Goal: Task Accomplishment & Management: Use online tool/utility

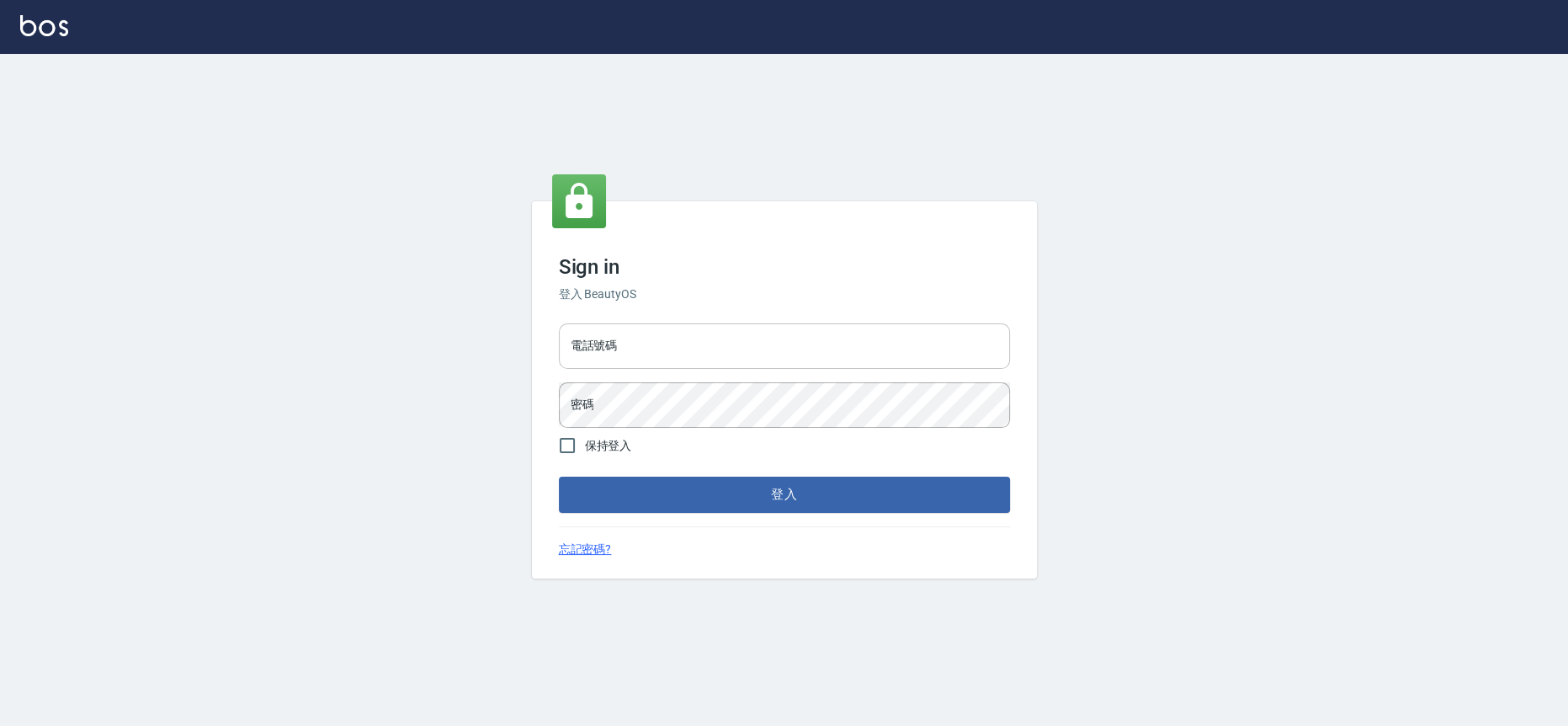
click at [630, 346] on input "電話號碼" at bounding box center [784, 346] width 452 height 46
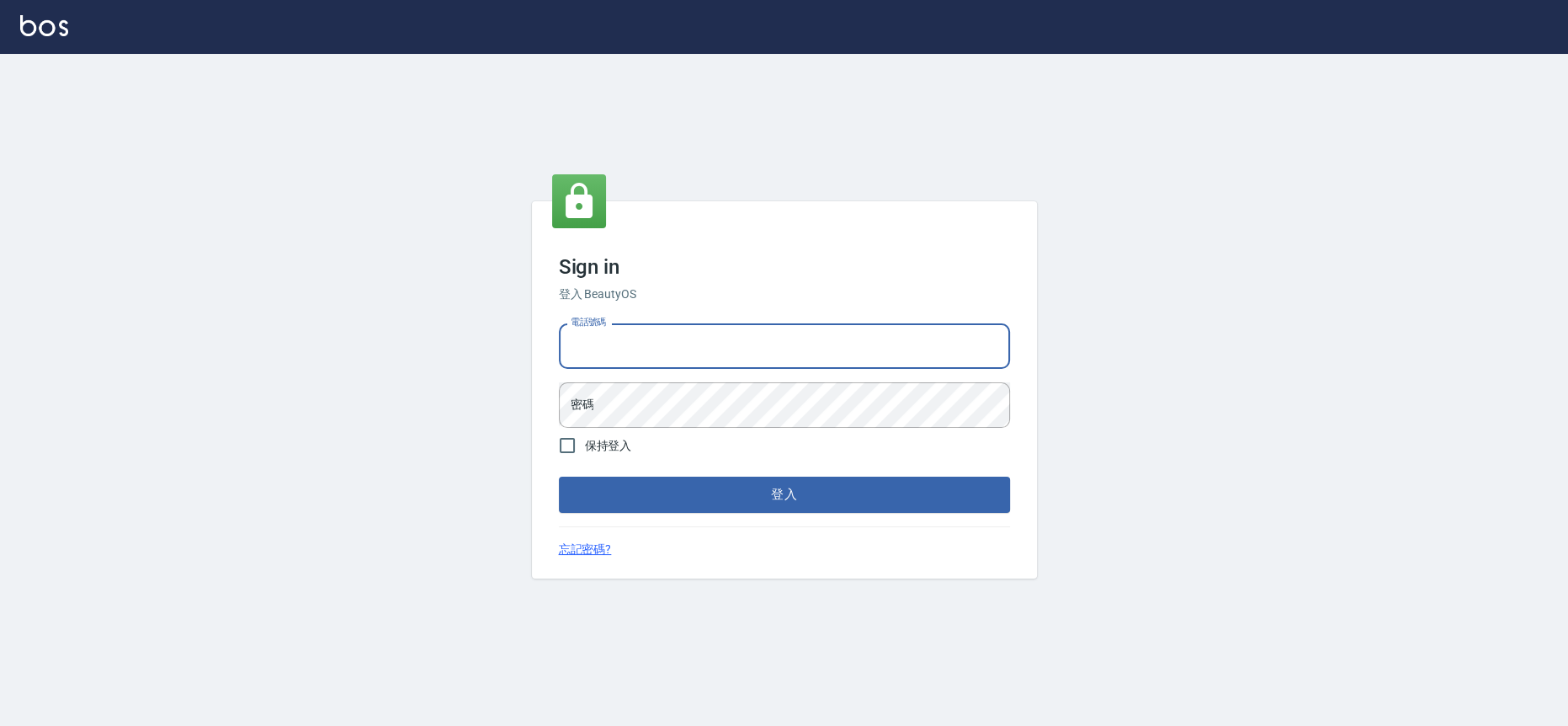
type input "0909258357"
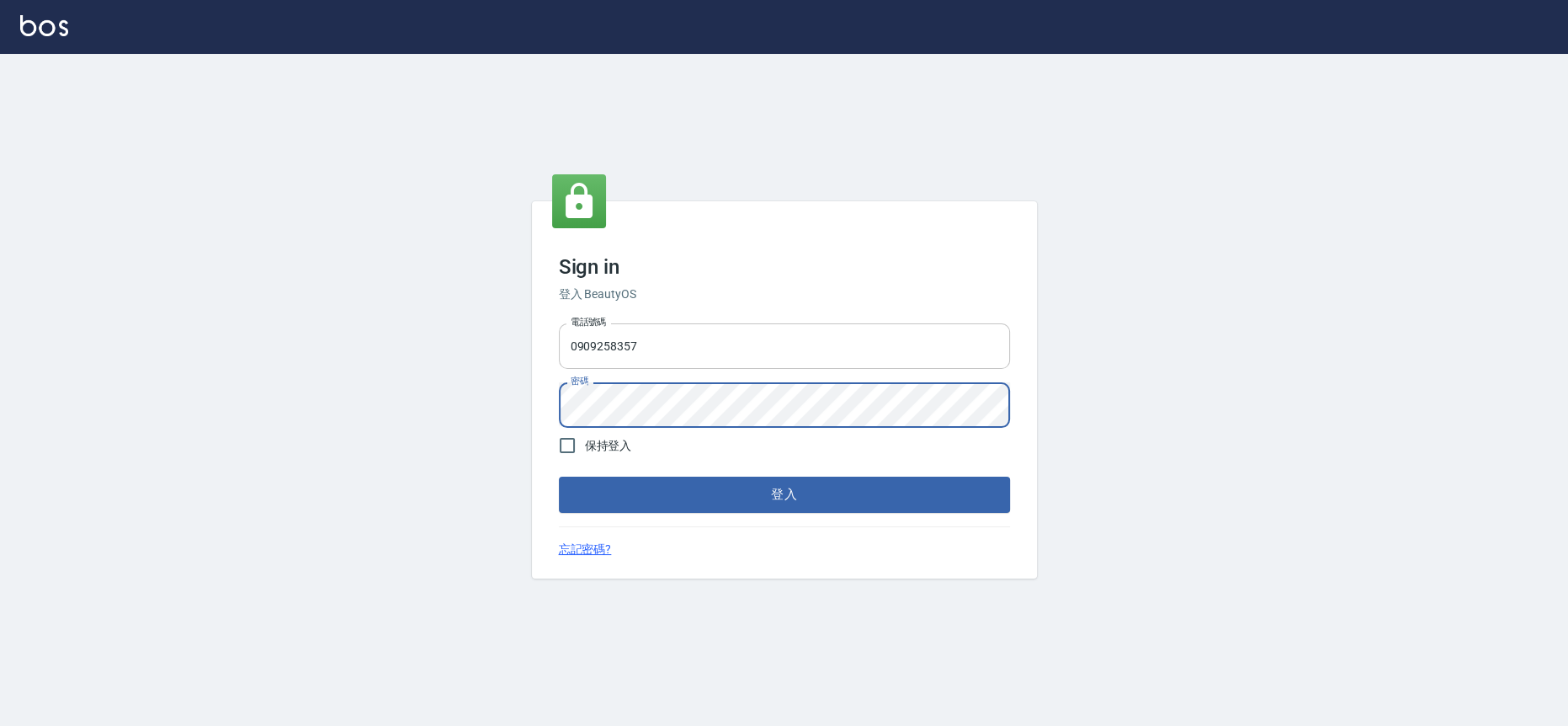
click at [559, 477] on button "登入" at bounding box center [784, 494] width 452 height 35
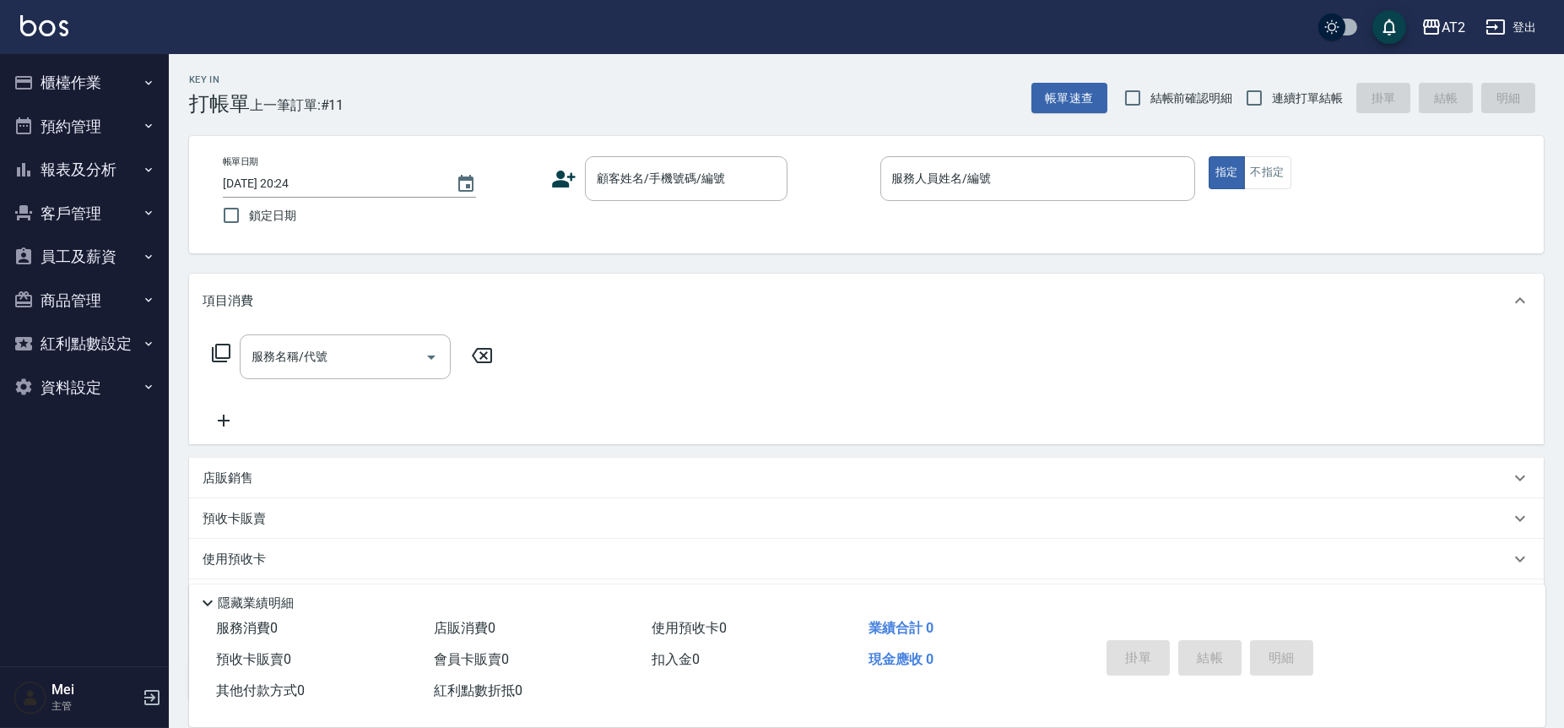
click at [1187, 90] on span "結帳前確認明細" at bounding box center [1192, 98] width 83 height 18
click at [1151, 90] on input "結帳前確認明細" at bounding box center [1132, 97] width 35 height 35
checkbox input "true"
click at [1286, 94] on span "連續打單結帳" at bounding box center [1307, 98] width 71 height 18
click at [1272, 94] on input "連續打單結帳" at bounding box center [1254, 97] width 35 height 35
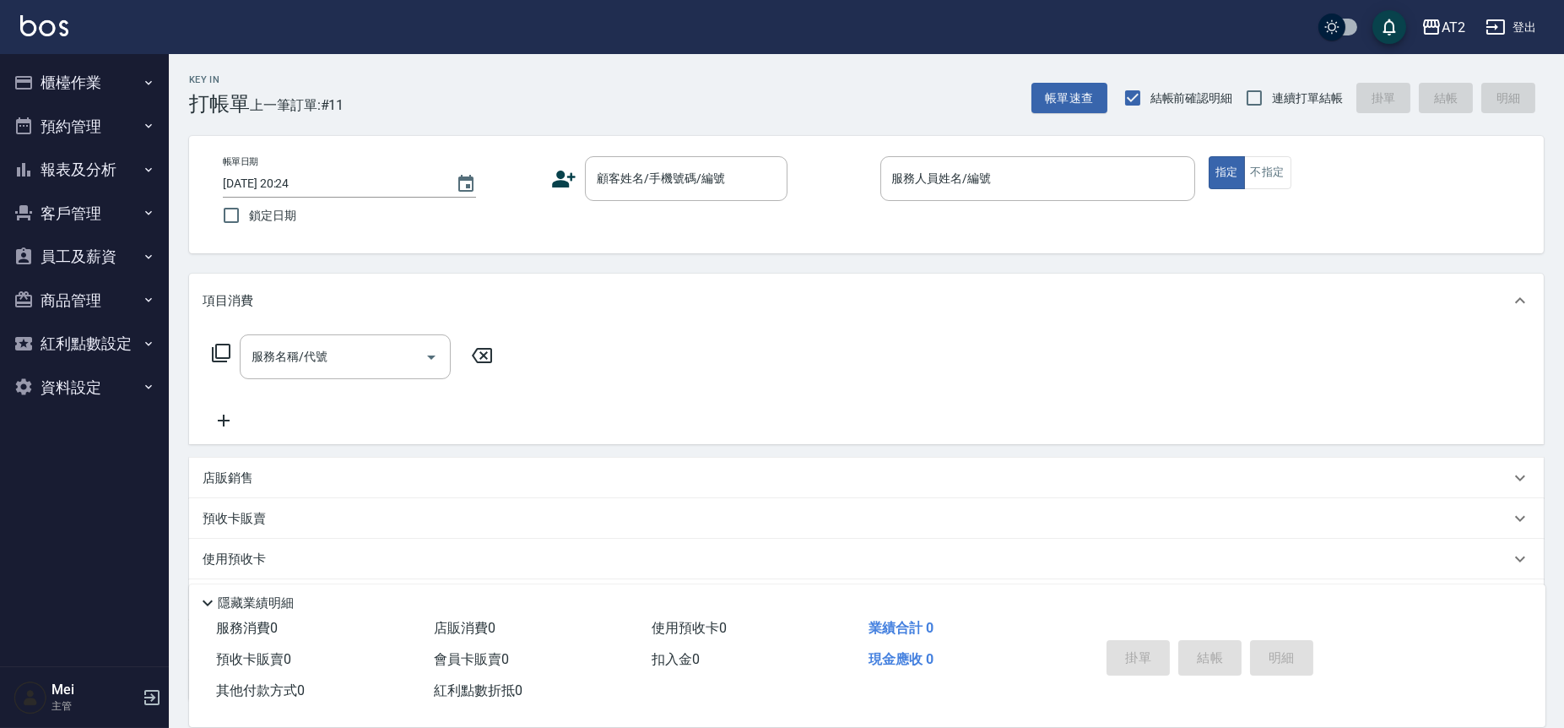
checkbox input "true"
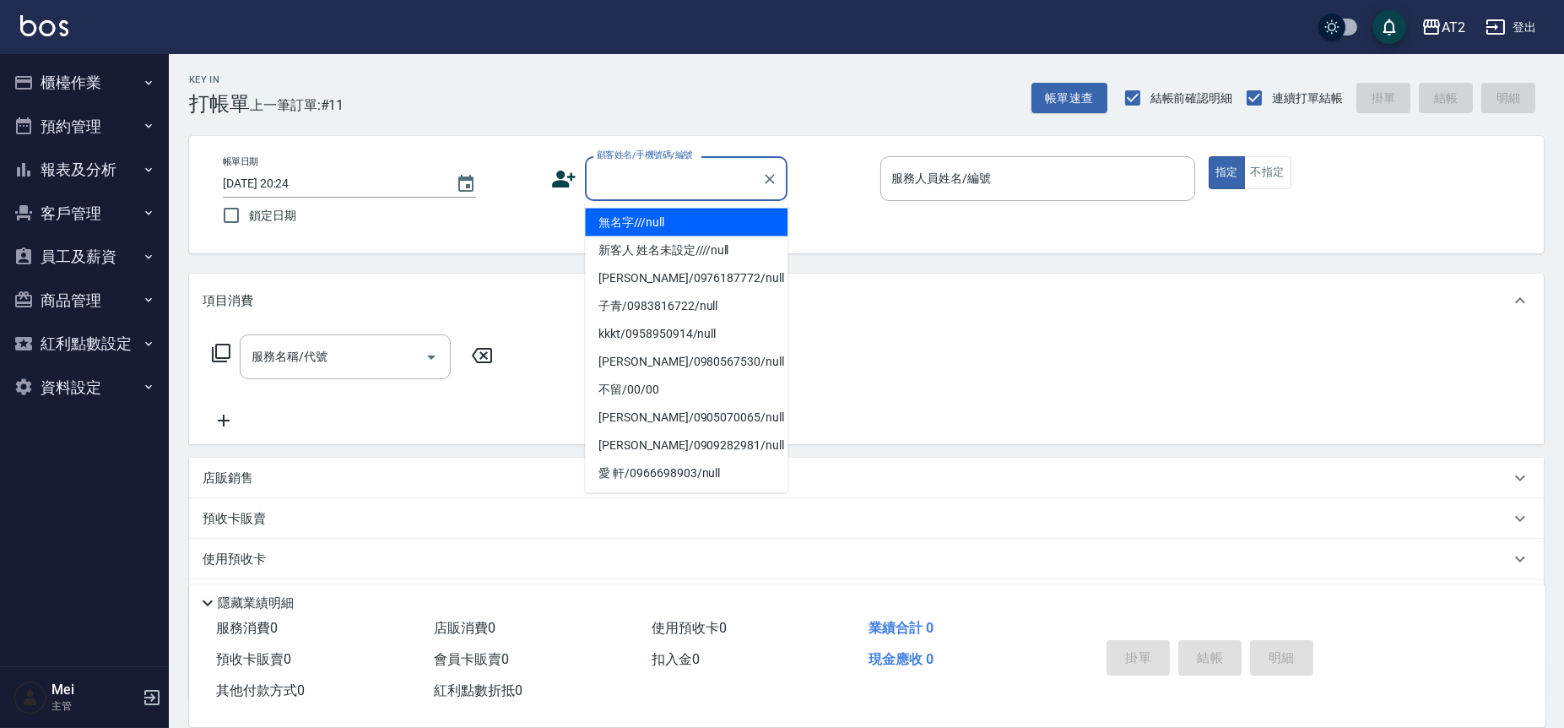
click at [651, 171] on input "顧客姓名/手機號碼/編號" at bounding box center [674, 179] width 162 height 30
click at [684, 212] on li "無名字///null" at bounding box center [686, 223] width 203 height 28
type input "無名字///null"
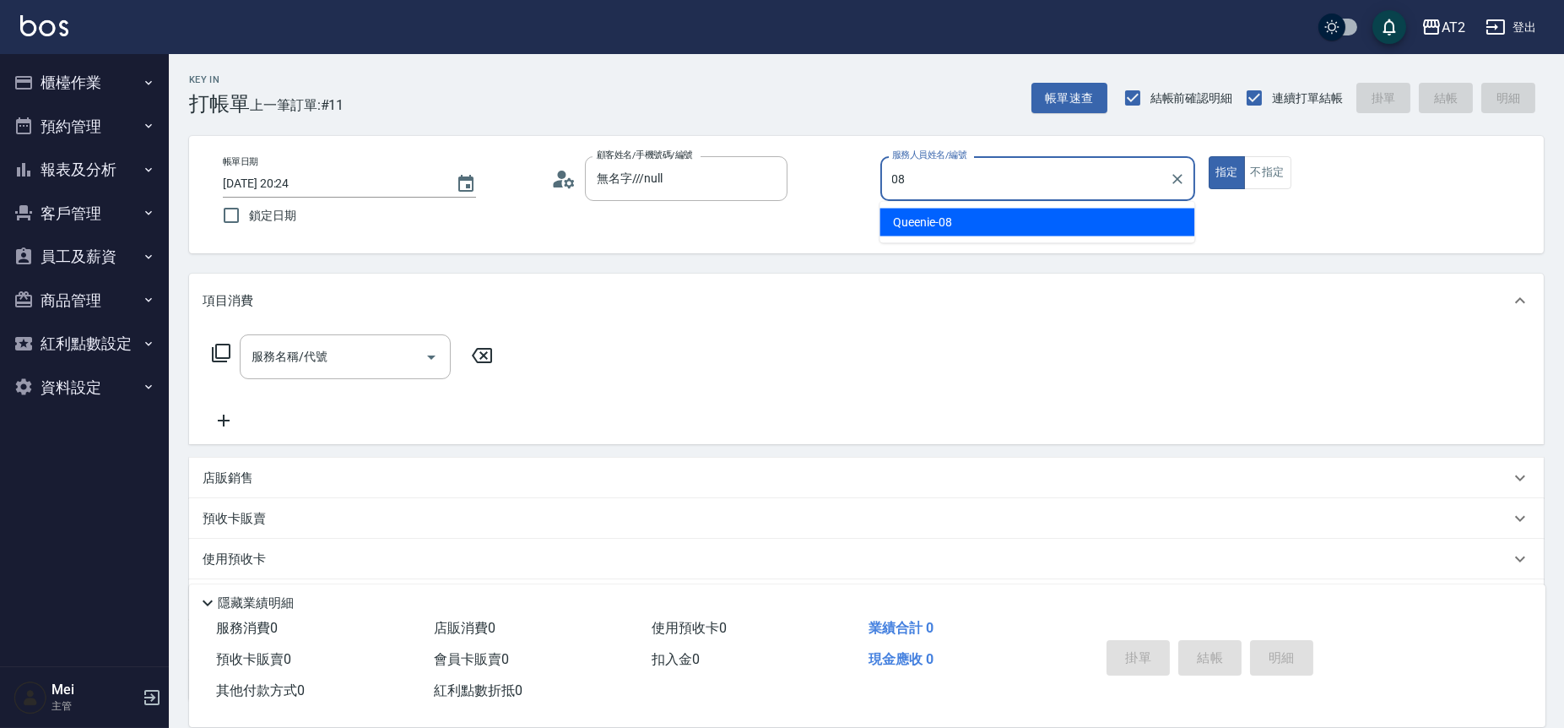
type input "Queenie-08"
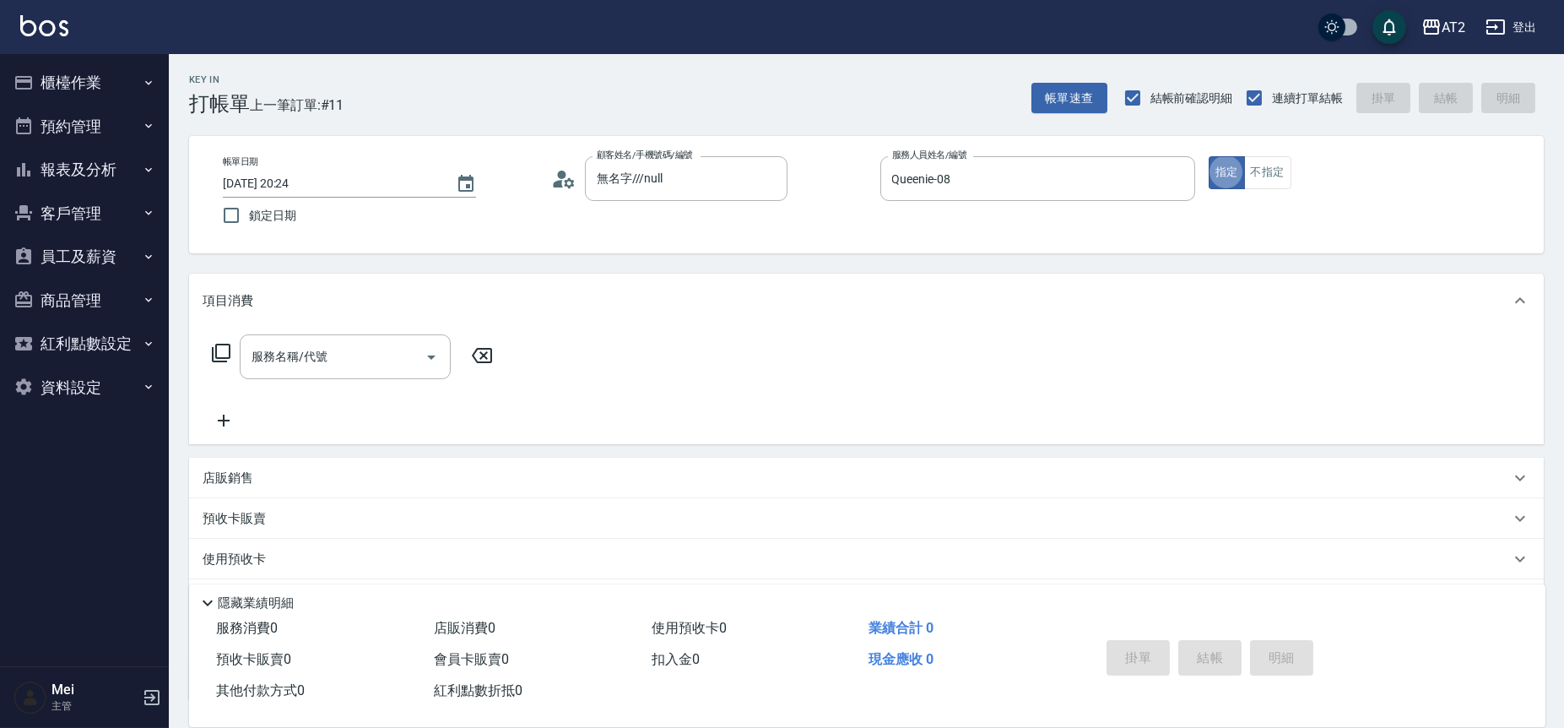
type button "true"
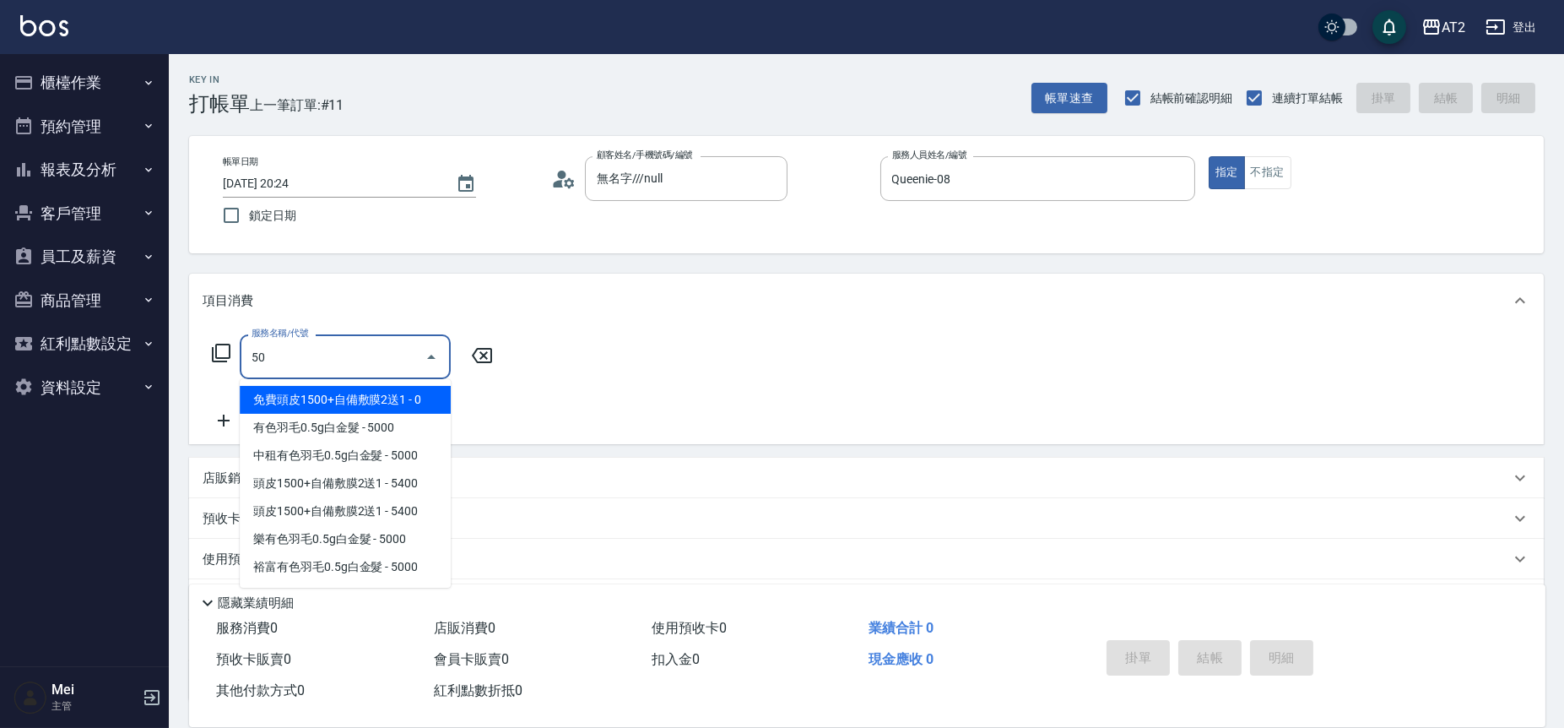
type input "501"
type input "100"
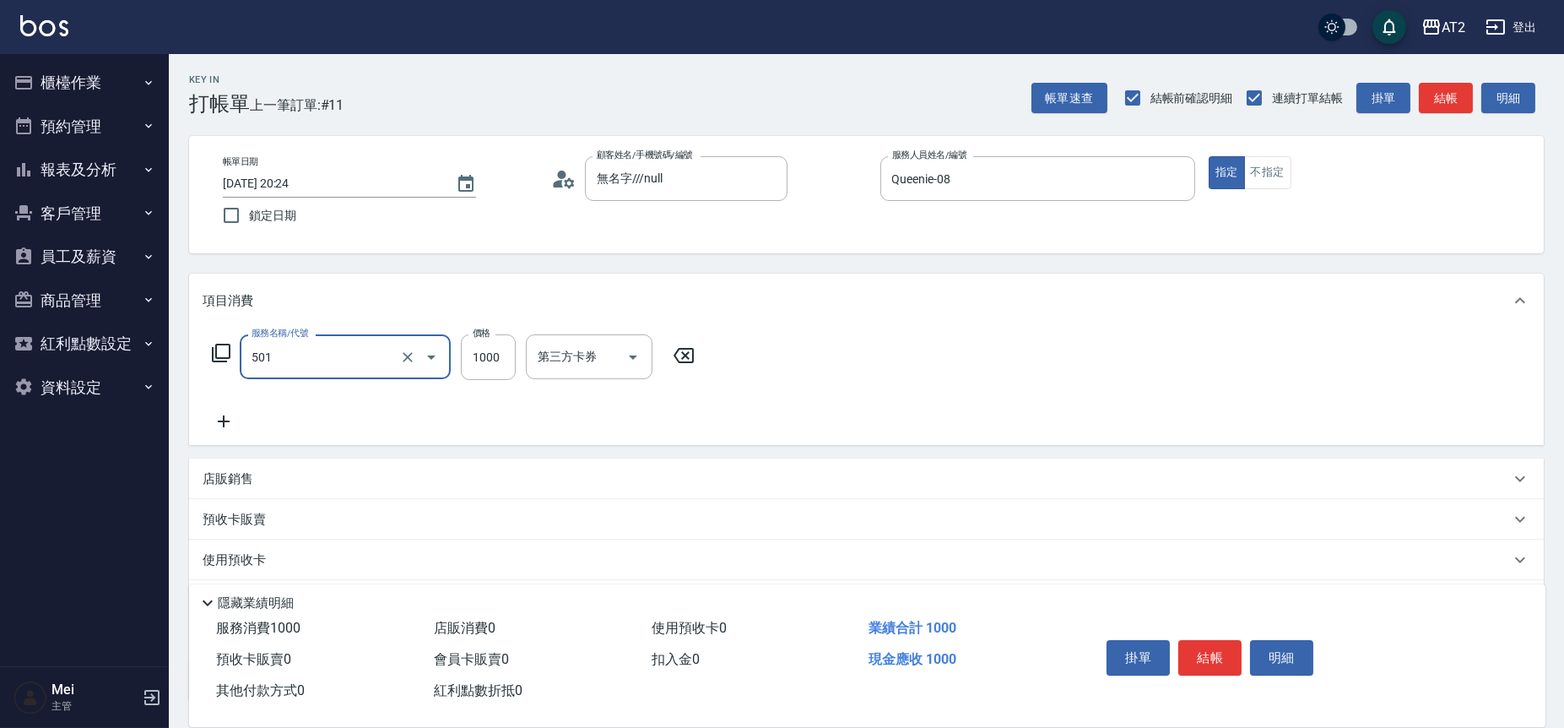
type input "染髮(501)"
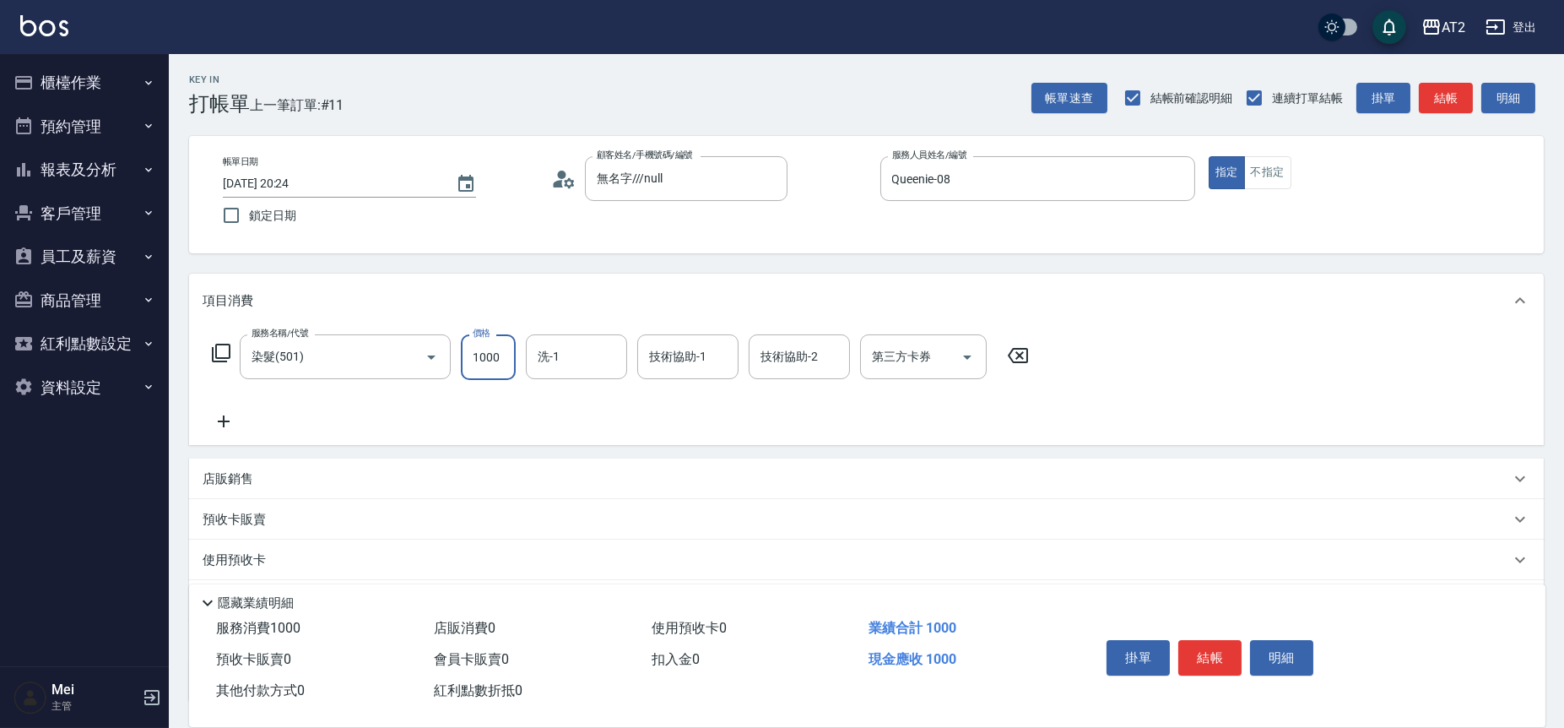
type input "2"
type input "0"
type input "25"
type input "20"
type input "259"
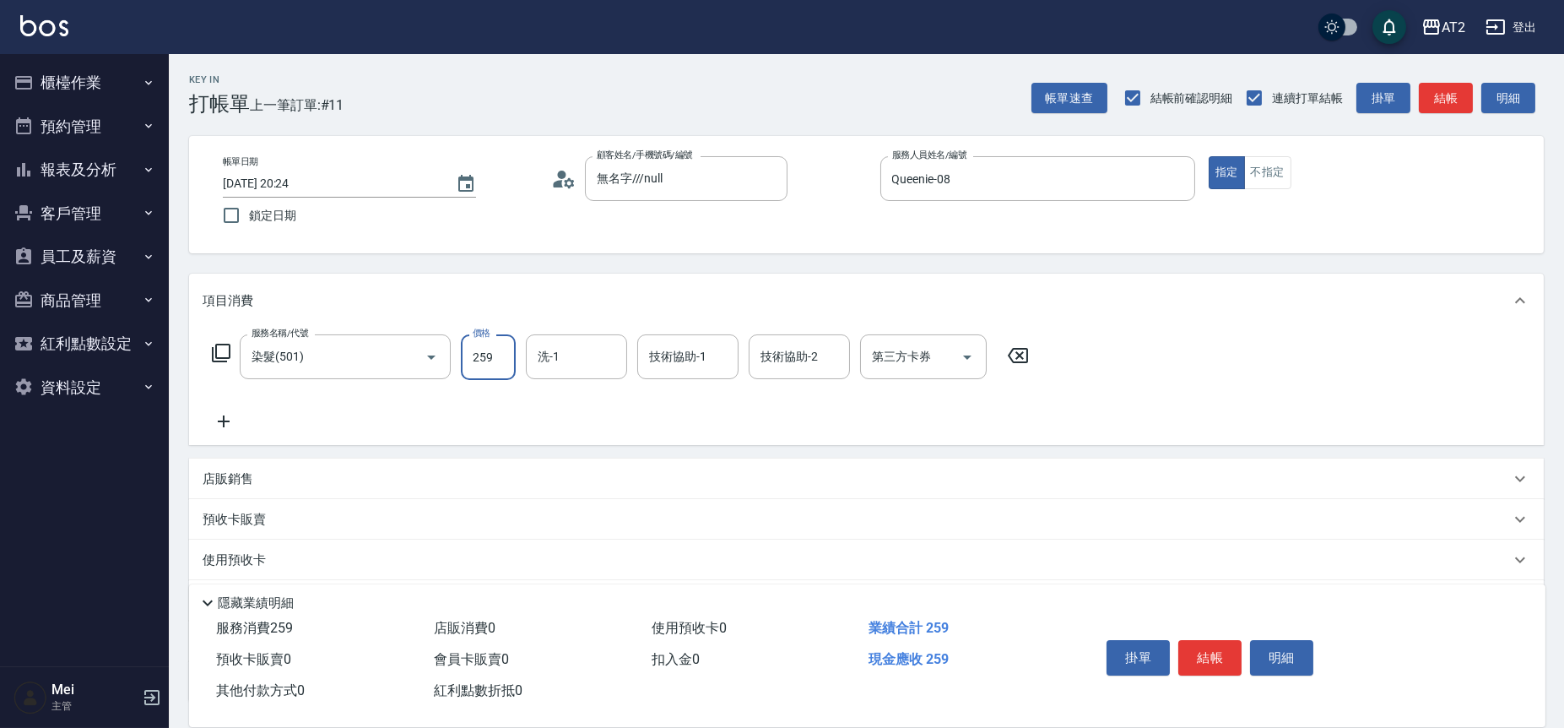
type input "250"
type input "2599"
type input "Ava-47"
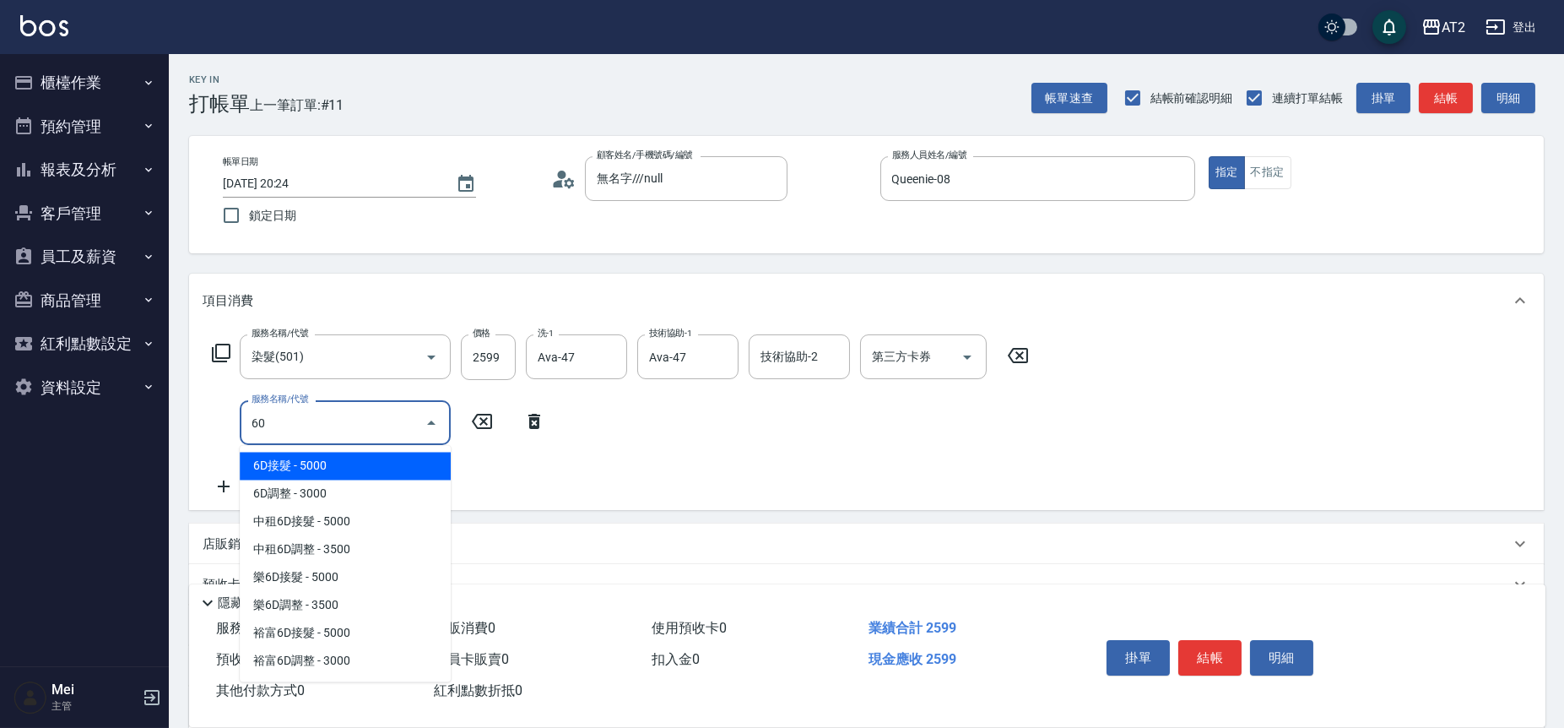
type input "601"
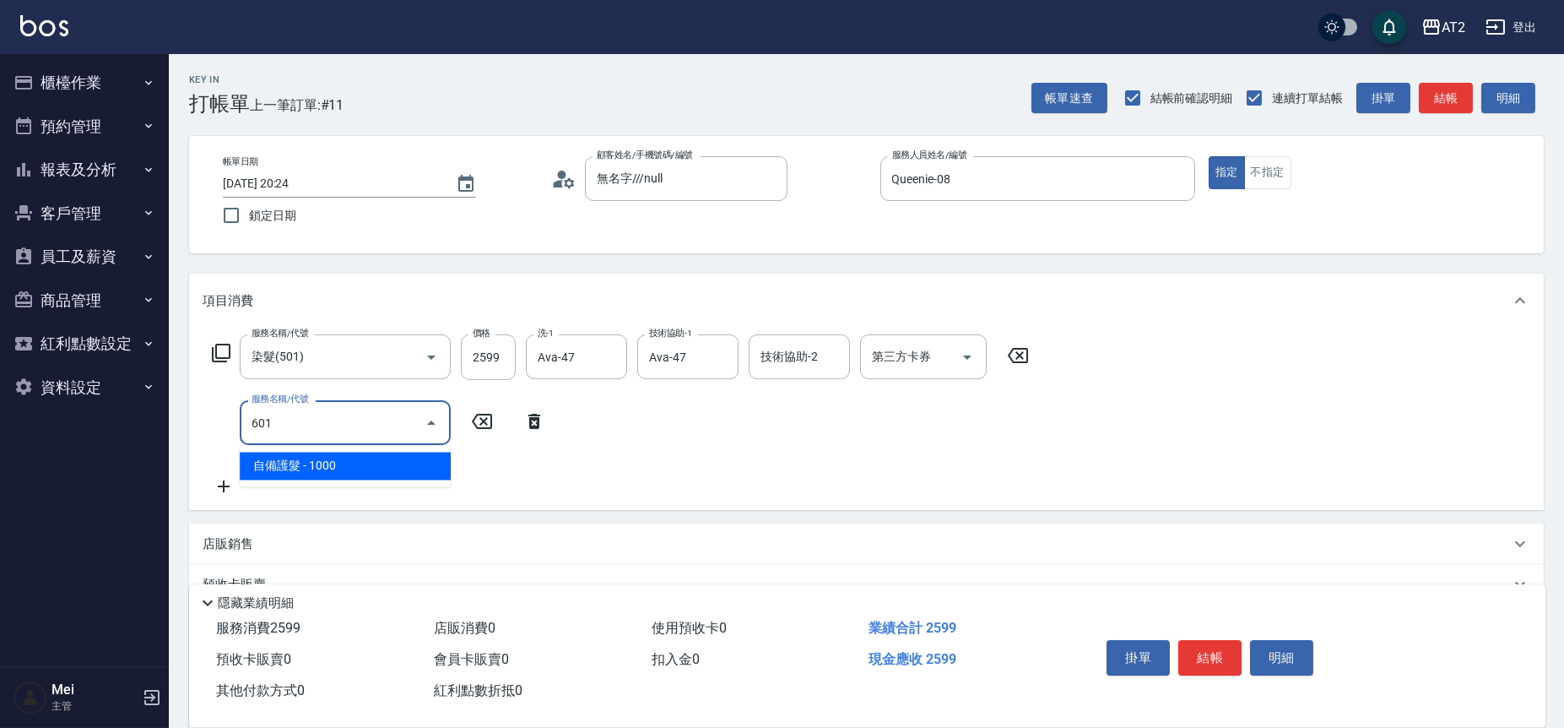
type input "350"
type input "自備護髮(601)"
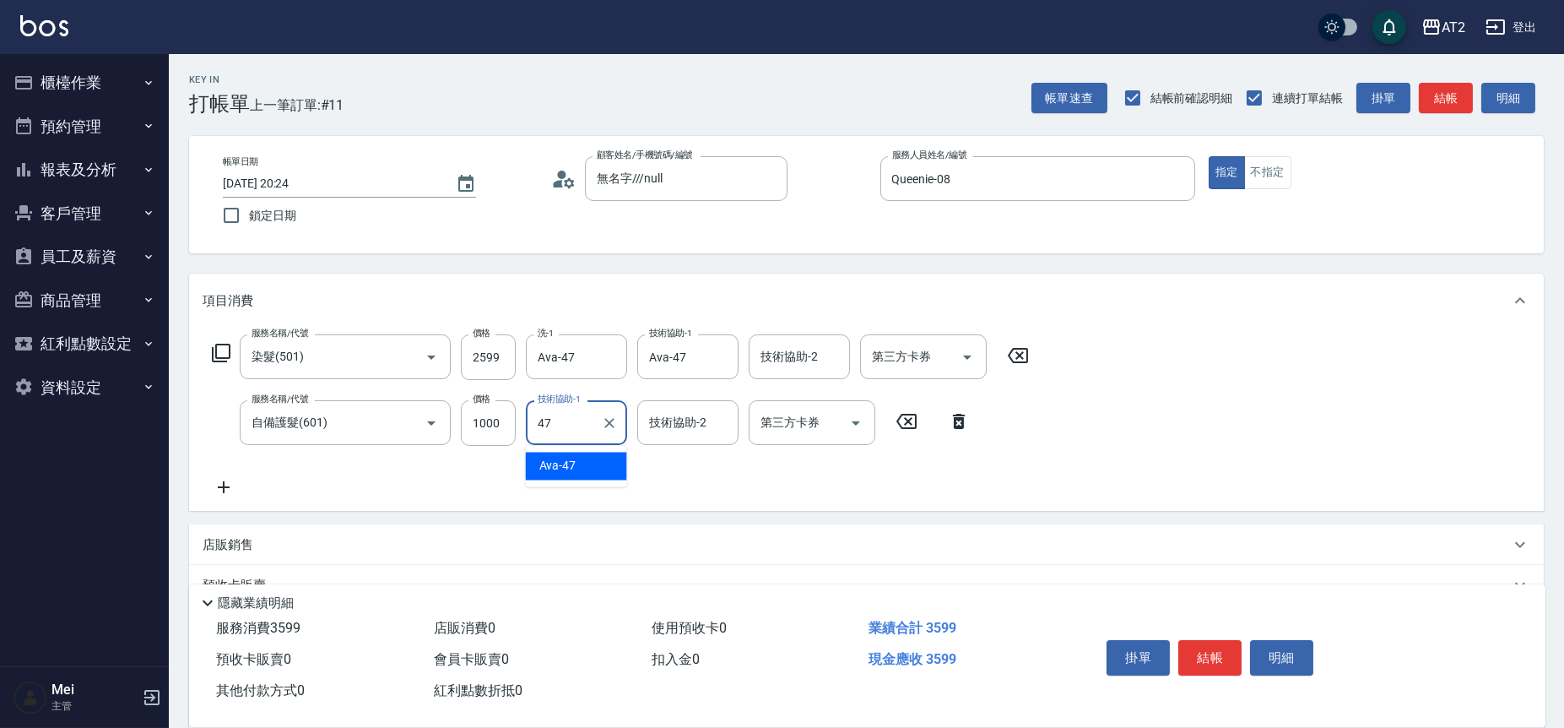
type input "Ava-47"
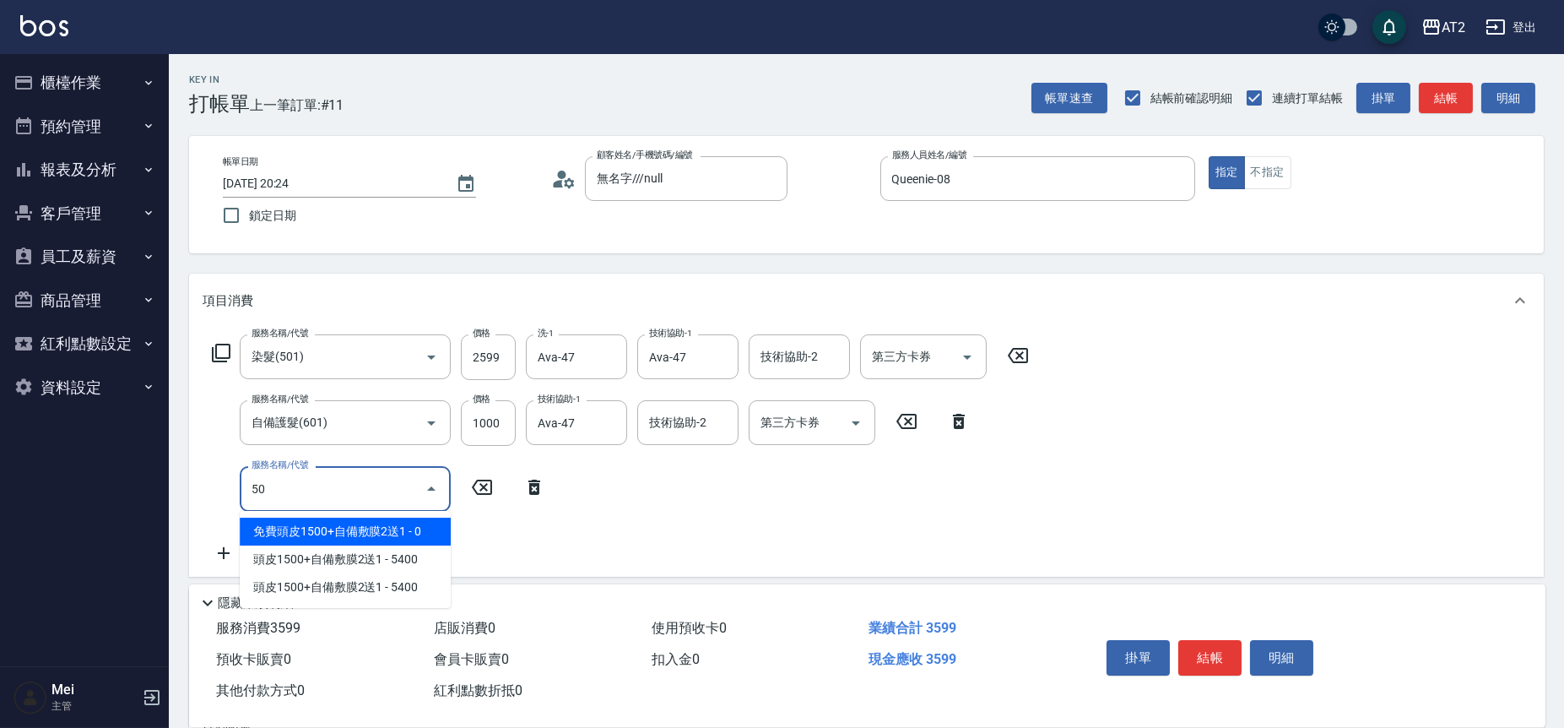
type input "502"
type input "400"
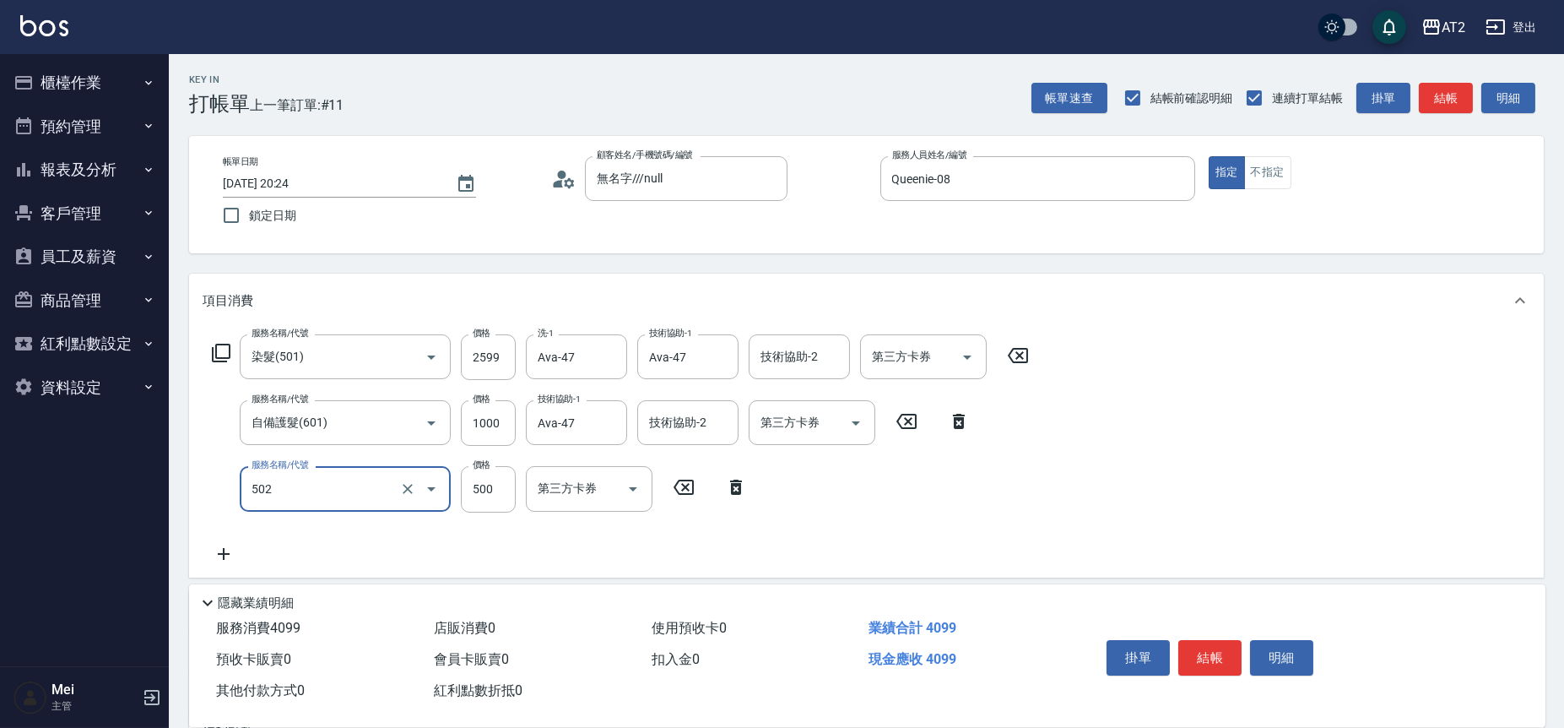
type input "漂髮(502)"
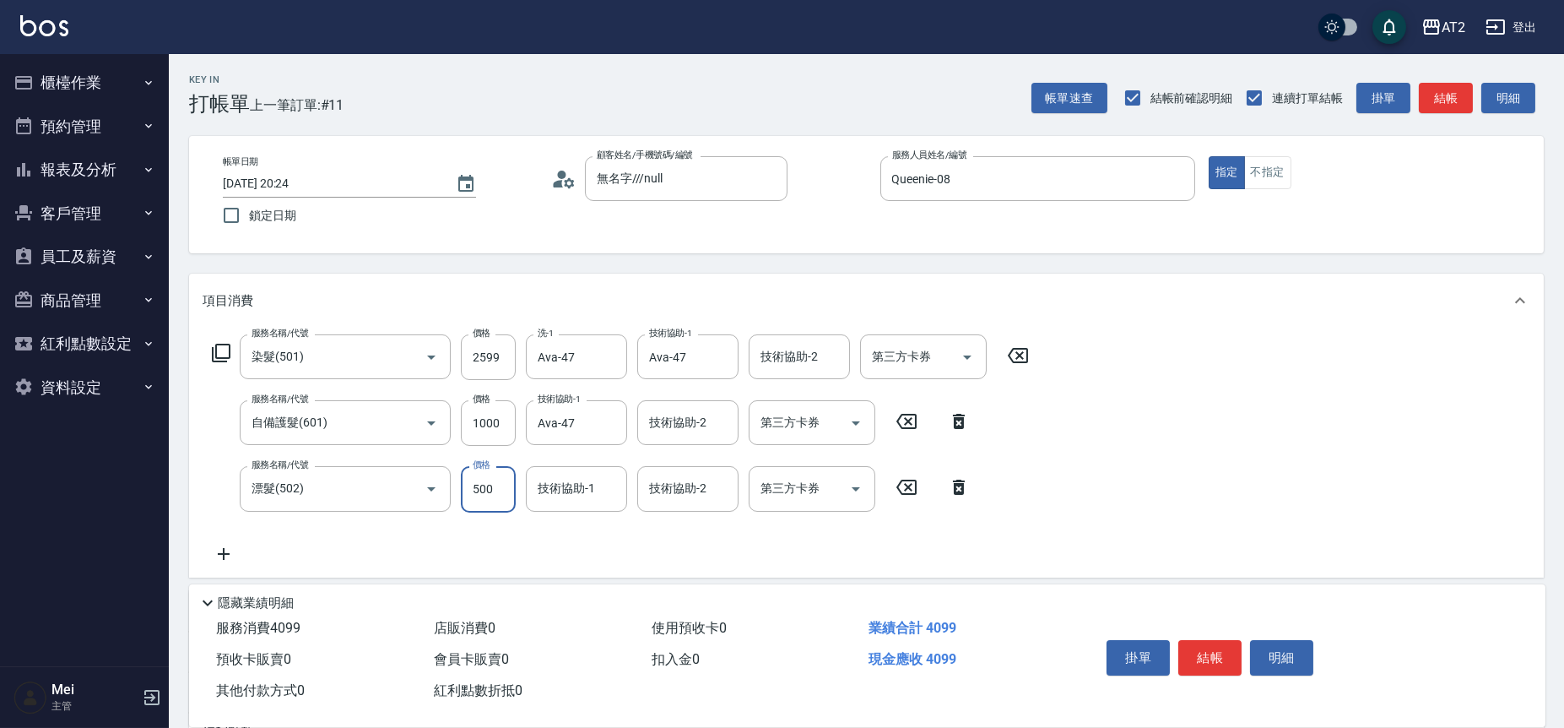
type input "0"
type input "350"
type input "0"
type input "Ava-47"
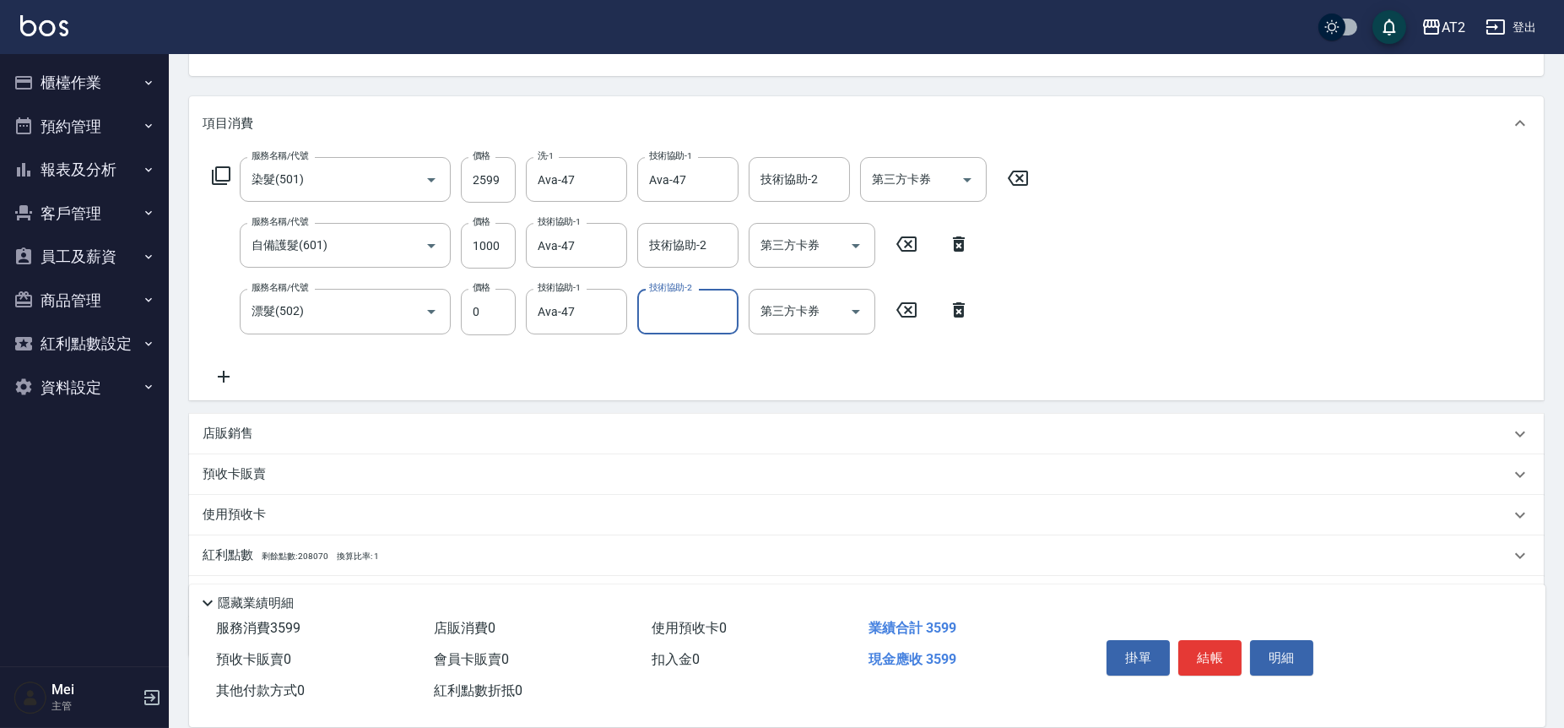
scroll to position [266, 0]
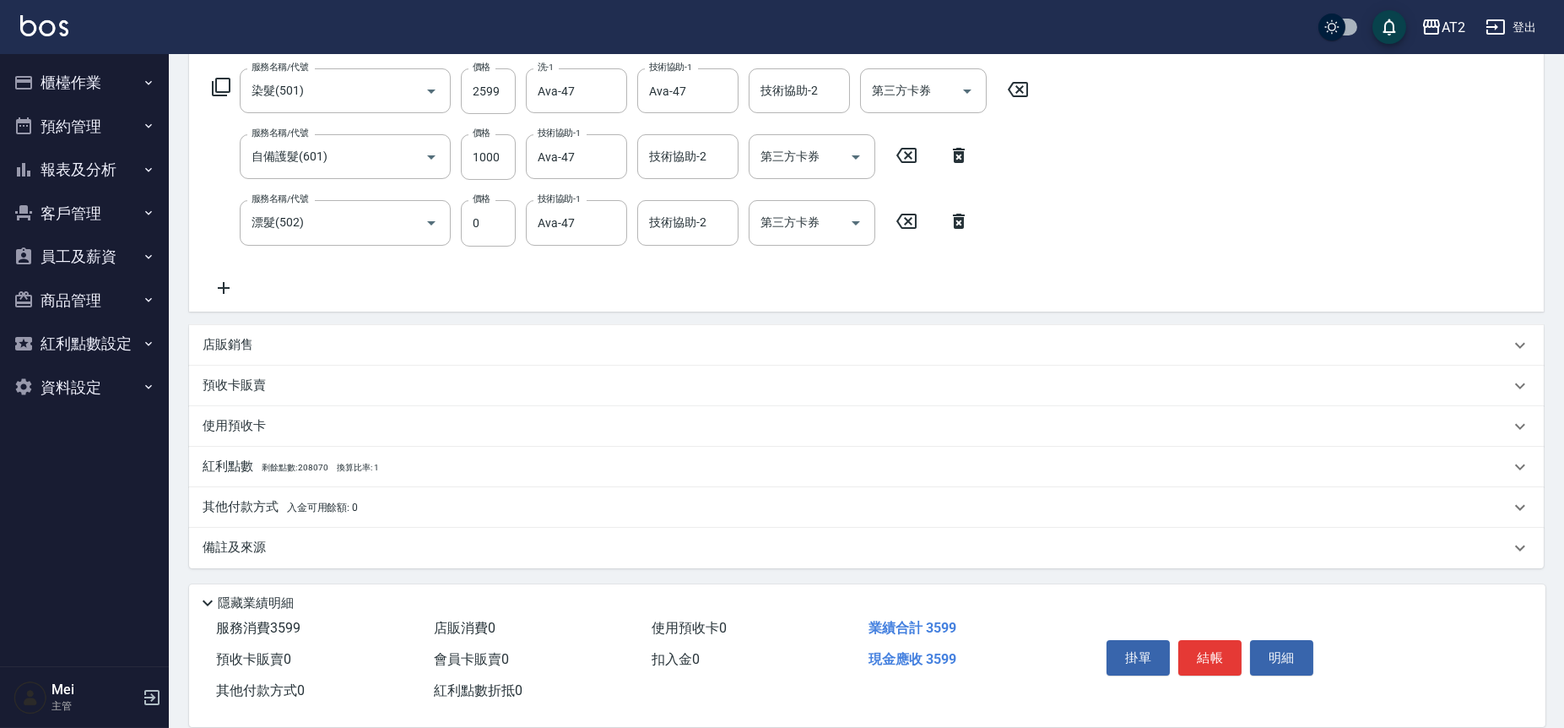
click at [307, 492] on div "其他付款方式 入金可用餘額: 0" at bounding box center [866, 507] width 1355 height 41
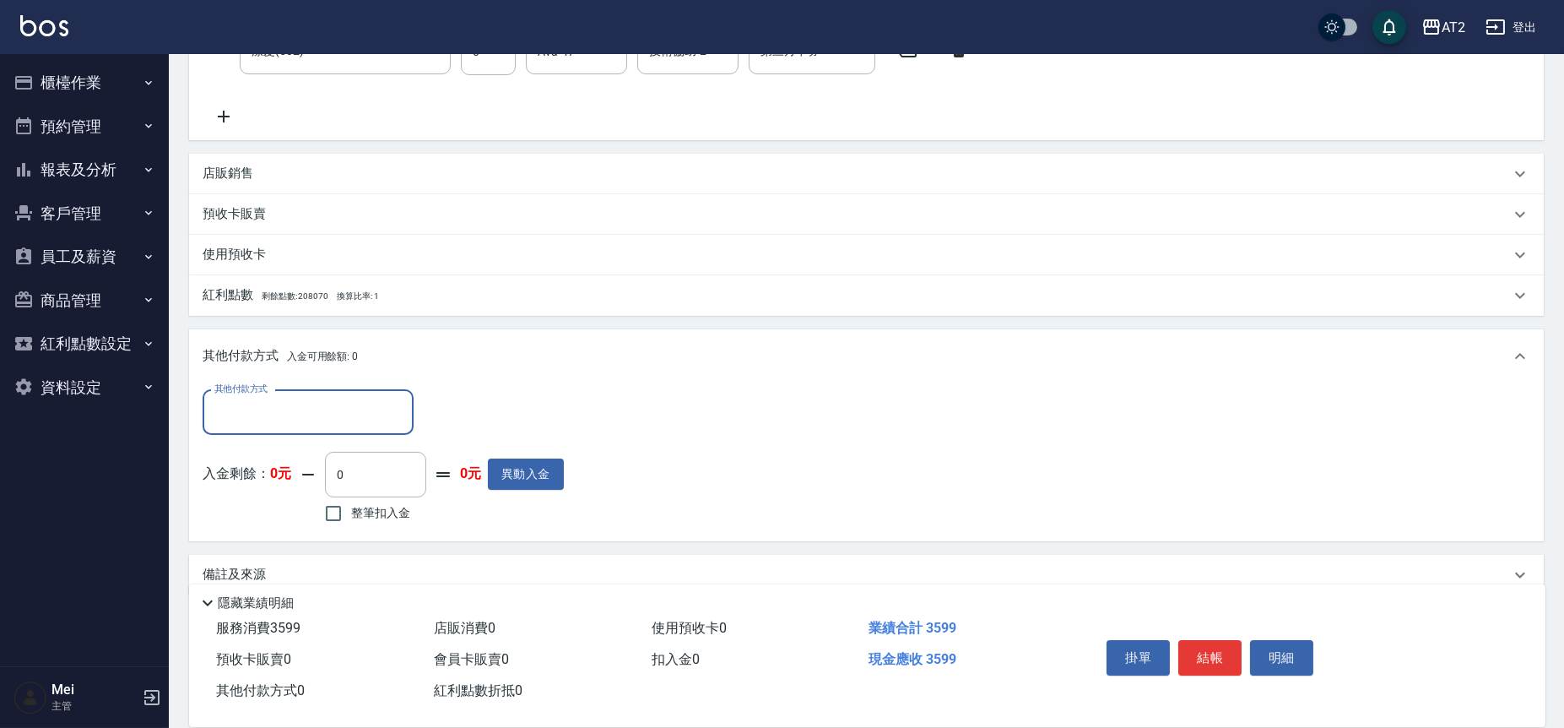
scroll to position [464, 0]
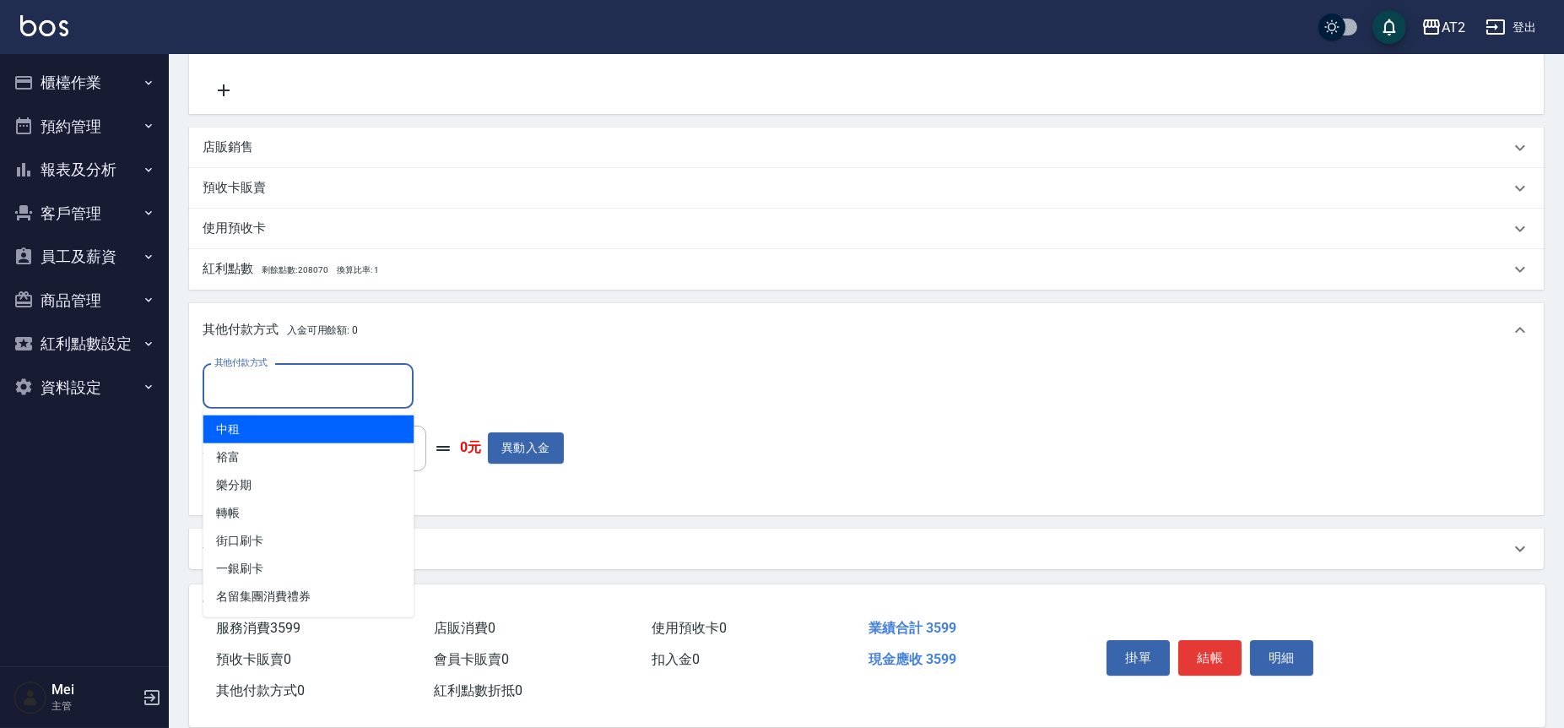
click at [373, 381] on input "其他付款方式" at bounding box center [308, 386] width 196 height 30
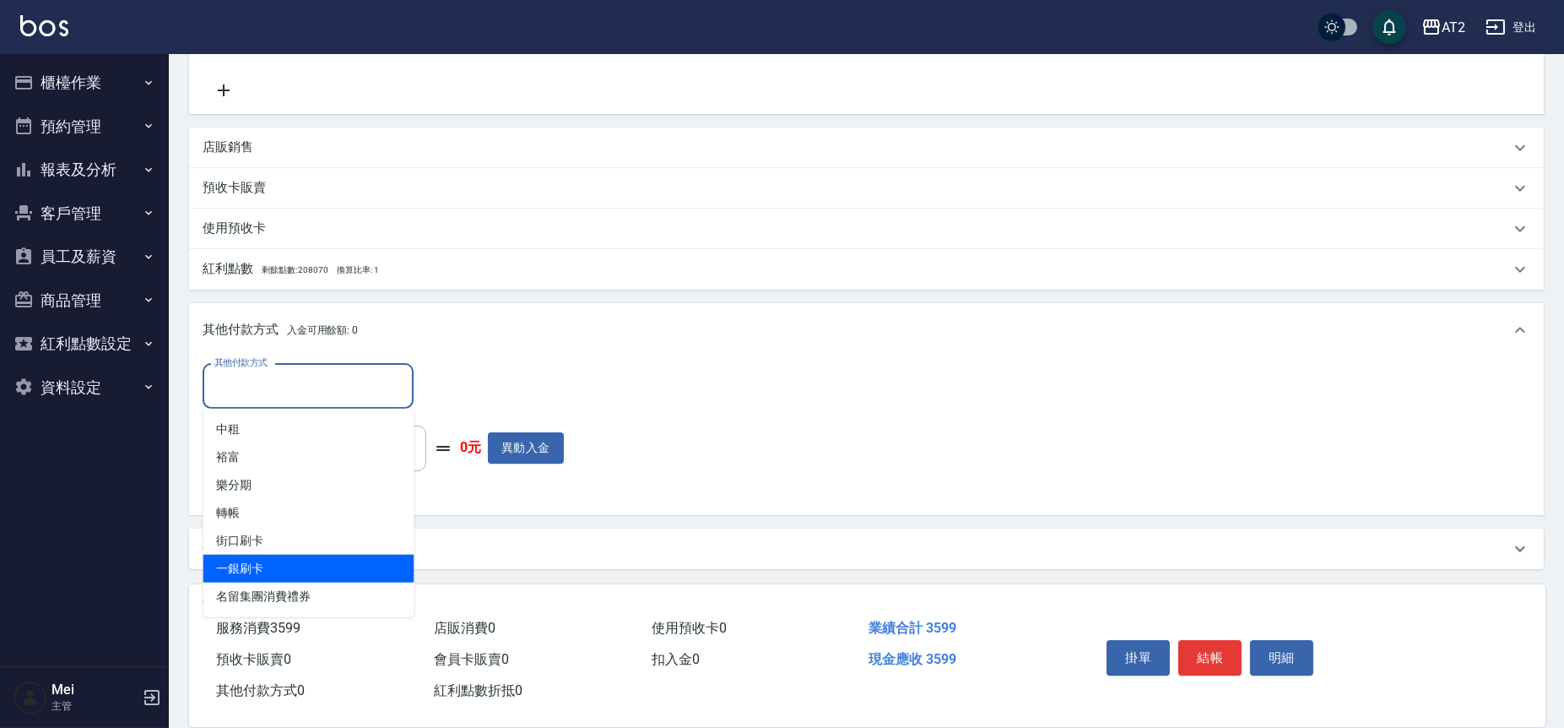
click at [290, 560] on span "一銀刷卡" at bounding box center [308, 569] width 211 height 28
type input "一銀刷卡"
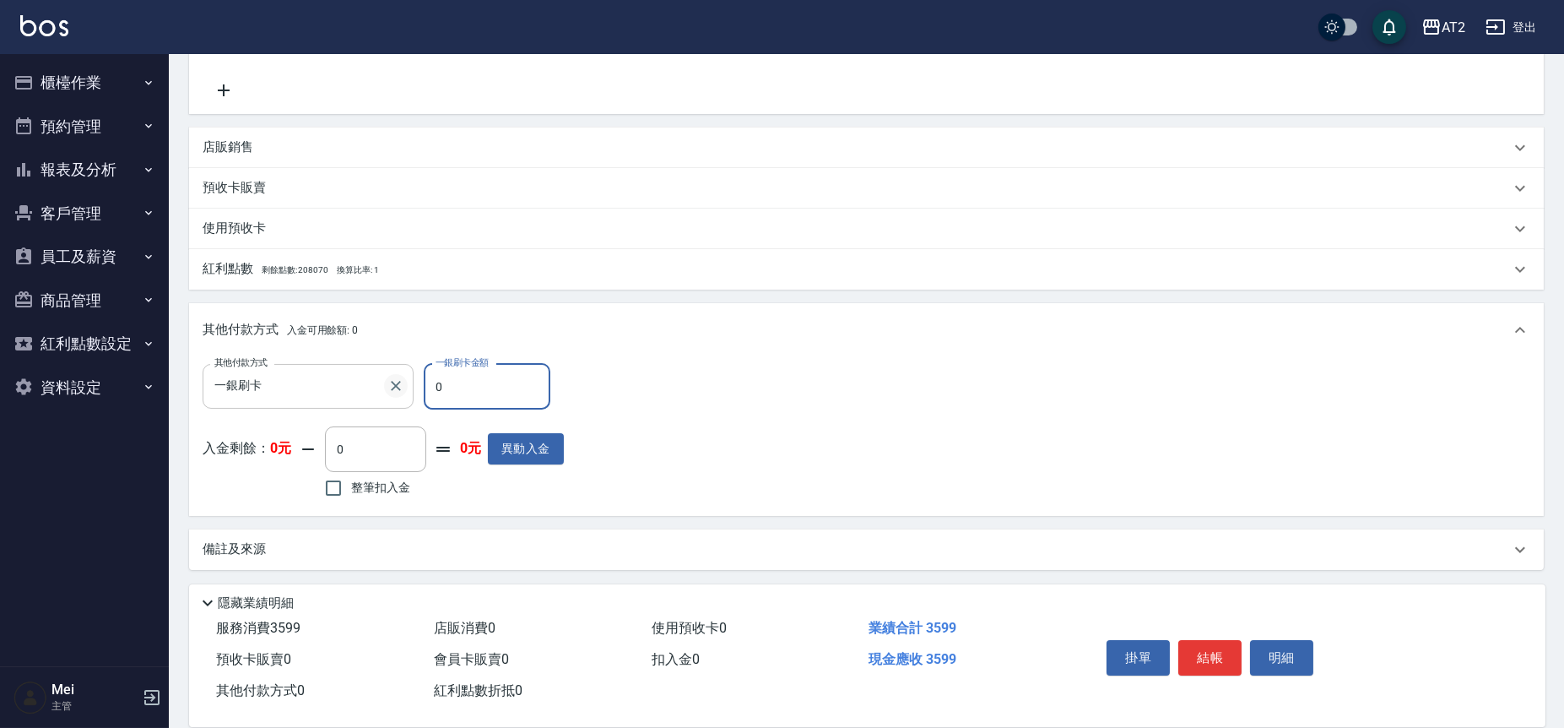
drag, startPoint x: 479, startPoint y: 384, endPoint x: 401, endPoint y: 383, distance: 77.7
click at [401, 383] on div "其他付款方式 一銀刷卡 其他付款方式 一銀刷卡金額 0 一銀刷卡金額" at bounding box center [383, 387] width 361 height 46
type input "35"
type input "320"
type input "359"
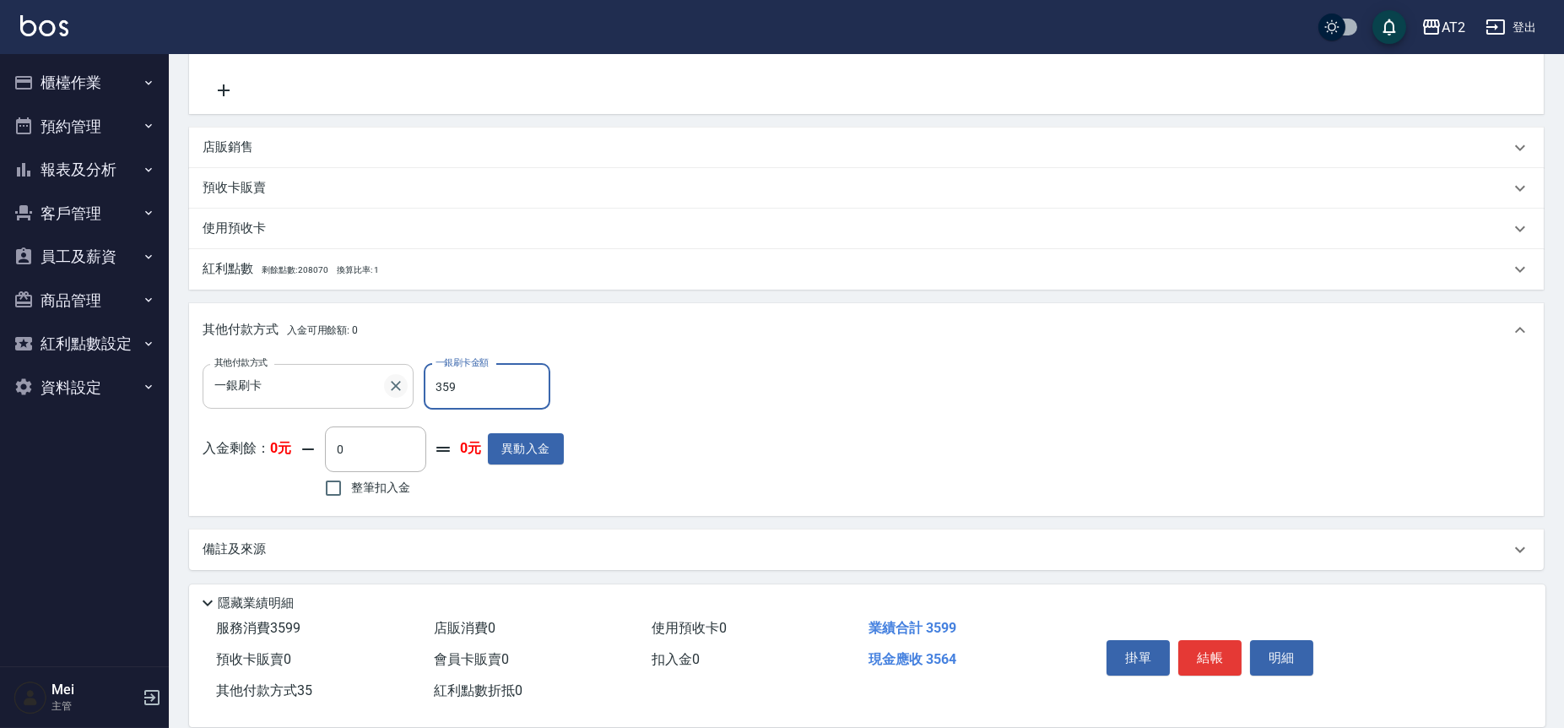
type input "0"
type input "3599"
type input "[DATE] 20:25"
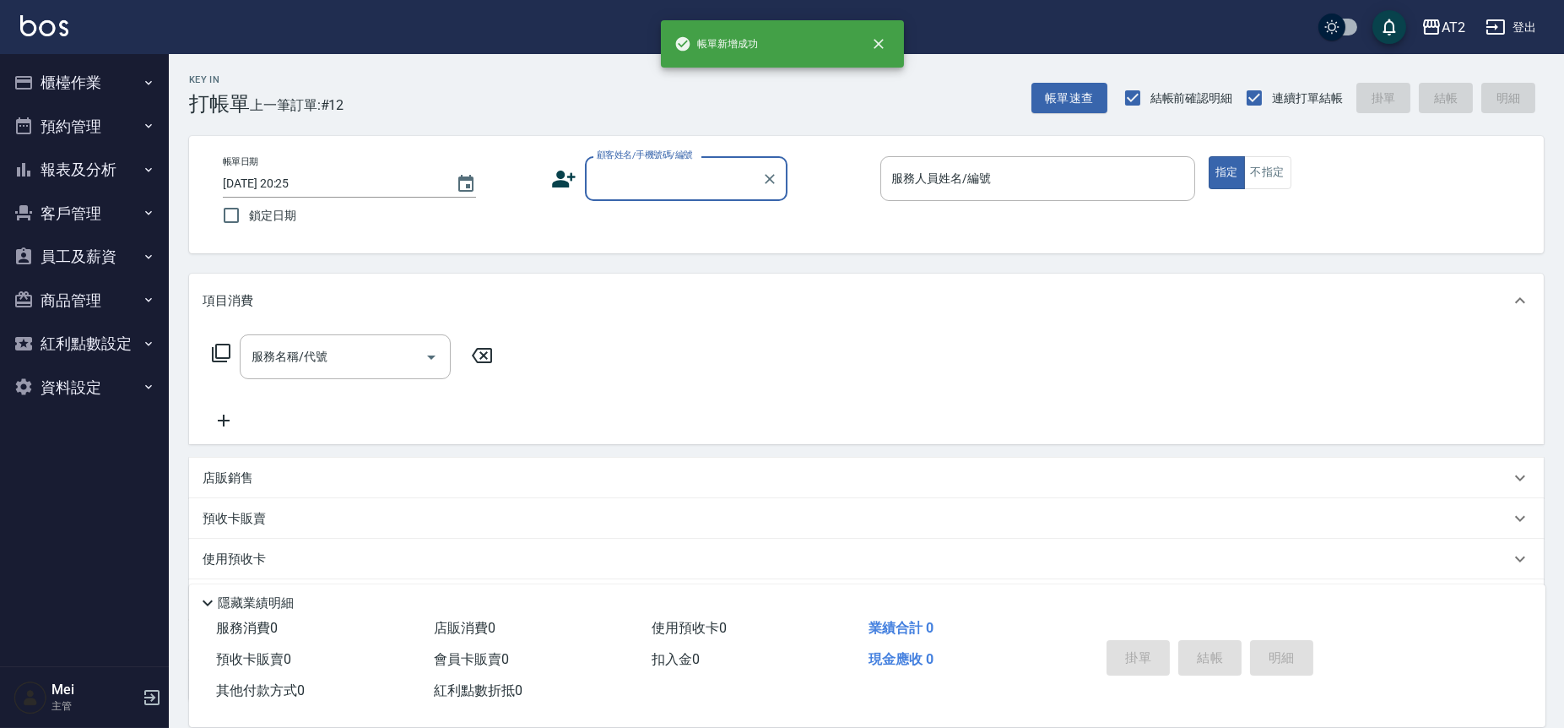
click at [697, 182] on input "顧客姓名/手機號碼/編號" at bounding box center [674, 179] width 162 height 30
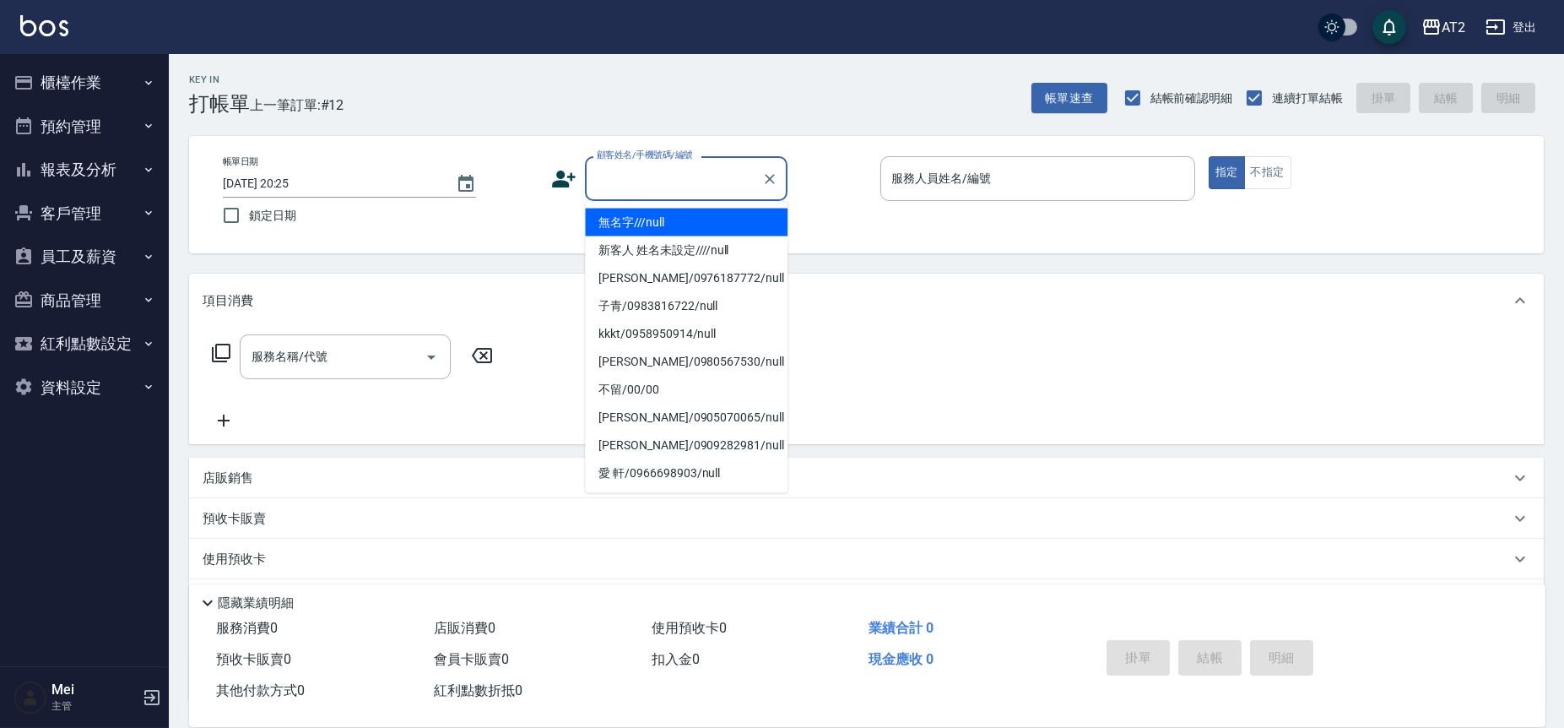
click at [689, 224] on li "無名字///null" at bounding box center [686, 223] width 203 height 28
type input "無名字///null"
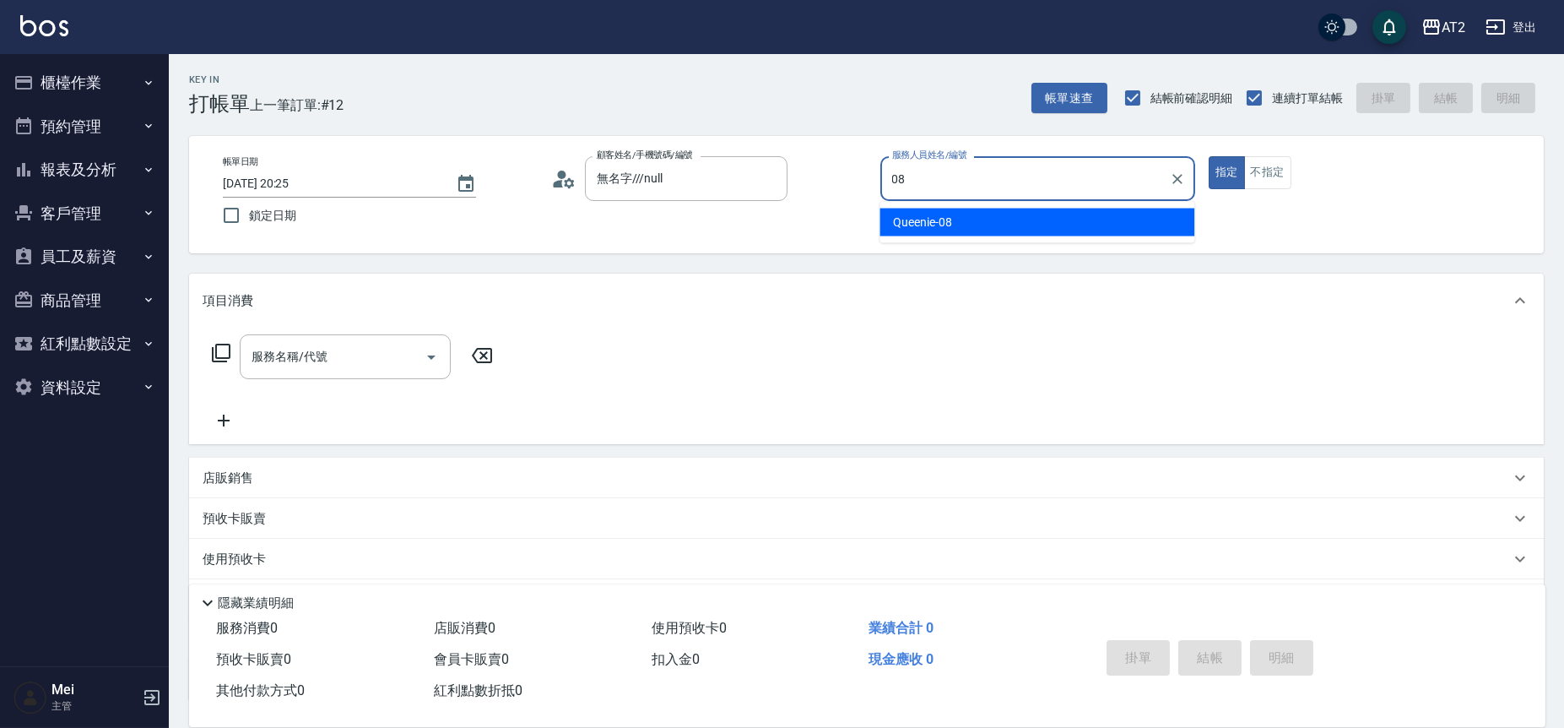
type input "Queenie-08"
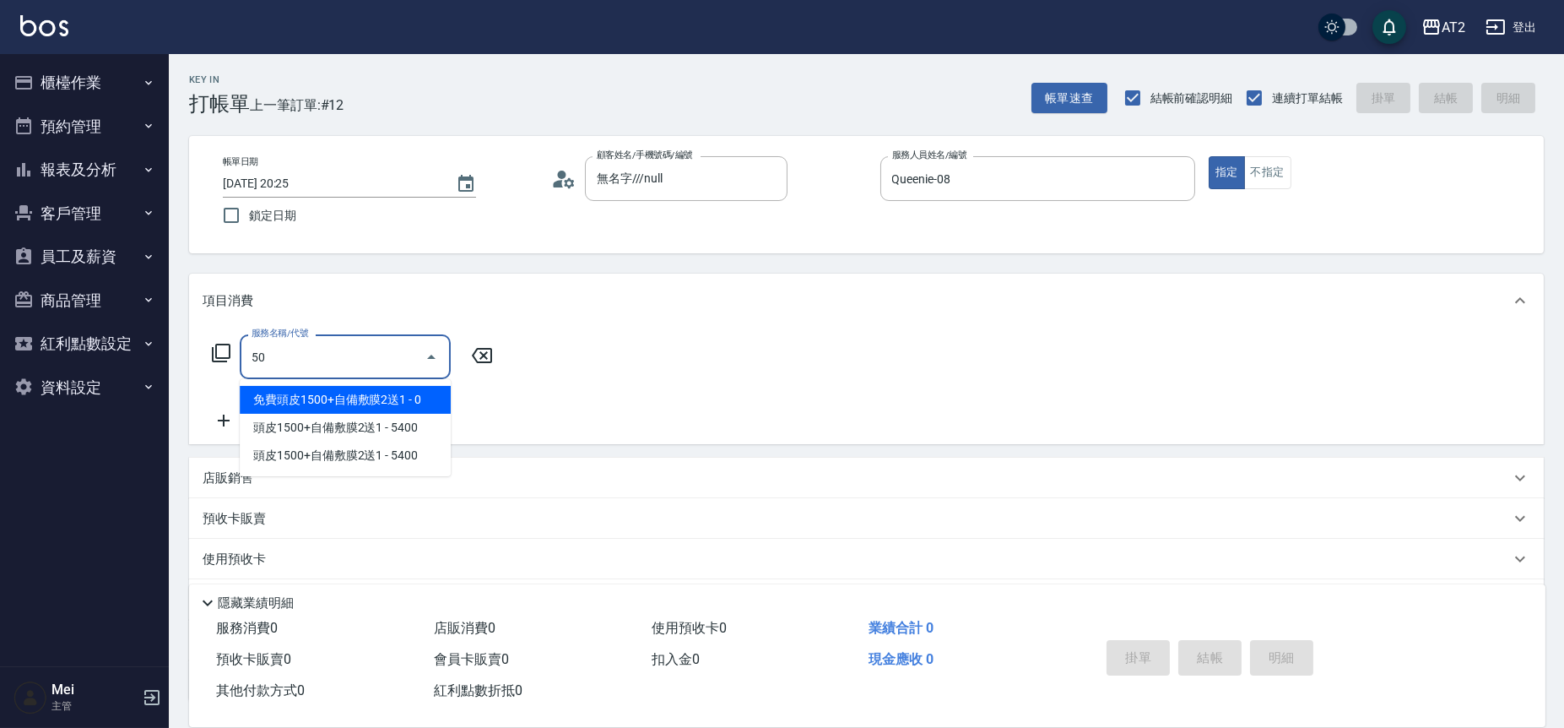
type input "501"
type input "100"
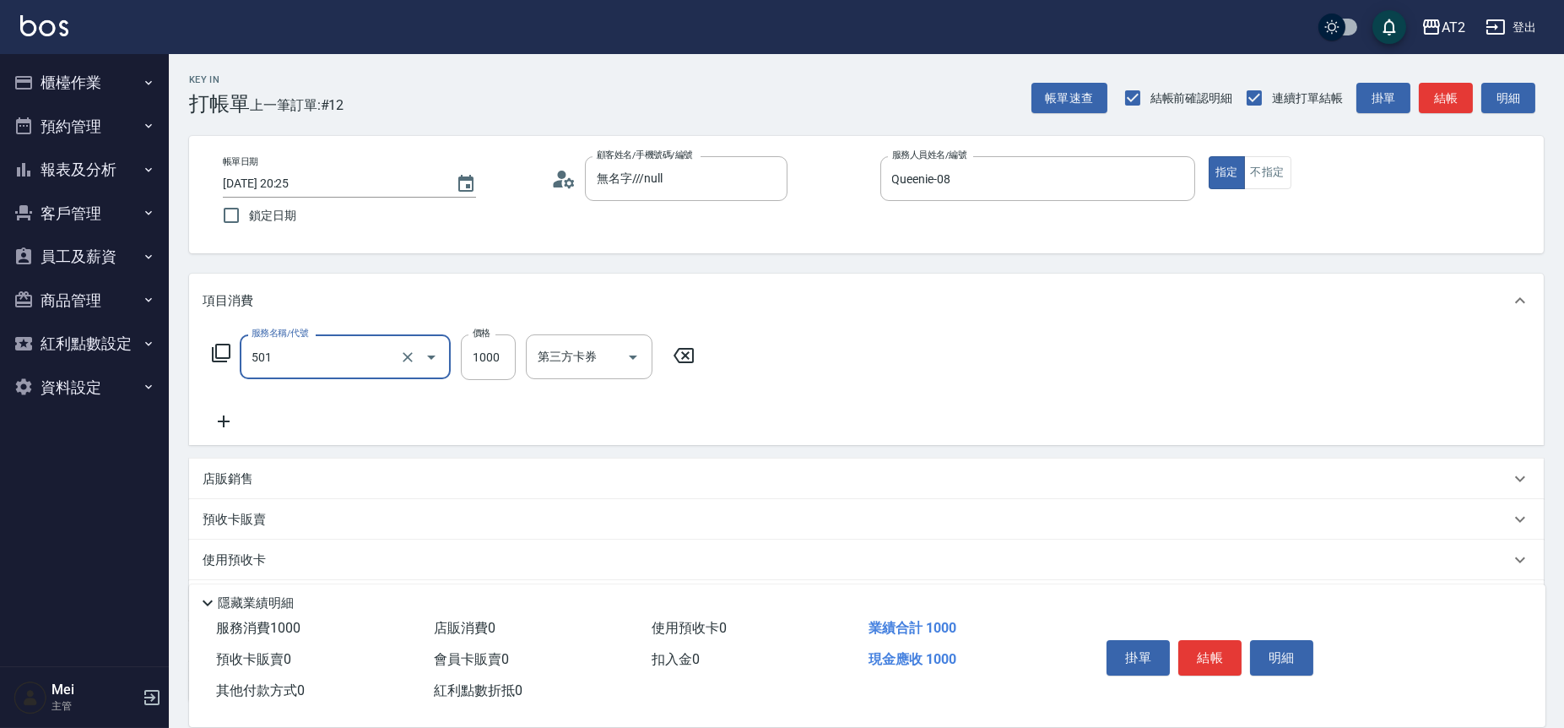
type input "染髮(501)"
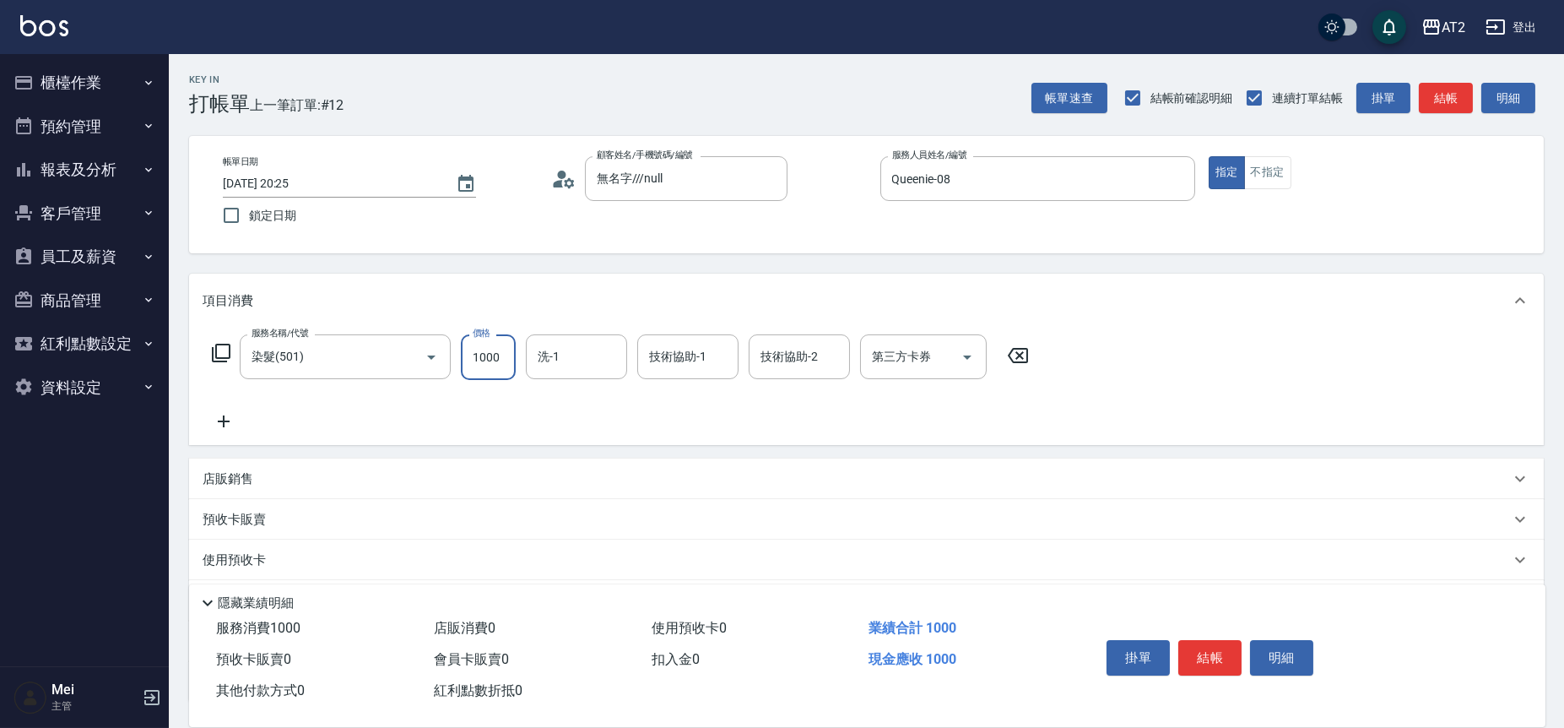
type input "0"
type input "20"
type input "209"
type input "200"
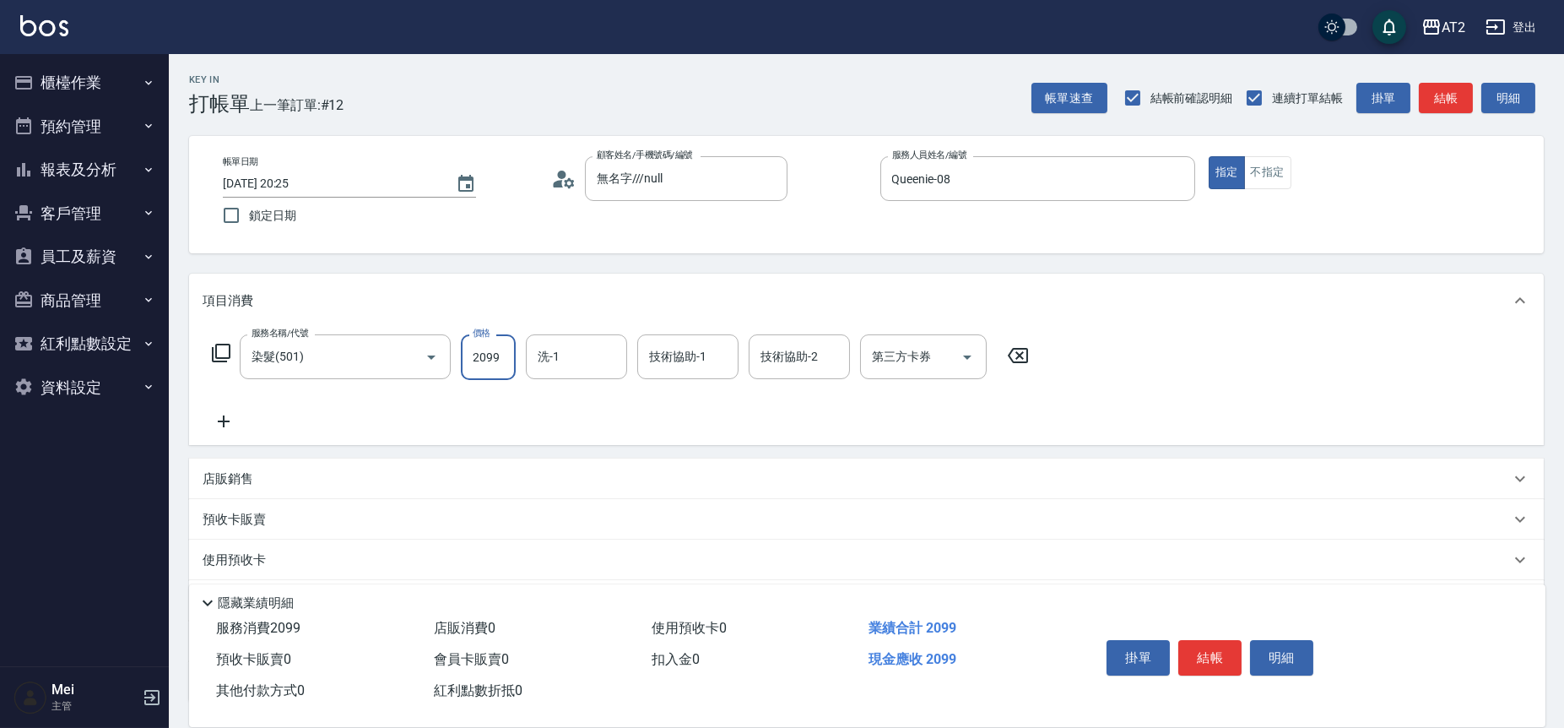
type input "2099"
type input "小潔-34"
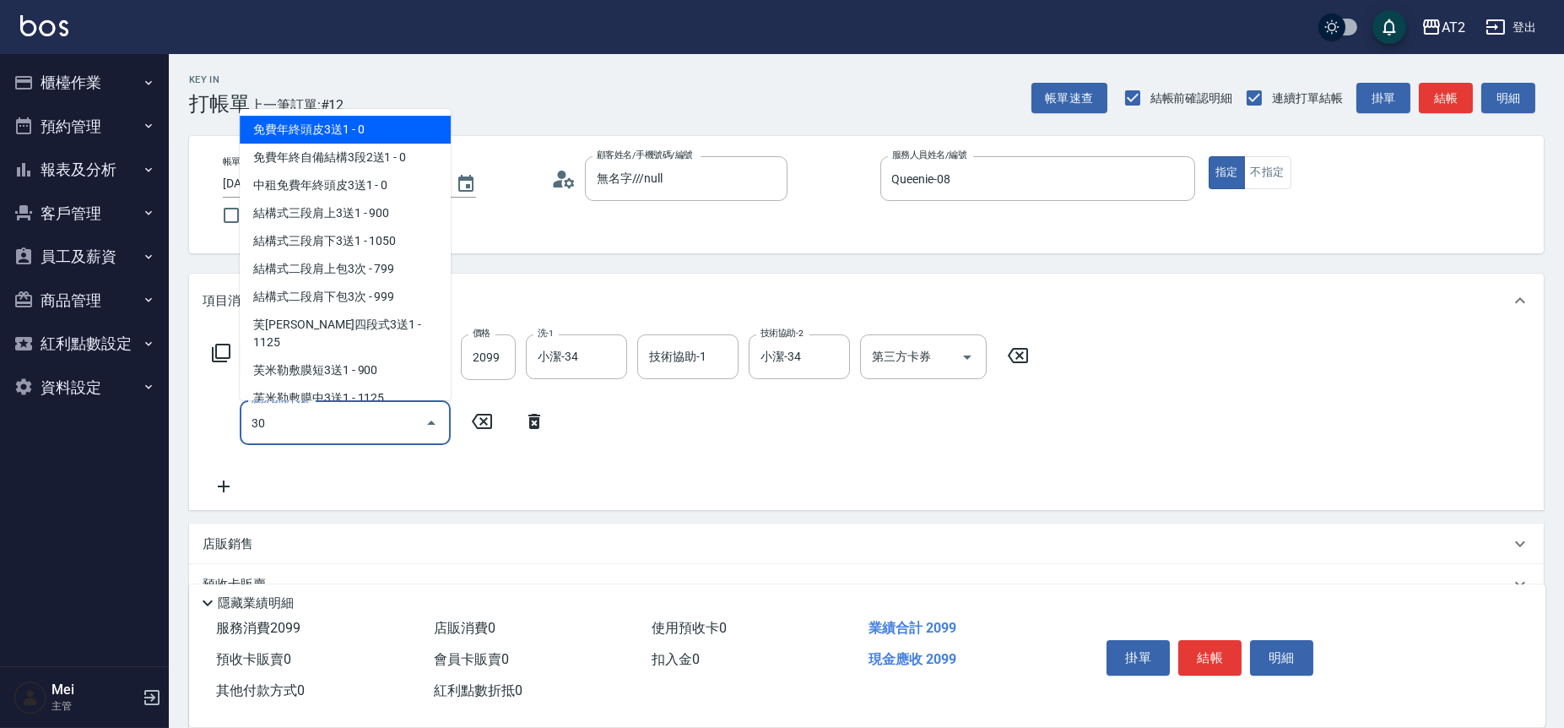
type input "301"
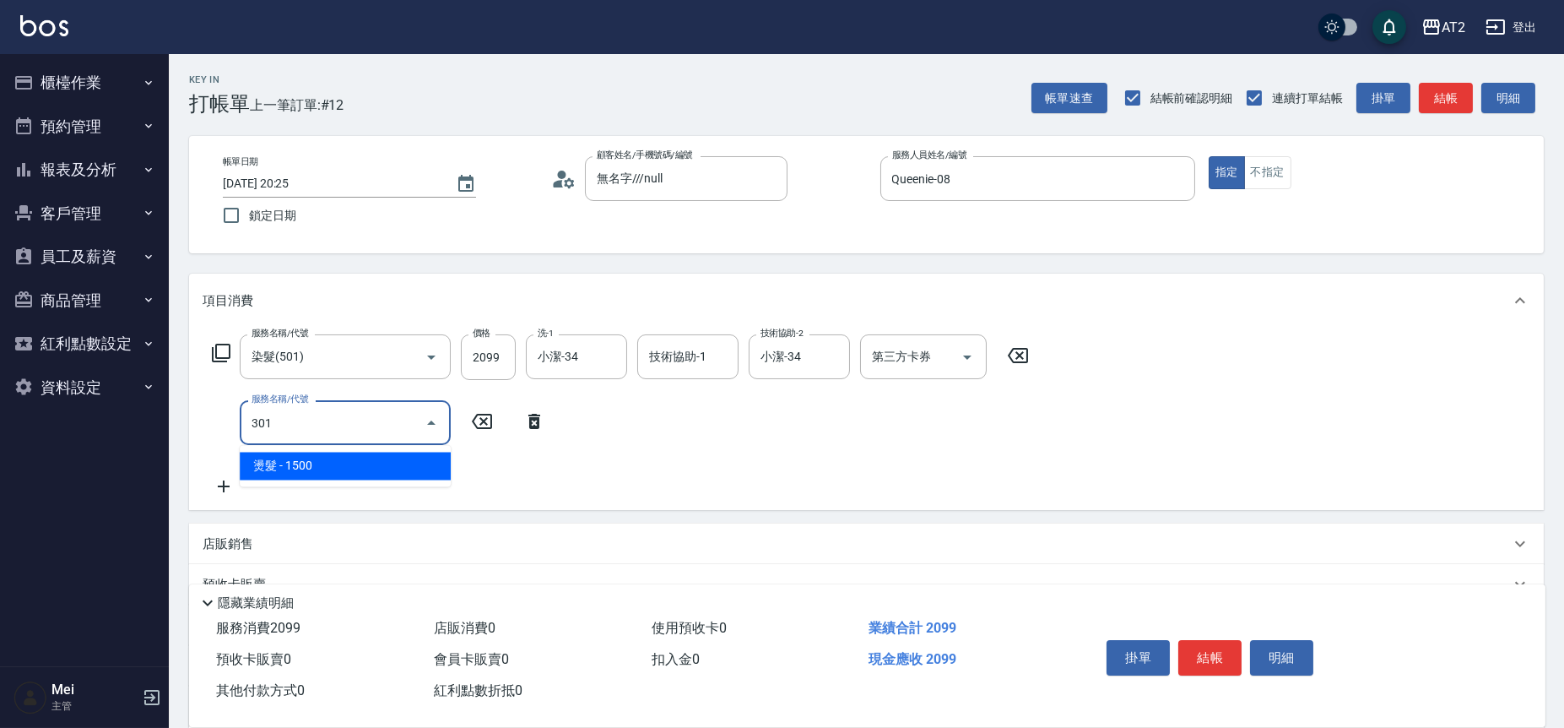
type input "350"
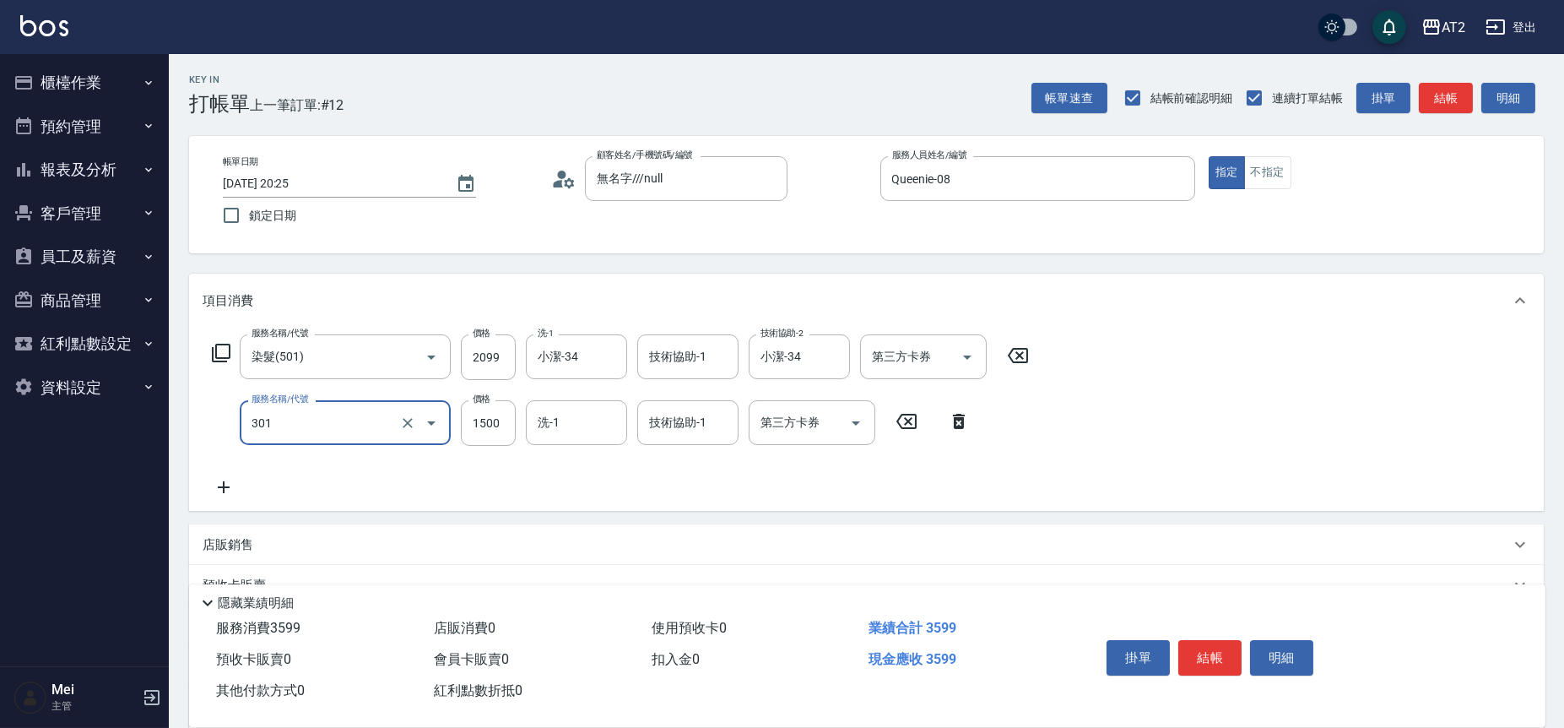
type input "燙髮(301)"
type input "2"
type input "210"
type input "28"
type input "230"
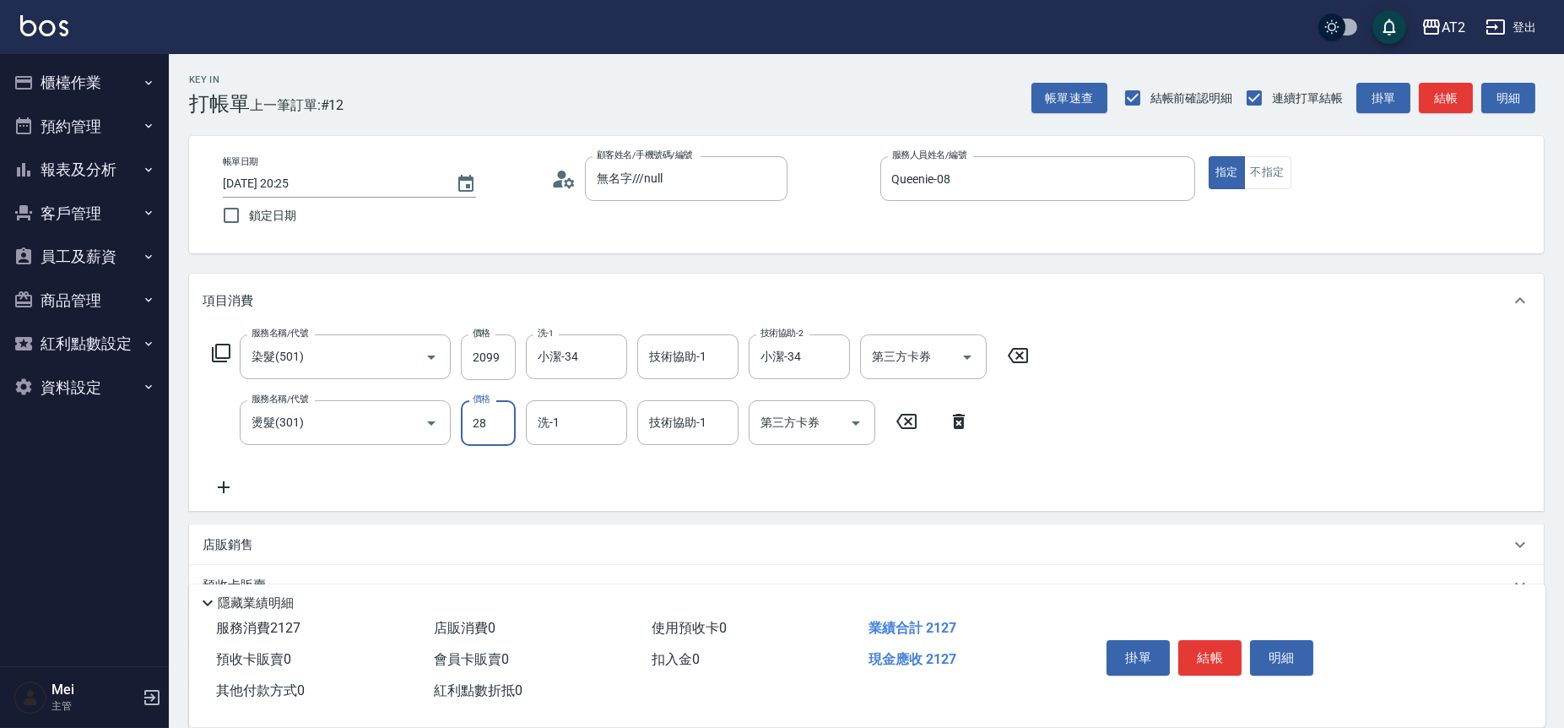
type input "289"
type input "490"
type input "2899"
type input "小潔-34"
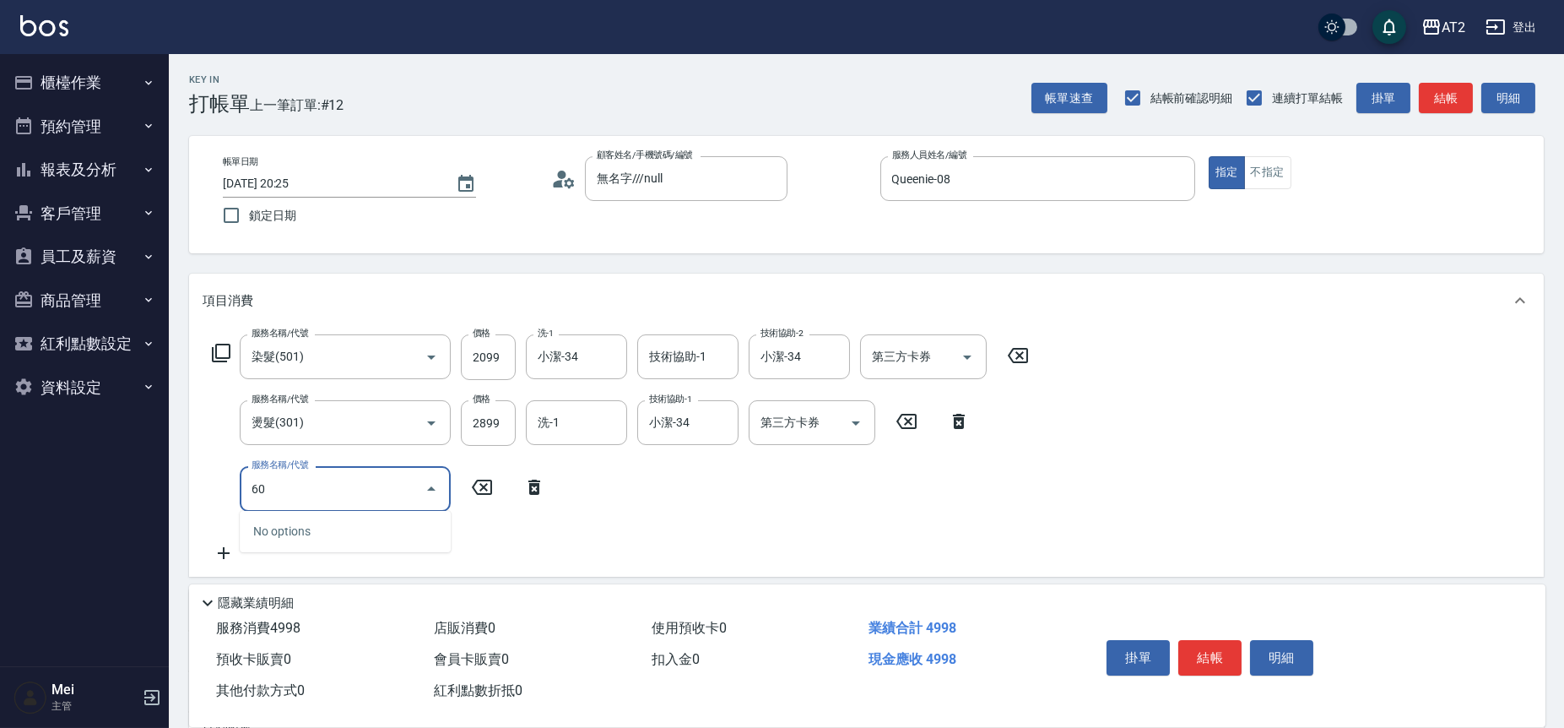
type input "601"
type input "590"
type input "自備護髮(601)"
type input "2"
type input "500"
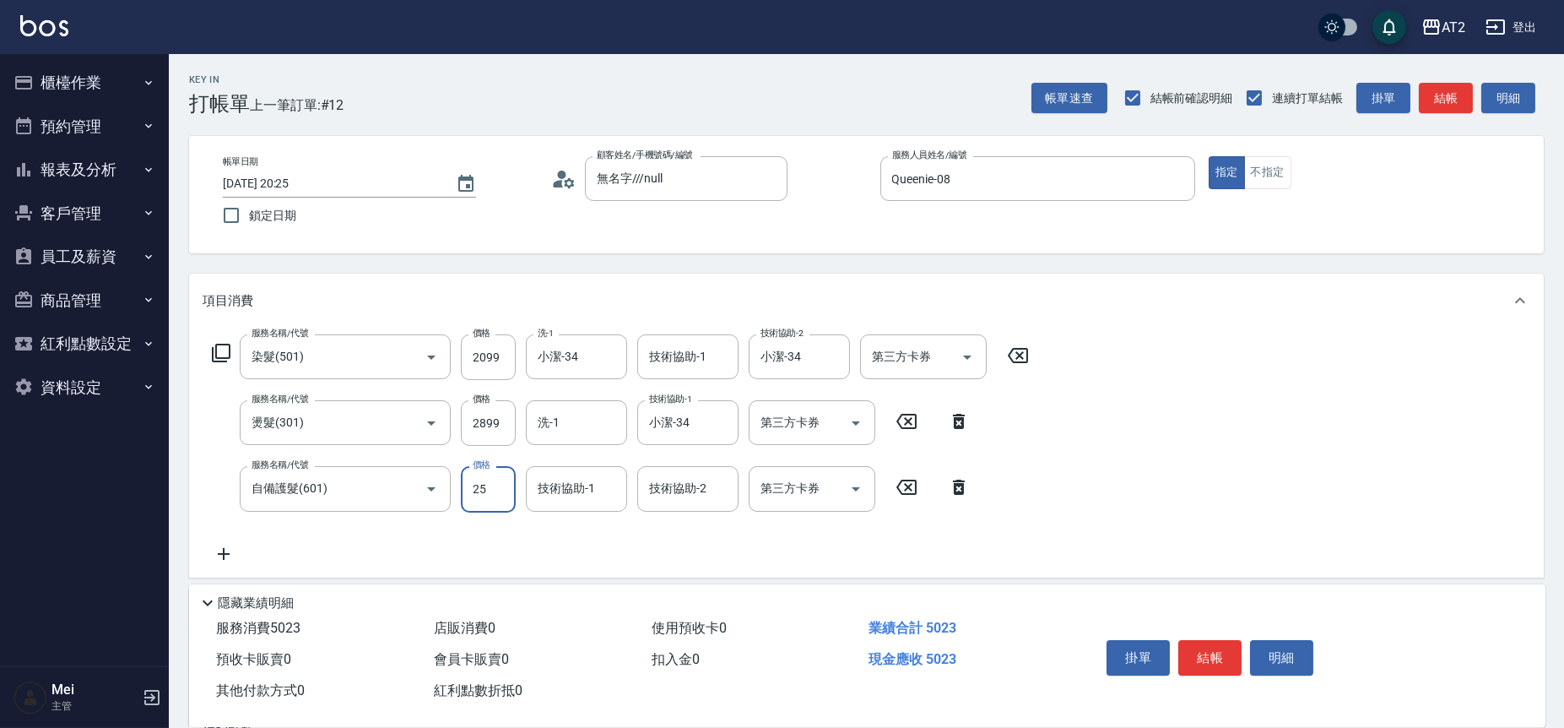
type input "250"
type input "740"
type input "2500"
type input "小潔-34"
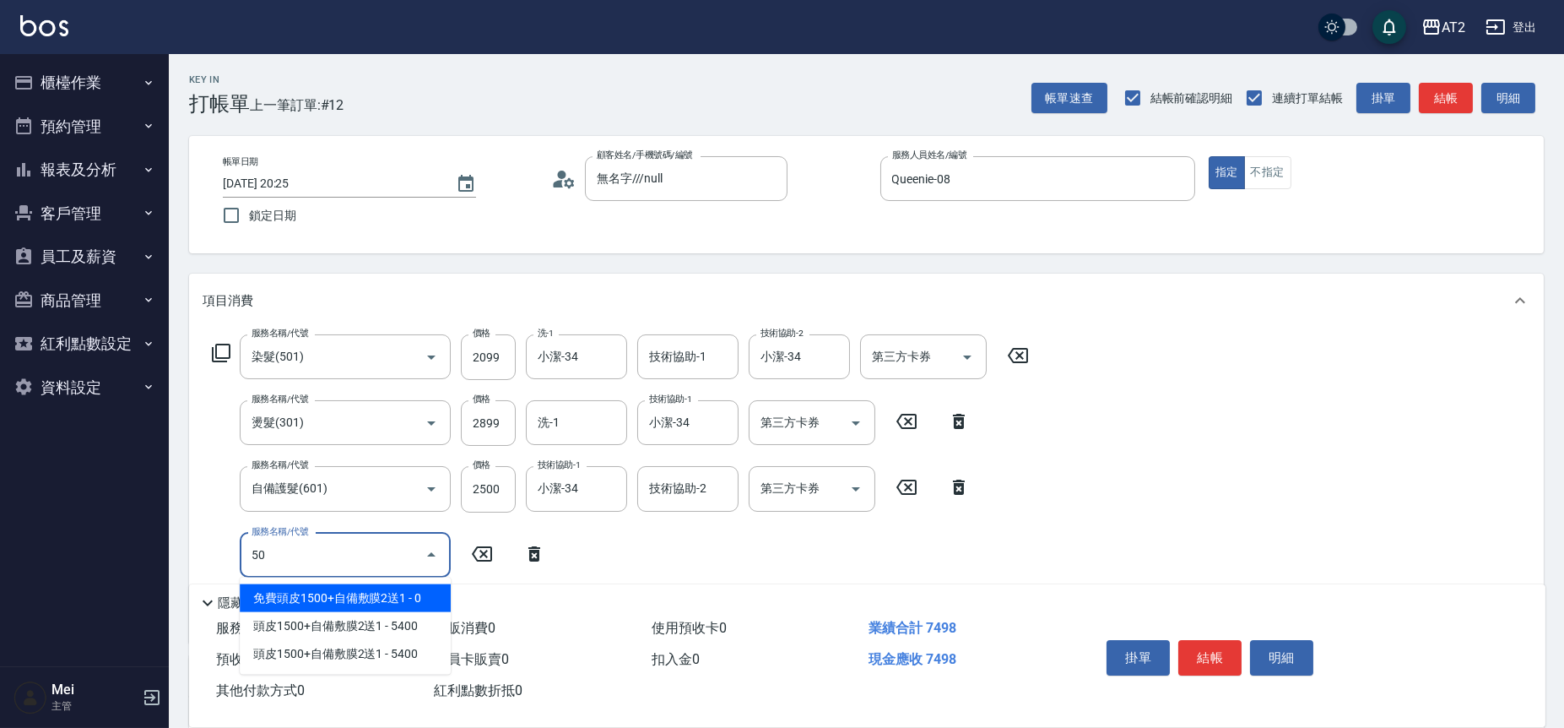
type input "502"
type input "790"
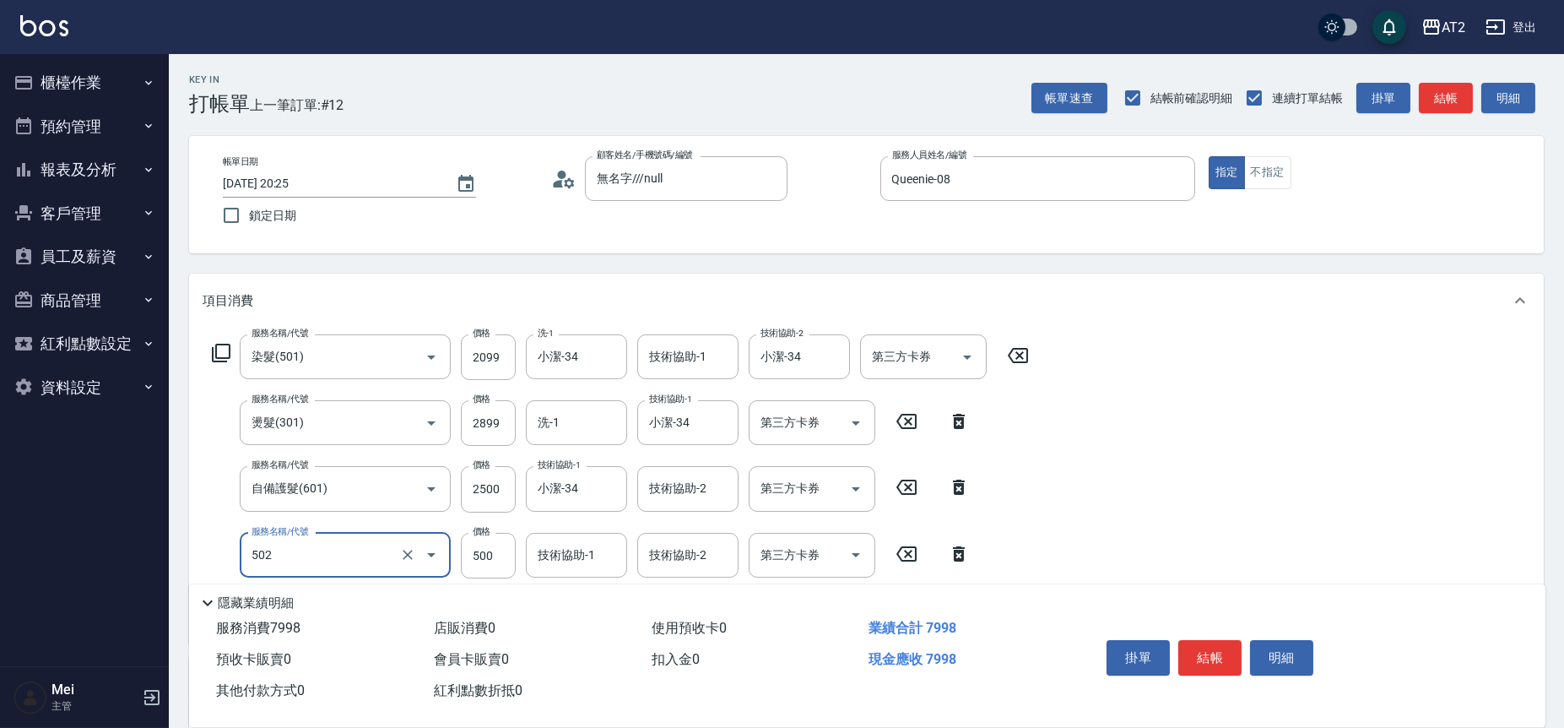
type input "漂髮(502)"
type input "740"
type input "0"
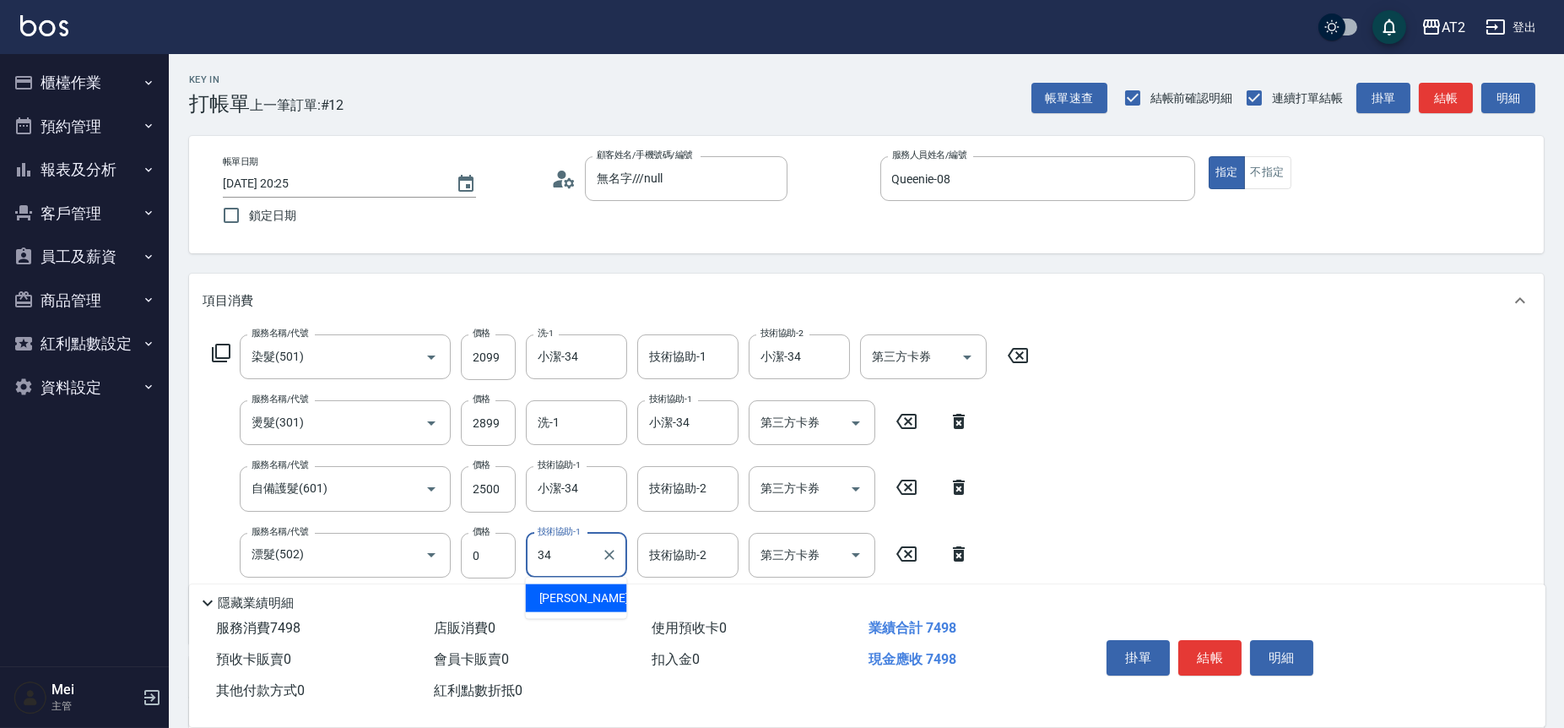
type input "小潔-34"
click at [827, 361] on icon "Clear" at bounding box center [832, 357] width 17 height 17
click at [703, 360] on input "技術協助-1" at bounding box center [688, 357] width 86 height 30
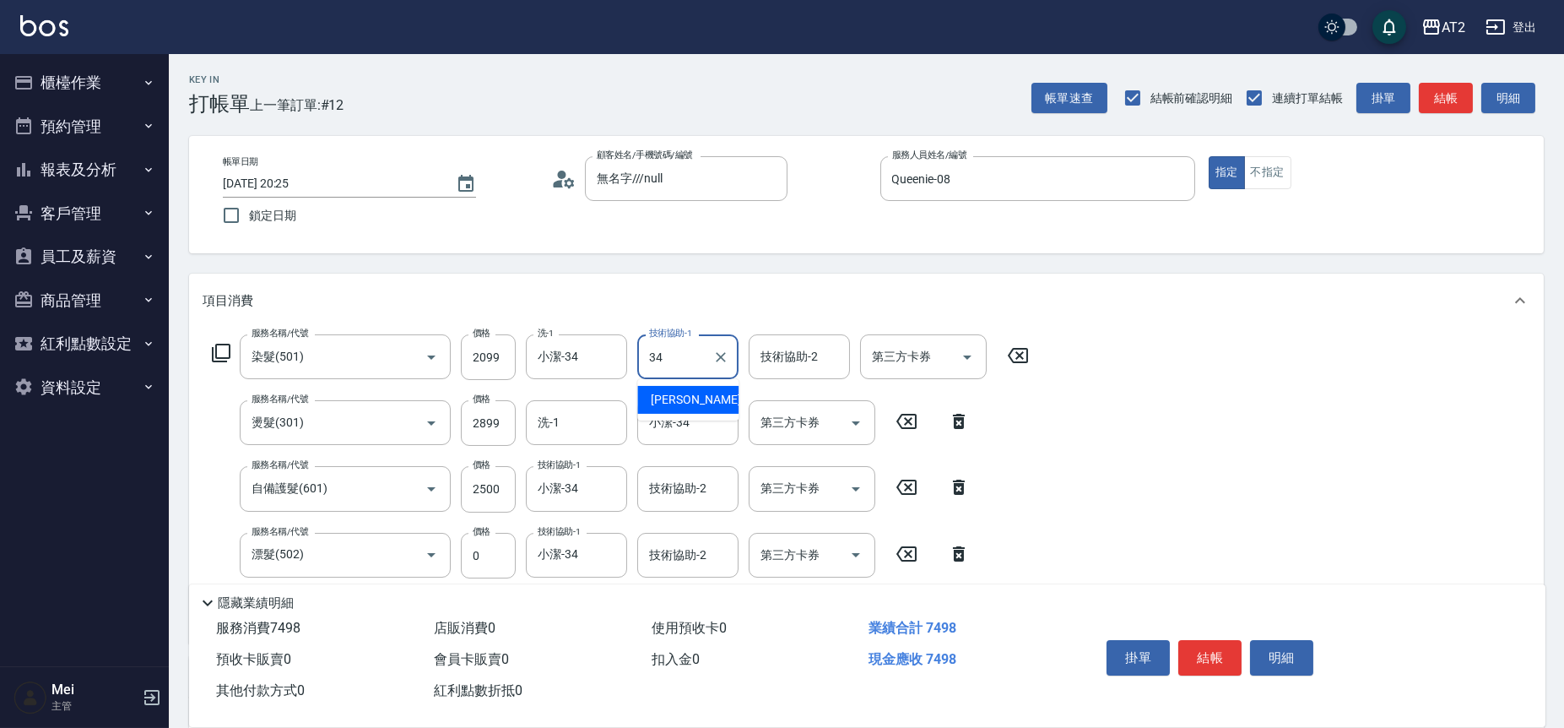
type input "小潔-34"
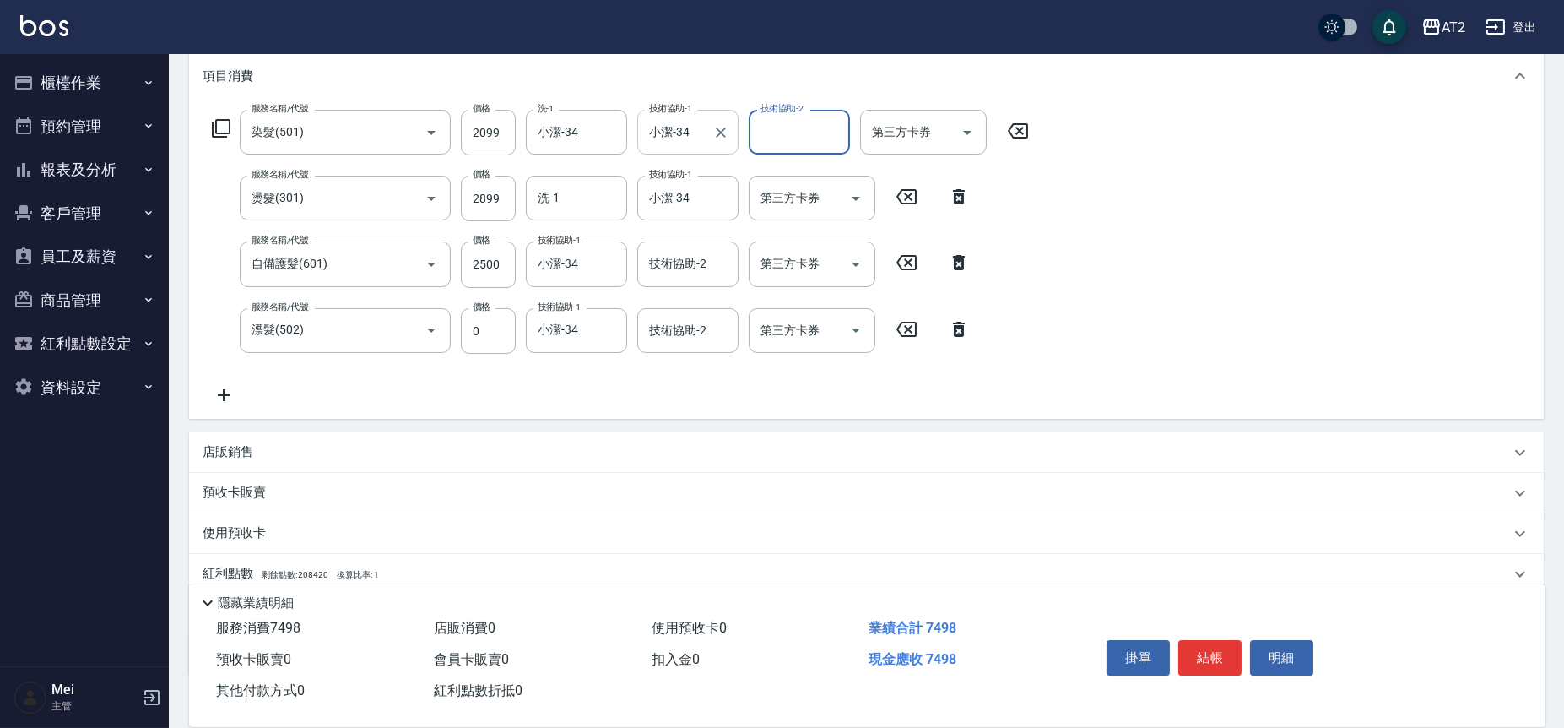
scroll to position [332, 0]
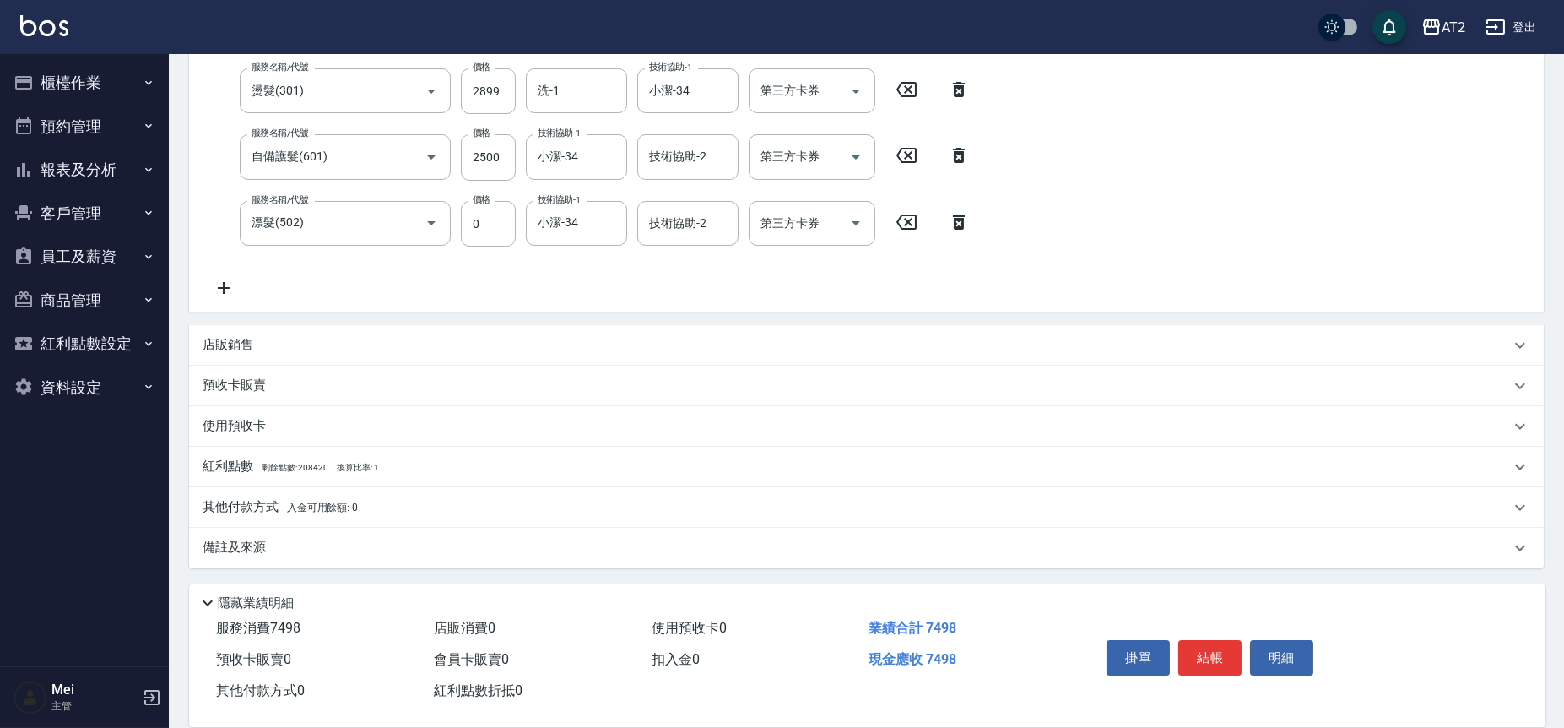
click at [327, 495] on div "其他付款方式 入金可用餘額: 0" at bounding box center [866, 507] width 1355 height 41
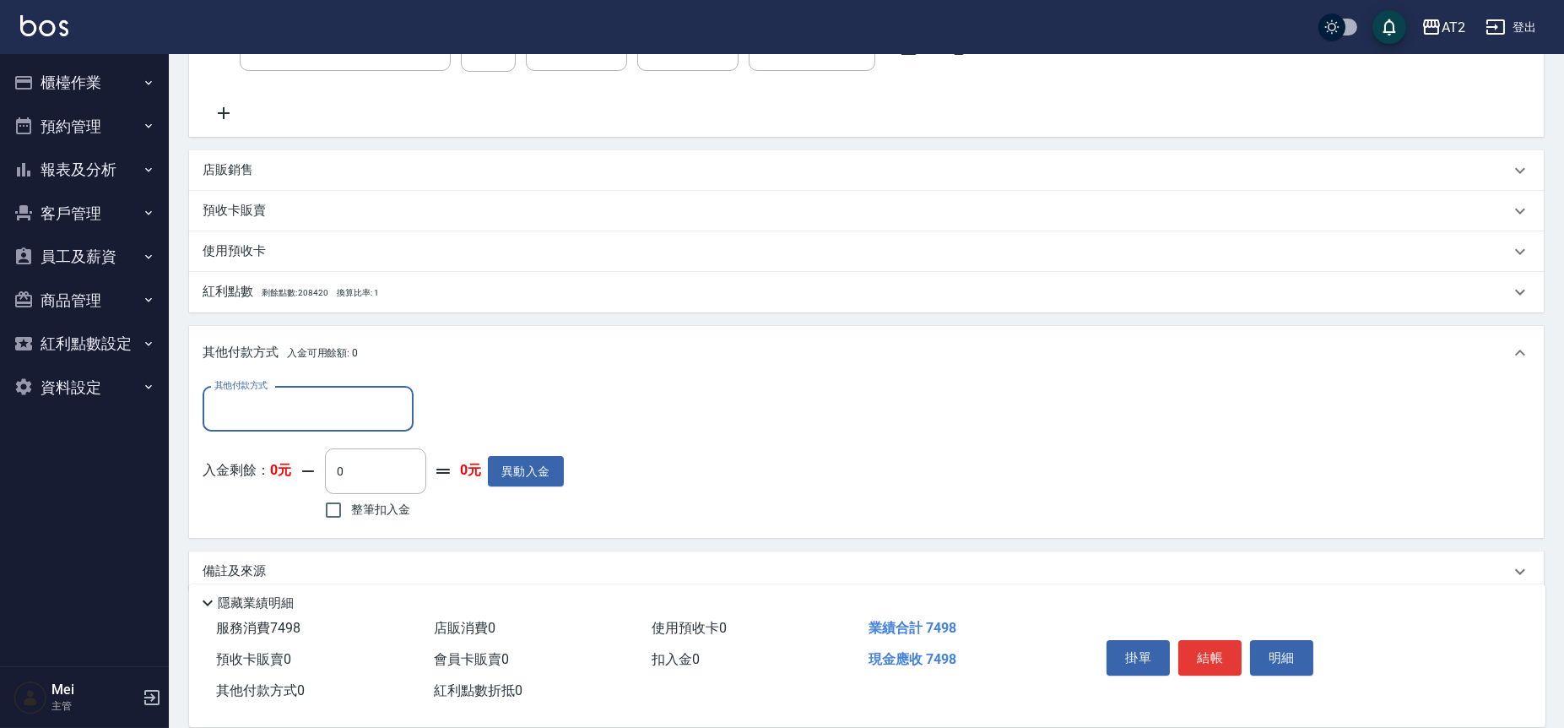
scroll to position [517, 0]
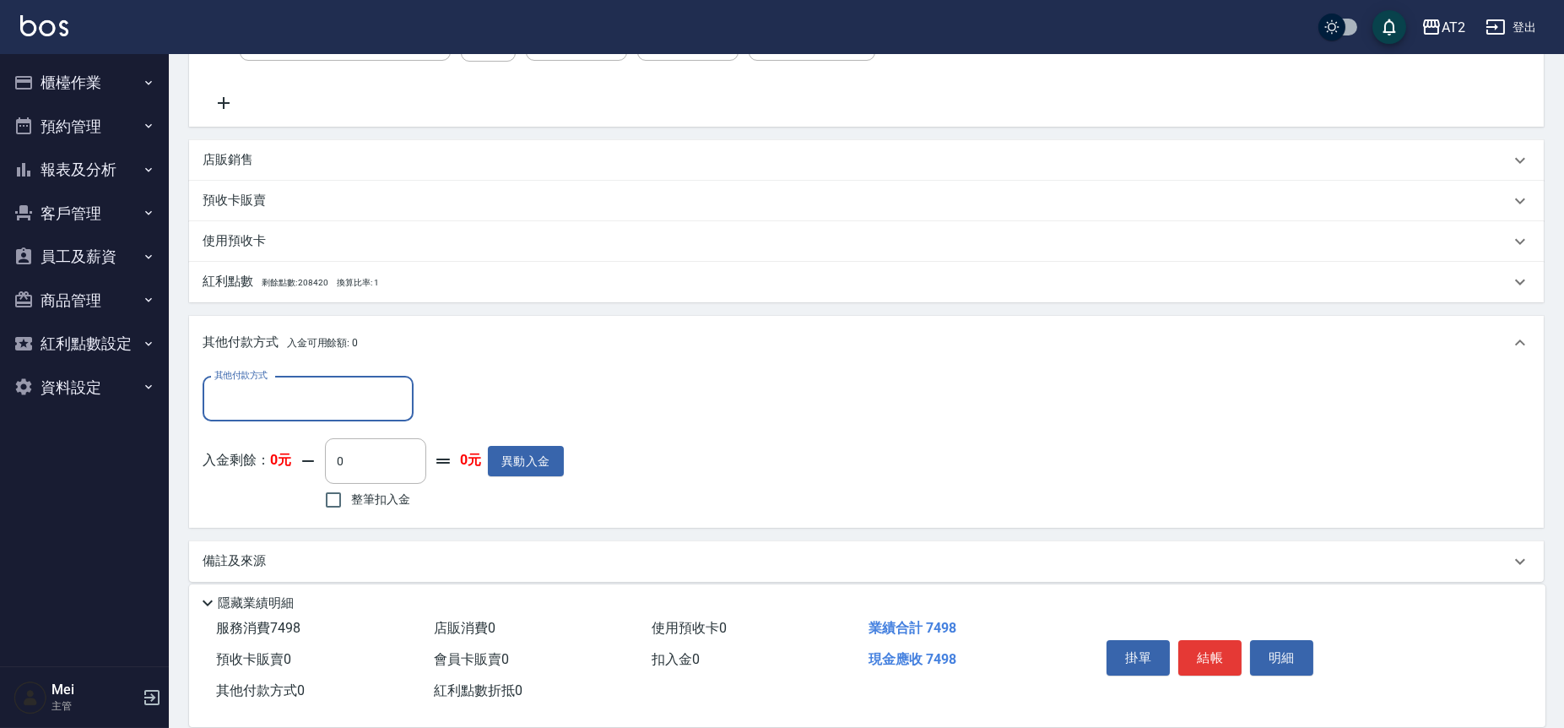
click at [344, 411] on input "其他付款方式" at bounding box center [308, 399] width 196 height 30
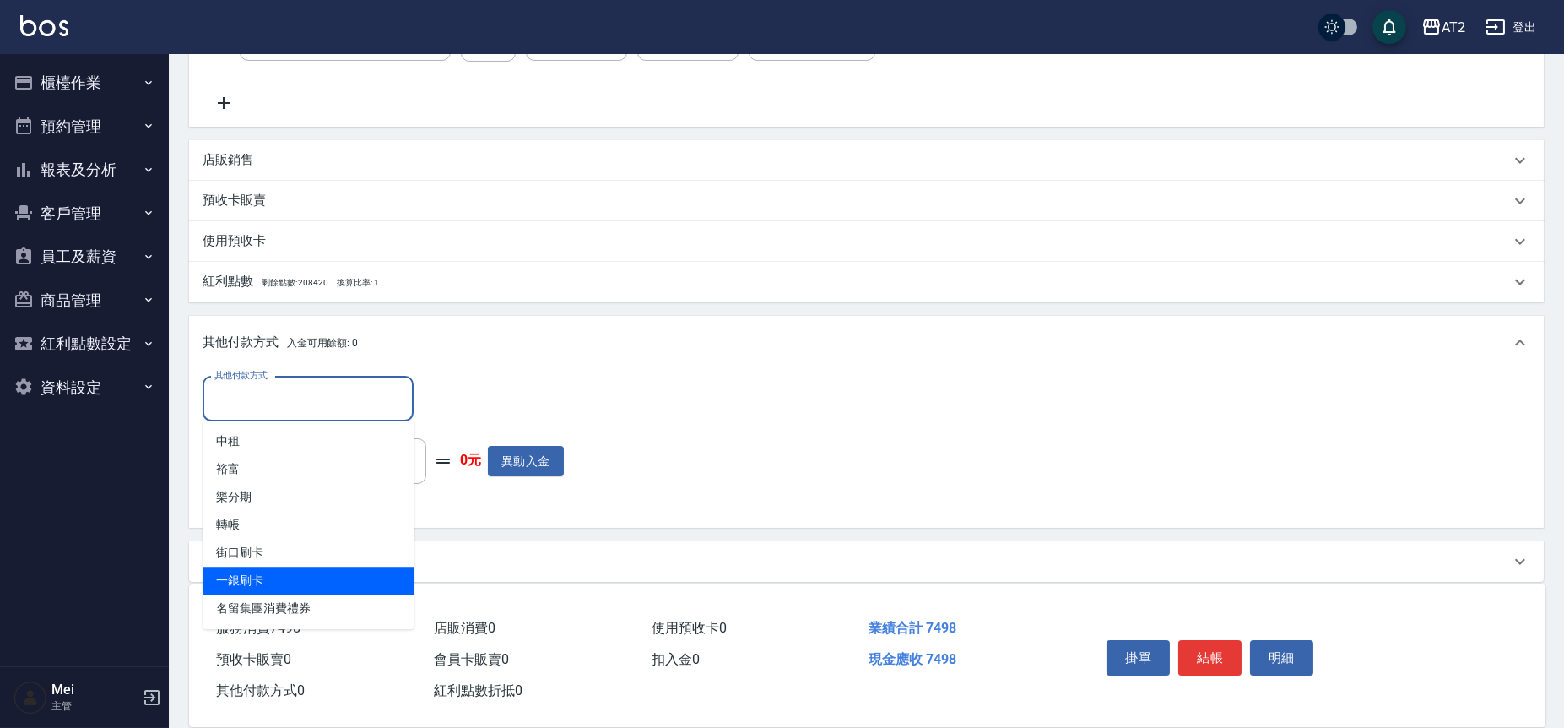
click at [312, 574] on span "一銀刷卡" at bounding box center [308, 581] width 211 height 28
type input "一銀刷卡"
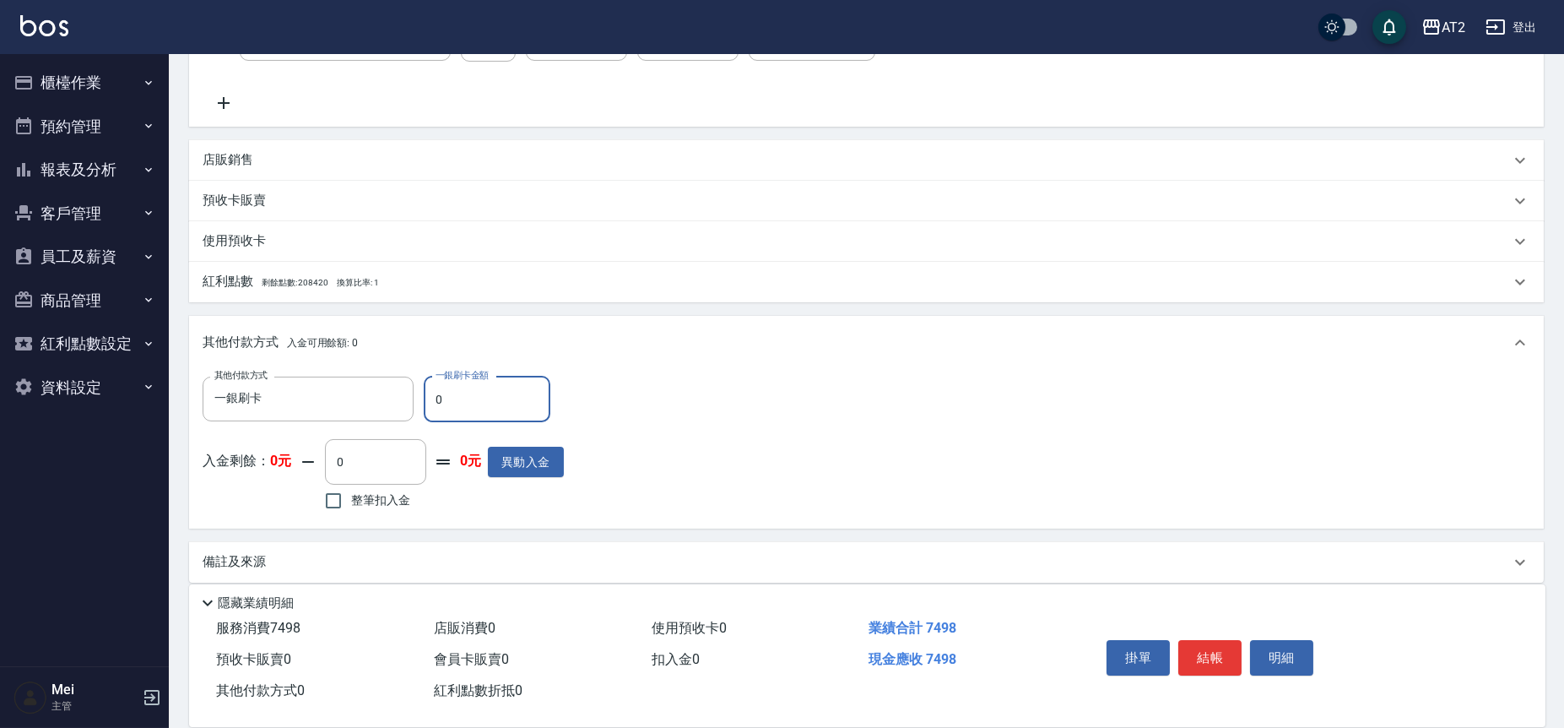
drag, startPoint x: 445, startPoint y: 393, endPoint x: 423, endPoint y: 400, distance: 23.0
click at [424, 397] on input "0" at bounding box center [487, 400] width 127 height 46
type input "74"
type input "670"
type input "7498"
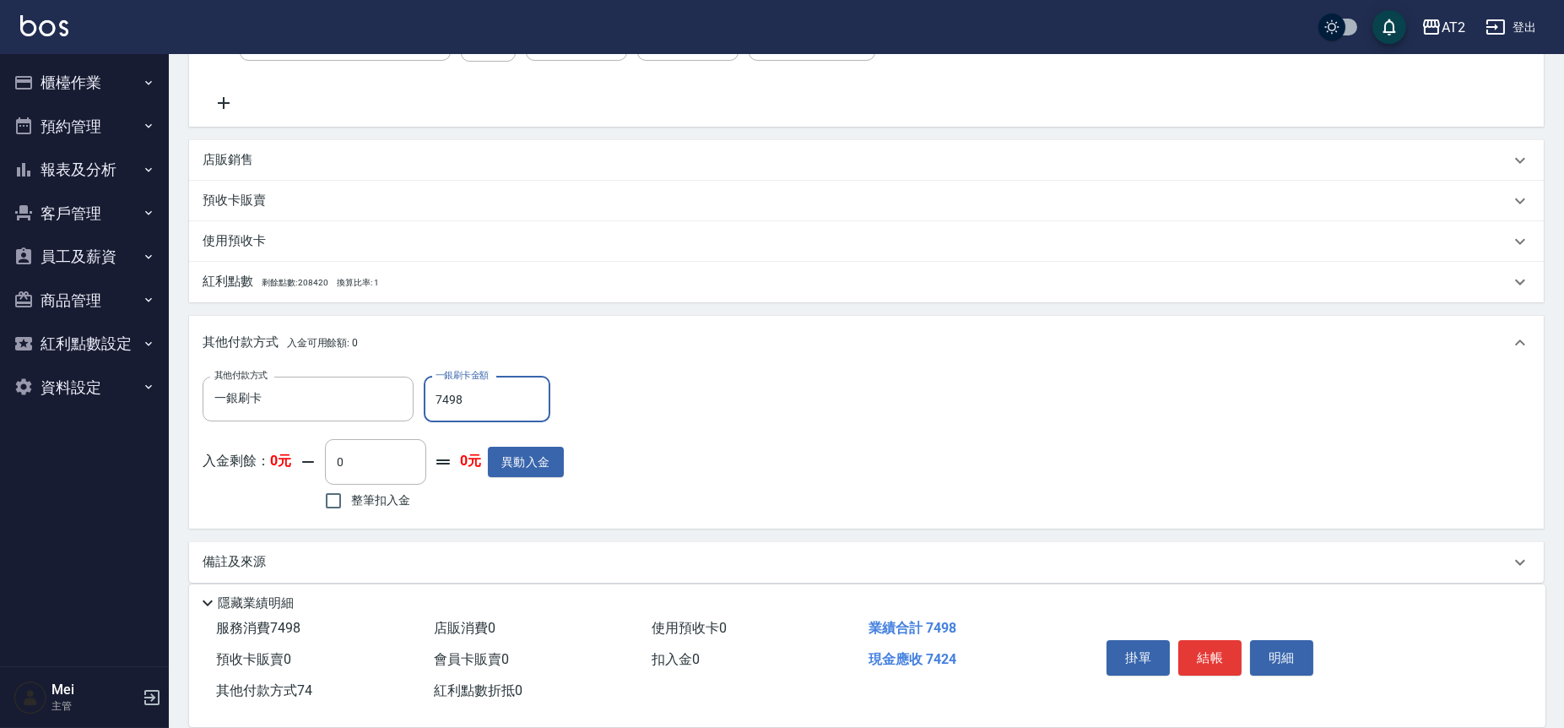
type input "0"
type input "[DATE] 20:26"
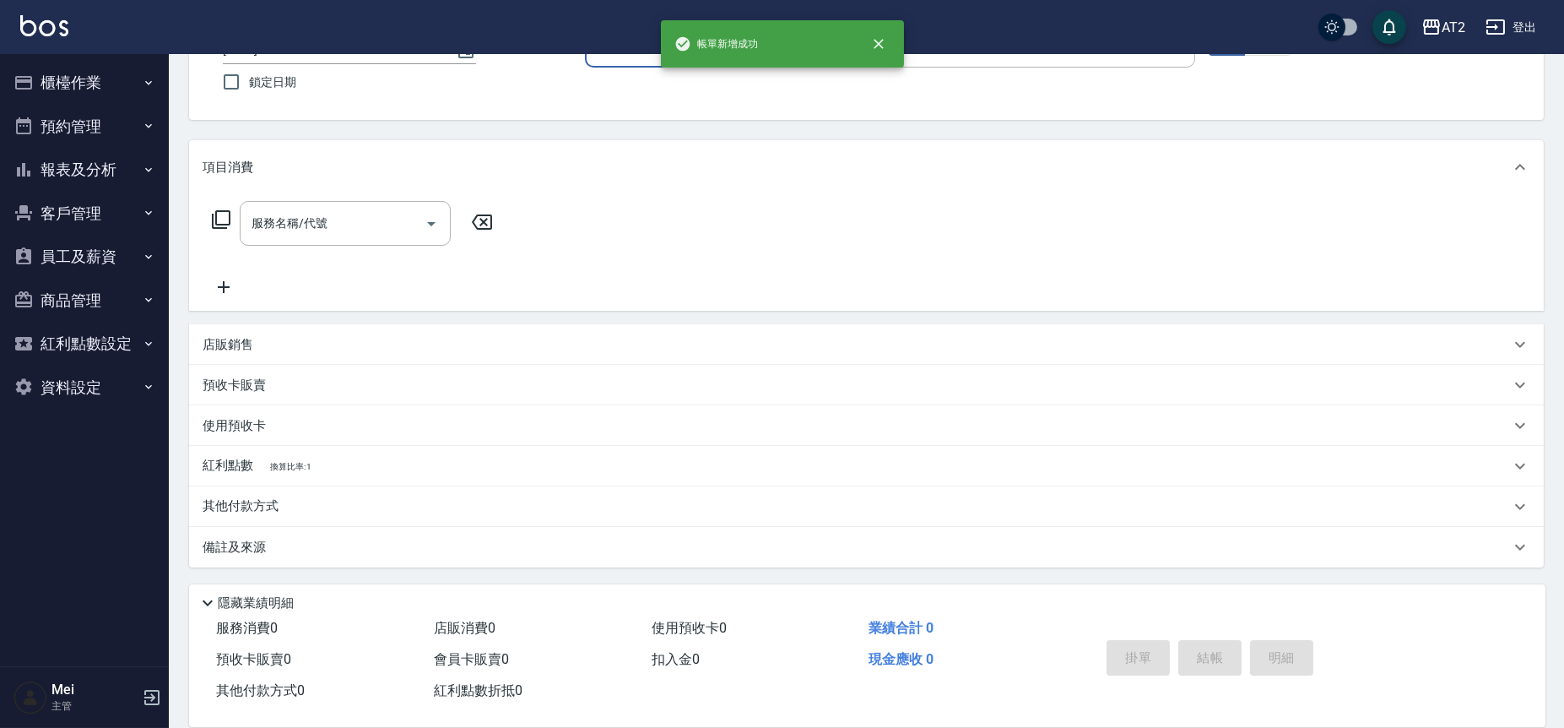
scroll to position [0, 0]
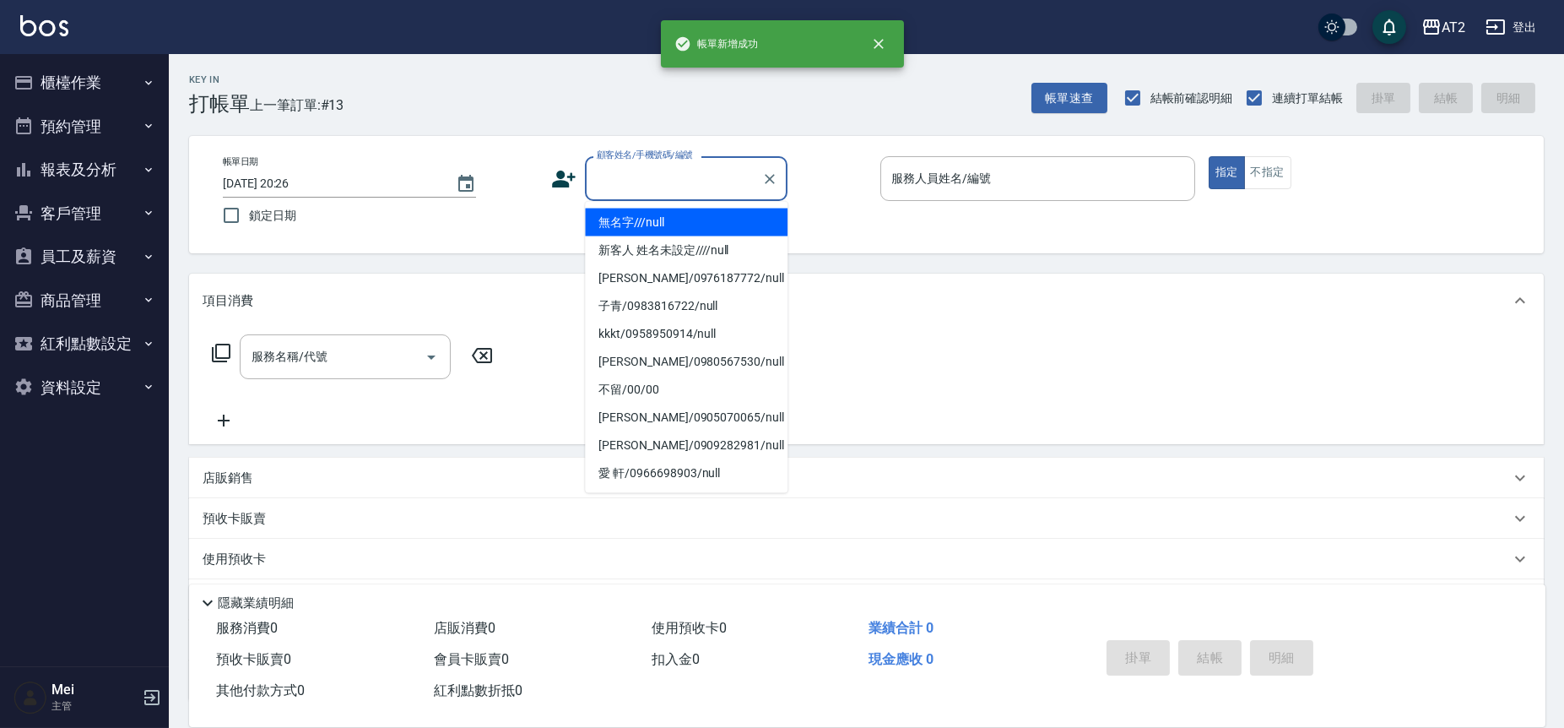
click at [682, 187] on input "顧客姓名/手機號碼/編號" at bounding box center [674, 179] width 162 height 30
click at [680, 209] on li "無名字///null" at bounding box center [686, 223] width 203 height 28
type input "無名字///null"
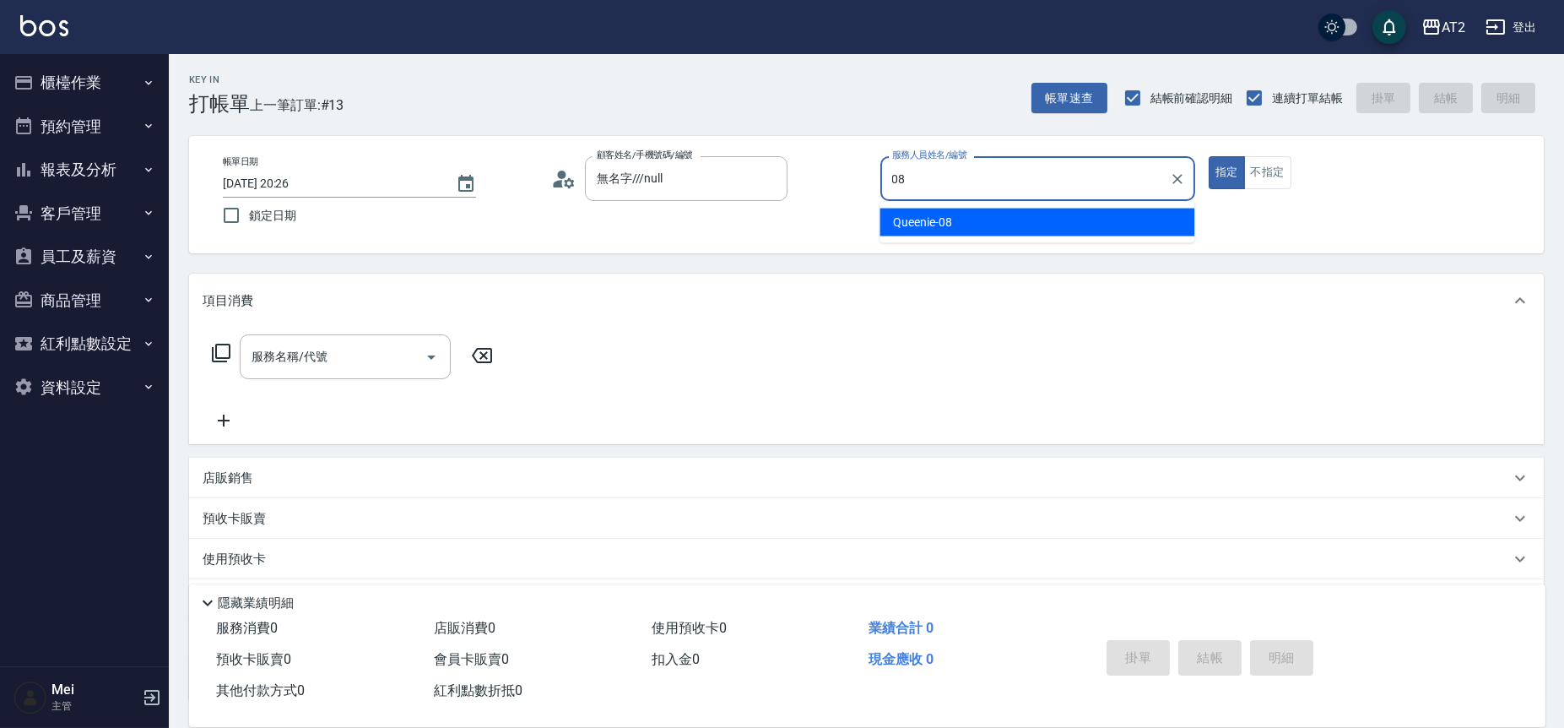
type input "Queenie-08"
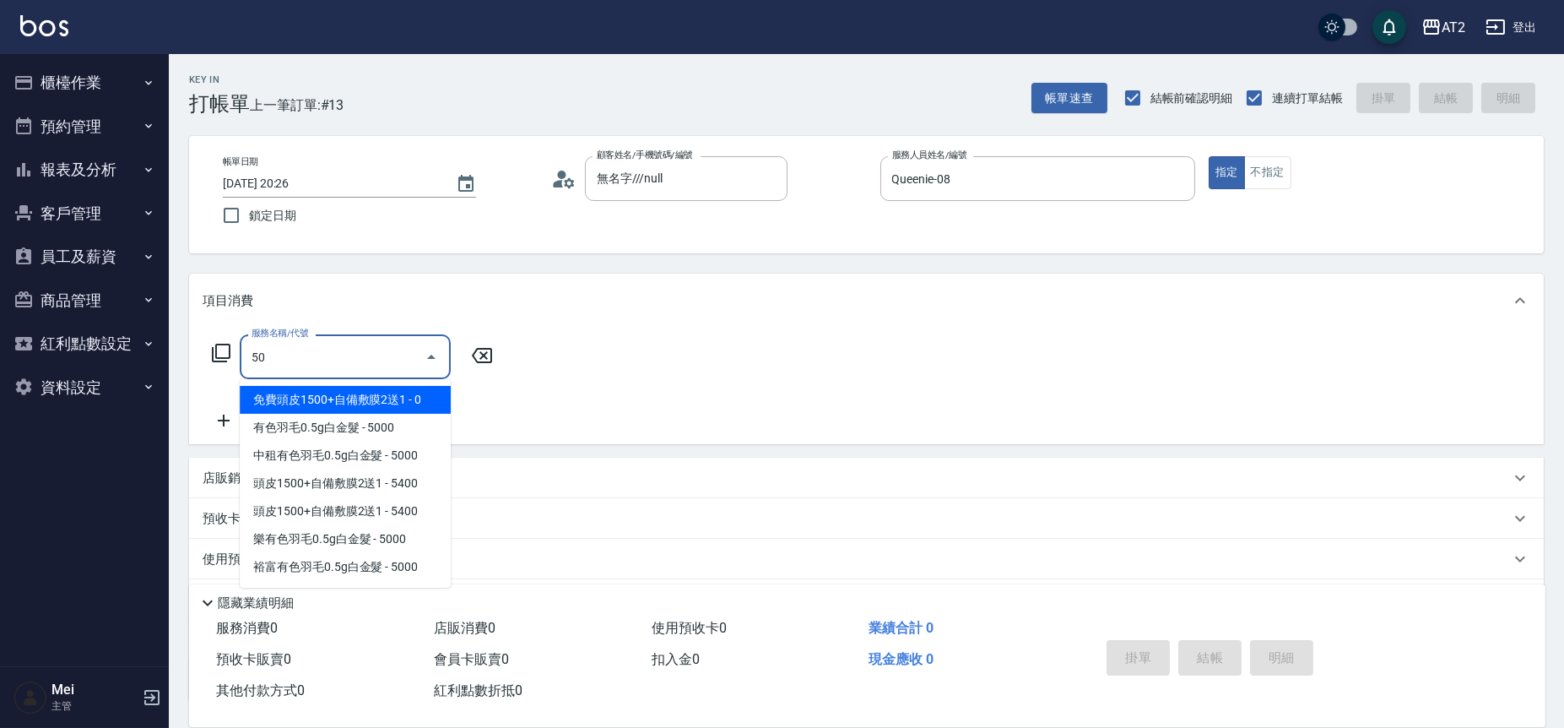
type input "501"
type input "100"
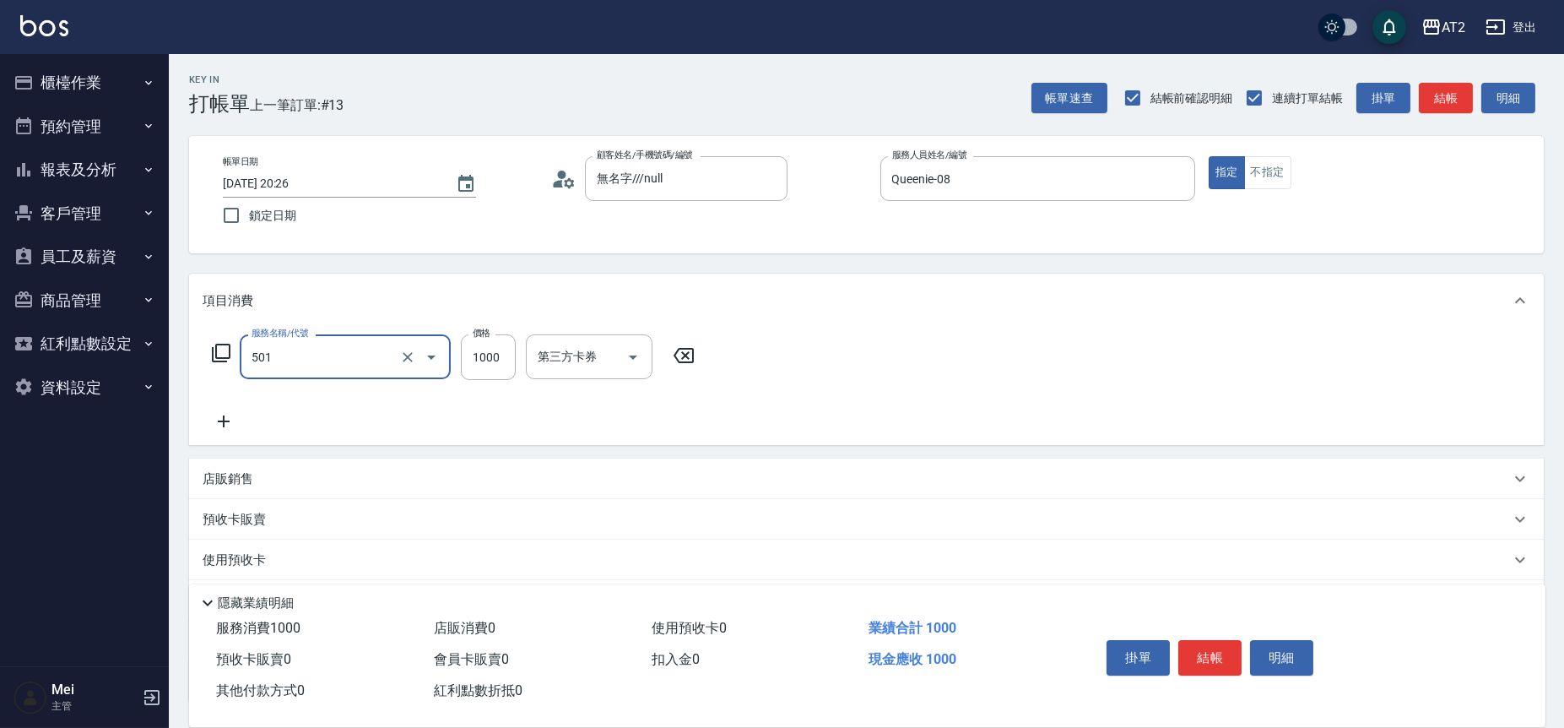
type input "染髮(501)"
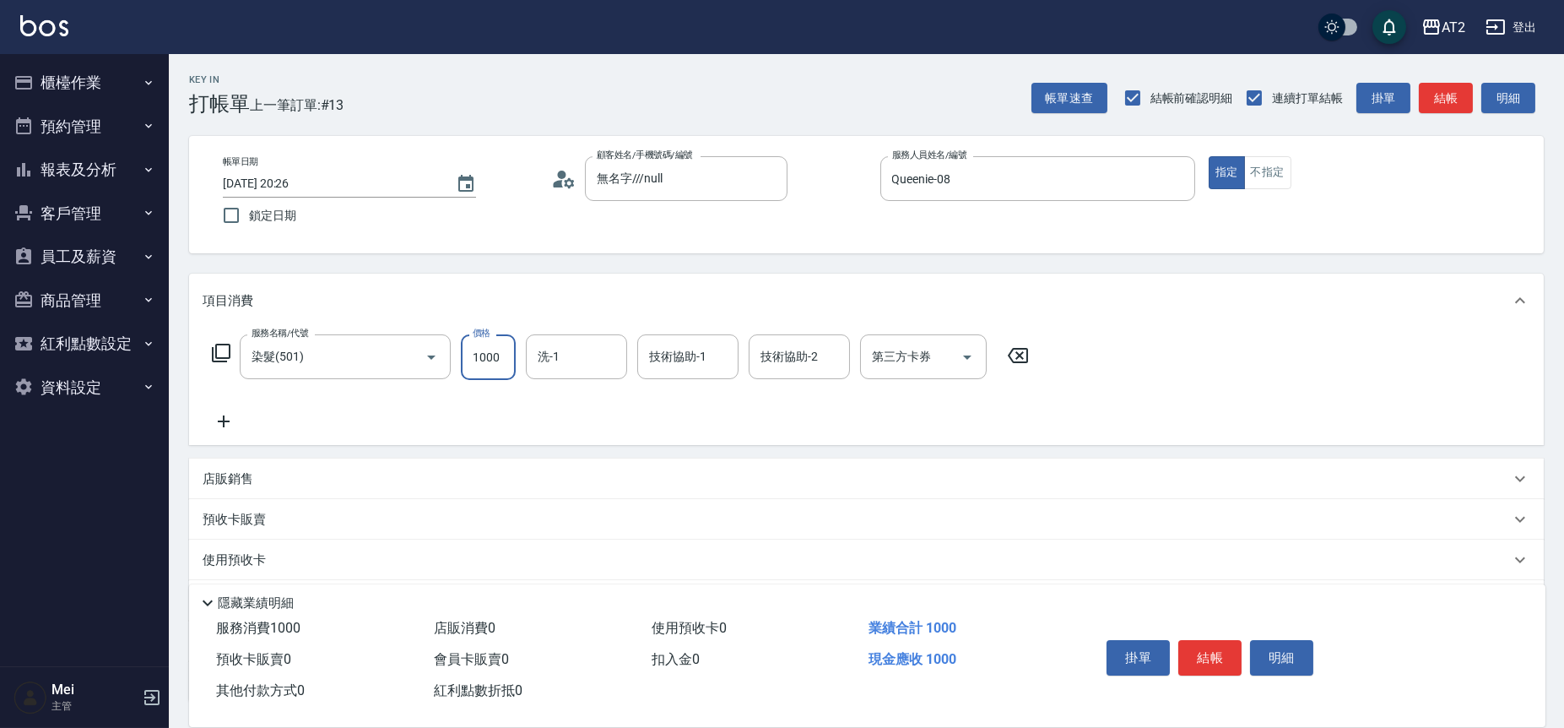
type input "0"
type input "20"
type input "209"
type input "200"
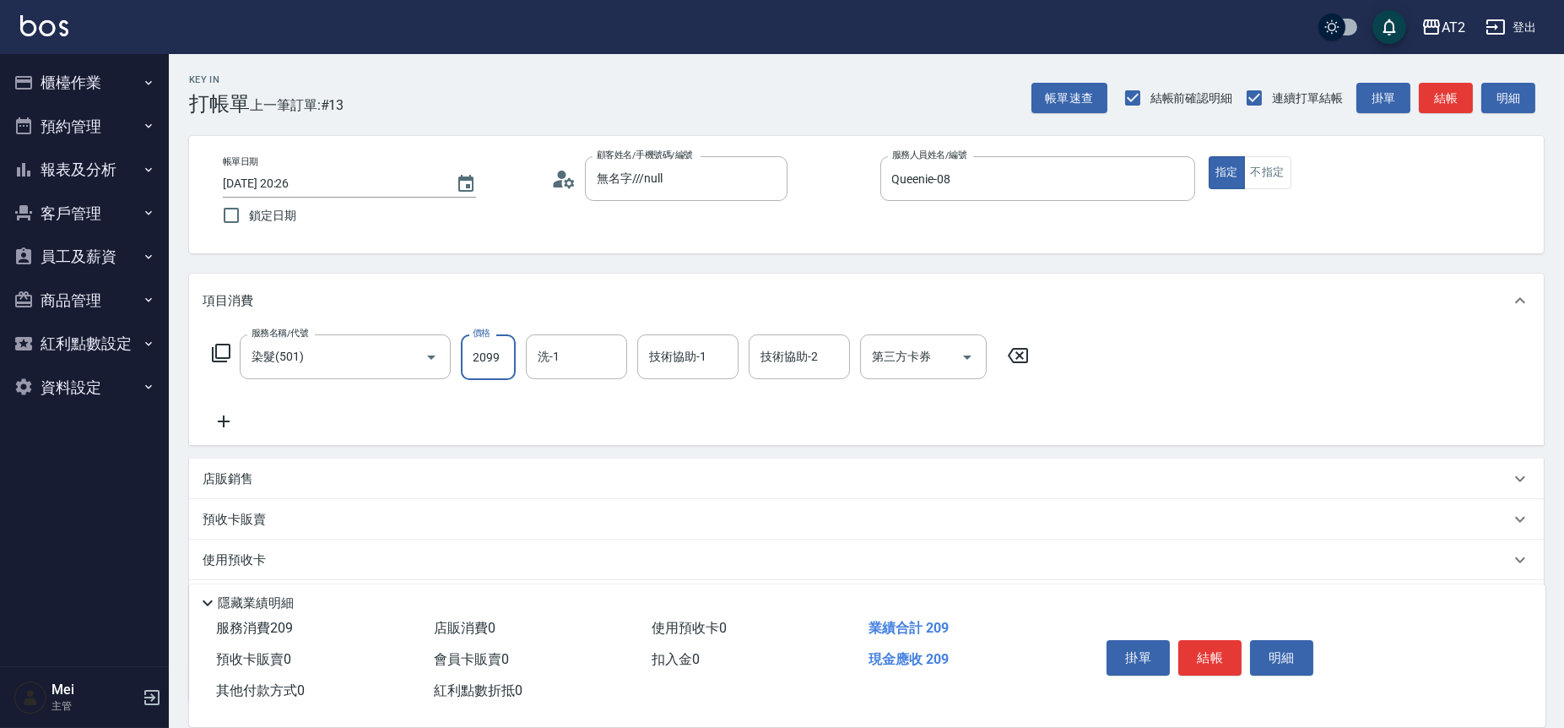
type input "2099"
type input "小潔-34"
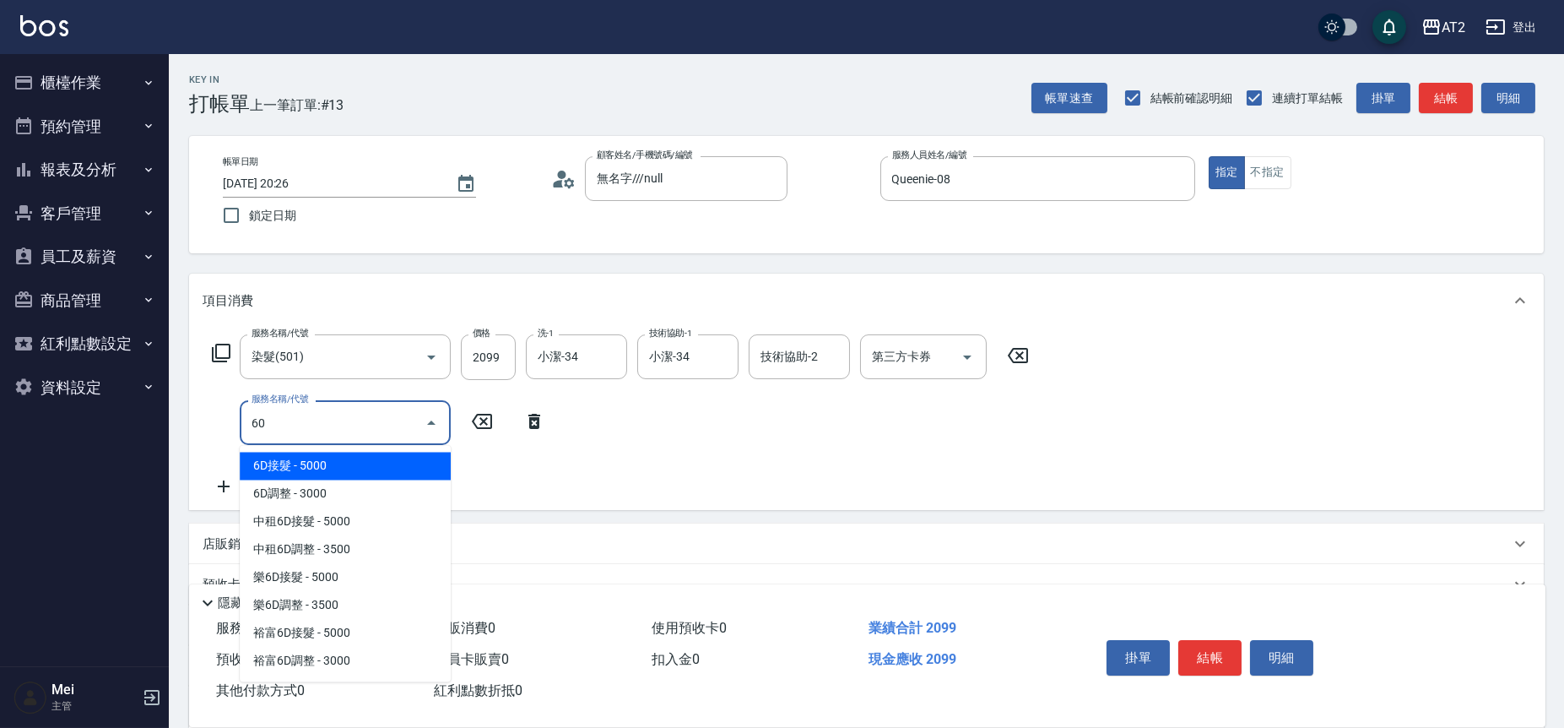
type input "602"
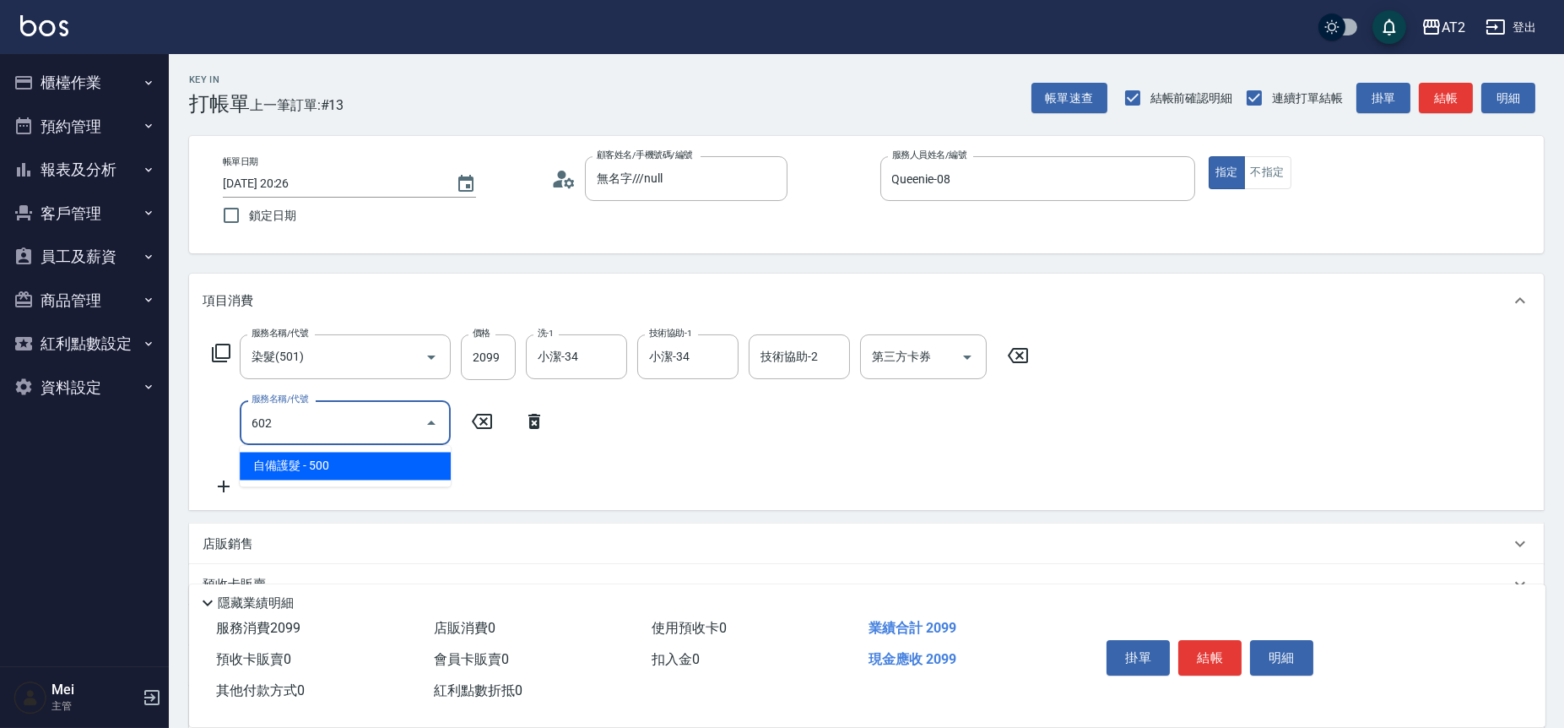
type input "250"
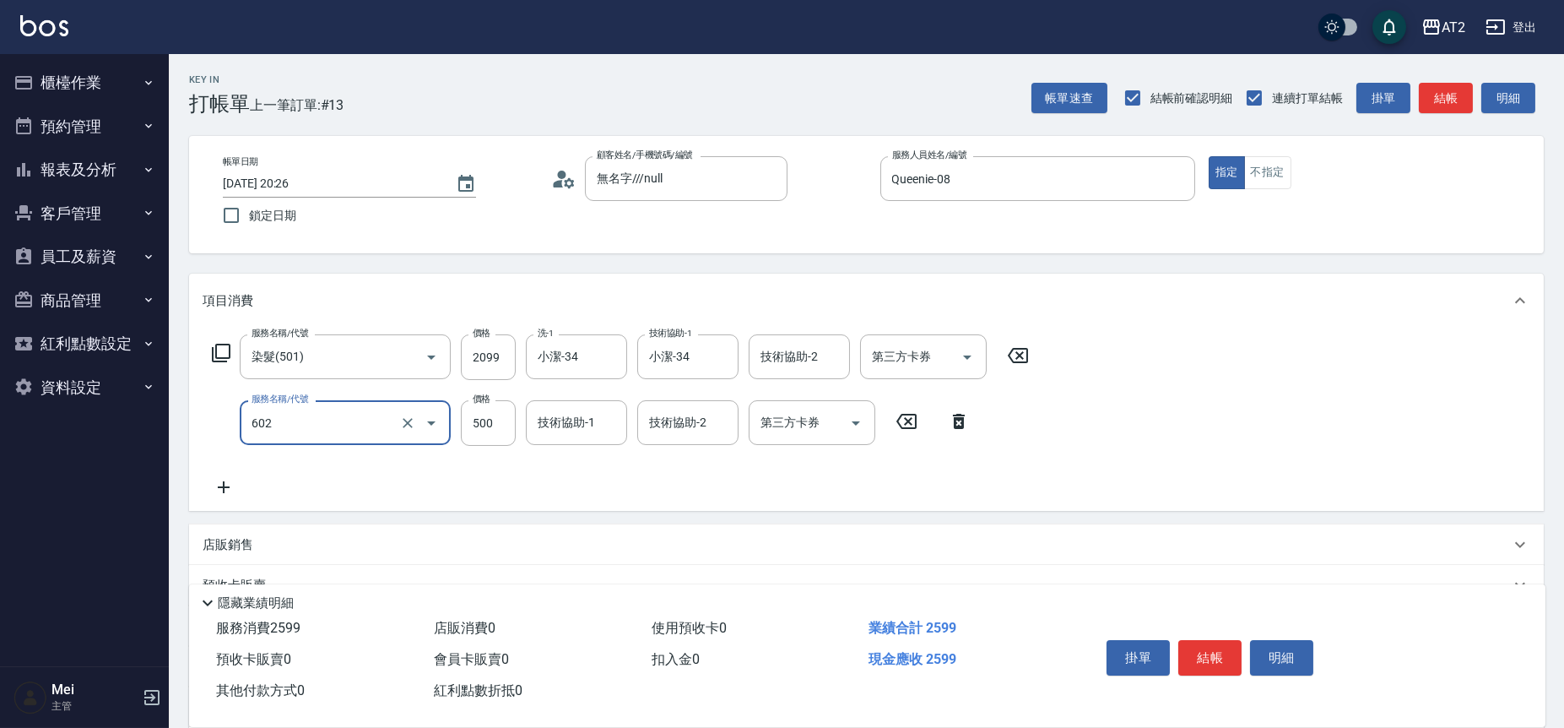
type input "自備護髮(602)"
type input "200"
type input "0"
type input "小潔-34"
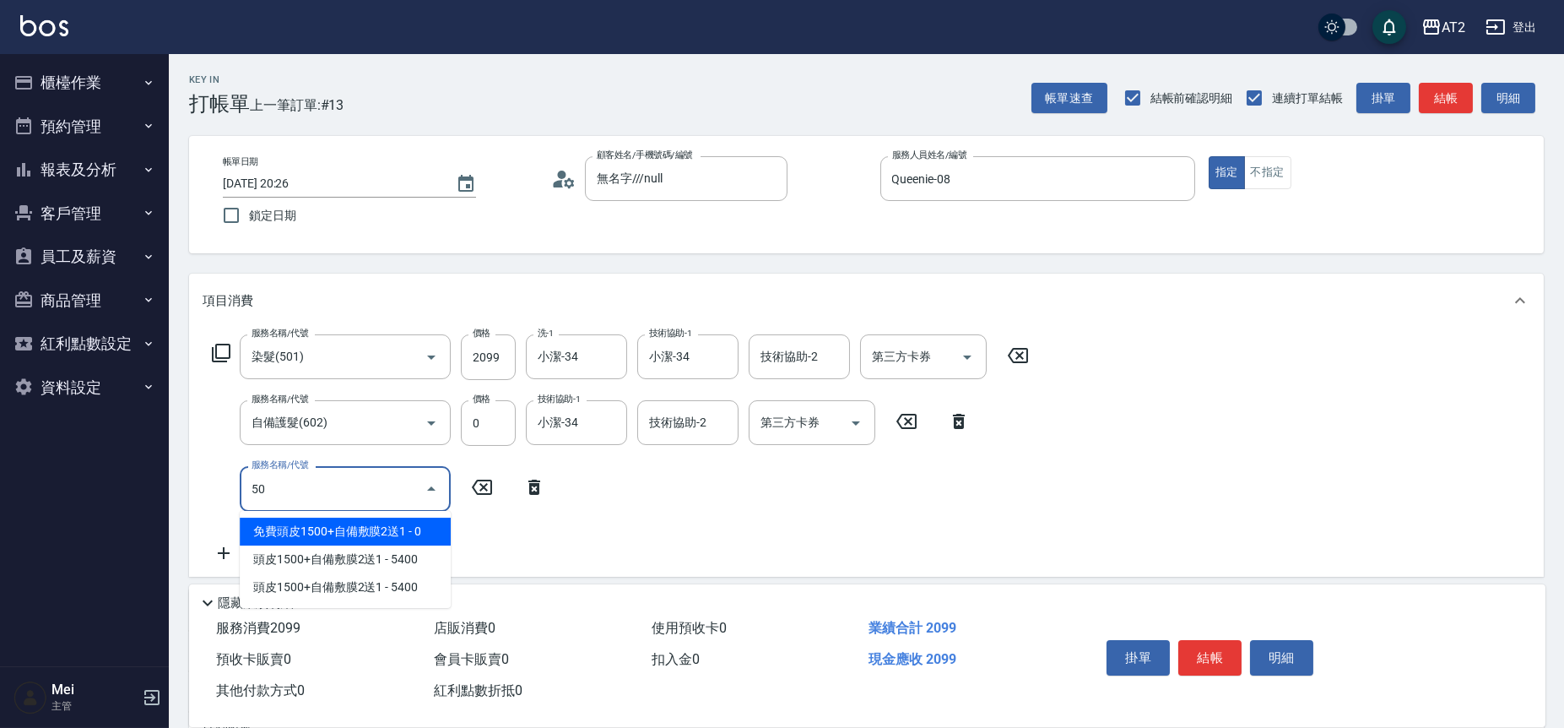
type input "502"
type input "250"
type input "漂髮(502)"
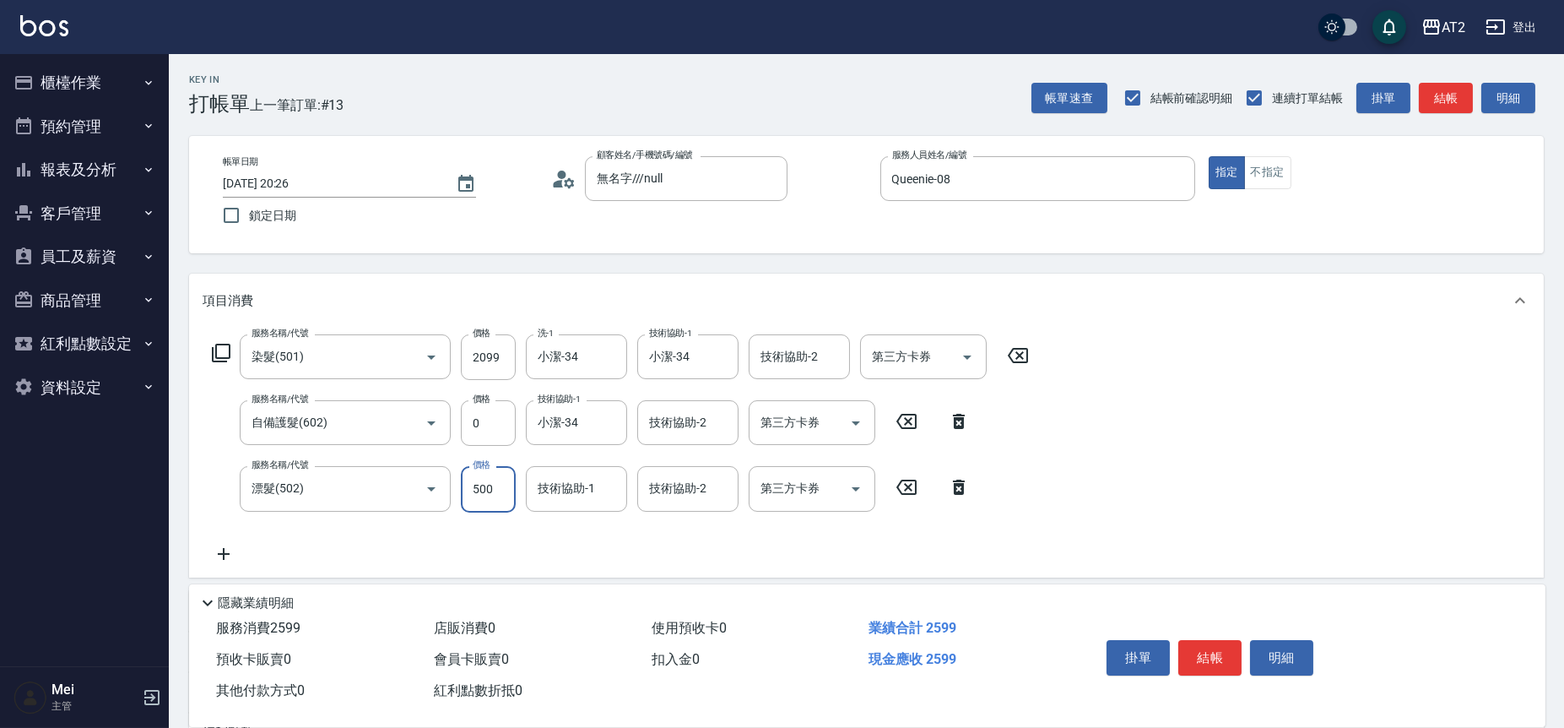
type input "0"
type input "200"
type input "0"
type input "小潔-34"
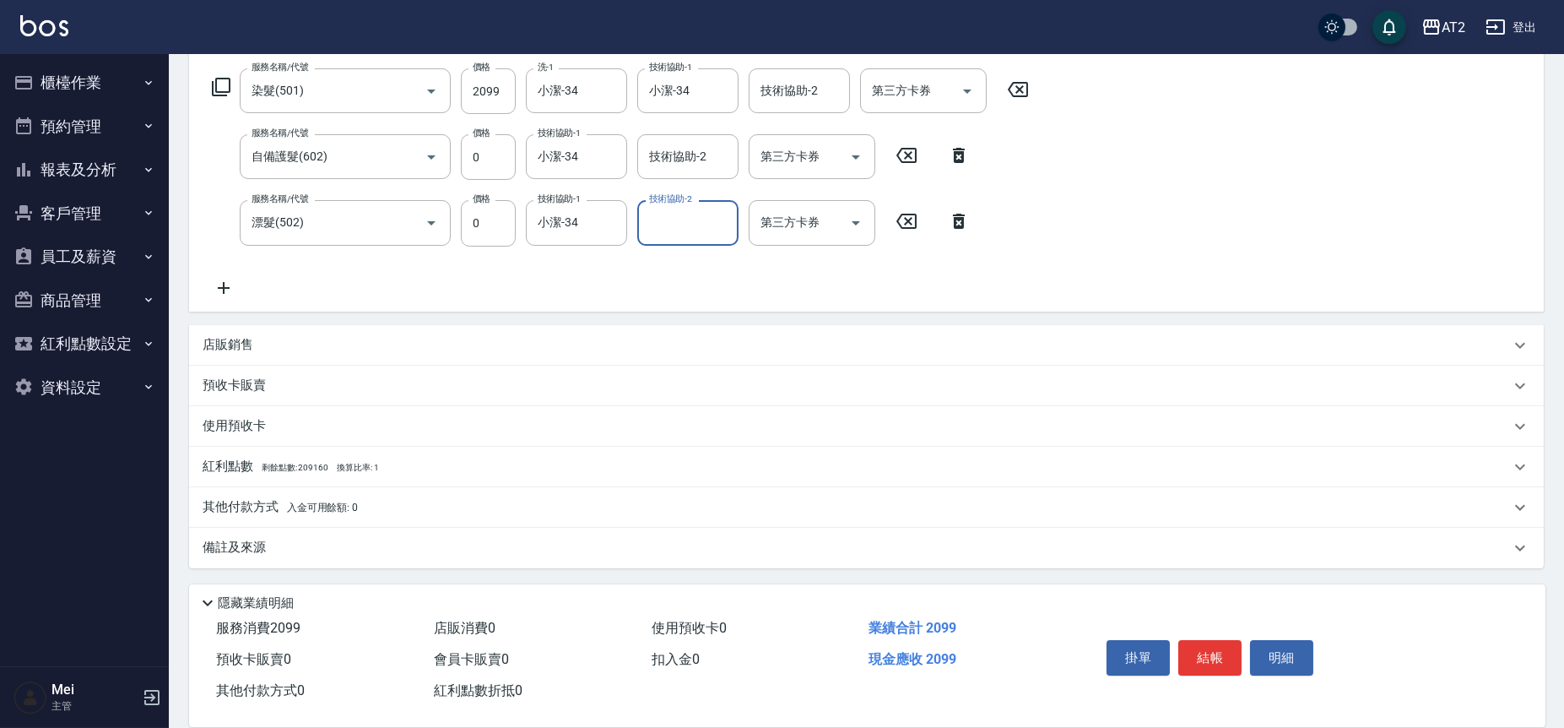
click at [342, 502] on span "入金可用餘額: 0" at bounding box center [323, 508] width 72 height 12
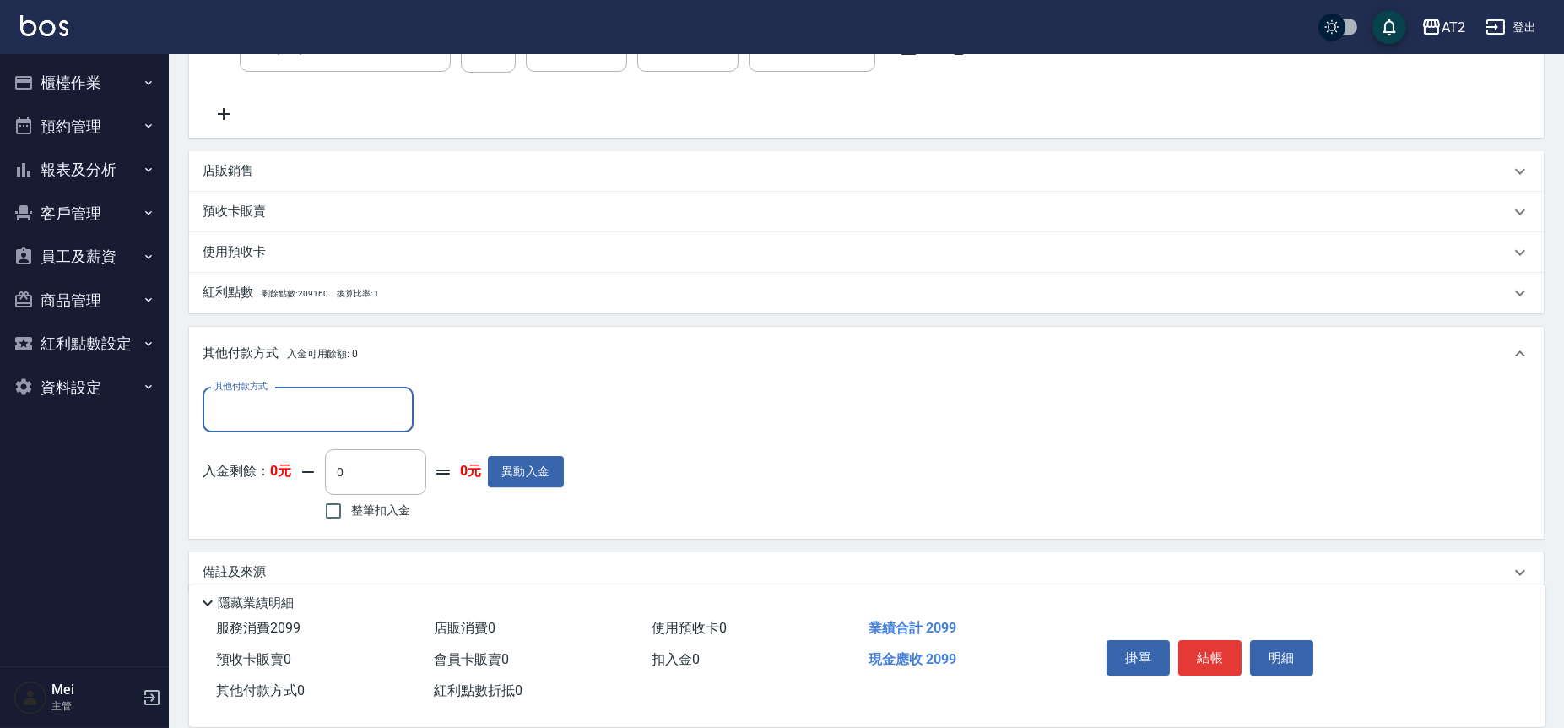
scroll to position [464, 0]
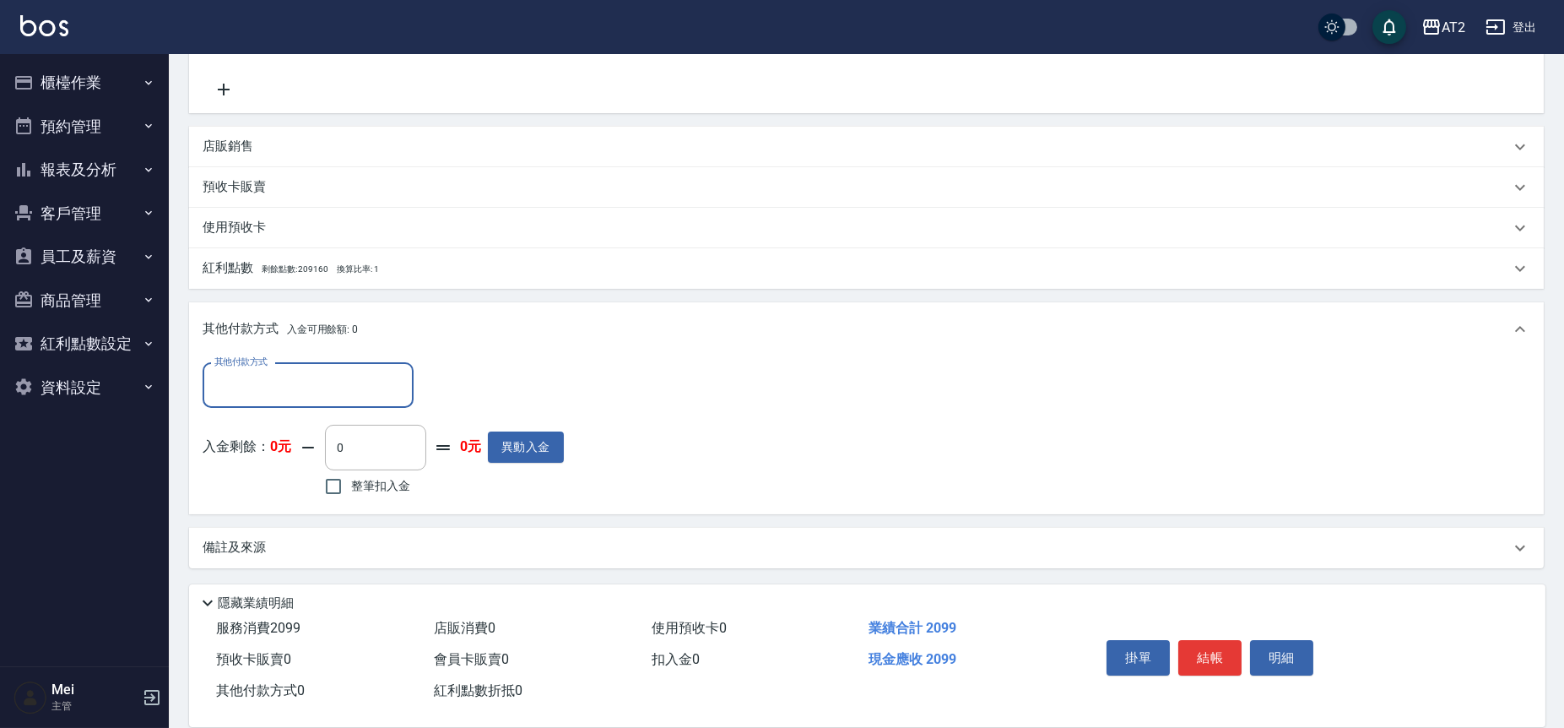
click at [371, 393] on input "其他付款方式" at bounding box center [308, 386] width 196 height 30
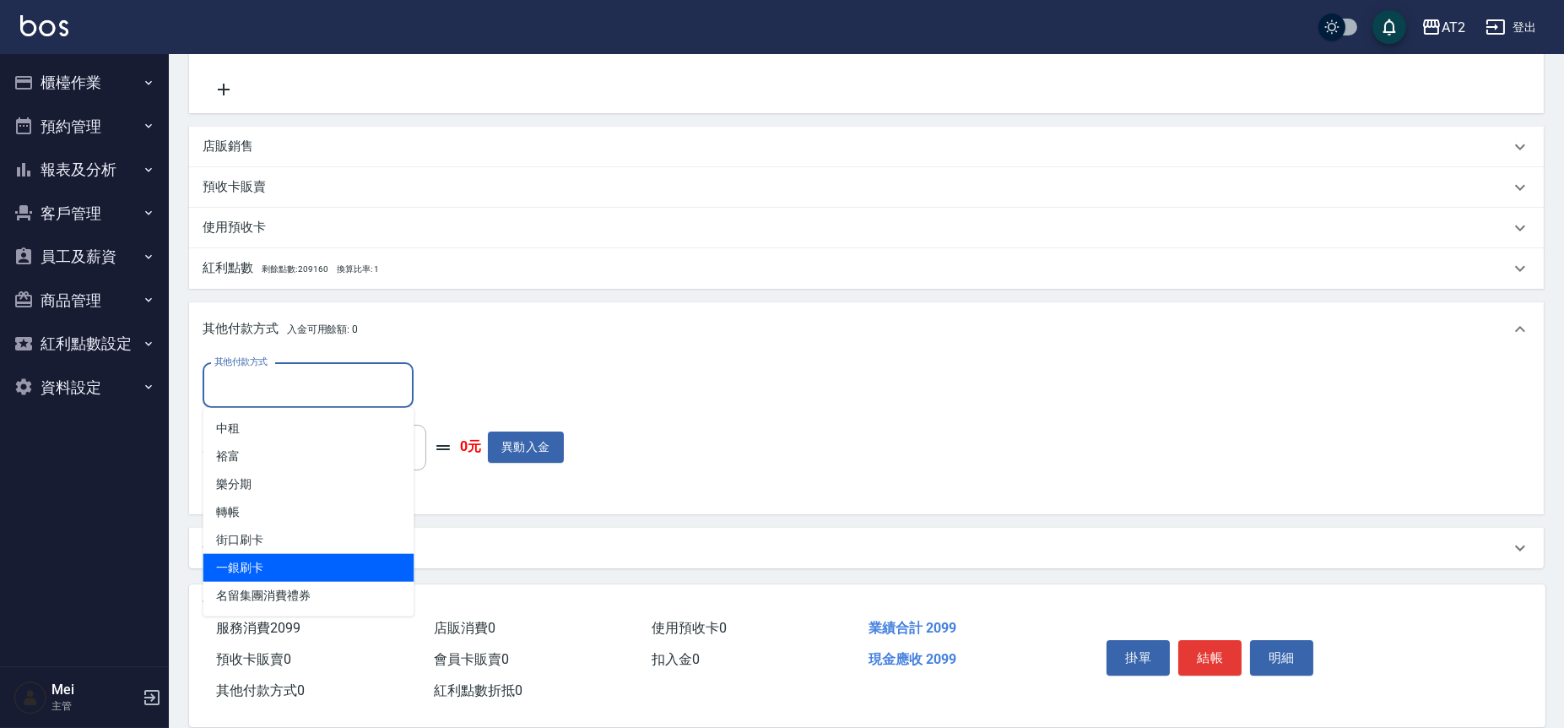
click at [317, 562] on span "一銀刷卡" at bounding box center [308, 568] width 211 height 28
type input "一銀刷卡"
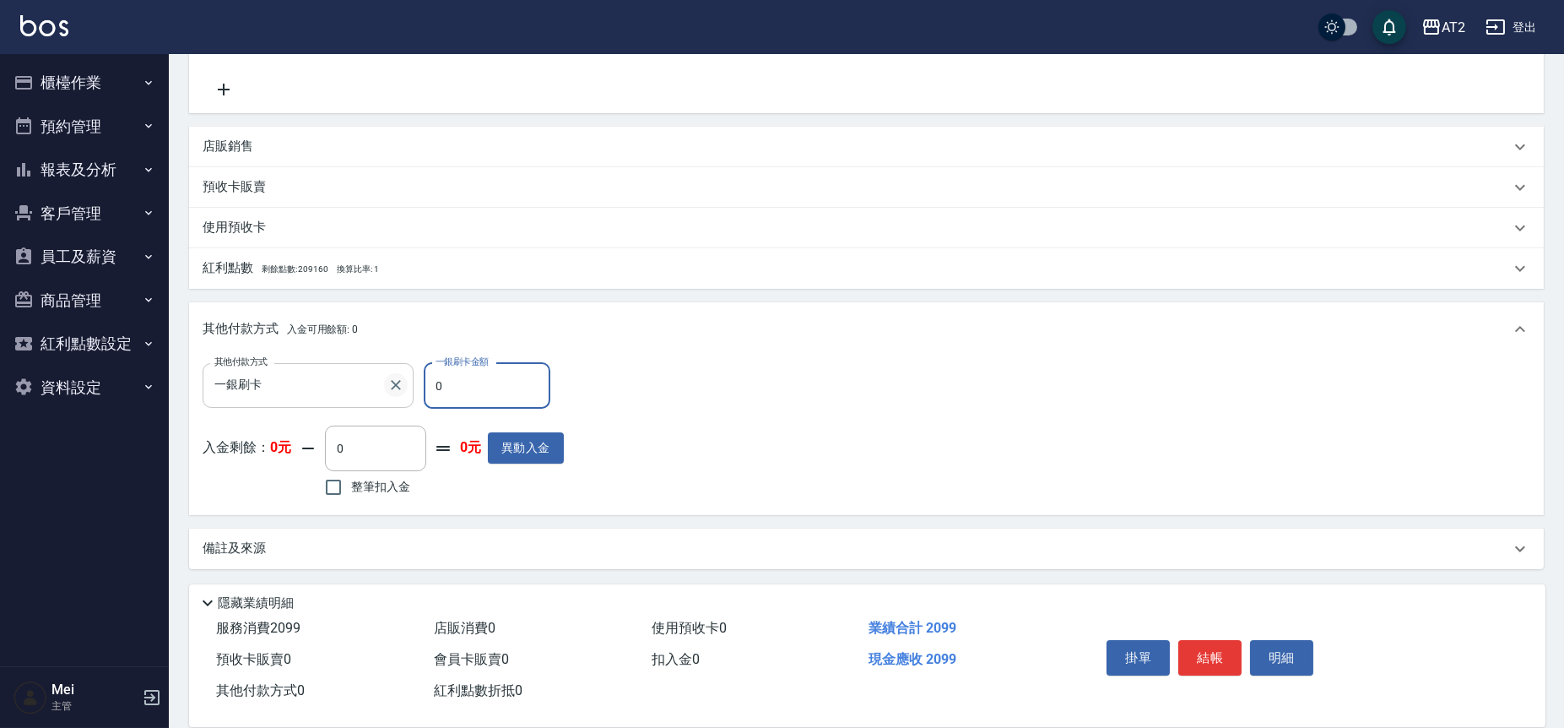
drag, startPoint x: 470, startPoint y: 388, endPoint x: 405, endPoint y: 382, distance: 65.2
click at [405, 382] on div "其他付款方式 一銀刷卡 其他付款方式 一銀刷卡金額 0 一銀刷卡金額" at bounding box center [383, 386] width 361 height 46
type input "209"
type input "0"
type input "2099"
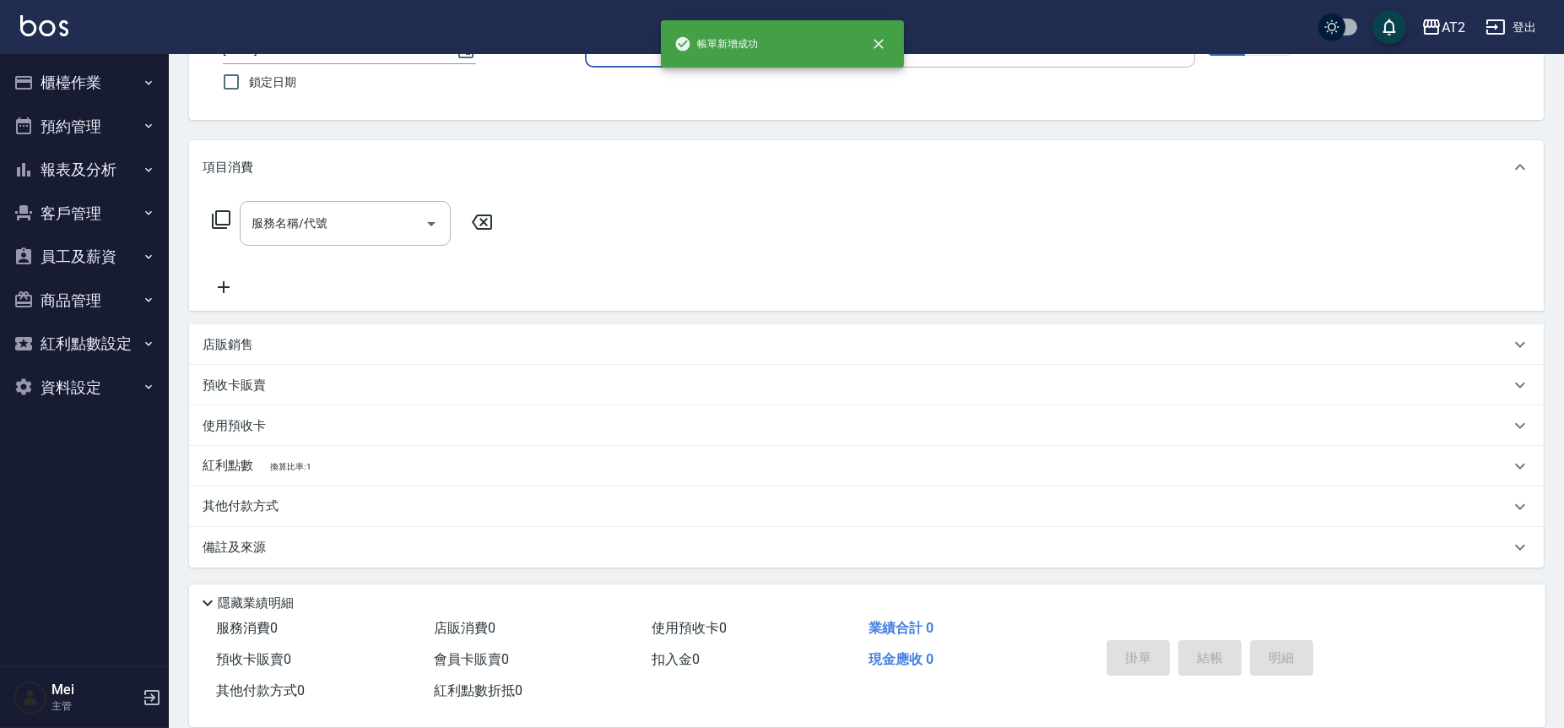
scroll to position [0, 0]
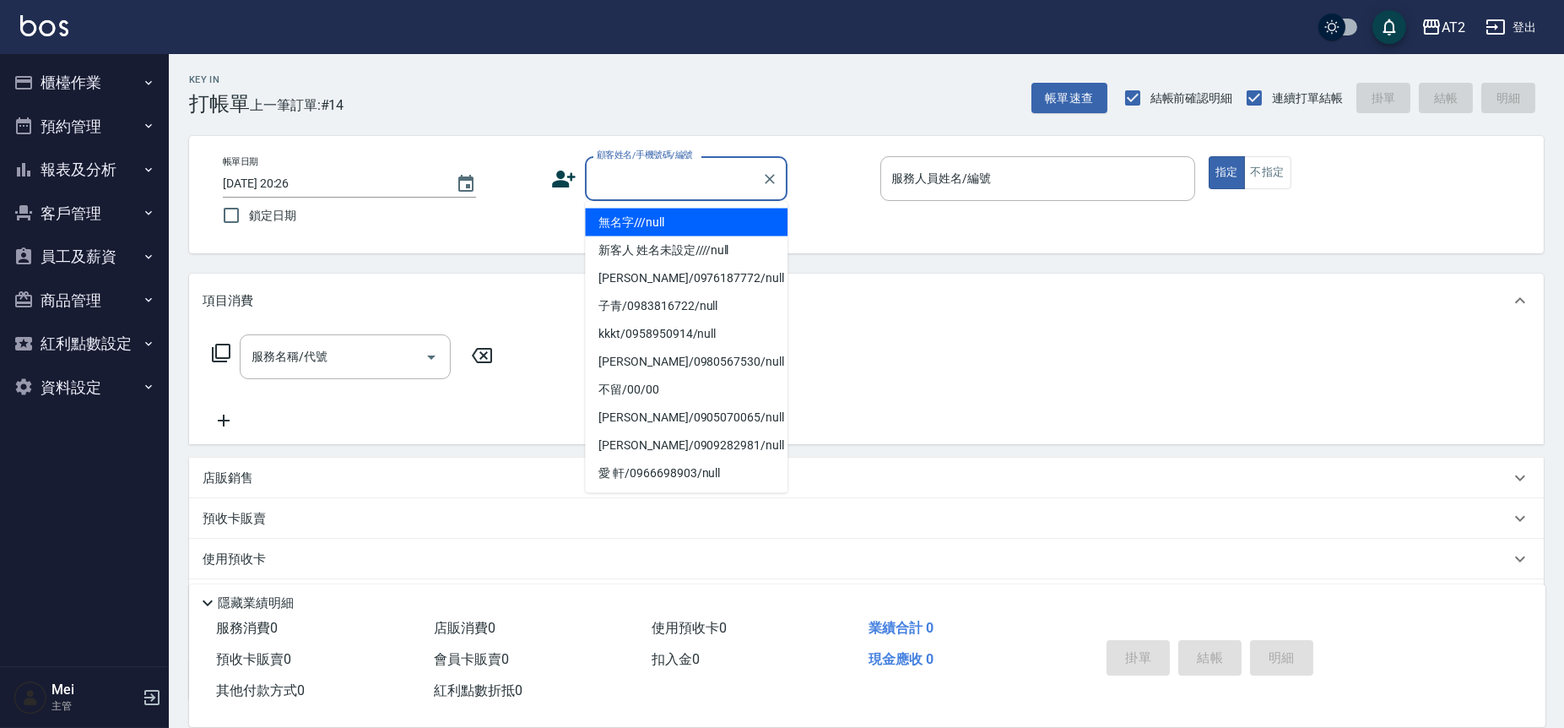
click at [634, 184] on input "顧客姓名/手機號碼/編號" at bounding box center [674, 179] width 162 height 30
click at [703, 226] on li "無名字///null" at bounding box center [686, 223] width 203 height 28
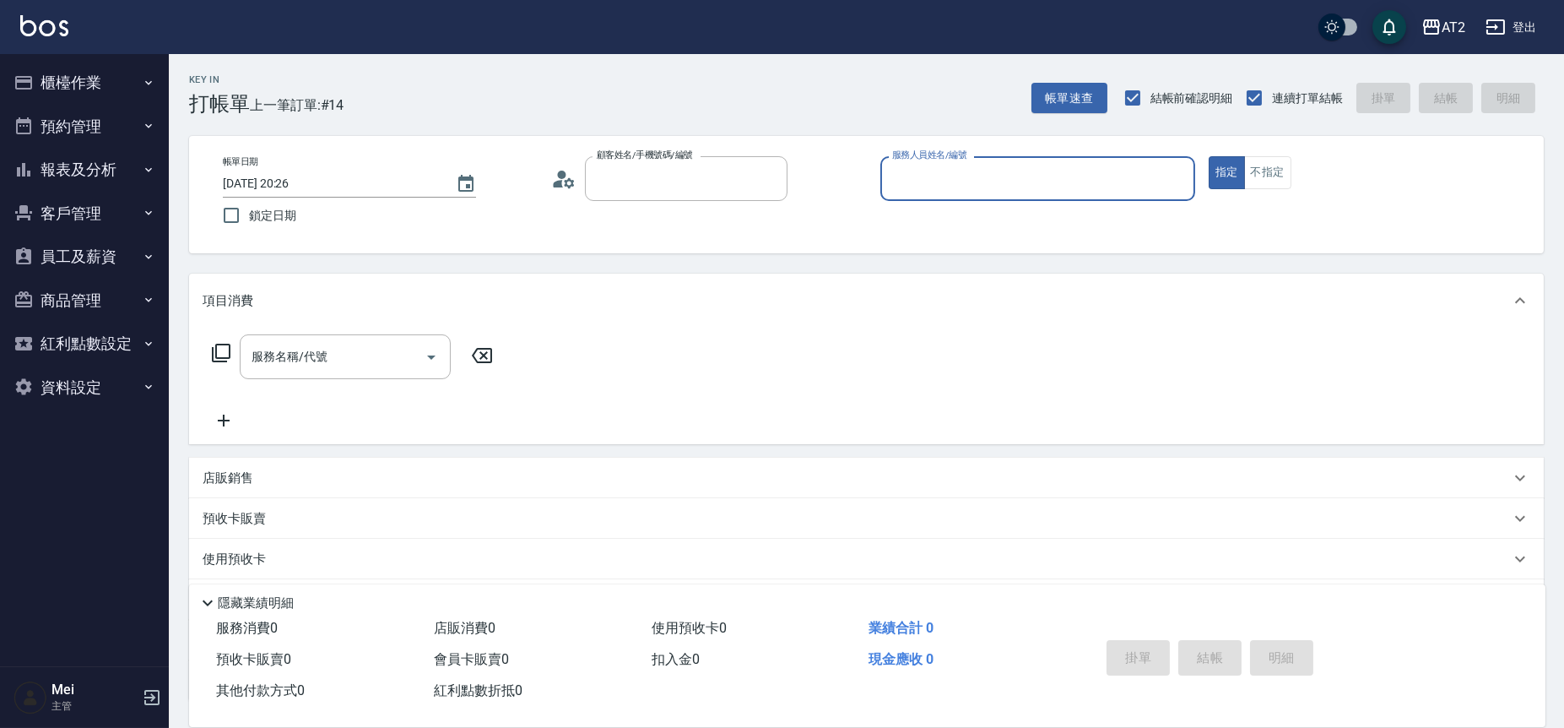
type input "無名字///null"
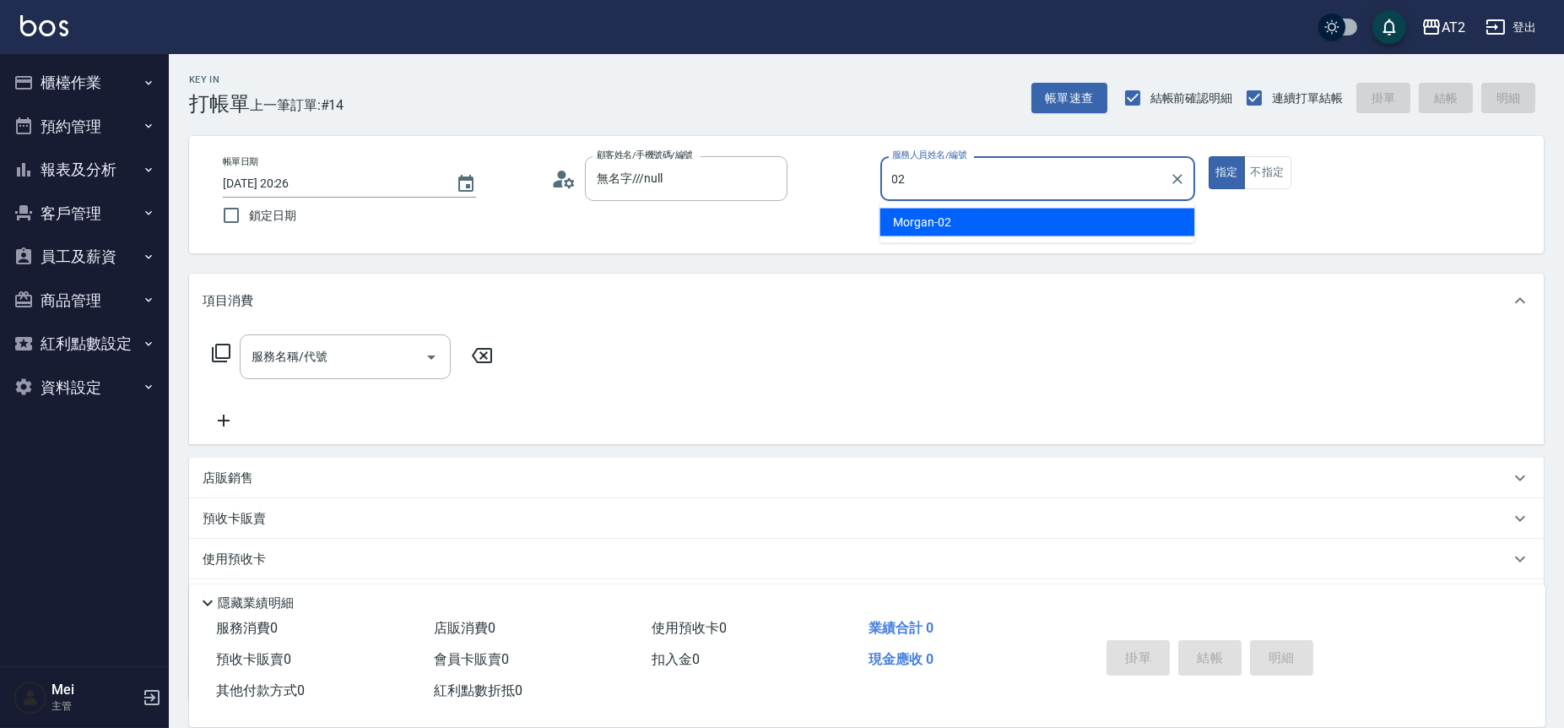
type input "Morgan-02"
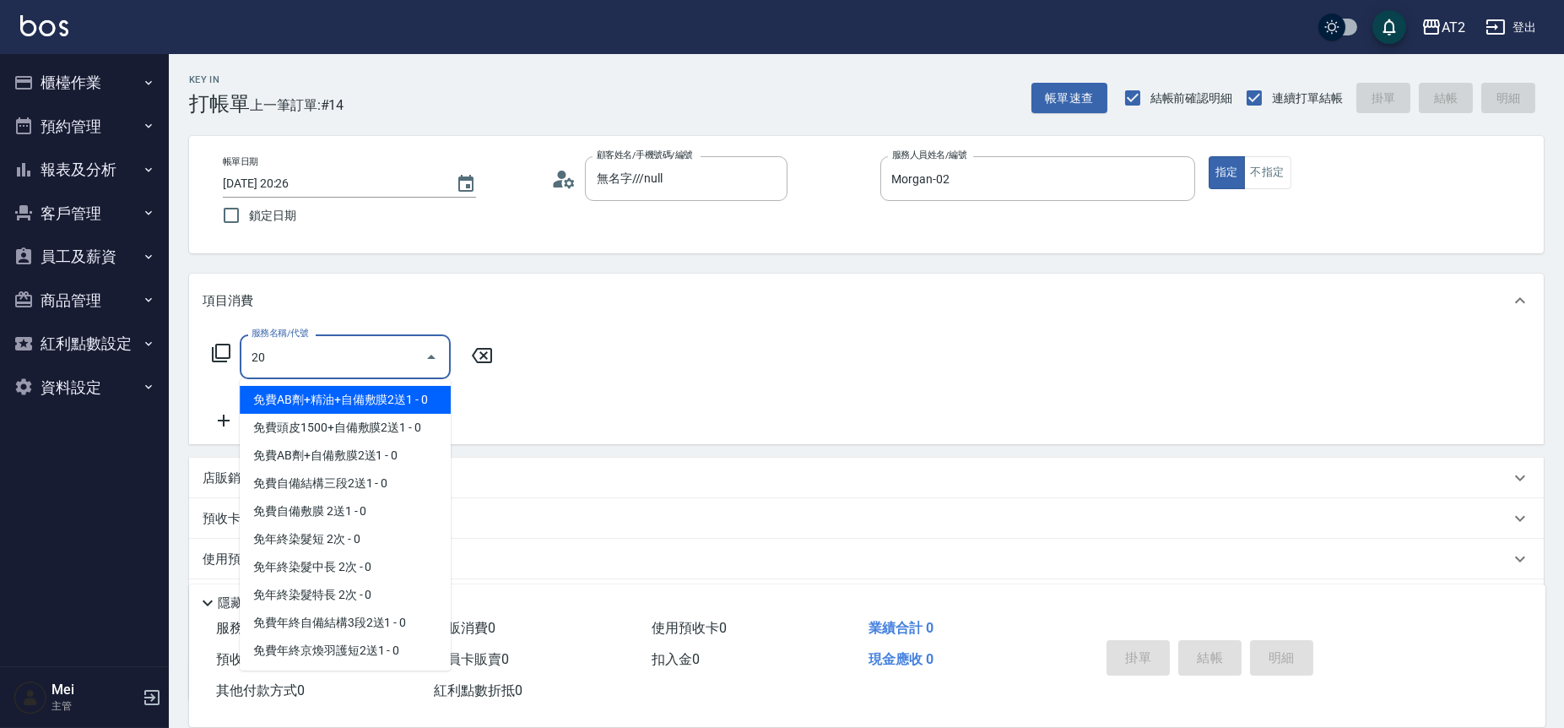
type input "201"
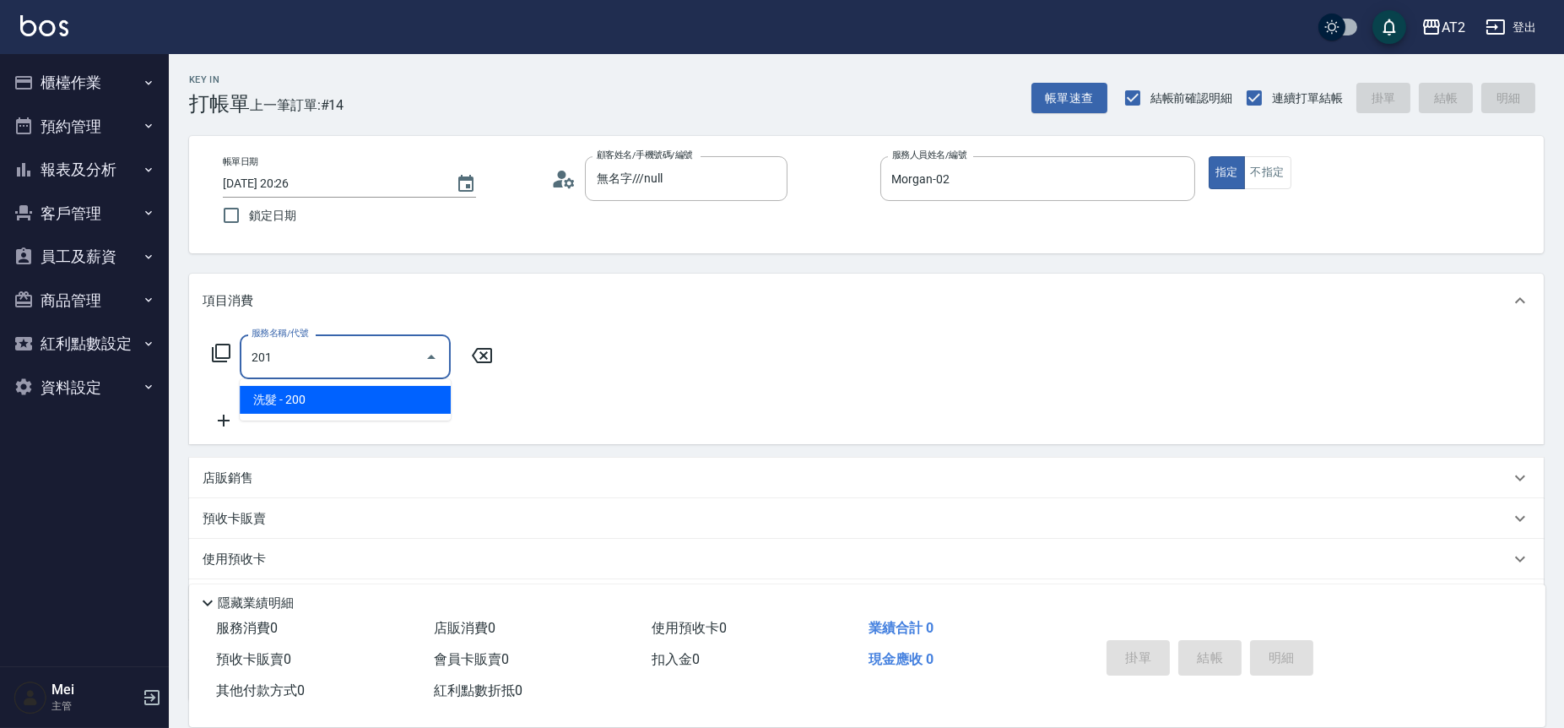
type input "20"
type input "洗髮(201)"
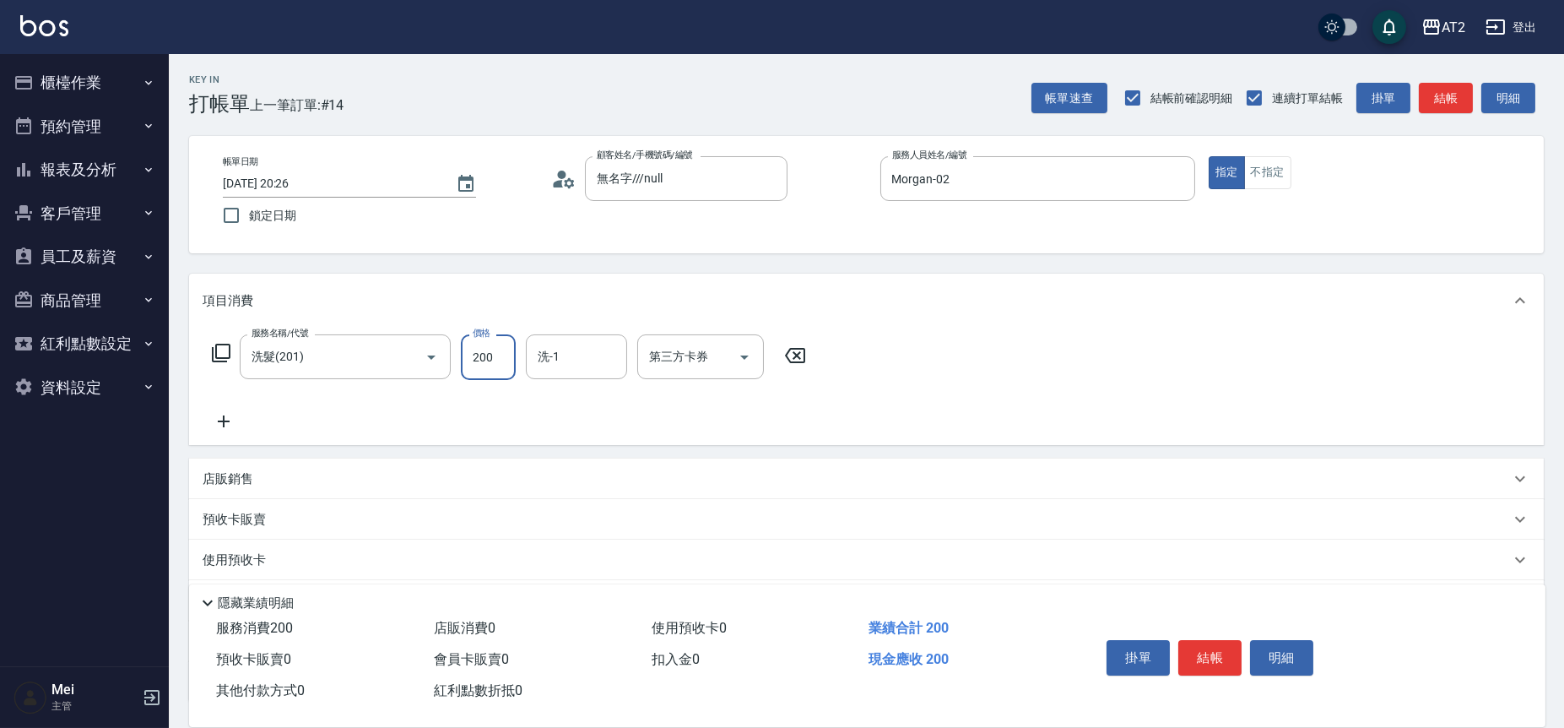
type input "0"
type input "50"
type input "500"
type input "小安-30"
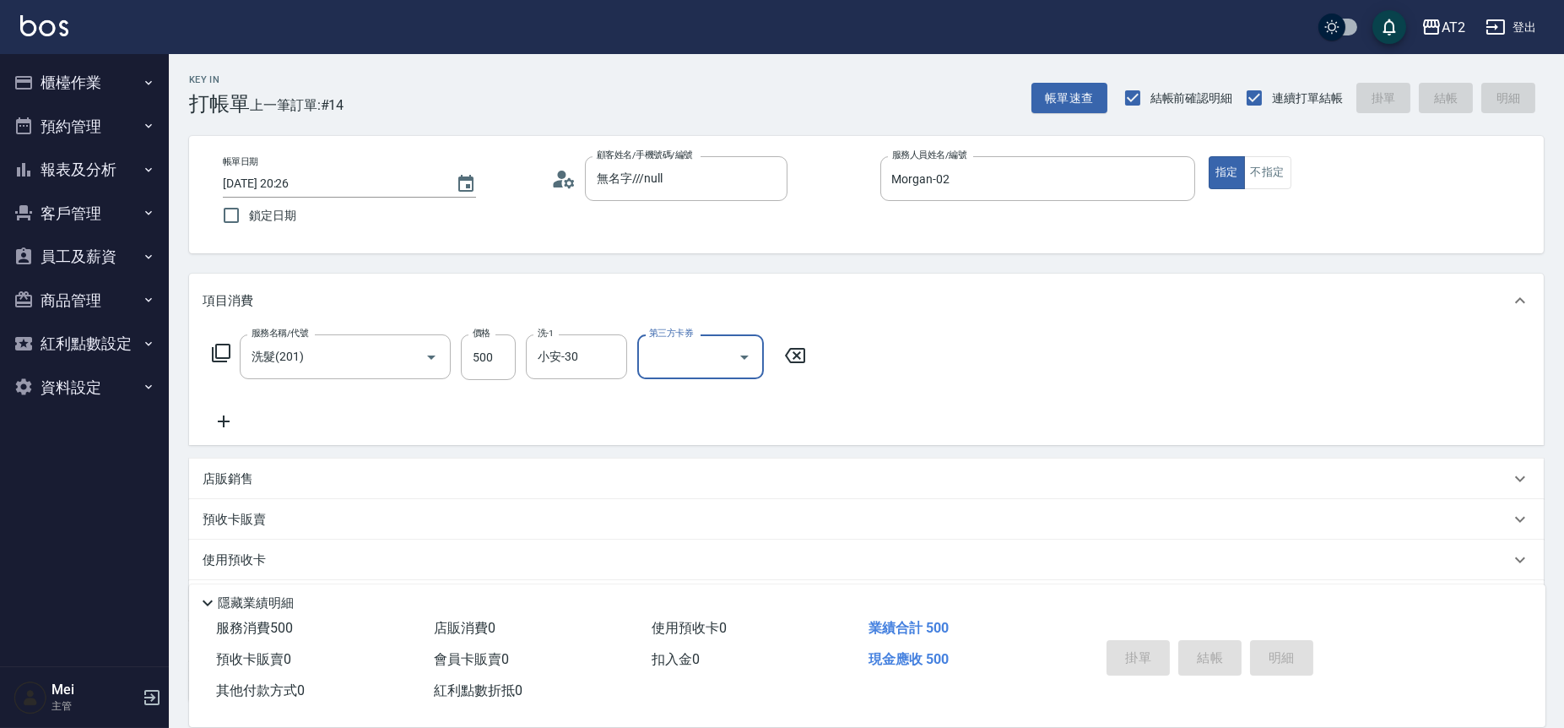
type input "0"
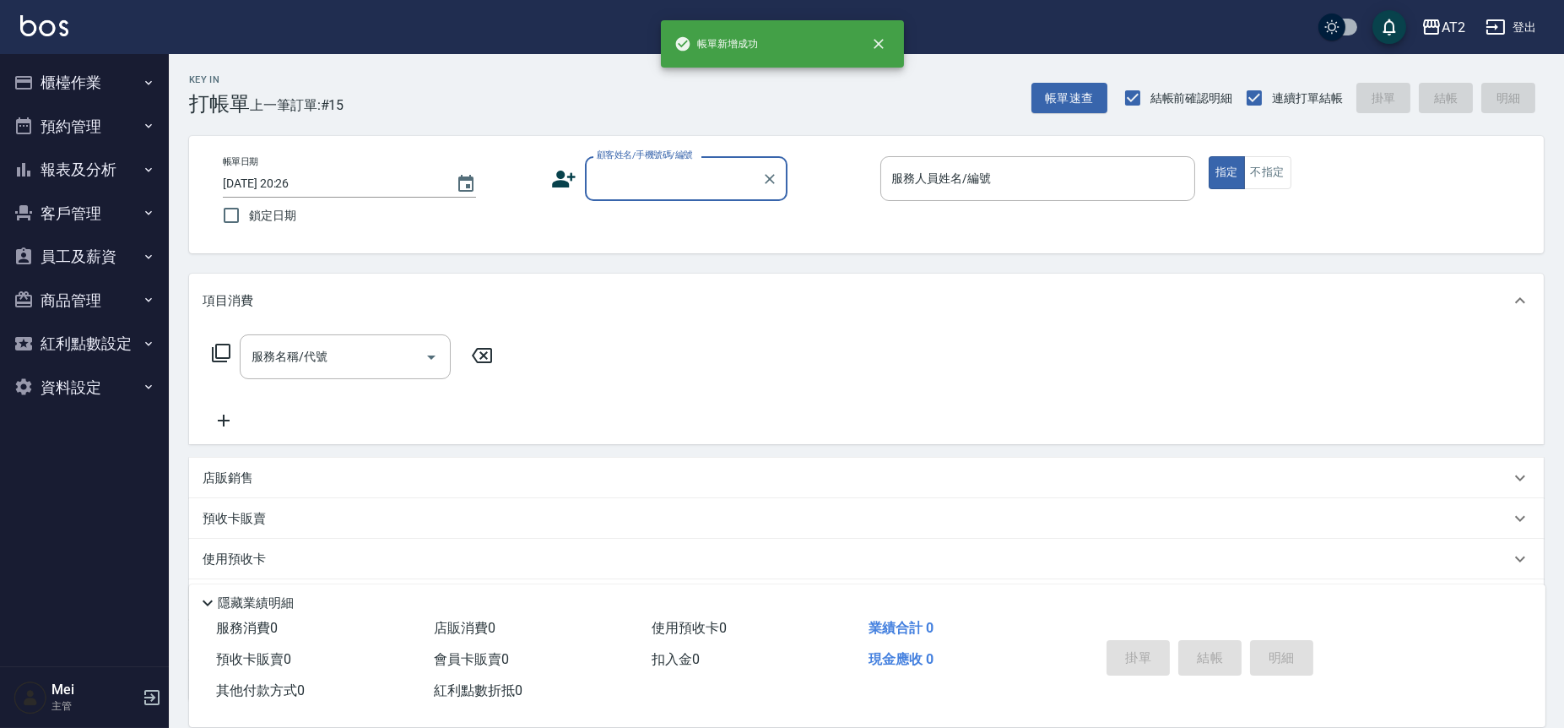
click at [701, 209] on div "帳單日期 [DATE] 20:26 鎖定日期 顧客姓名/手機號碼/編號 顧客姓名/手機號碼/編號 服務人員姓名/編號 服務人員姓名/編號 指定 不指定" at bounding box center [866, 194] width 1315 height 77
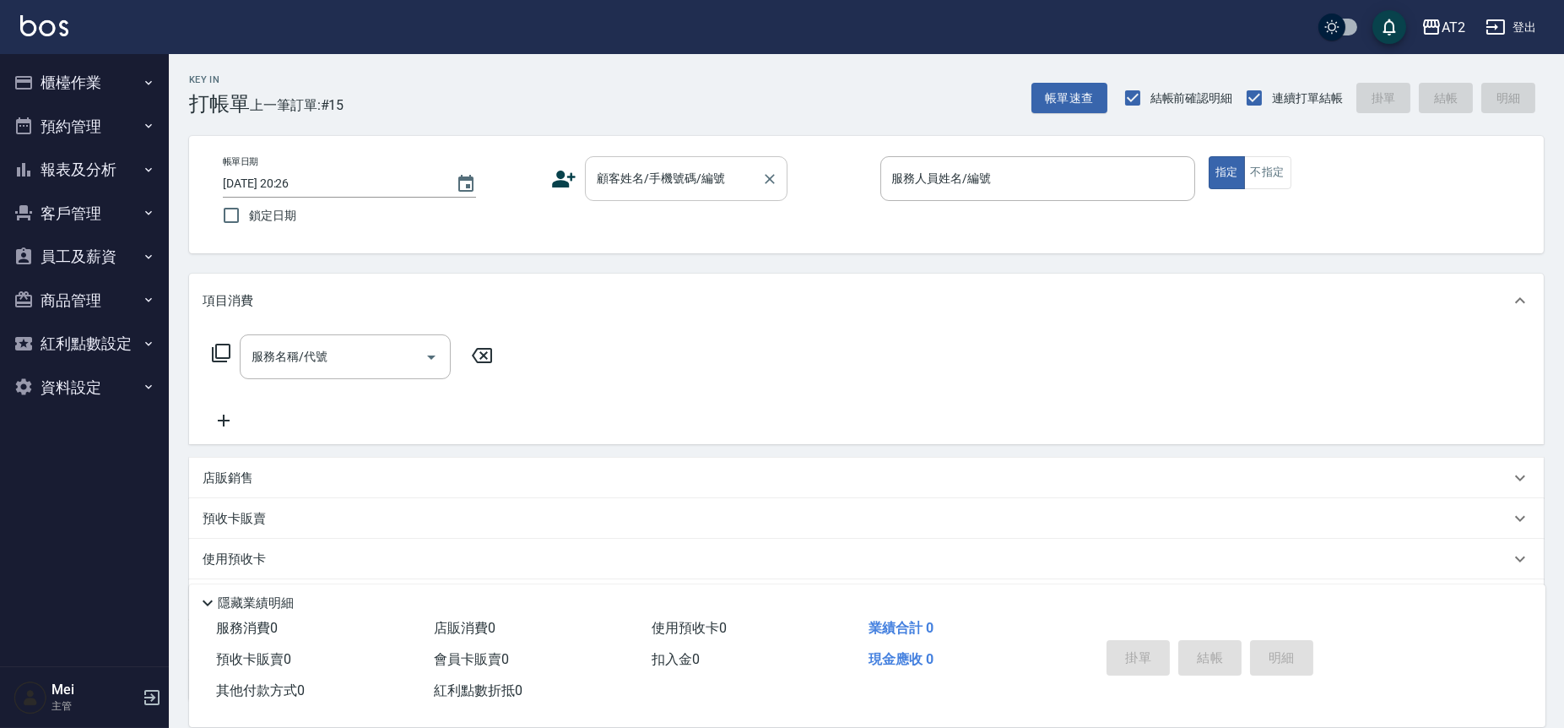
click at [709, 164] on input "顧客姓名/手機號碼/編號" at bounding box center [674, 179] width 162 height 30
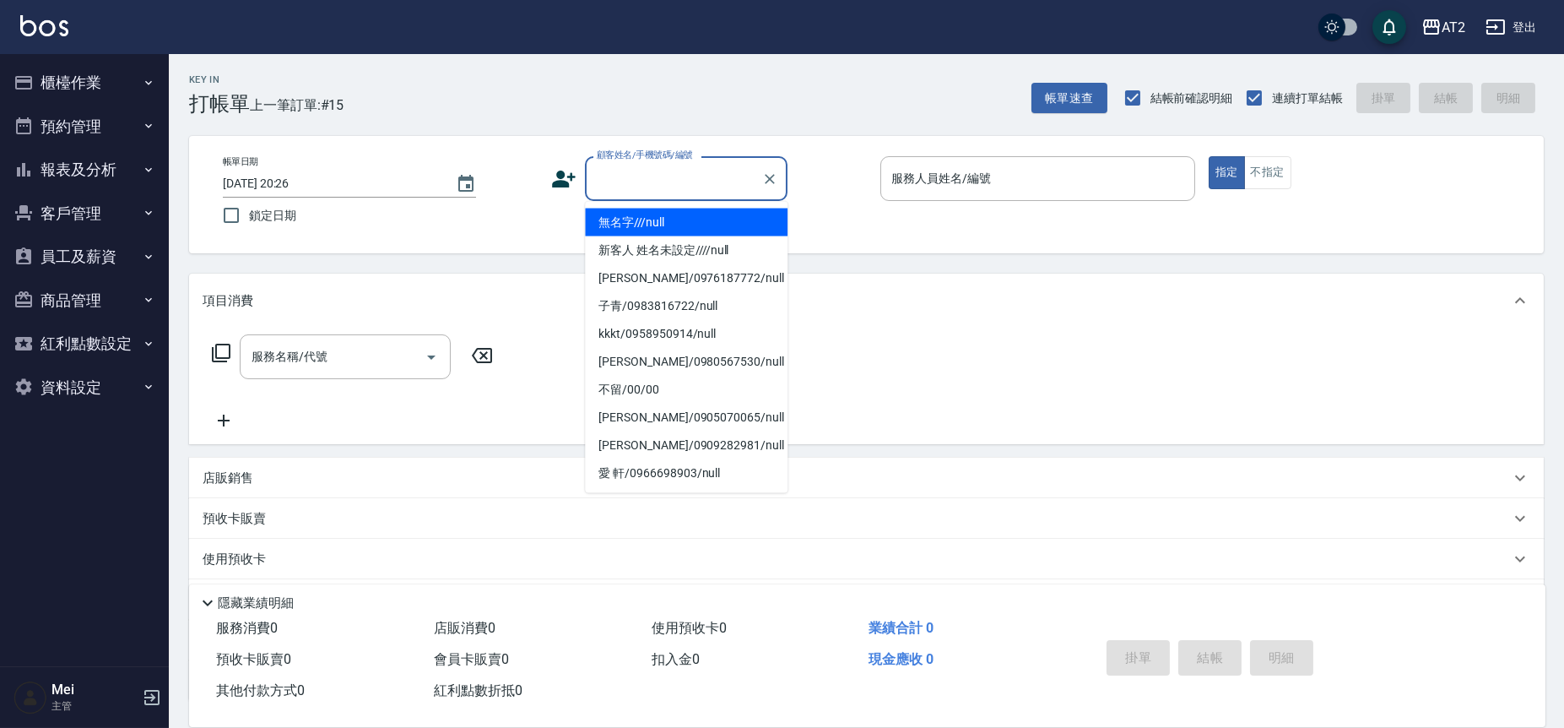
click at [695, 209] on li "無名字///null" at bounding box center [686, 223] width 203 height 28
type input "無名字///null"
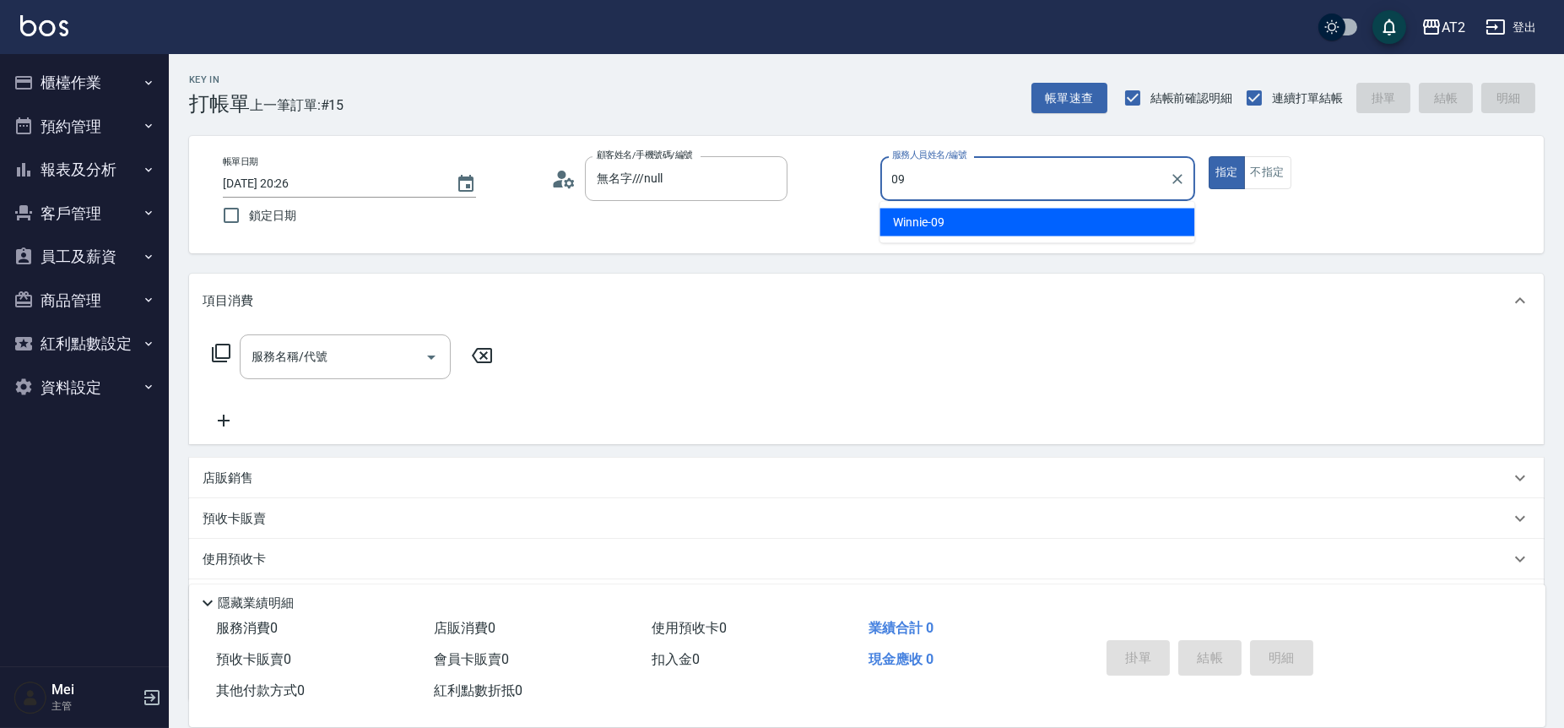
type input "Winnie-09"
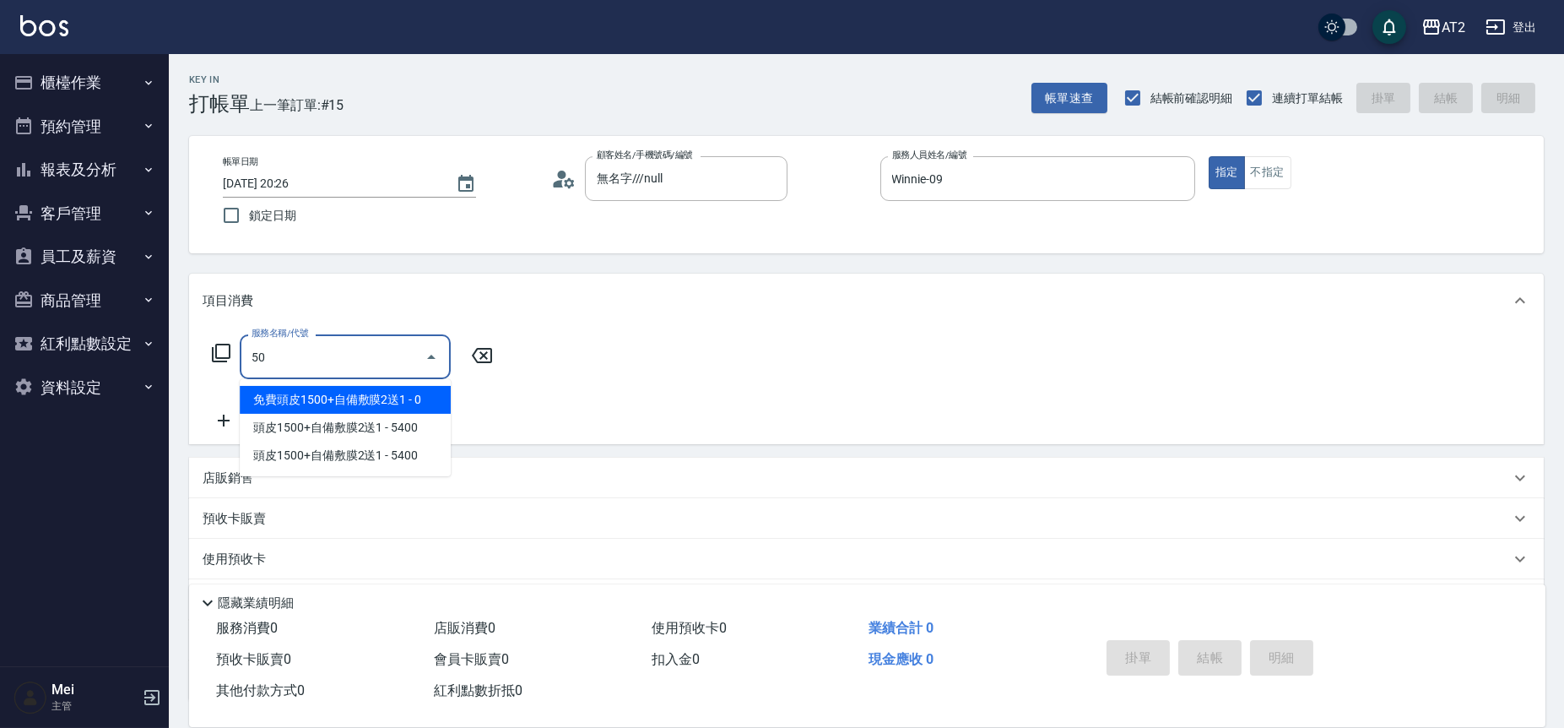
type input "501"
type input "100"
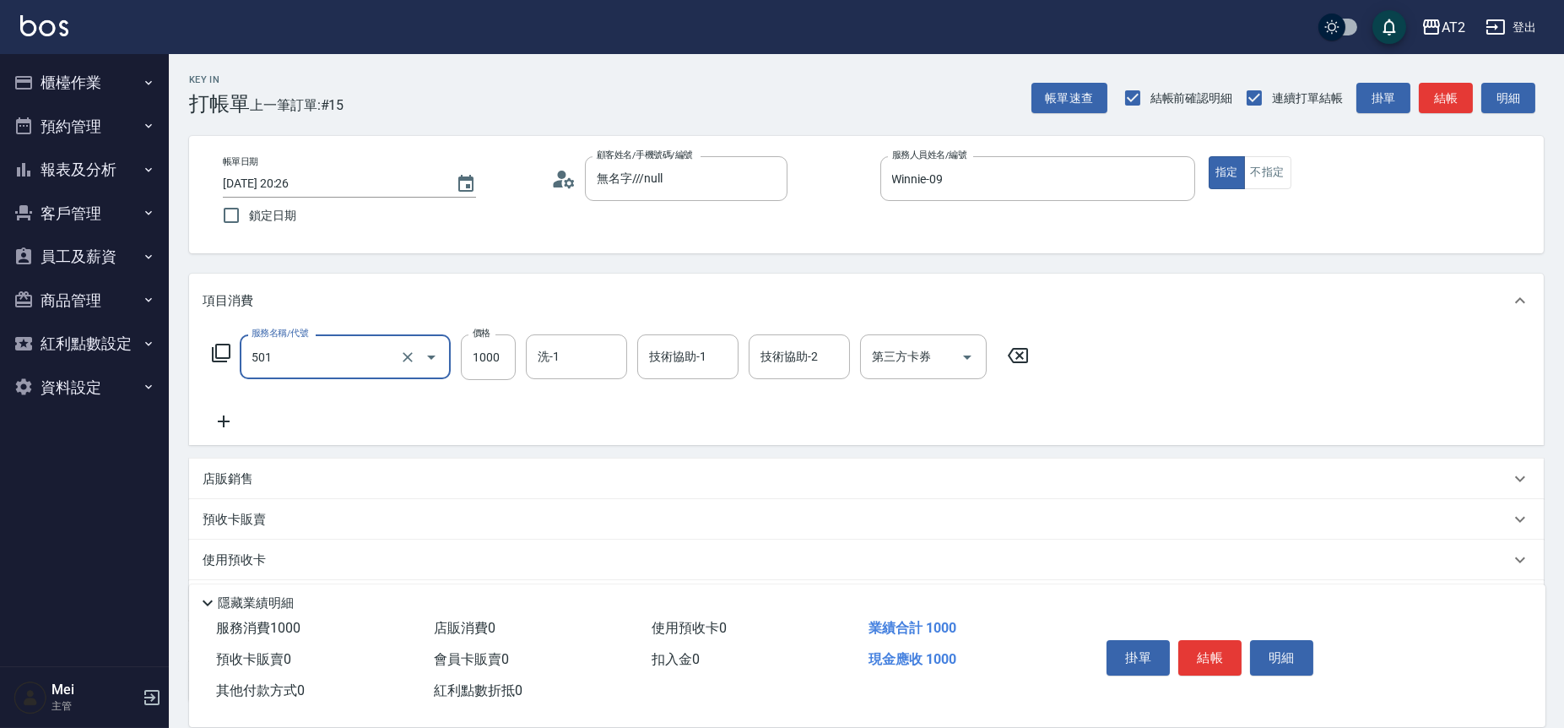
type input "染髮(501)"
type input "2"
type input "0"
type input "20"
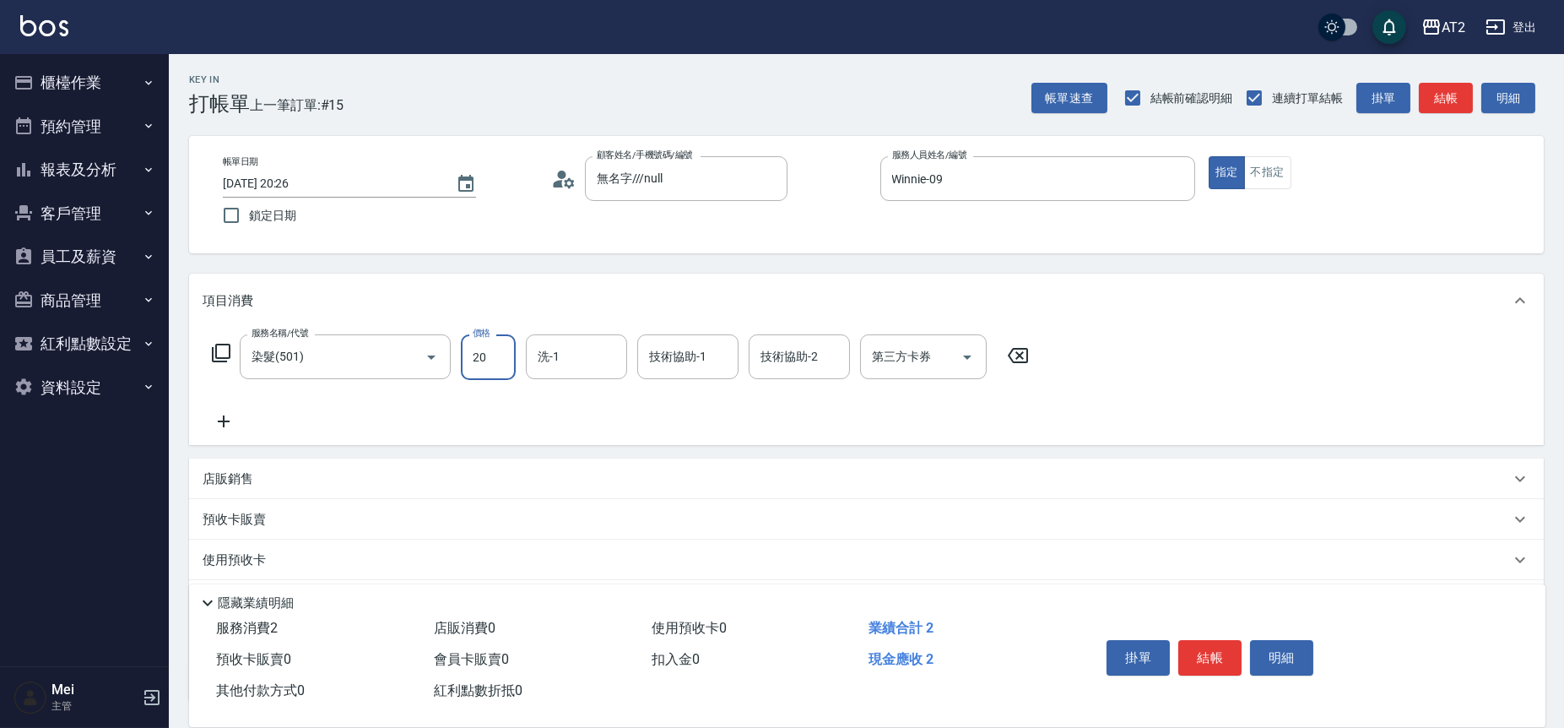
type input "209"
type input "200"
type input "2099"
type input "小安-30"
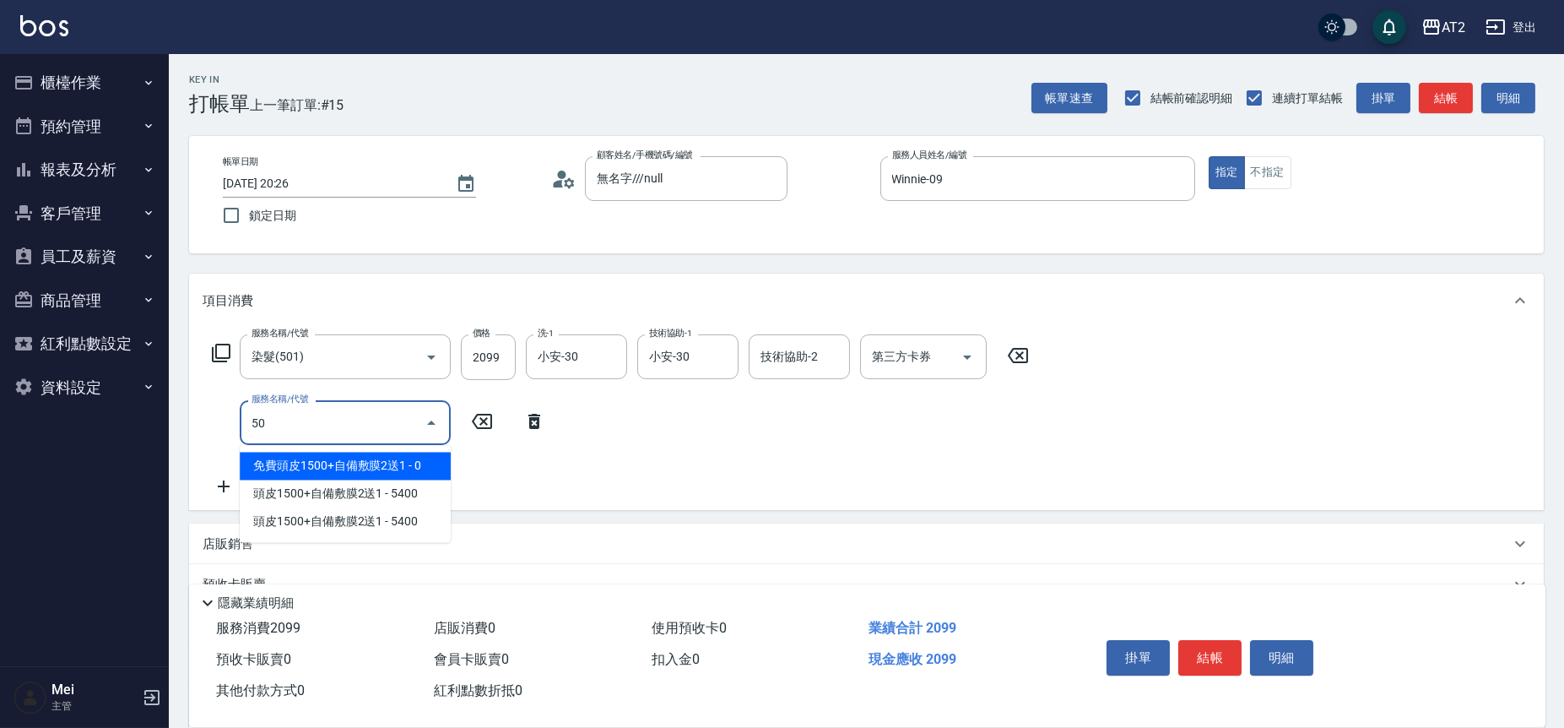
type input "502"
type input "250"
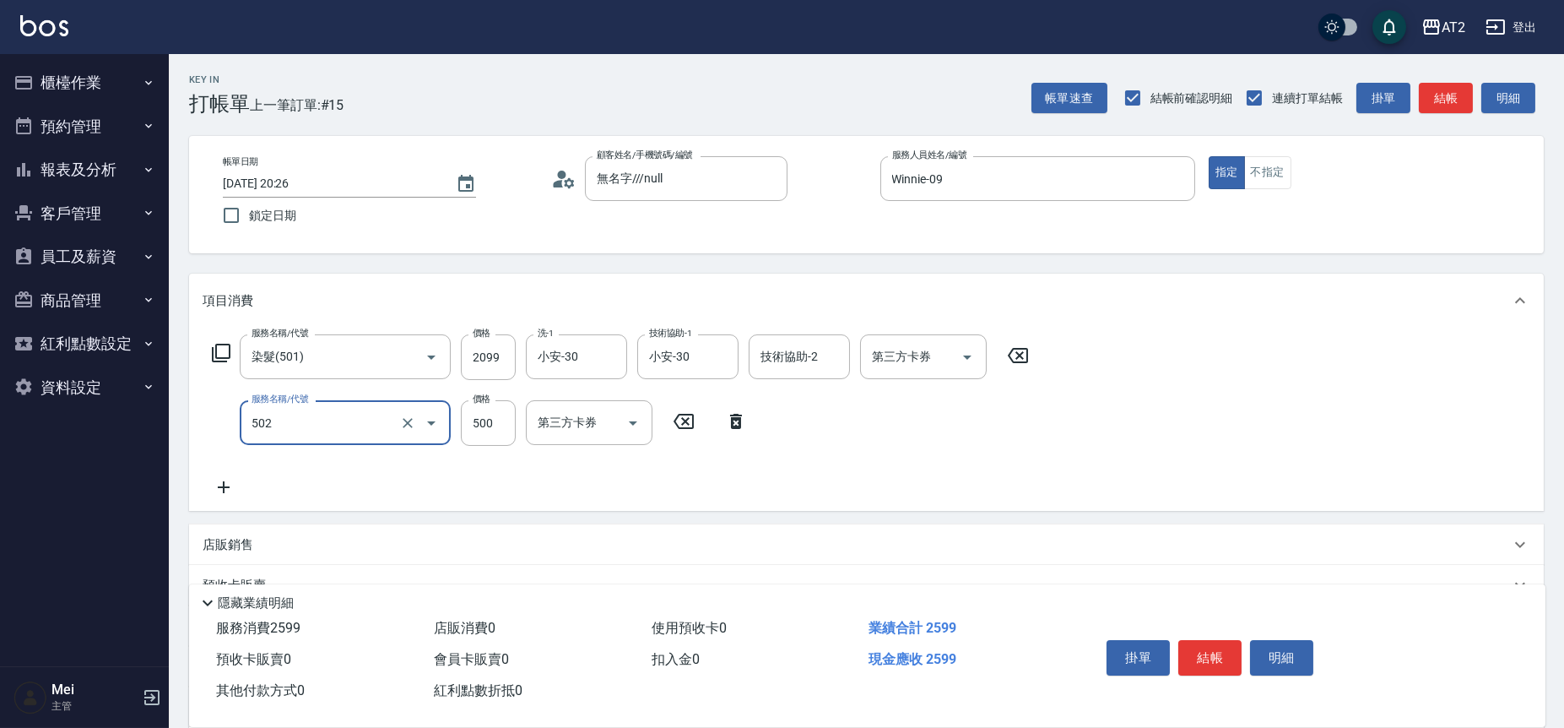
type input "漂髮(502)"
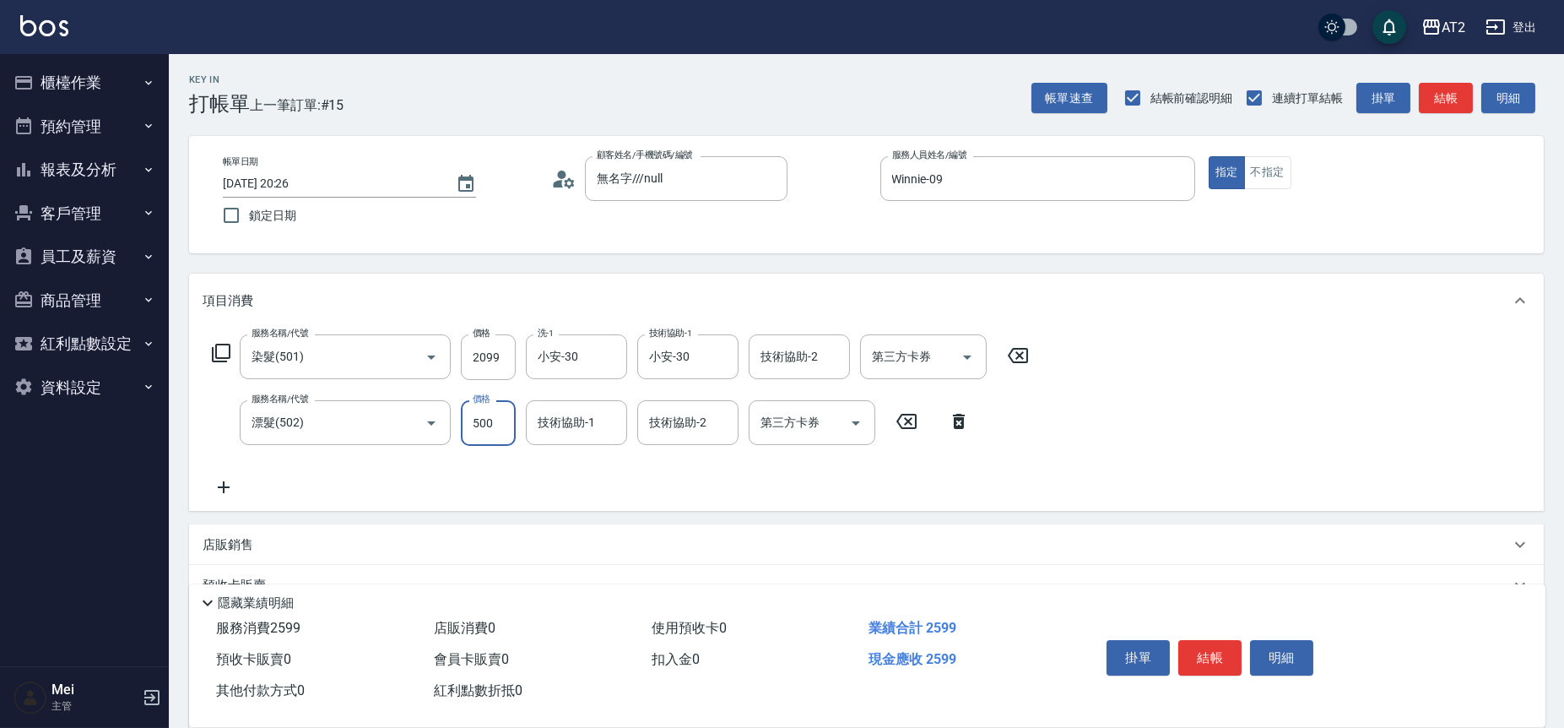
type input "0"
type input "200"
type input "0"
type input "宣宣-40"
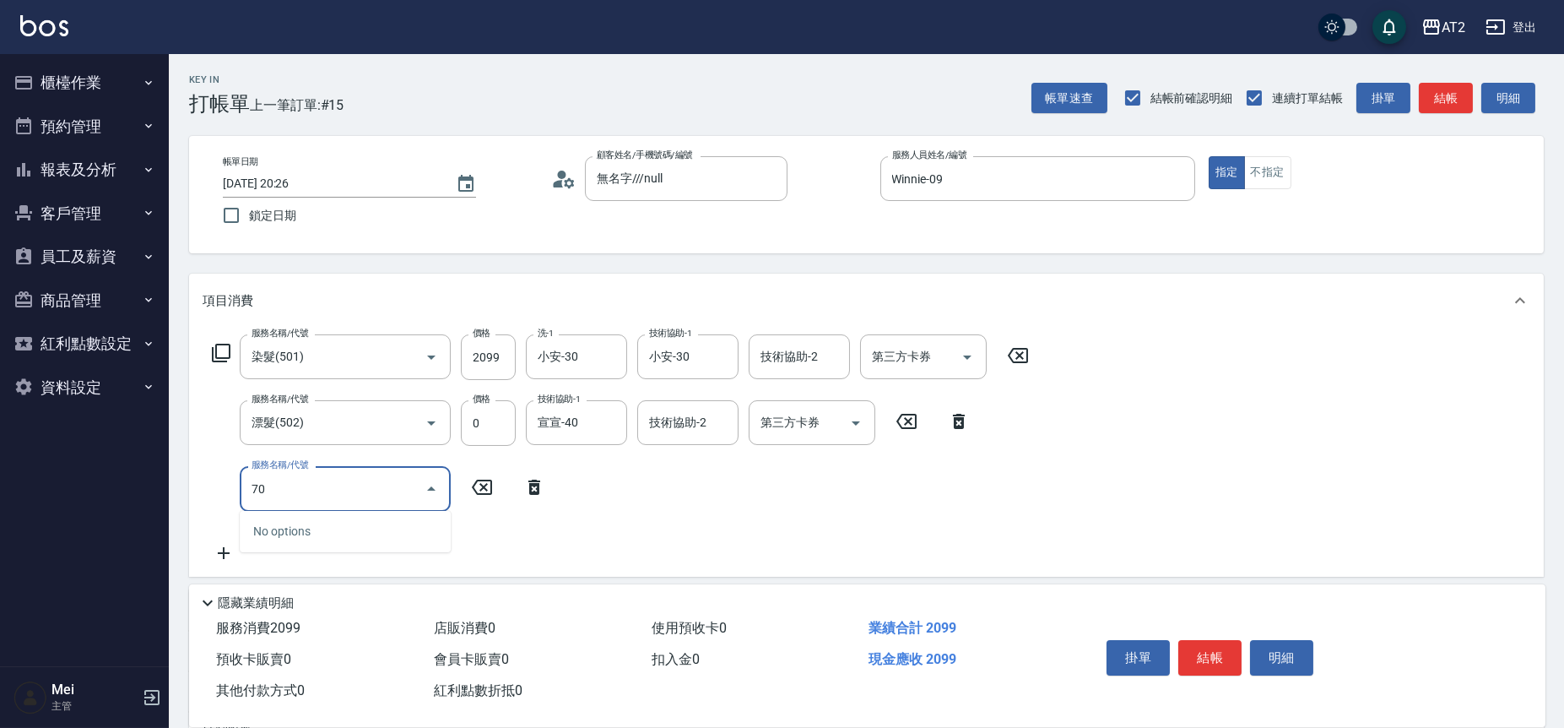
type input "705"
type input "700"
type input "新羽毛鉑金接髮調整(705)"
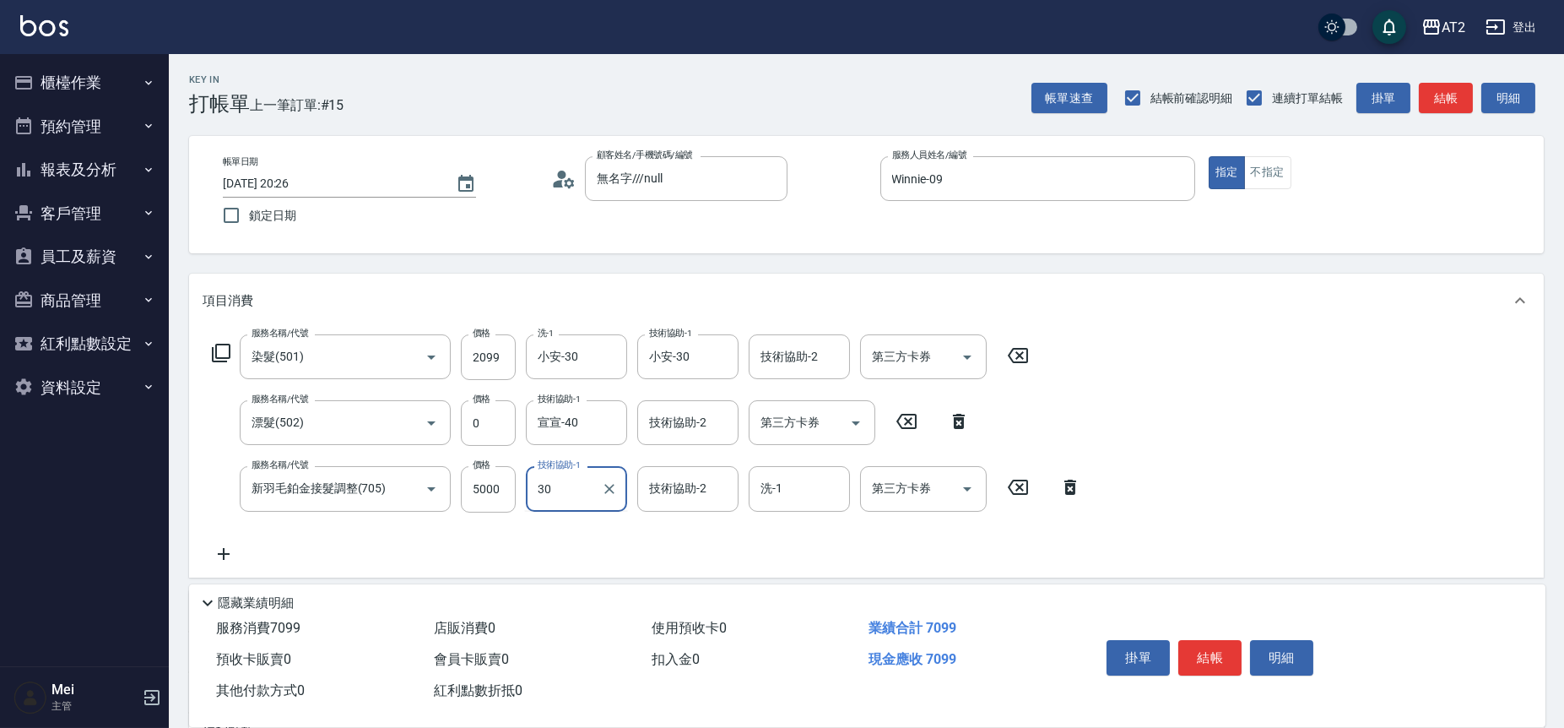
type input "小安-30"
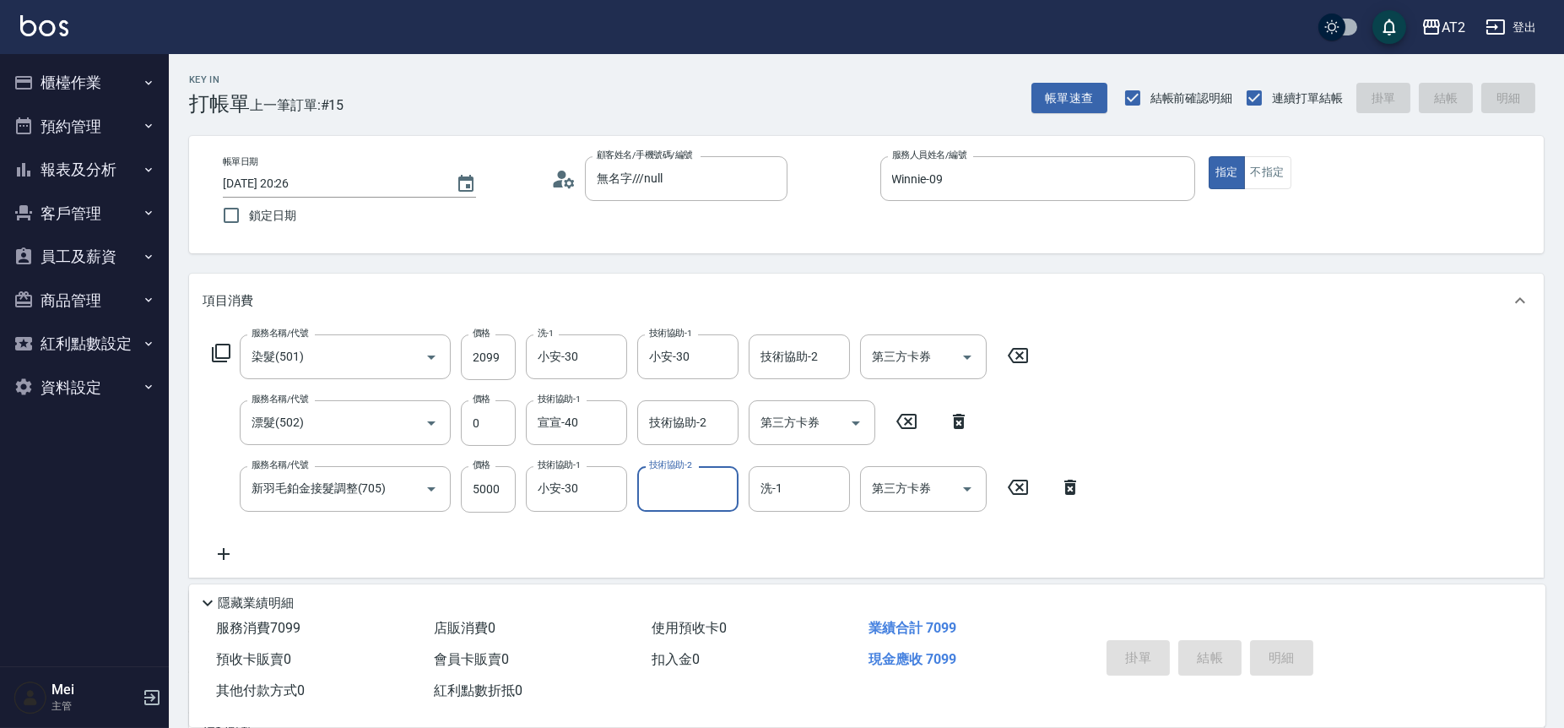
type input "0"
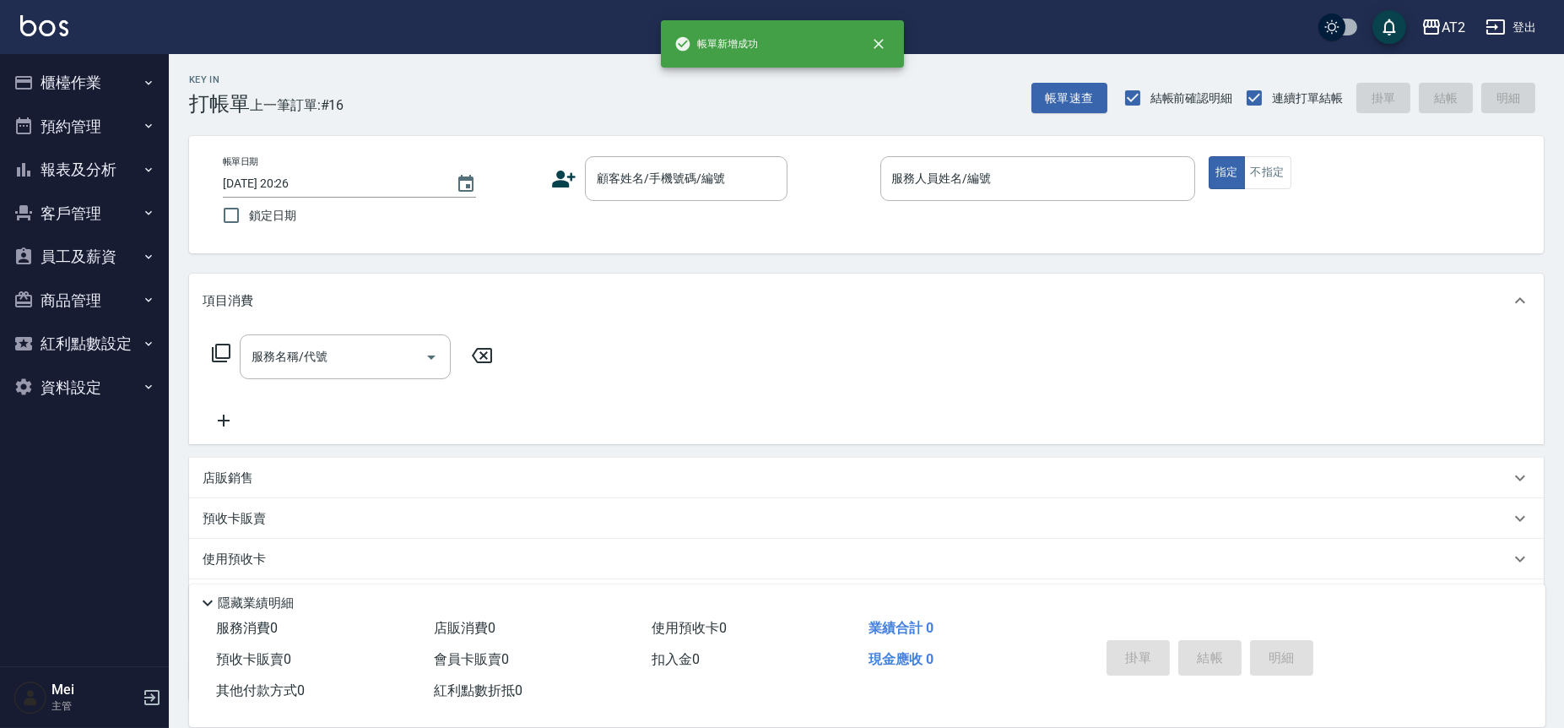
click at [696, 207] on div "帳單日期 [DATE] 20:26 鎖定日期 顧客姓名/手機號碼/編號 顧客姓名/手機號碼/編號 服務人員姓名/編號 服務人員姓名/編號 指定 不指定" at bounding box center [866, 194] width 1315 height 77
click at [709, 172] on input "顧客姓名/手機號碼/編號" at bounding box center [674, 179] width 162 height 30
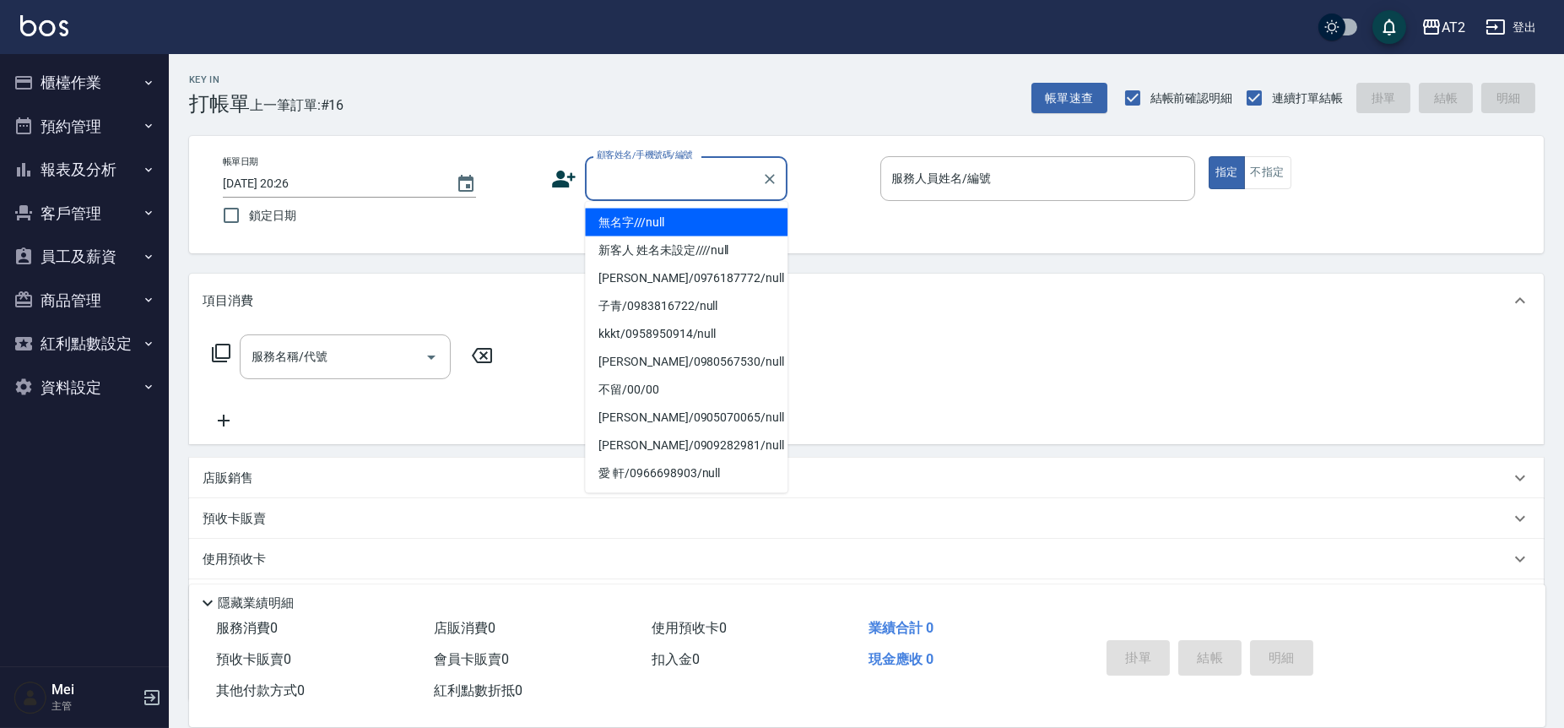
click at [696, 229] on li "無名字///null" at bounding box center [686, 223] width 203 height 28
type input "無名字///null"
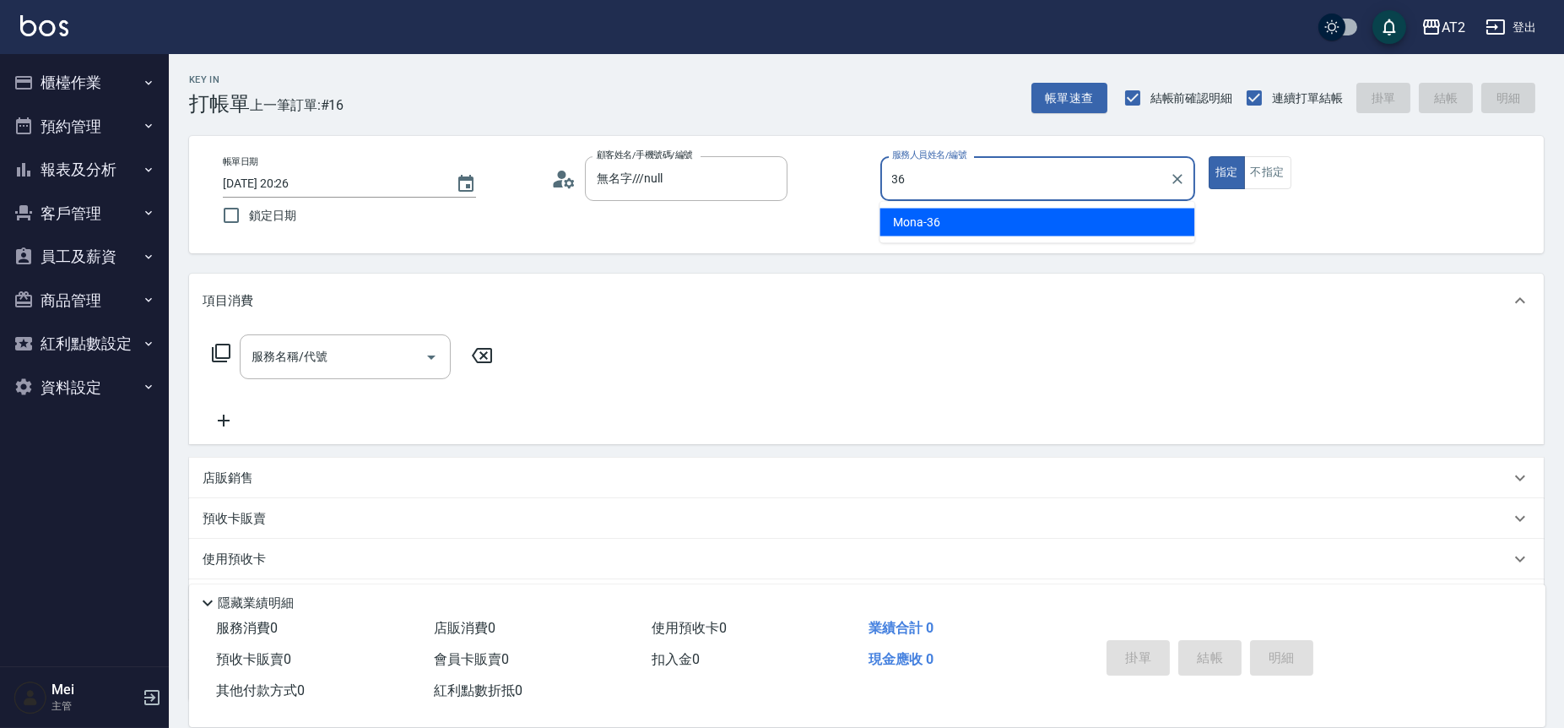
type input "Mona-36"
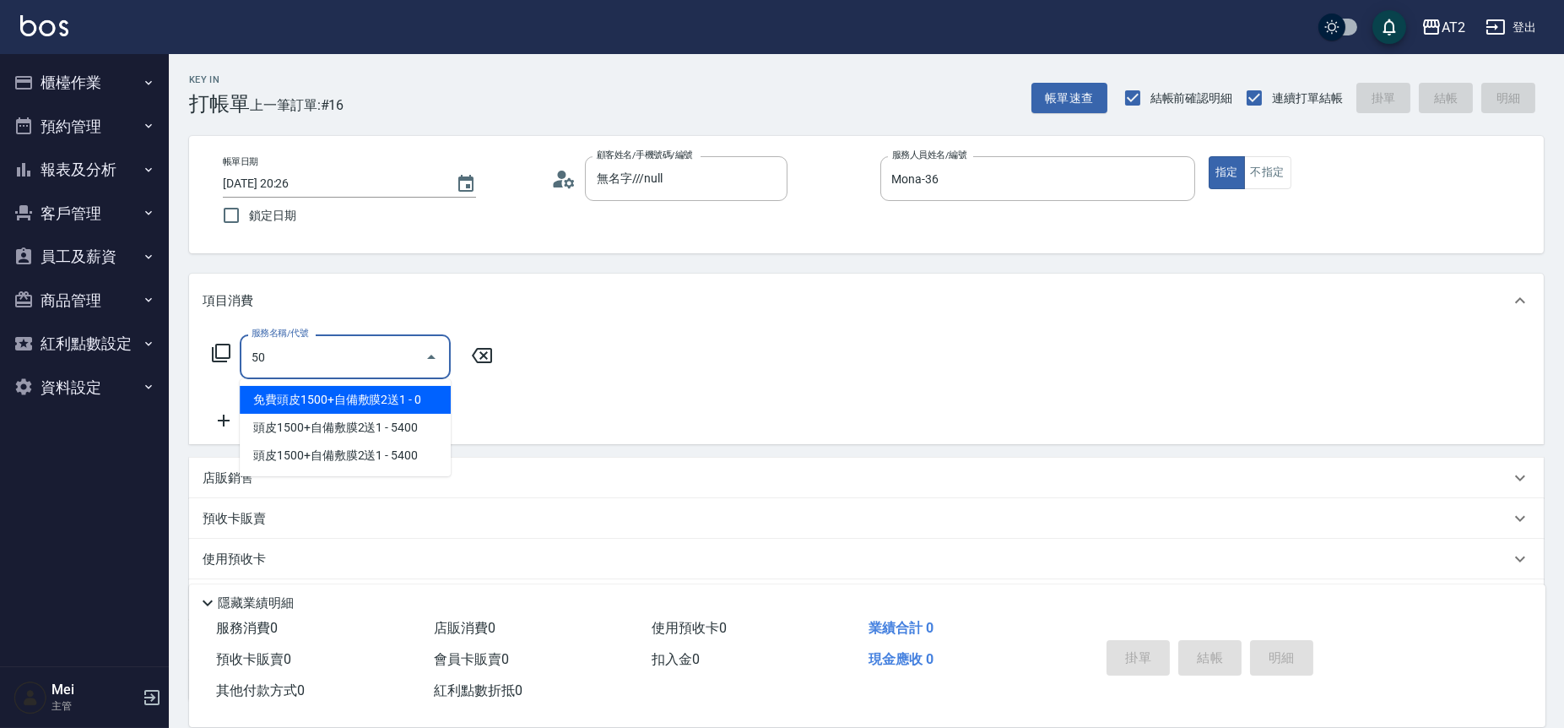
type input "501"
type input "100"
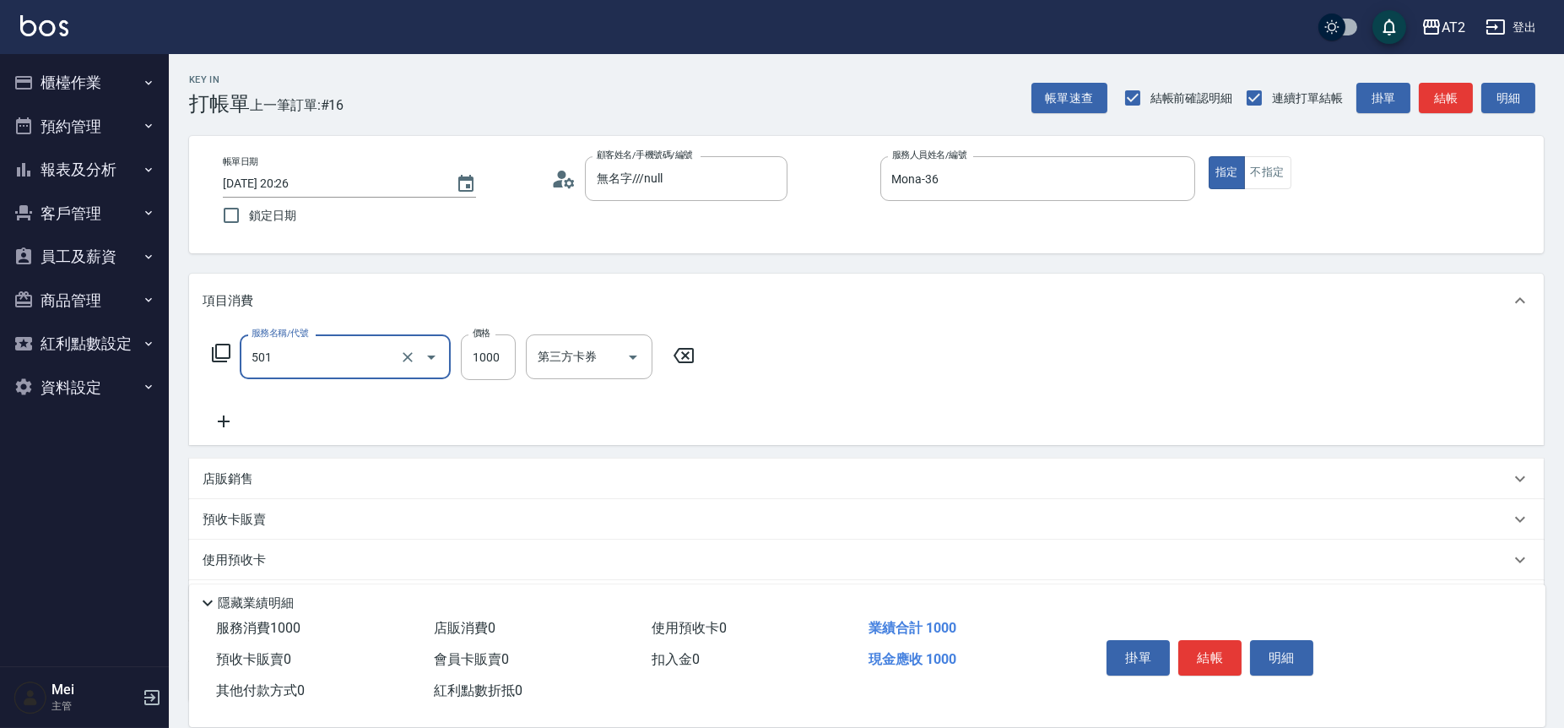
type input "染髮(501)"
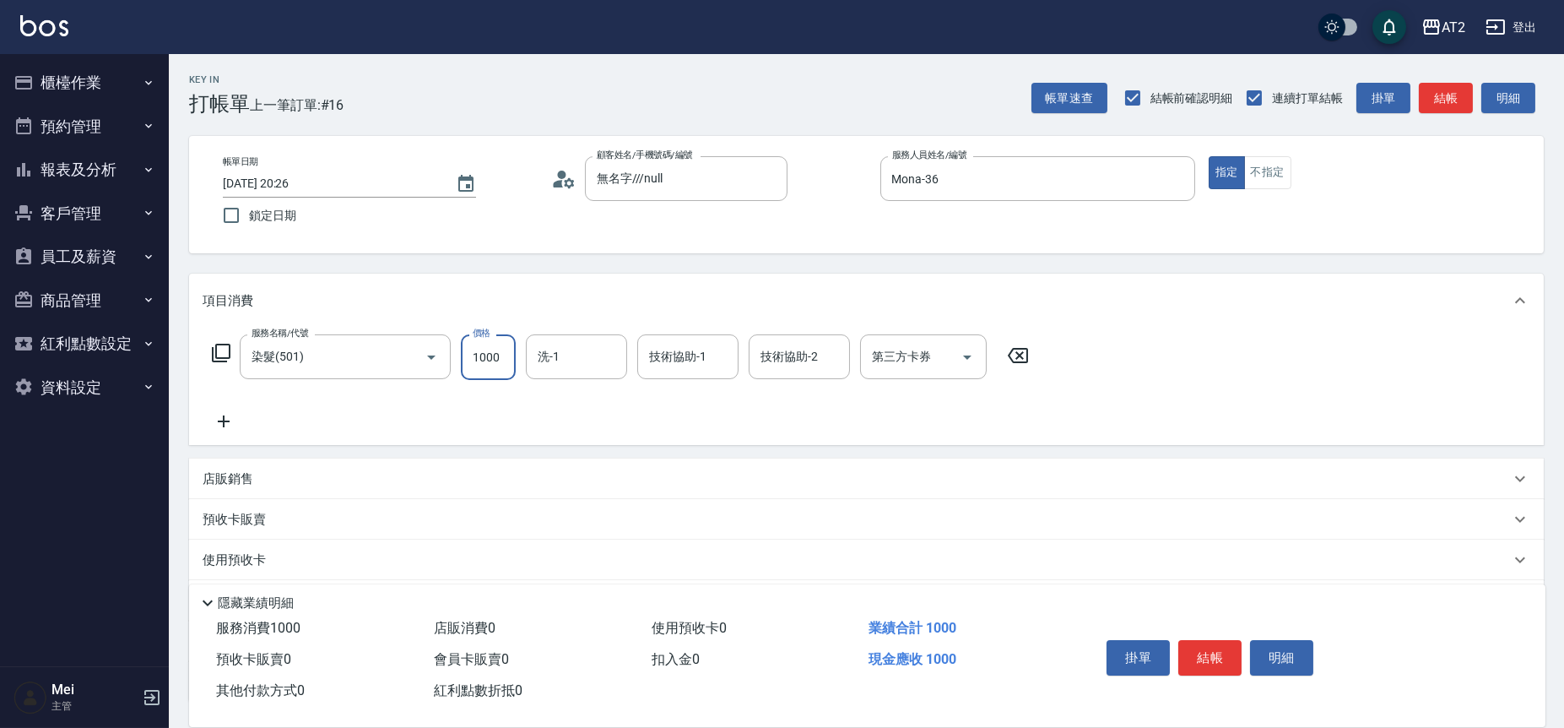
type input "1"
type input "0"
type input "15"
type input "10"
type input "1580"
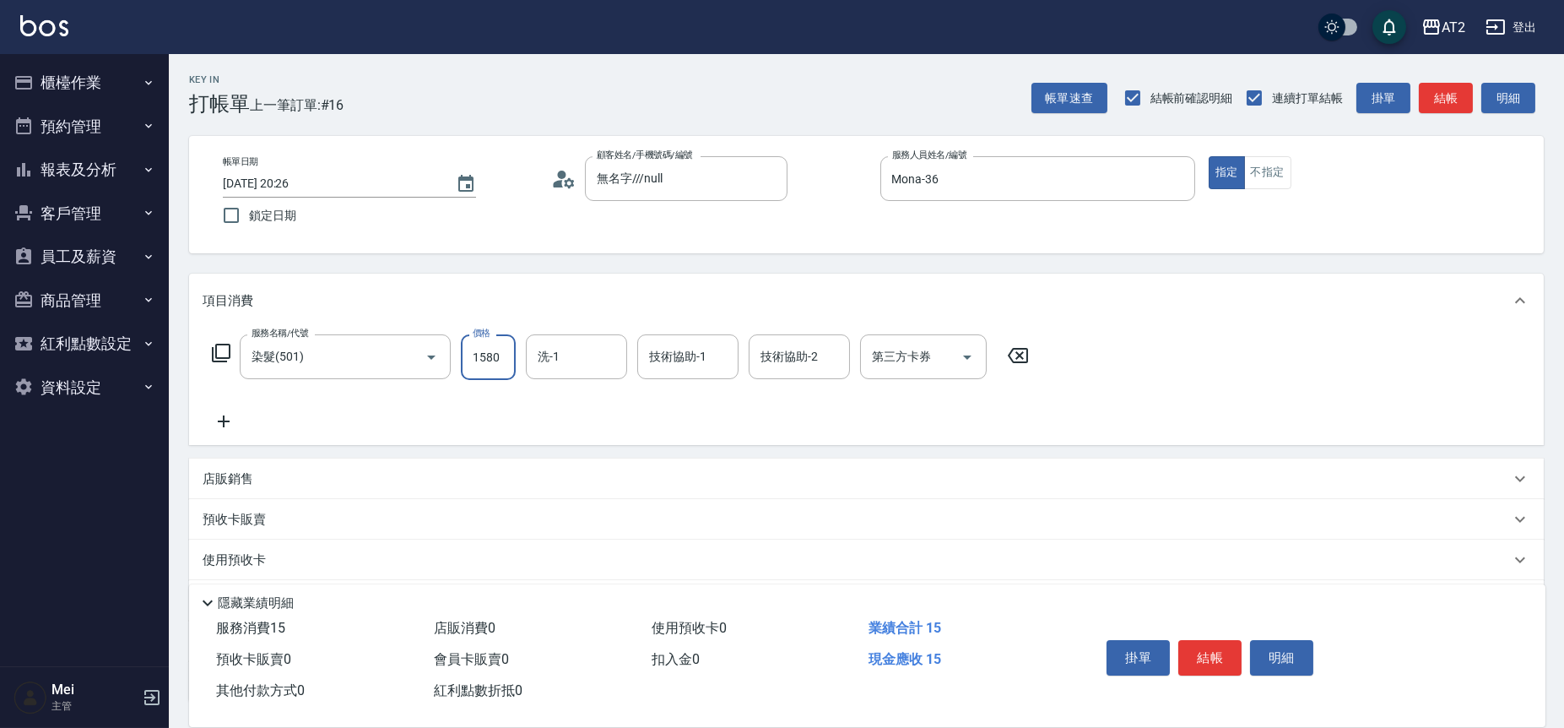
type input "150"
type input "1580"
type input "華華-45"
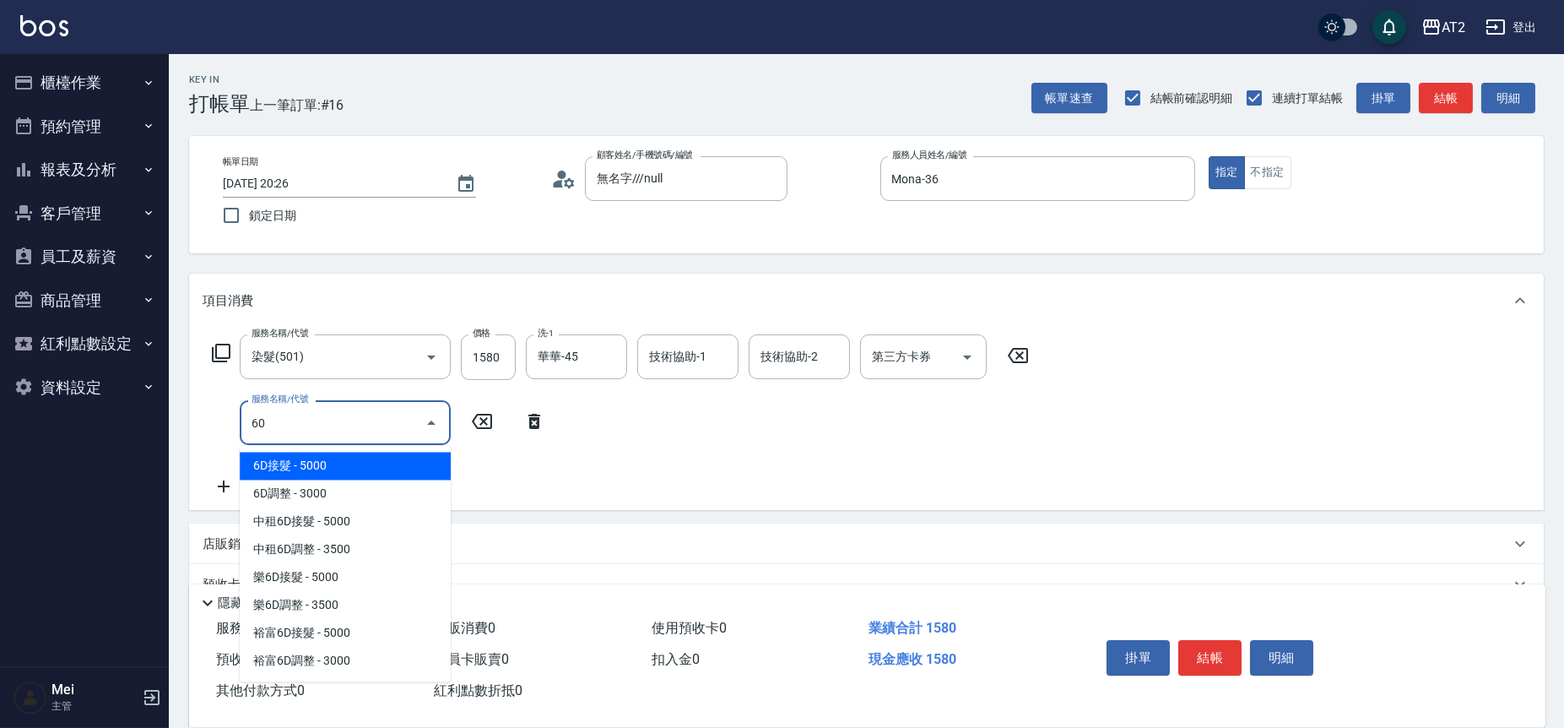
type input "601"
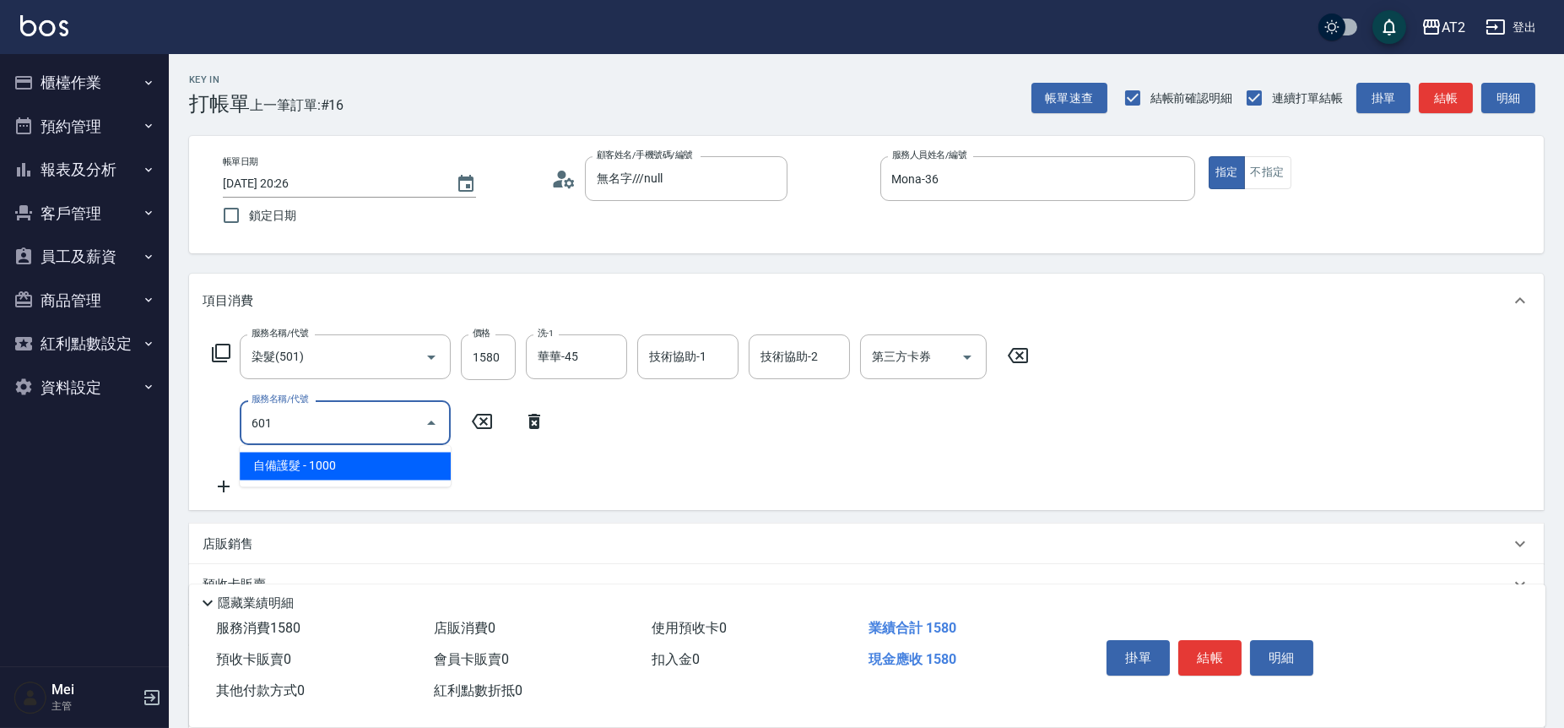
type input "250"
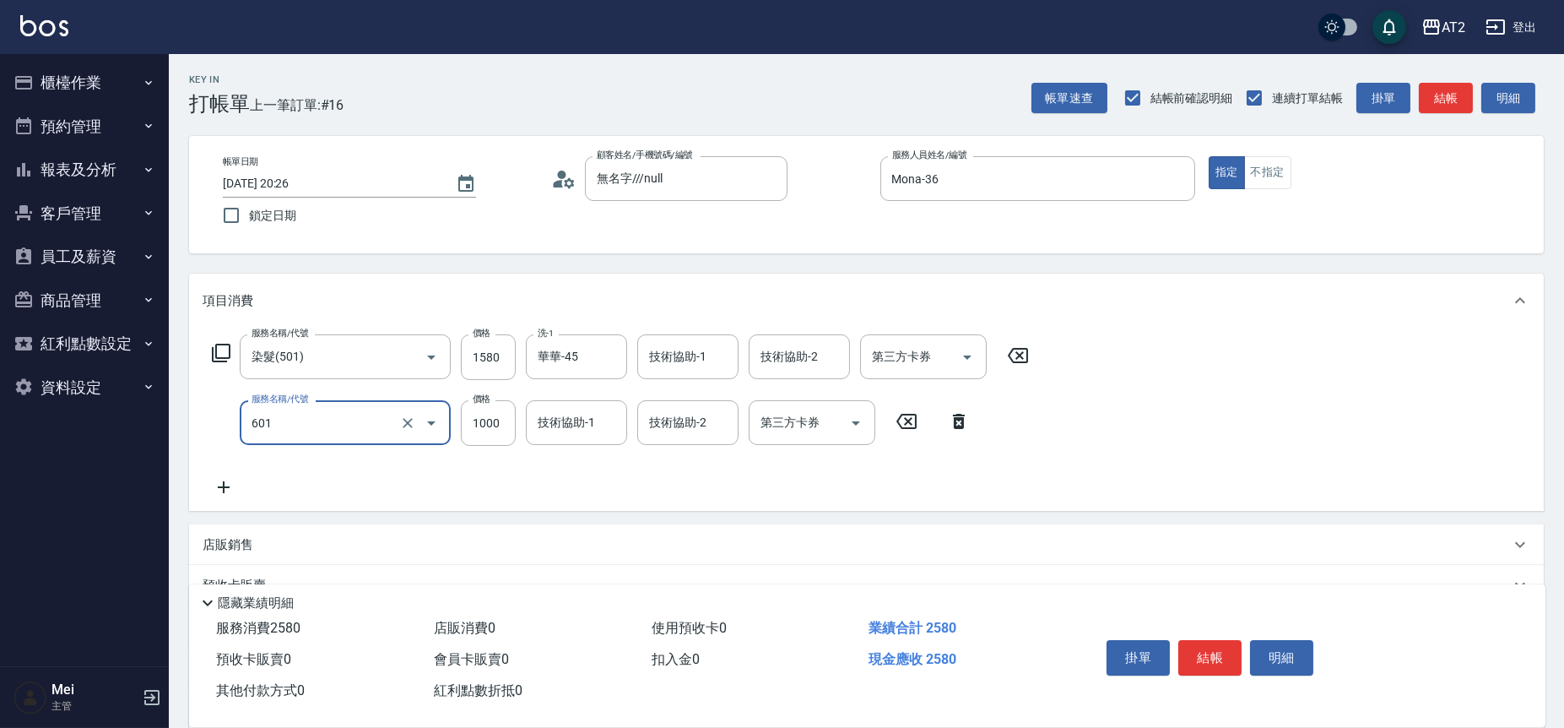
type input "自備護髮(601)"
type input "150"
type input "2"
type input "160"
type input "22"
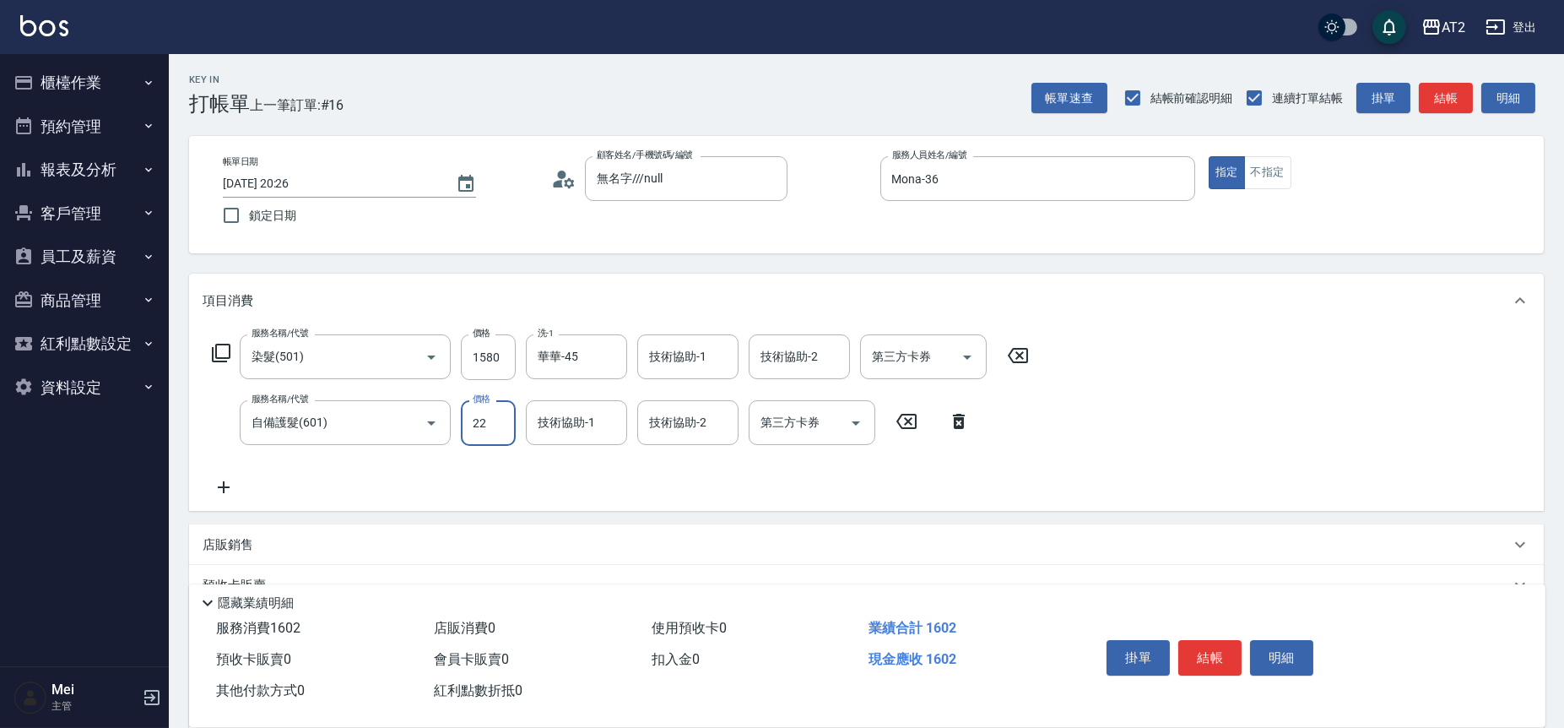
type input "180"
type input "2250"
type input "380"
type input "2250"
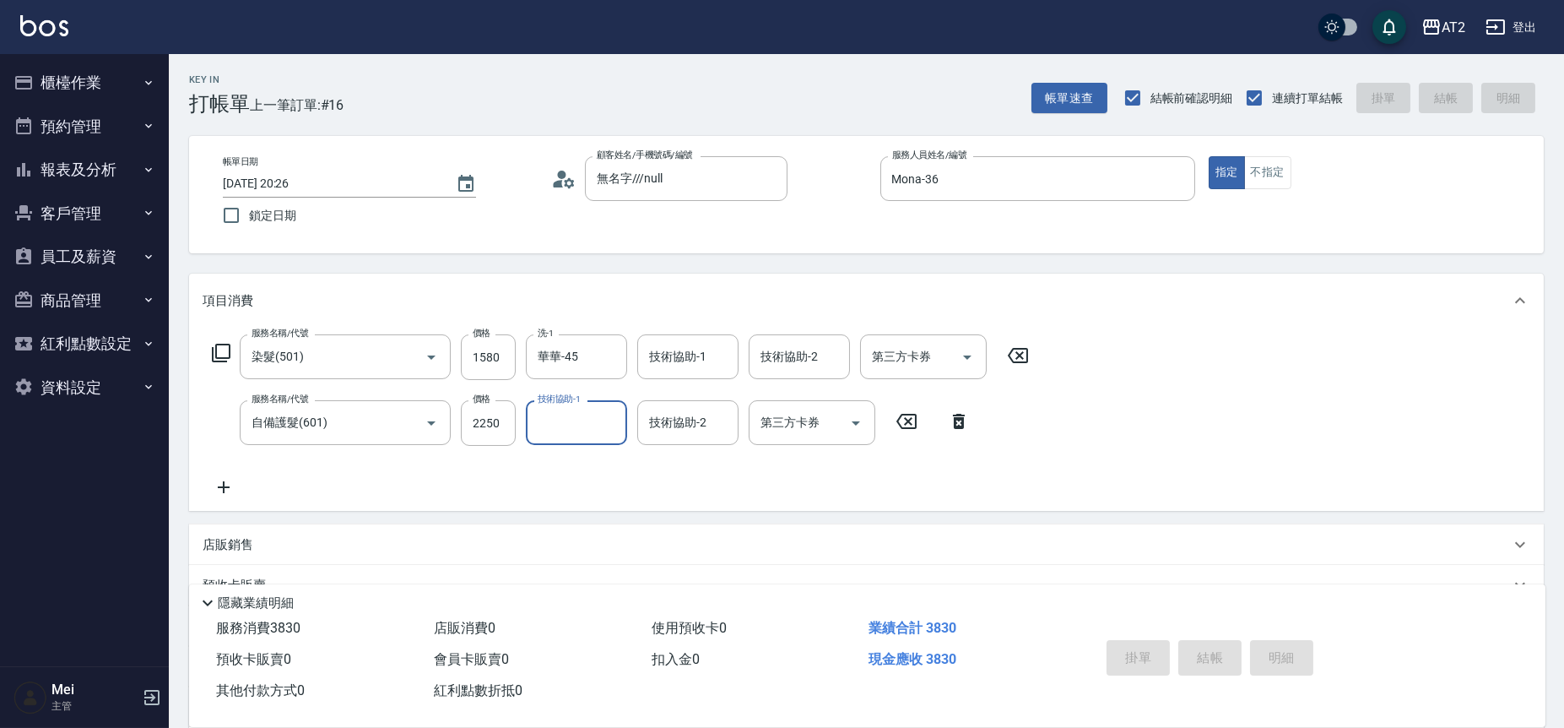
type input "[DATE] 20:27"
type input "0"
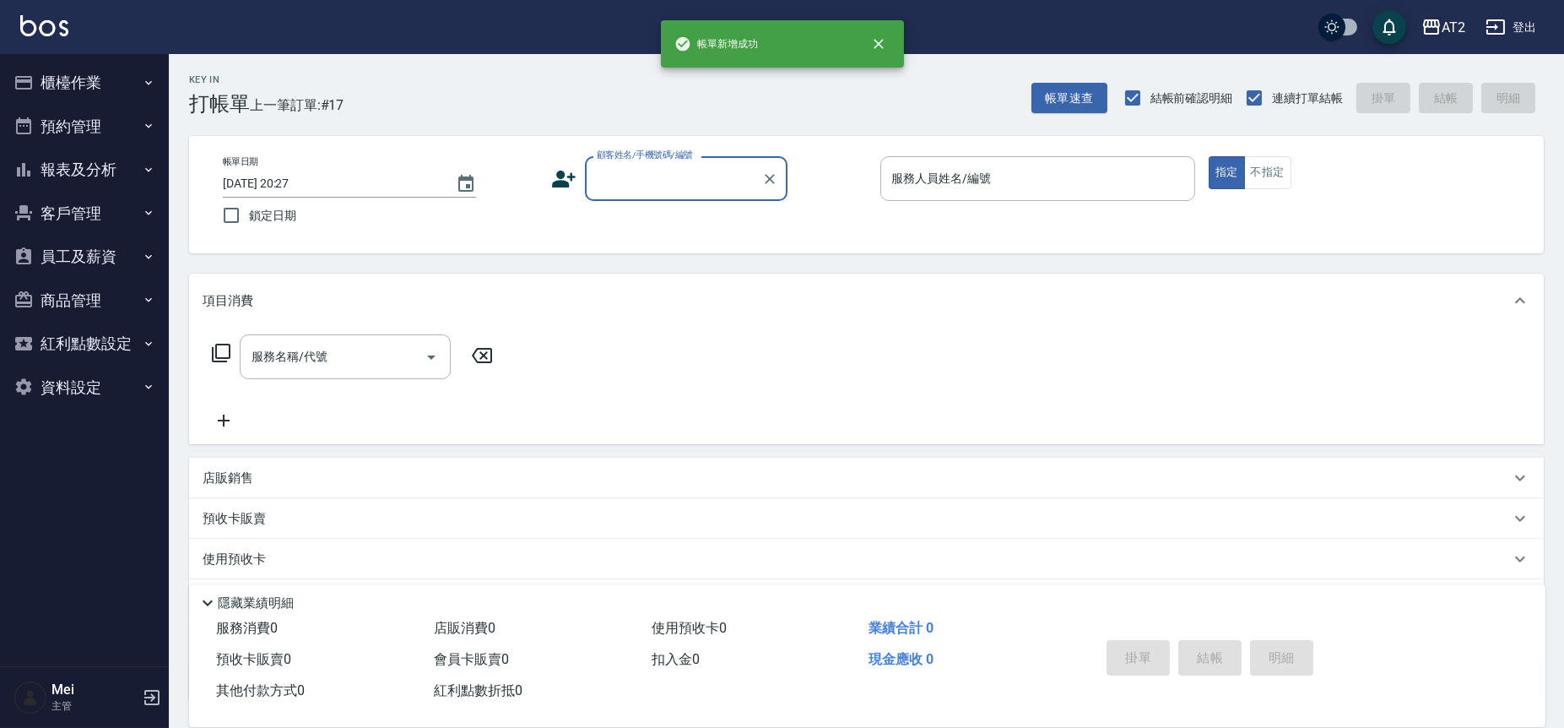
click at [716, 158] on div "顧客姓名/手機號碼/編號" at bounding box center [686, 178] width 203 height 45
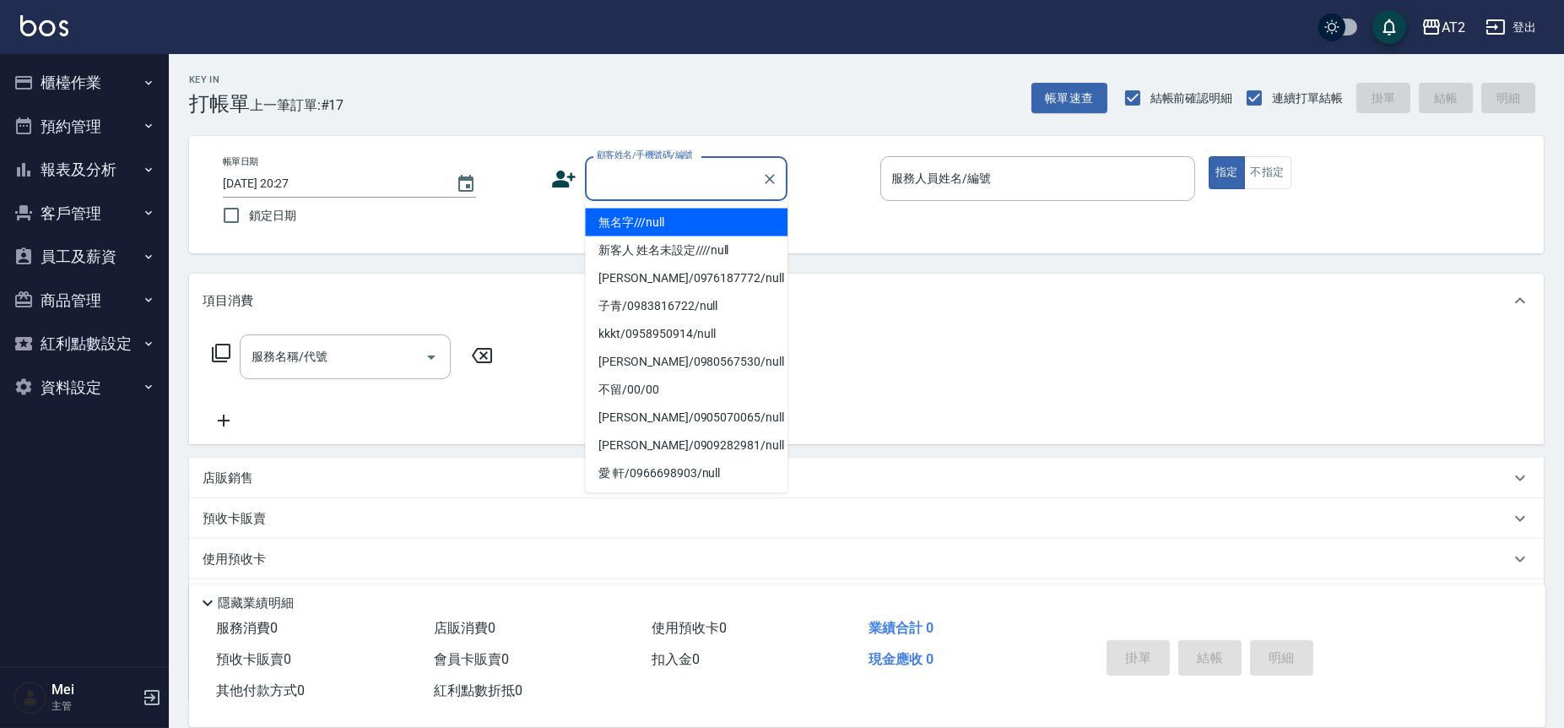
click at [685, 230] on li "無名字///null" at bounding box center [686, 223] width 203 height 28
type input "無名字///null"
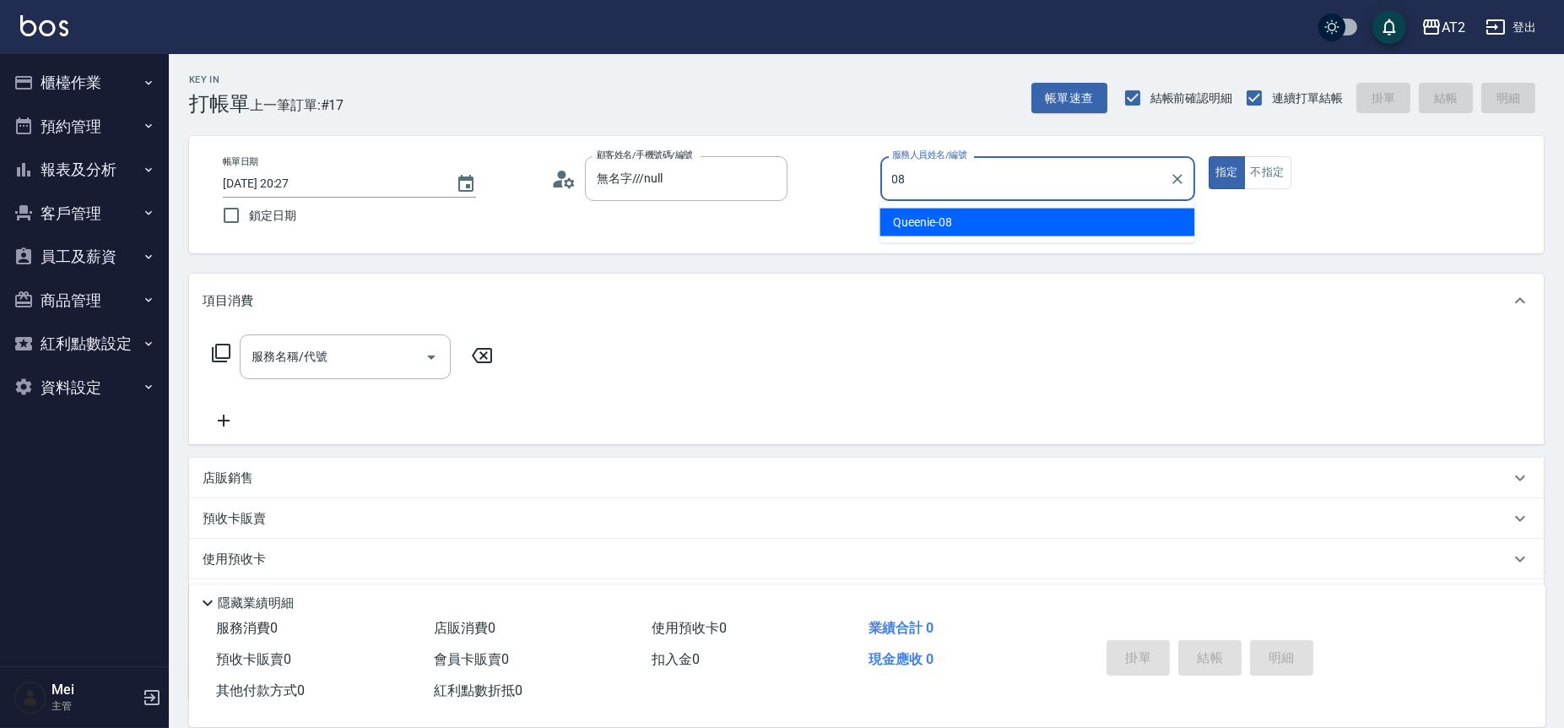
type input "Queenie-08"
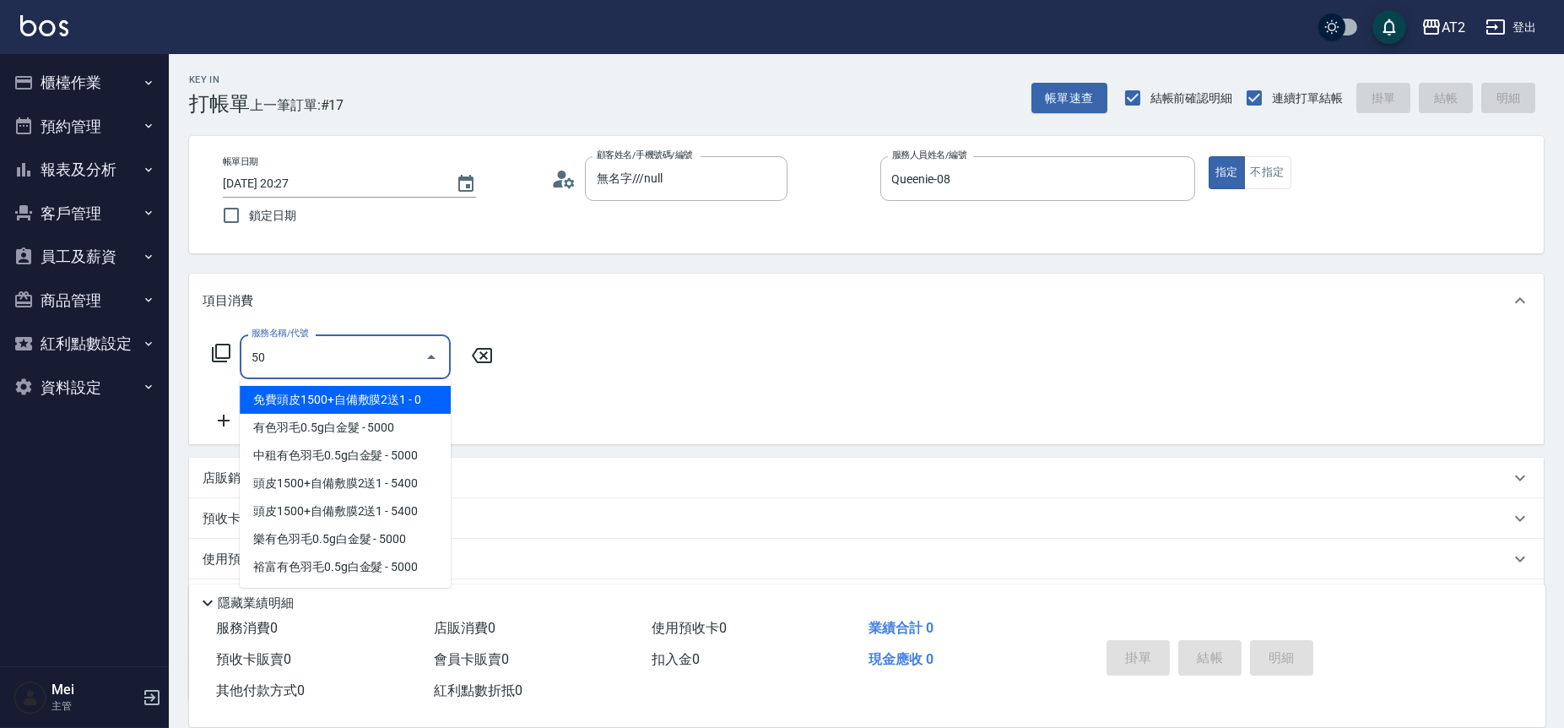
type input "501"
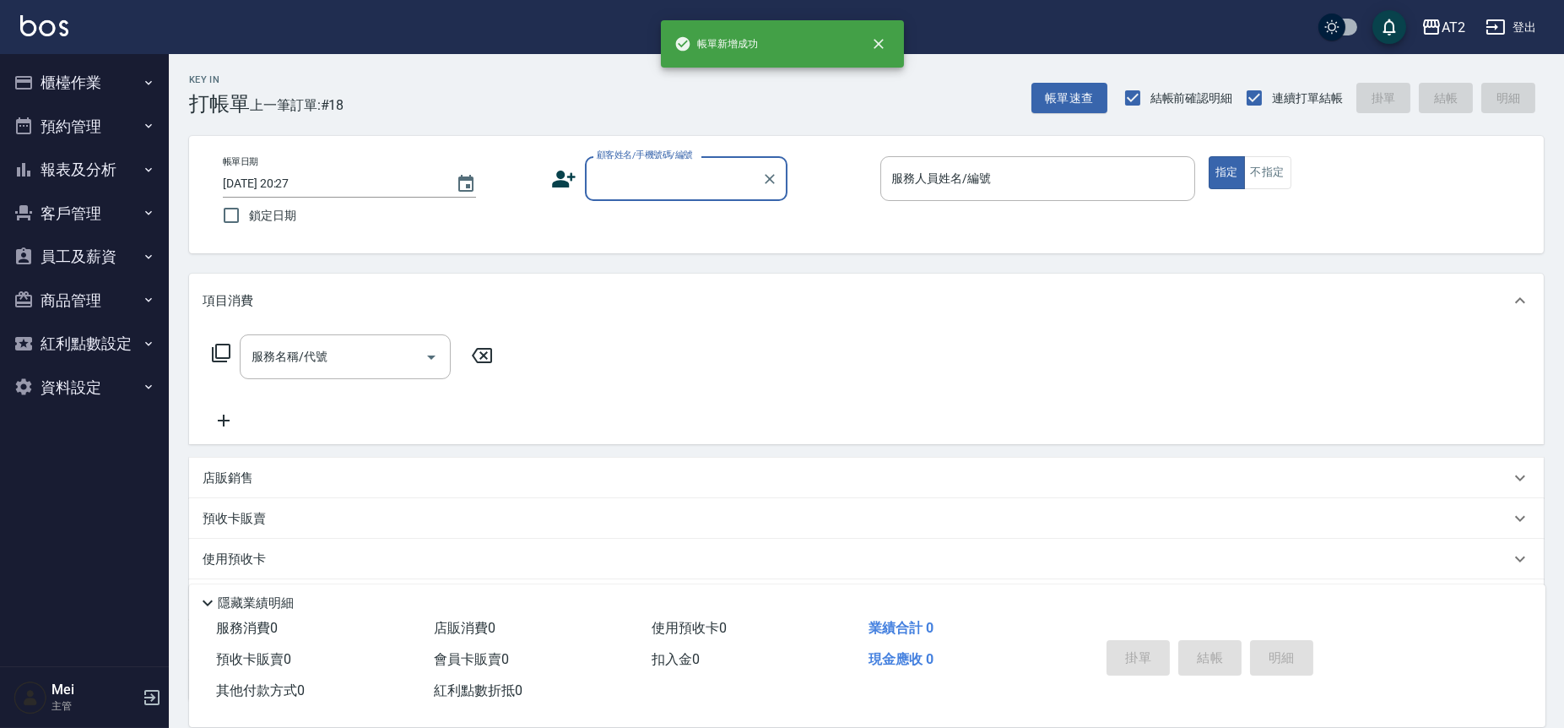
click at [666, 192] on input "顧客姓名/手機號碼/編號" at bounding box center [674, 179] width 162 height 30
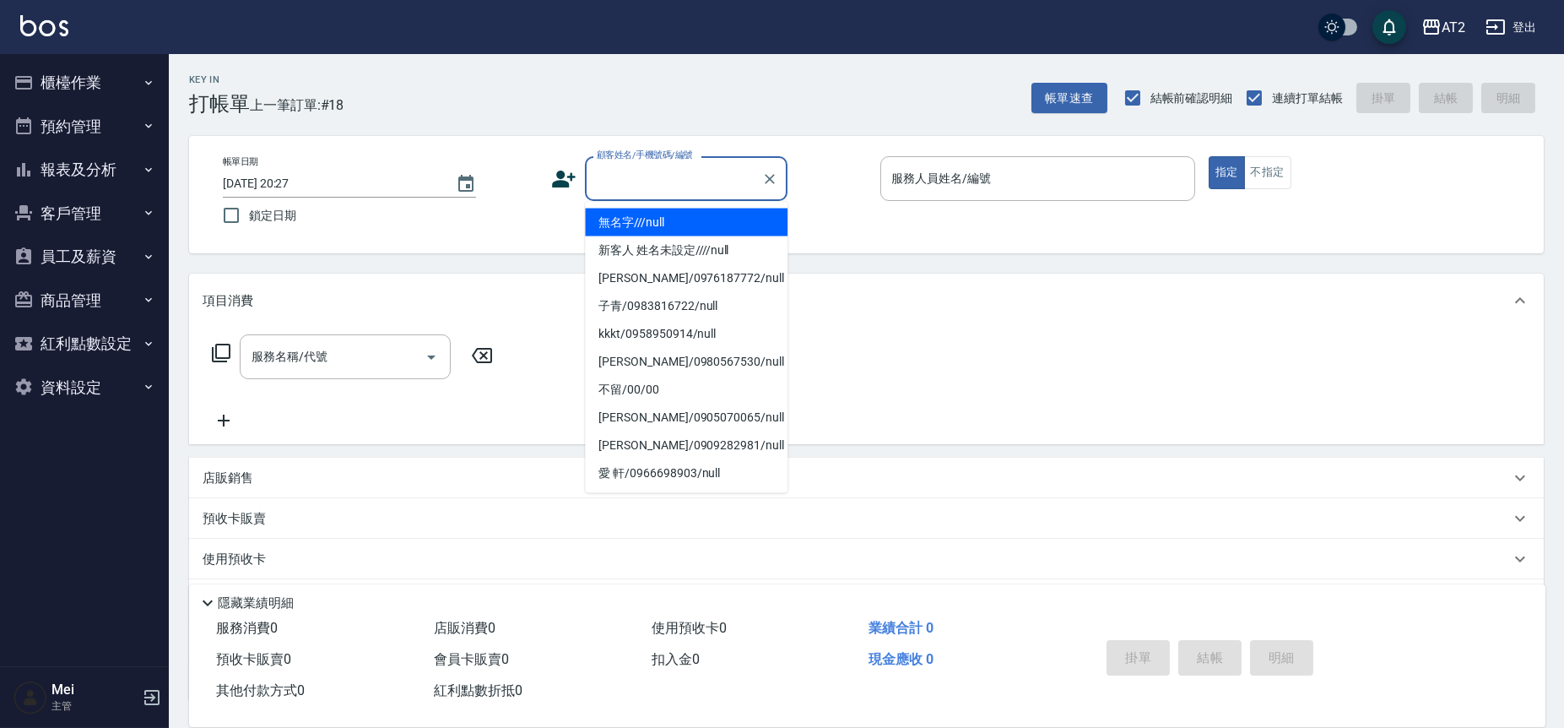
click at [671, 213] on li "無名字///null" at bounding box center [686, 223] width 203 height 28
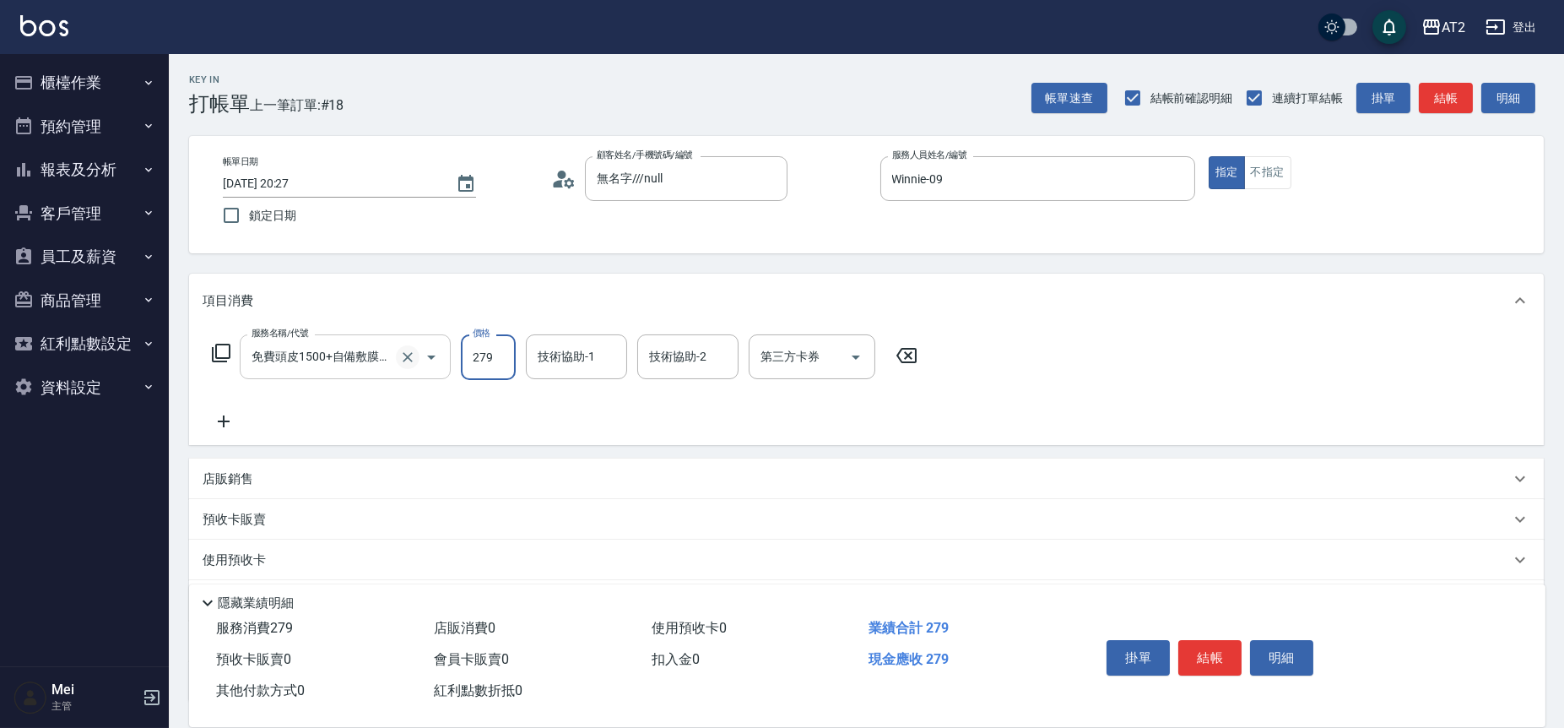
click at [407, 356] on icon "Clear" at bounding box center [408, 357] width 10 height 10
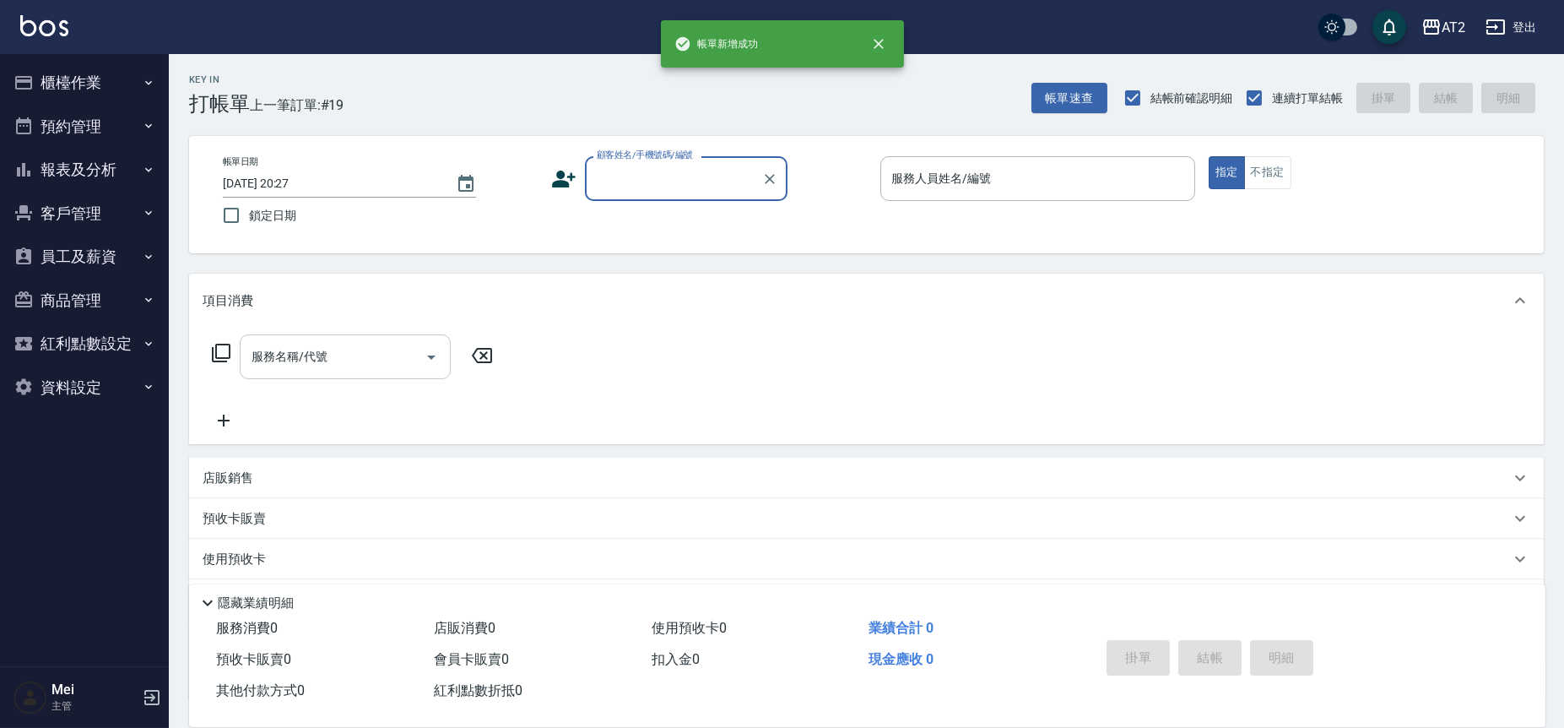
click at [723, 197] on div "顧客姓名/手機號碼/編號" at bounding box center [686, 178] width 203 height 45
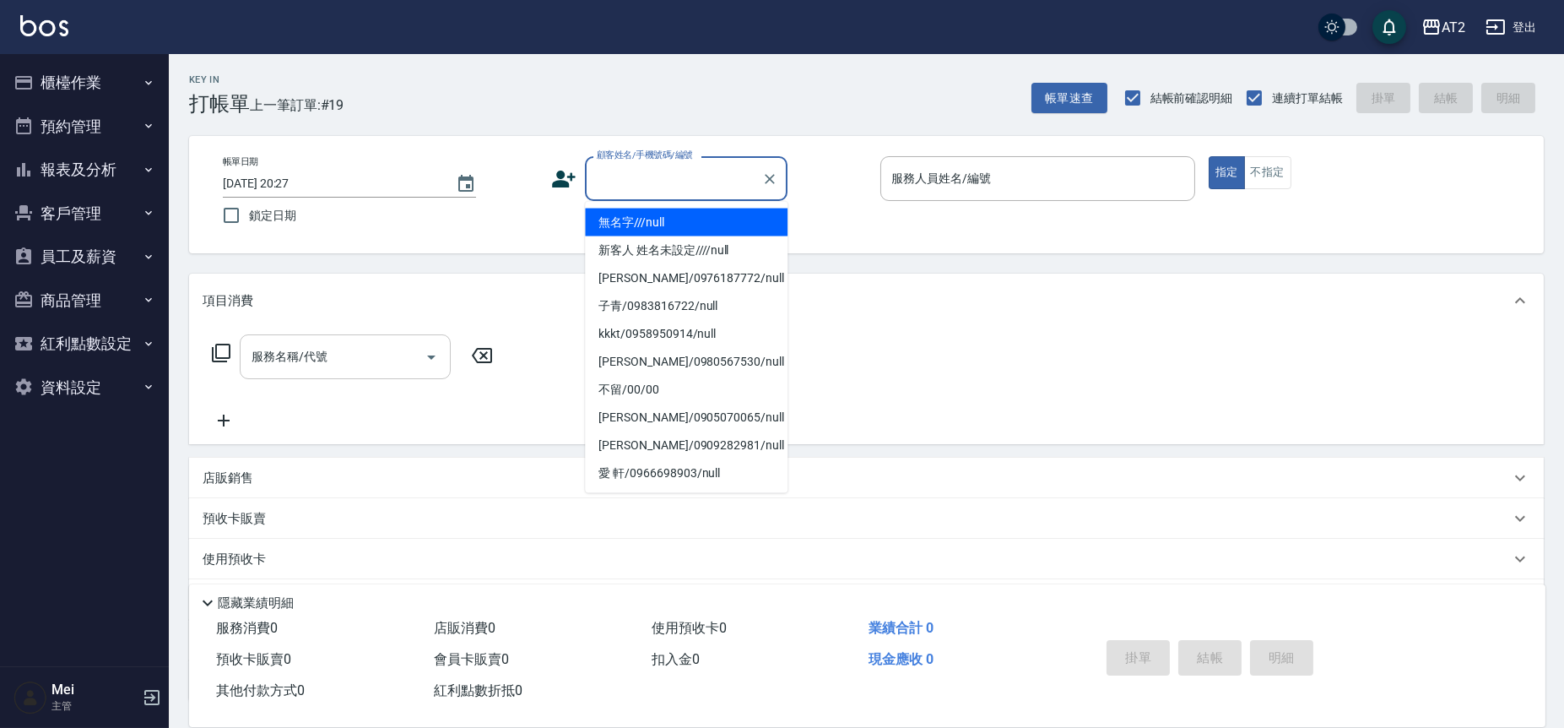
click at [704, 217] on li "無名字///null" at bounding box center [686, 223] width 203 height 28
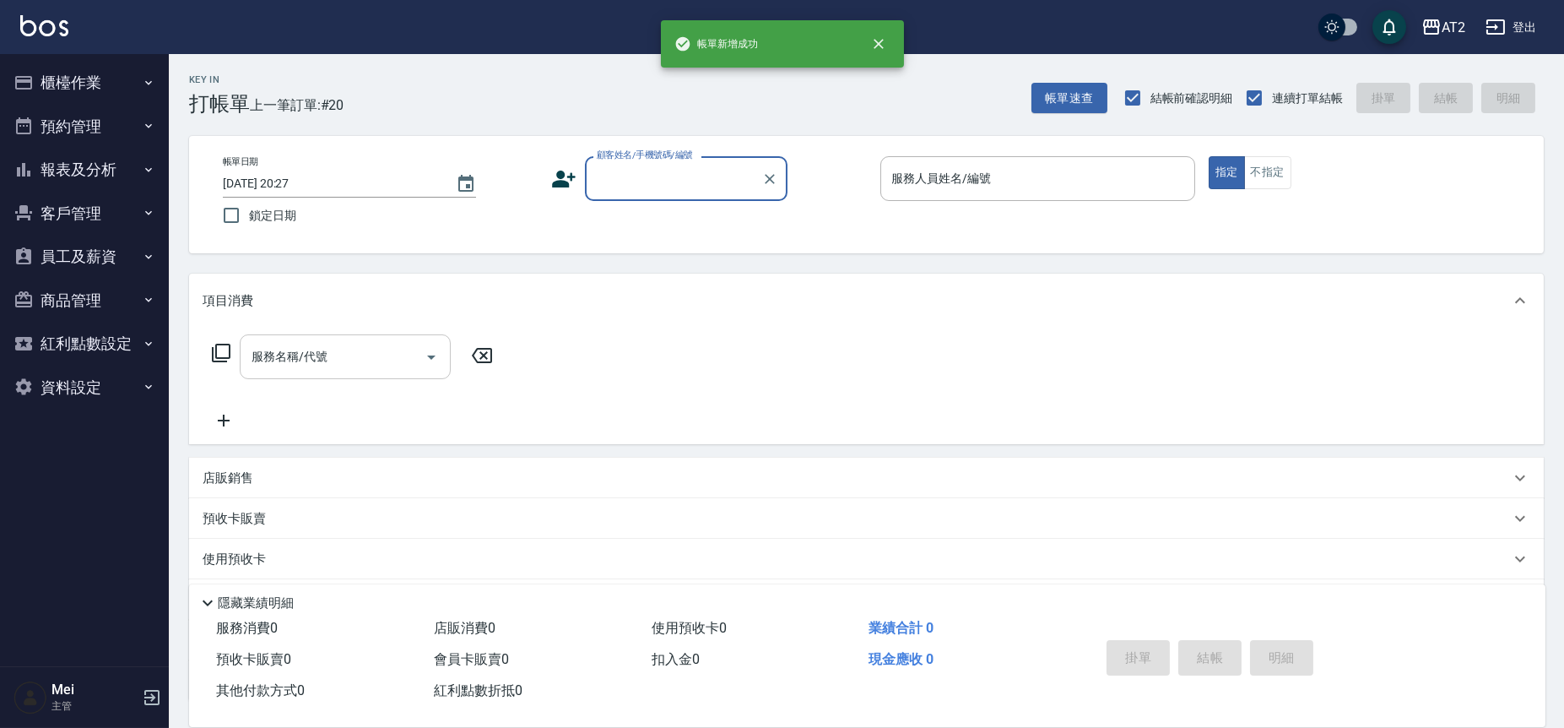
click at [716, 190] on input "顧客姓名/手機號碼/編號" at bounding box center [674, 179] width 162 height 30
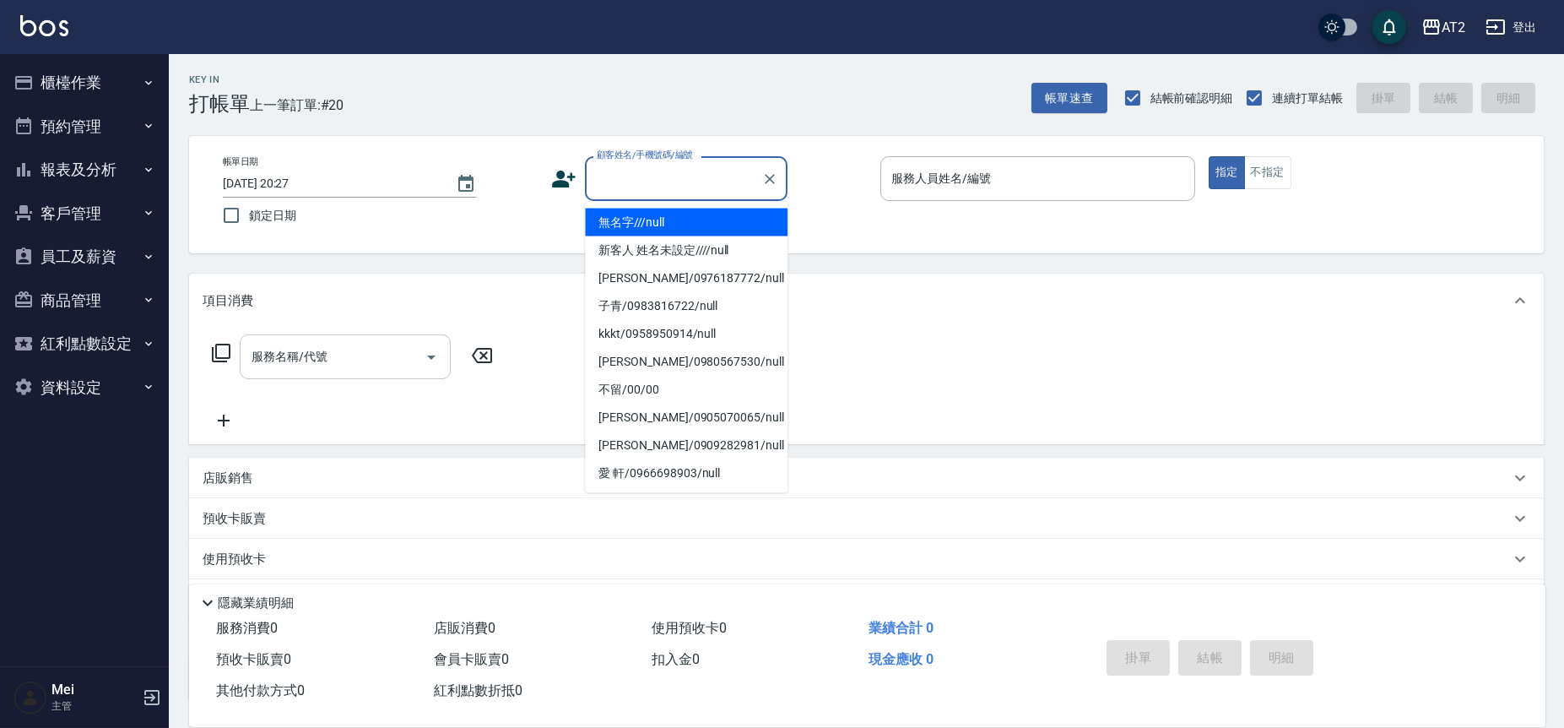
click at [700, 225] on li "無名字///null" at bounding box center [686, 223] width 203 height 28
click at [670, 179] on input "顧客姓名/手機號碼/編號" at bounding box center [674, 179] width 162 height 30
click at [668, 219] on li "無名字///null" at bounding box center [686, 223] width 203 height 28
click at [655, 180] on input "顧客姓名/手機號碼/編號" at bounding box center [674, 179] width 162 height 30
click at [648, 218] on li "無名字///null" at bounding box center [686, 223] width 203 height 28
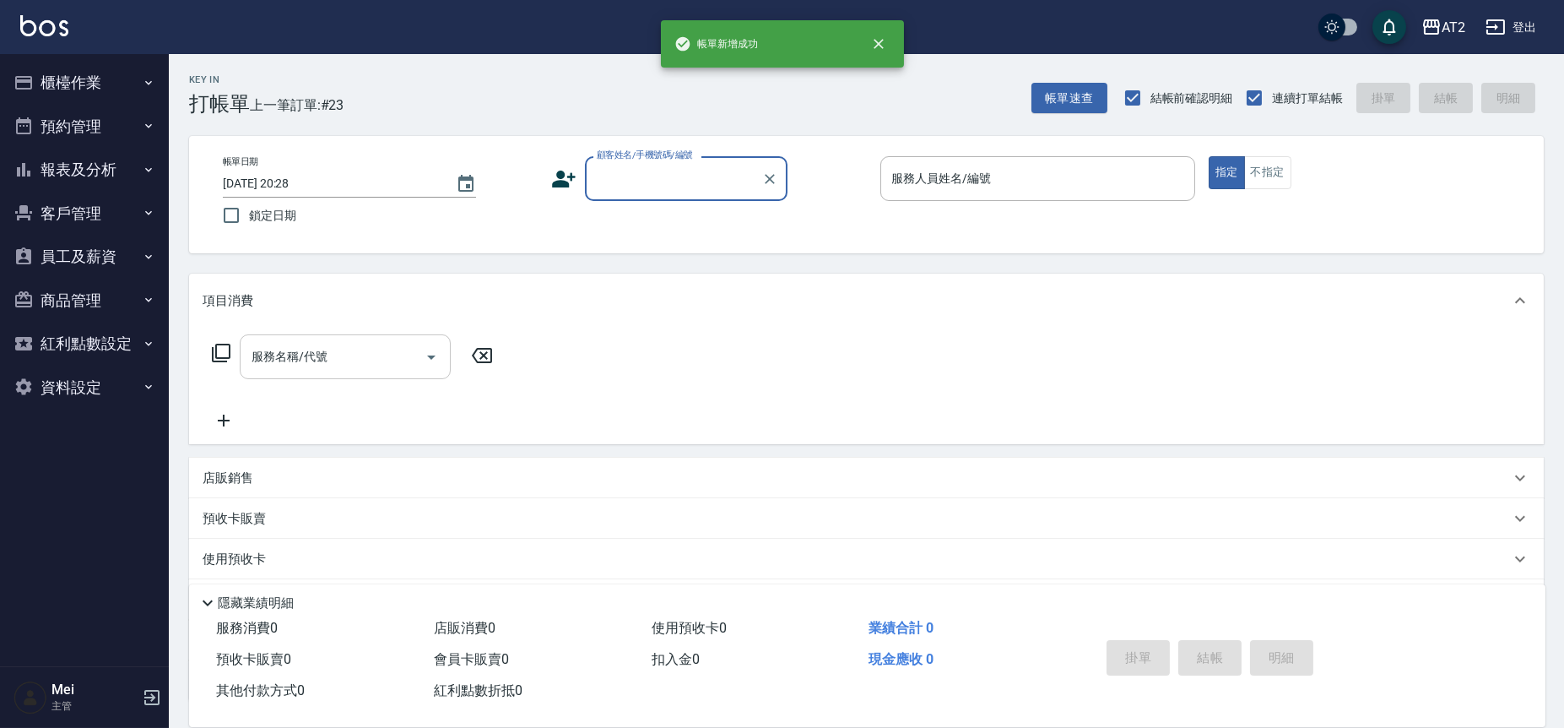
click at [708, 169] on input "顧客姓名/手機號碼/編號" at bounding box center [674, 179] width 162 height 30
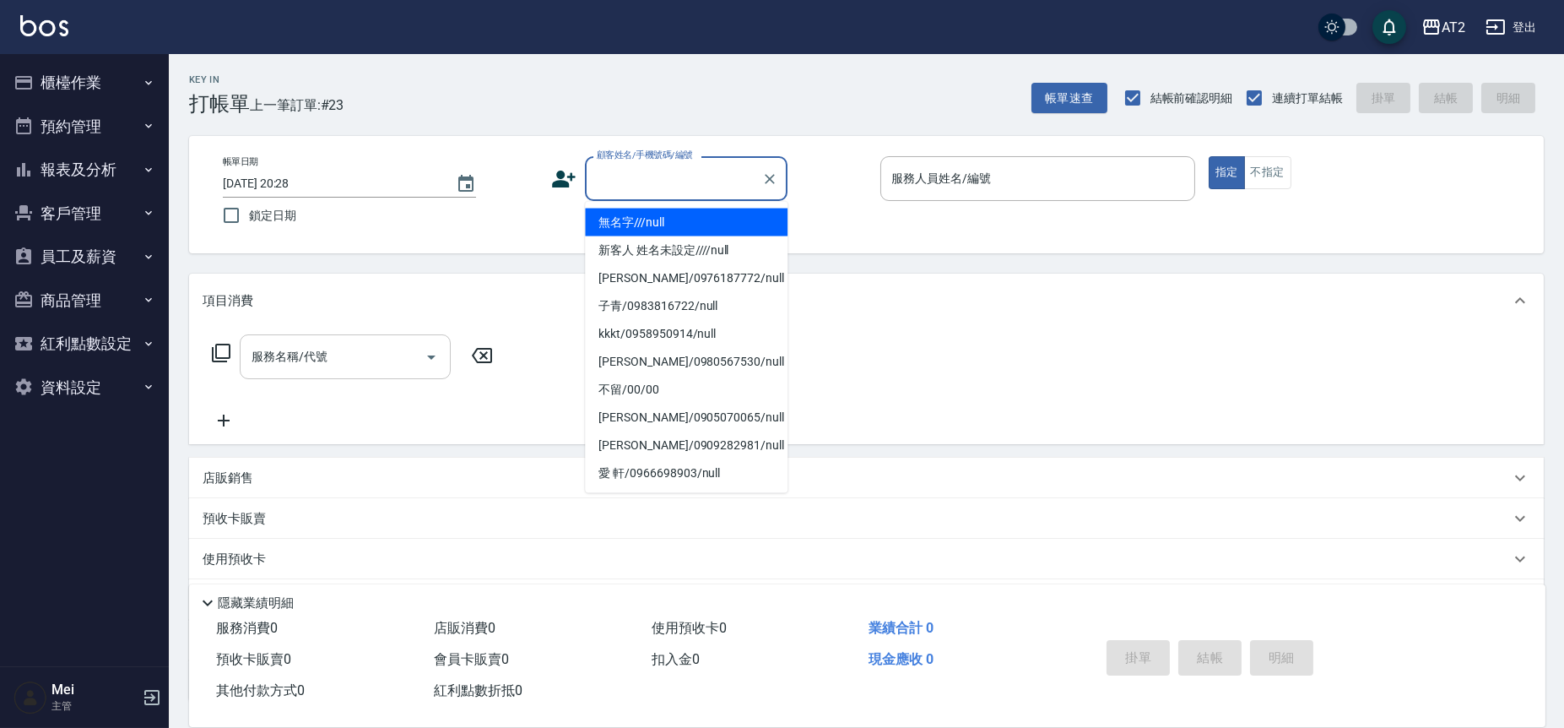
click at [695, 209] on li "無名字///null" at bounding box center [686, 223] width 203 height 28
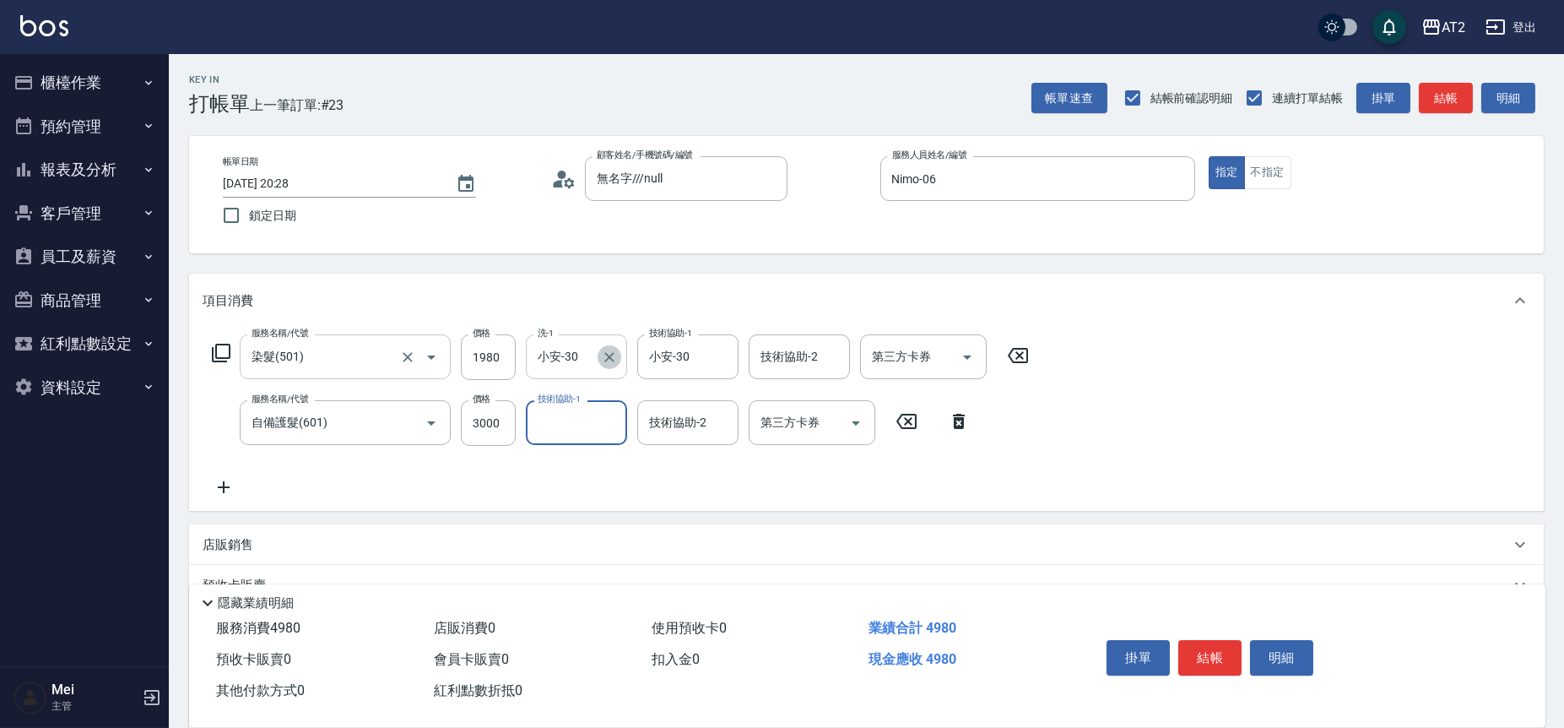
click at [614, 357] on icon "Clear" at bounding box center [609, 357] width 17 height 17
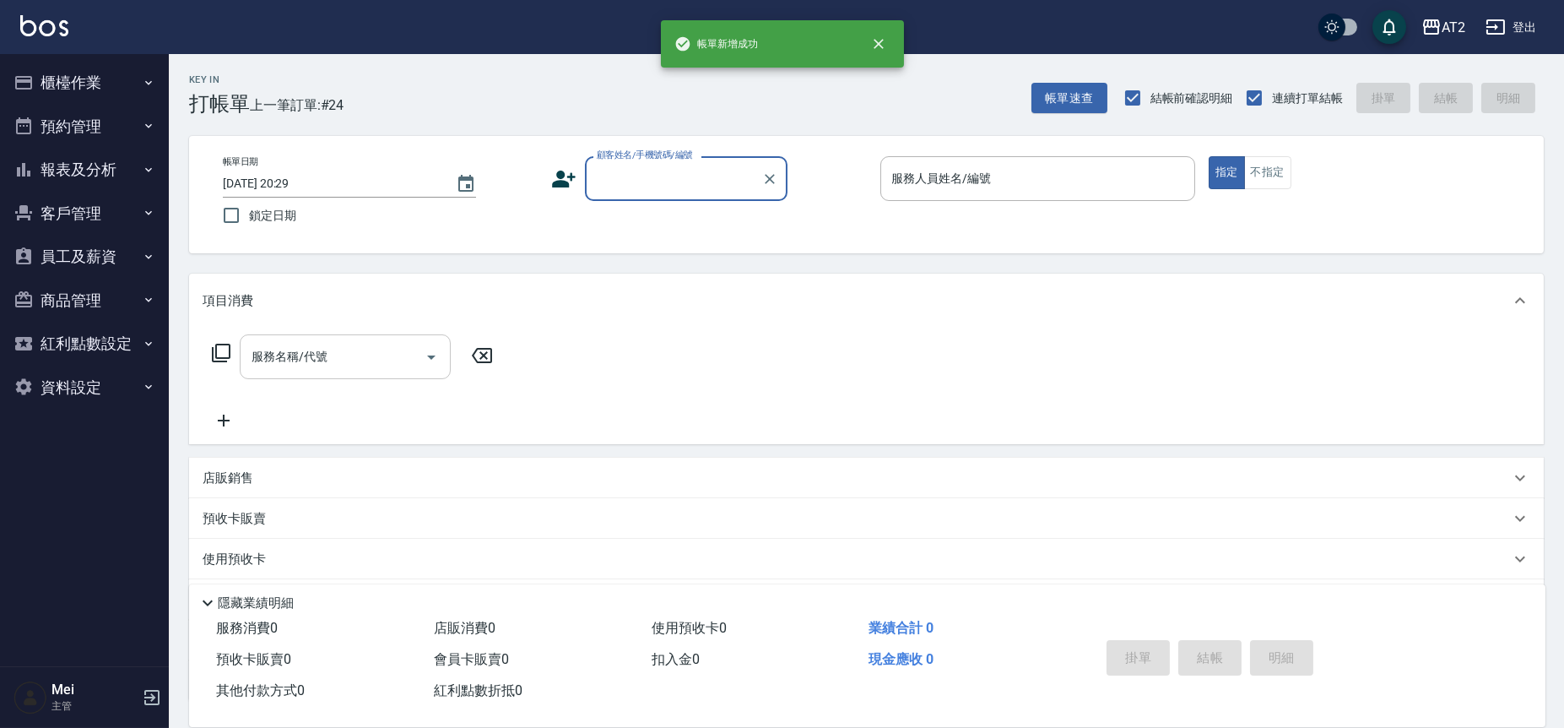
click at [707, 193] on div "顧客姓名/手機號碼/編號" at bounding box center [686, 178] width 203 height 45
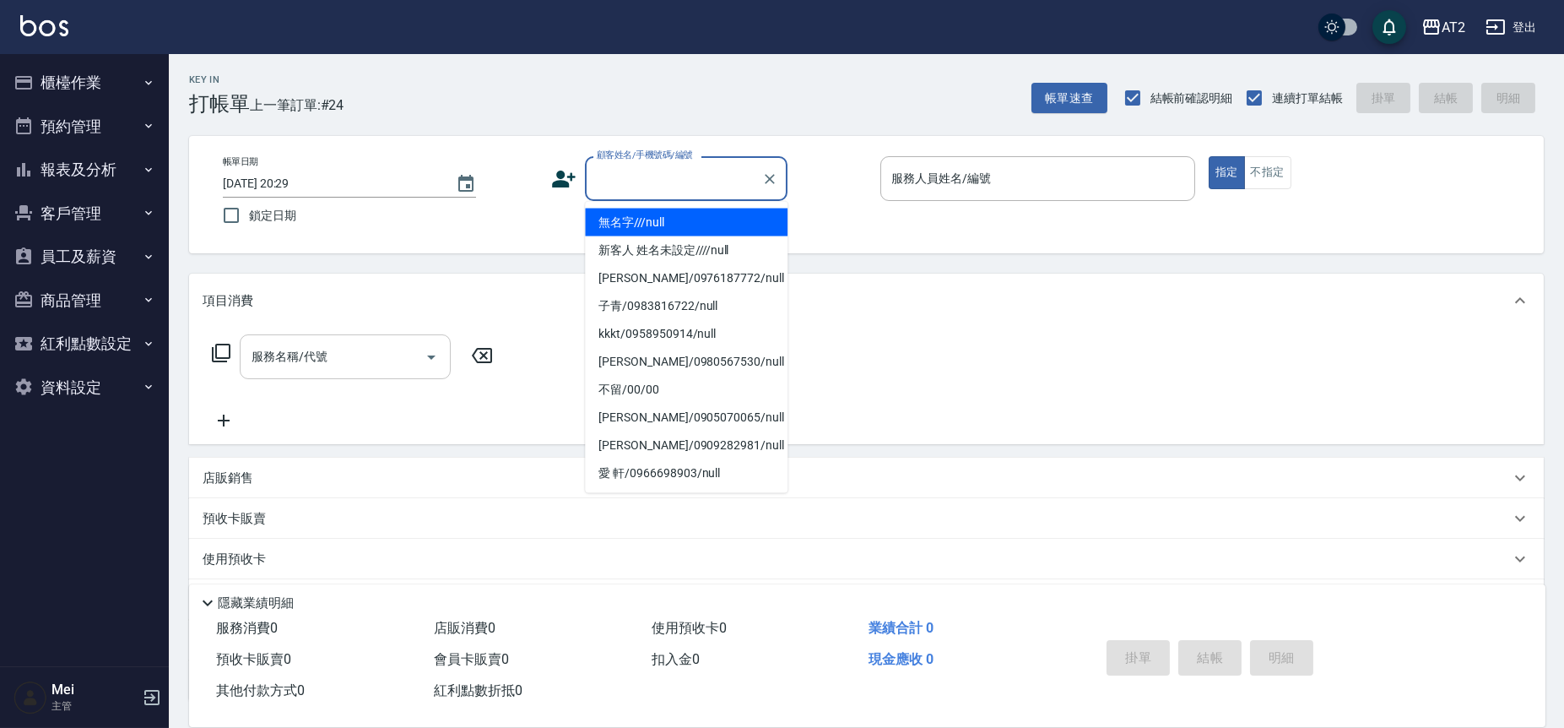
click at [697, 219] on li "無名字///null" at bounding box center [686, 223] width 203 height 28
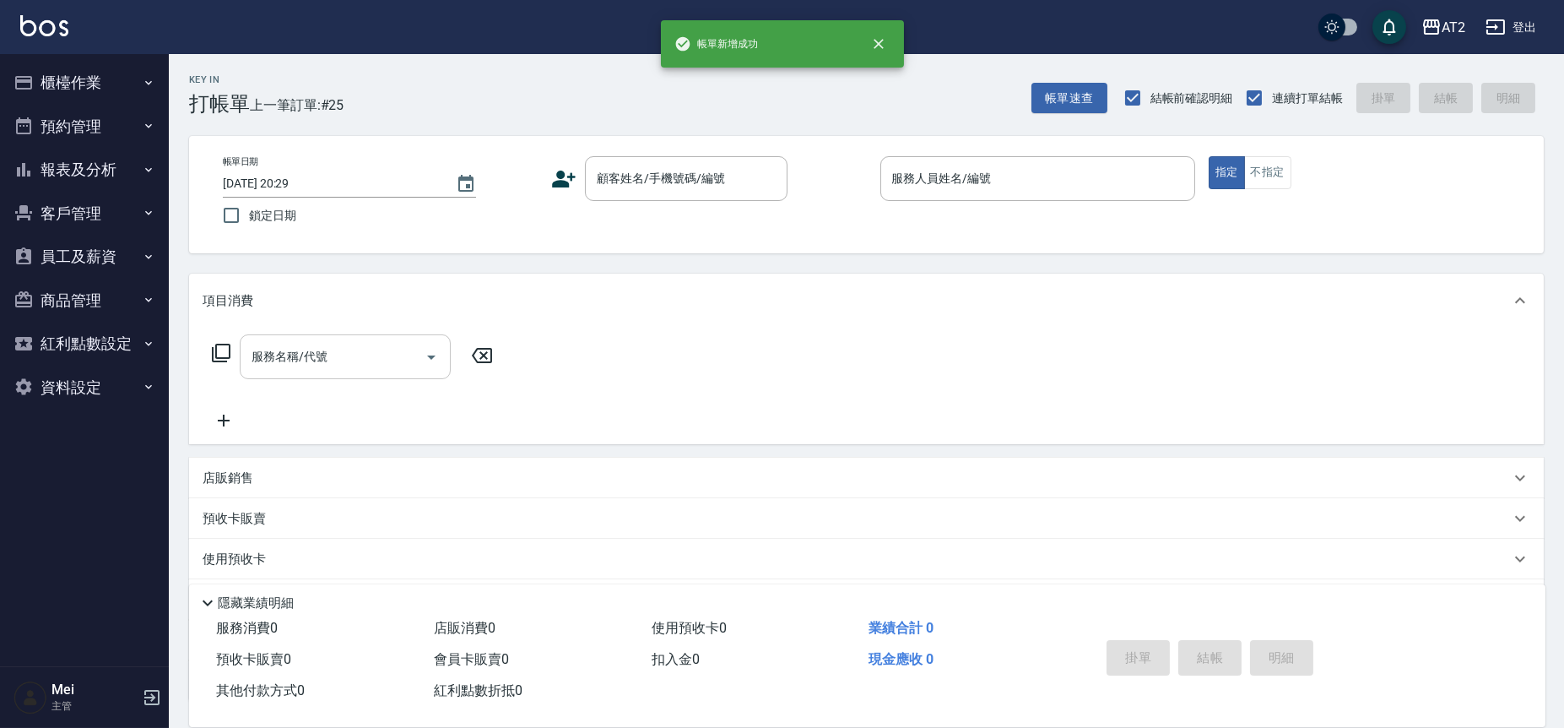
click at [713, 207] on div "帳單日期 [DATE] 20:29 鎖定日期 顧客姓名/手機號碼/編號 顧客姓名/手機號碼/編號 服務人員姓名/編號 服務人員姓名/編號 指定 不指定" at bounding box center [866, 194] width 1315 height 77
click at [714, 181] on input "顧客姓名/手機號碼/編號" at bounding box center [674, 179] width 162 height 30
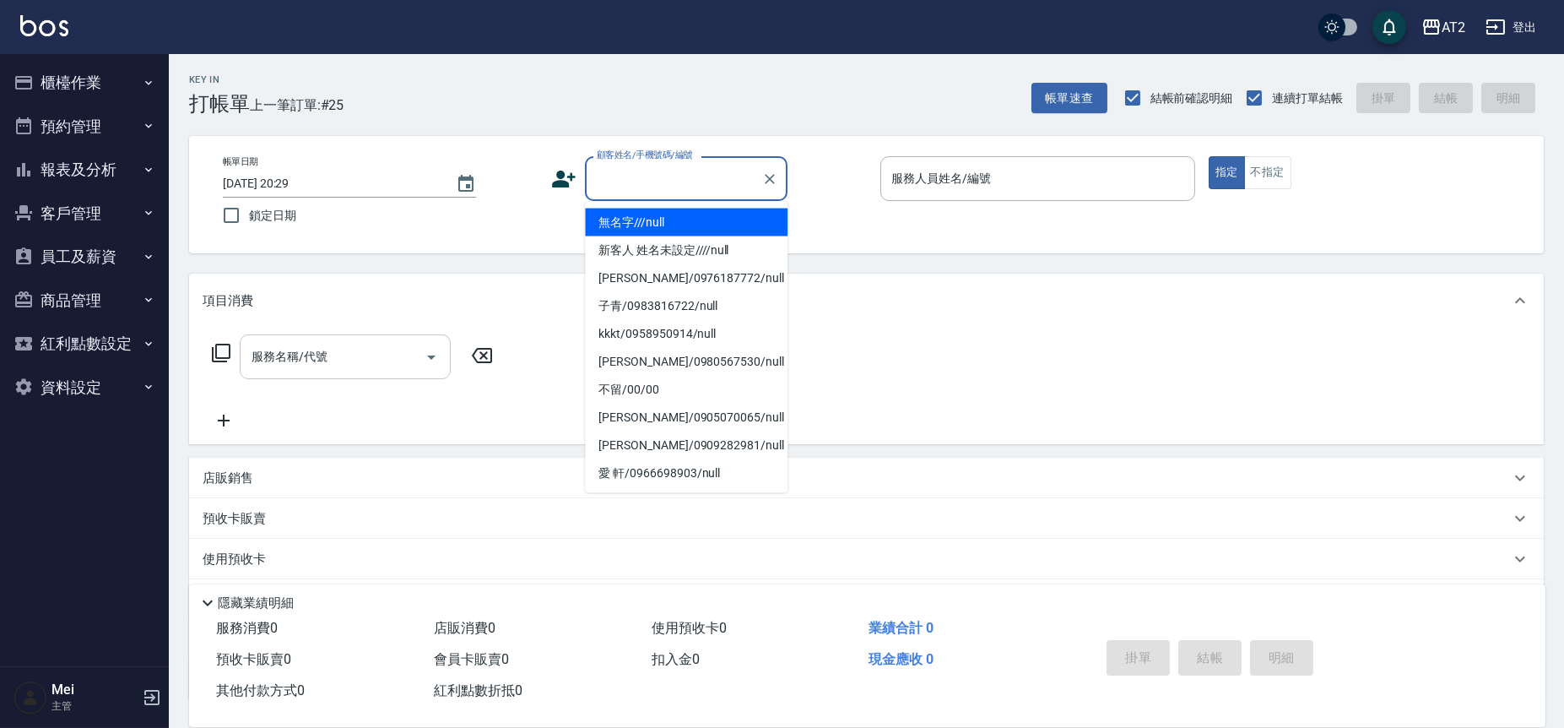
click at [699, 212] on li "無名字///null" at bounding box center [686, 223] width 203 height 28
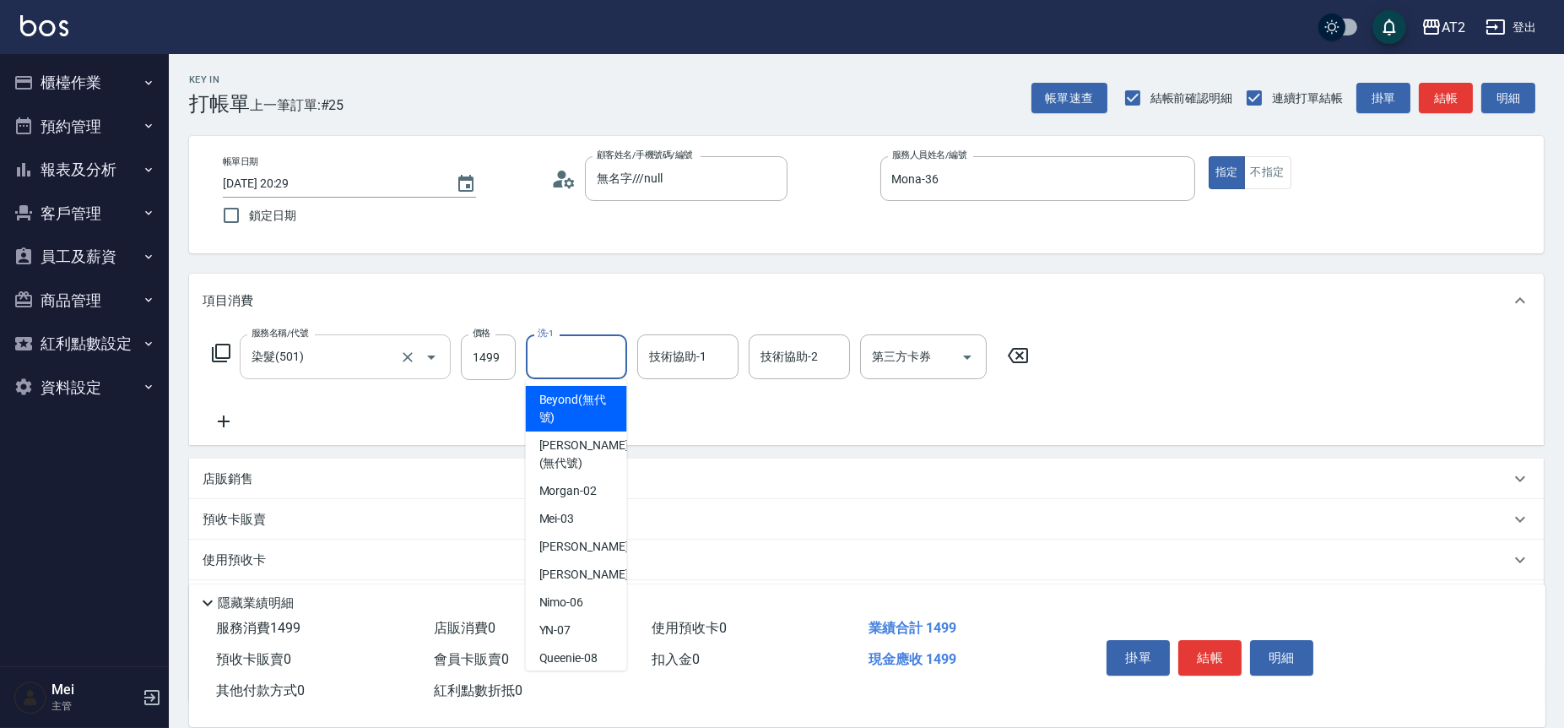
click at [601, 357] on input "洗-1" at bounding box center [577, 357] width 86 height 30
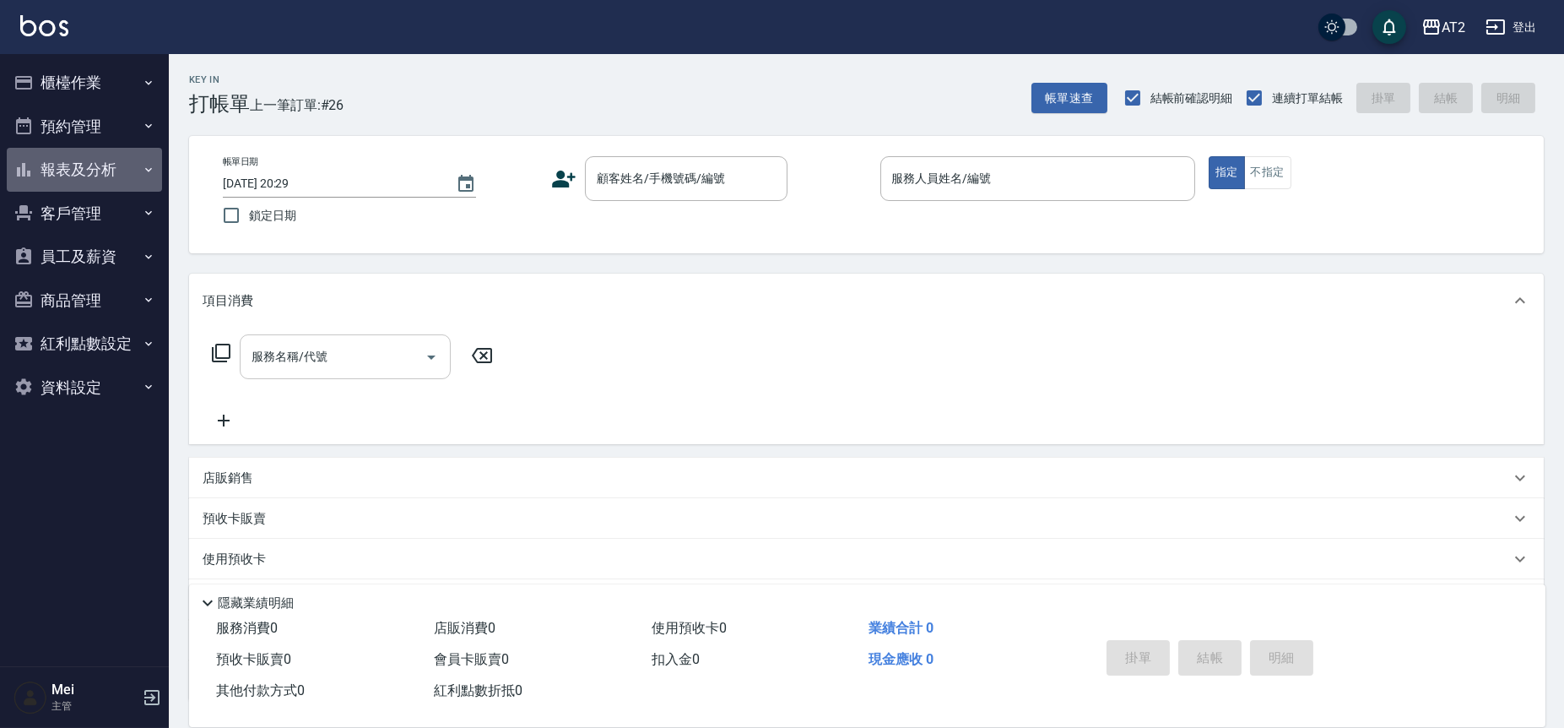
click at [96, 168] on button "報表及分析" at bounding box center [84, 170] width 155 height 44
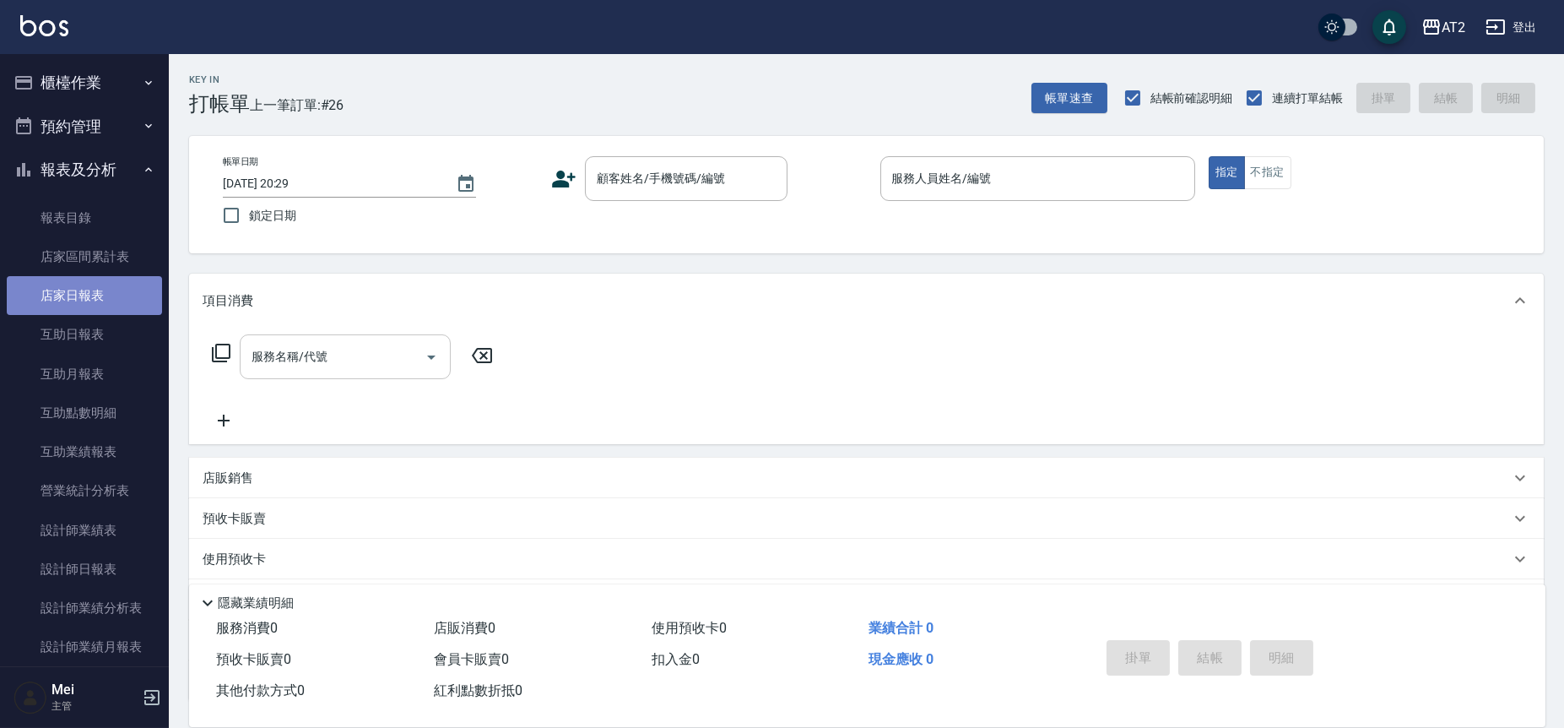
click at [84, 292] on link "店家日報表" at bounding box center [84, 295] width 155 height 39
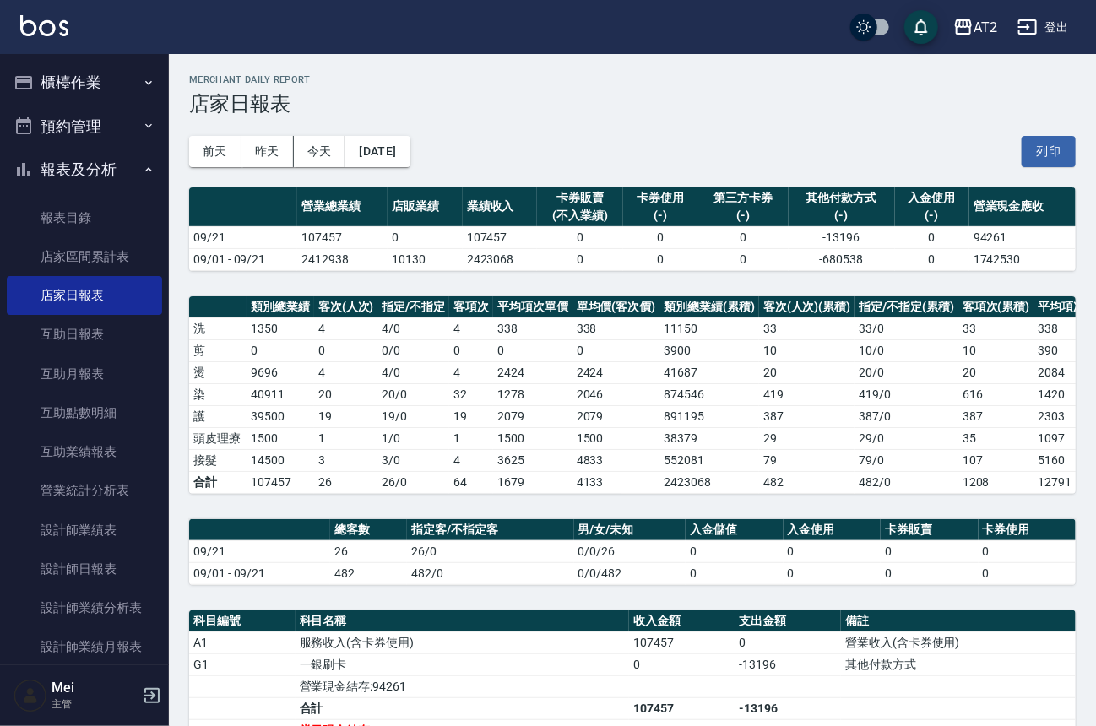
click at [129, 61] on button "櫃檯作業" at bounding box center [84, 83] width 155 height 44
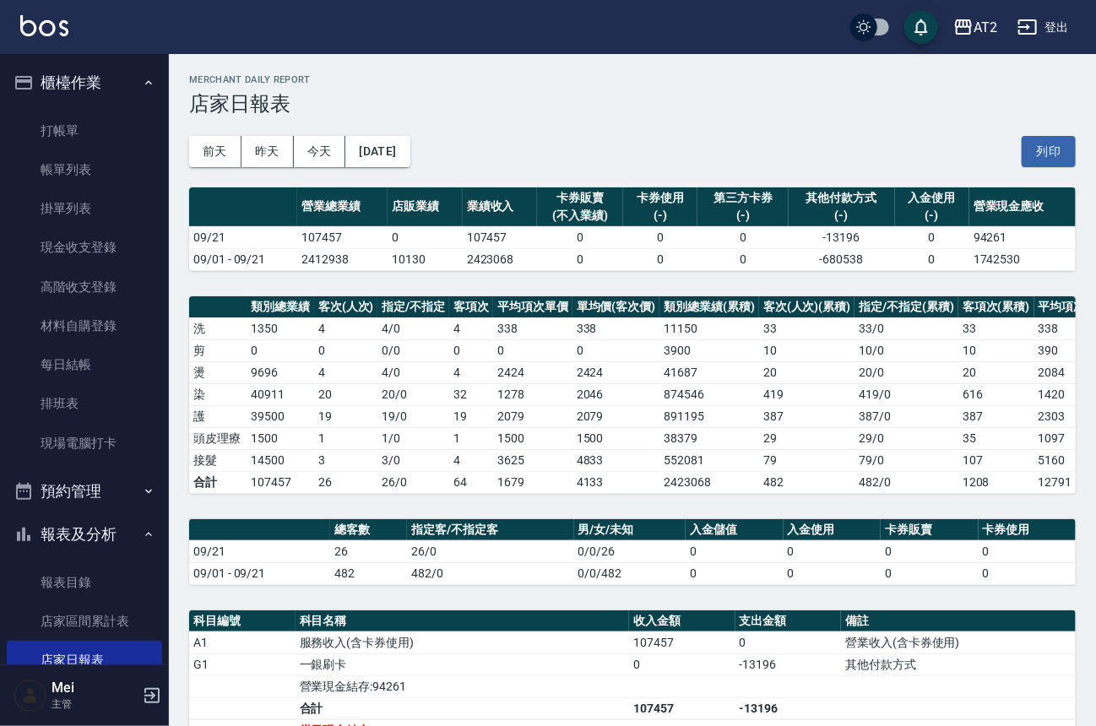
scroll to position [469, 0]
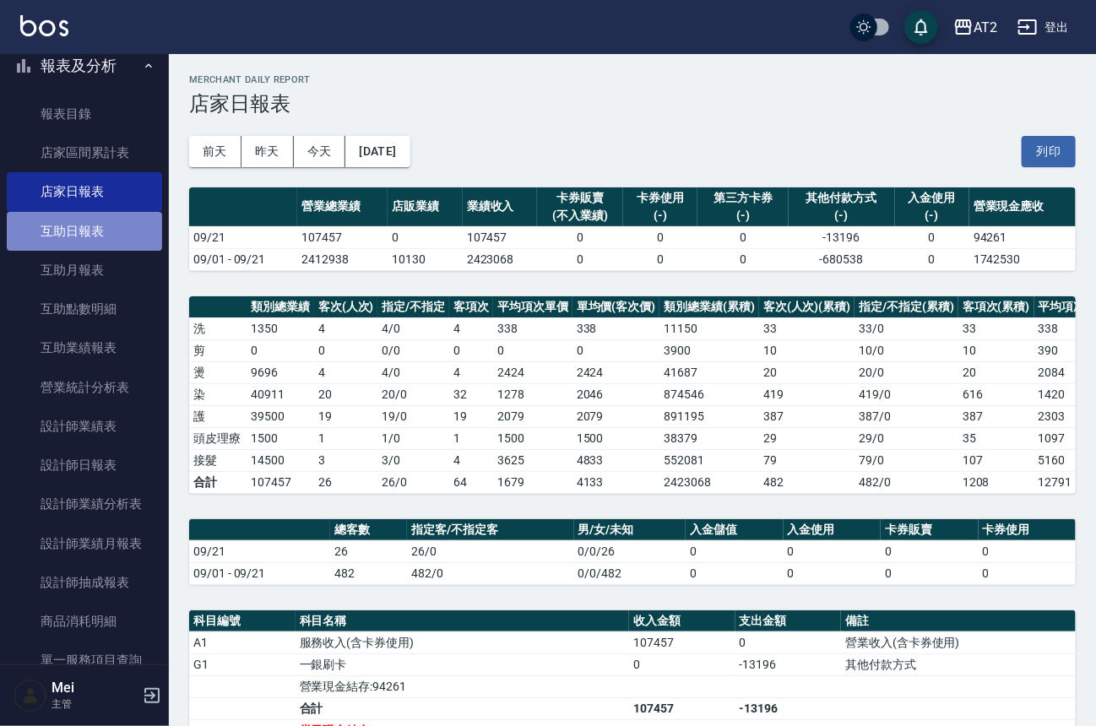
click at [111, 230] on link "互助日報表" at bounding box center [84, 231] width 155 height 39
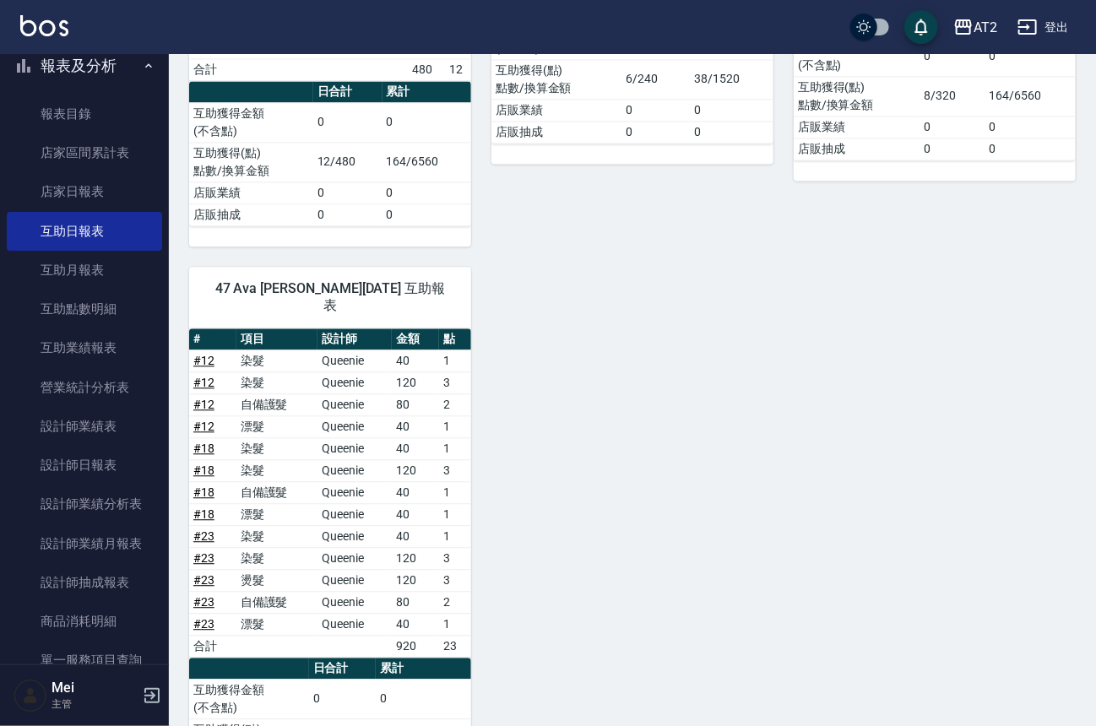
scroll to position [1452, 0]
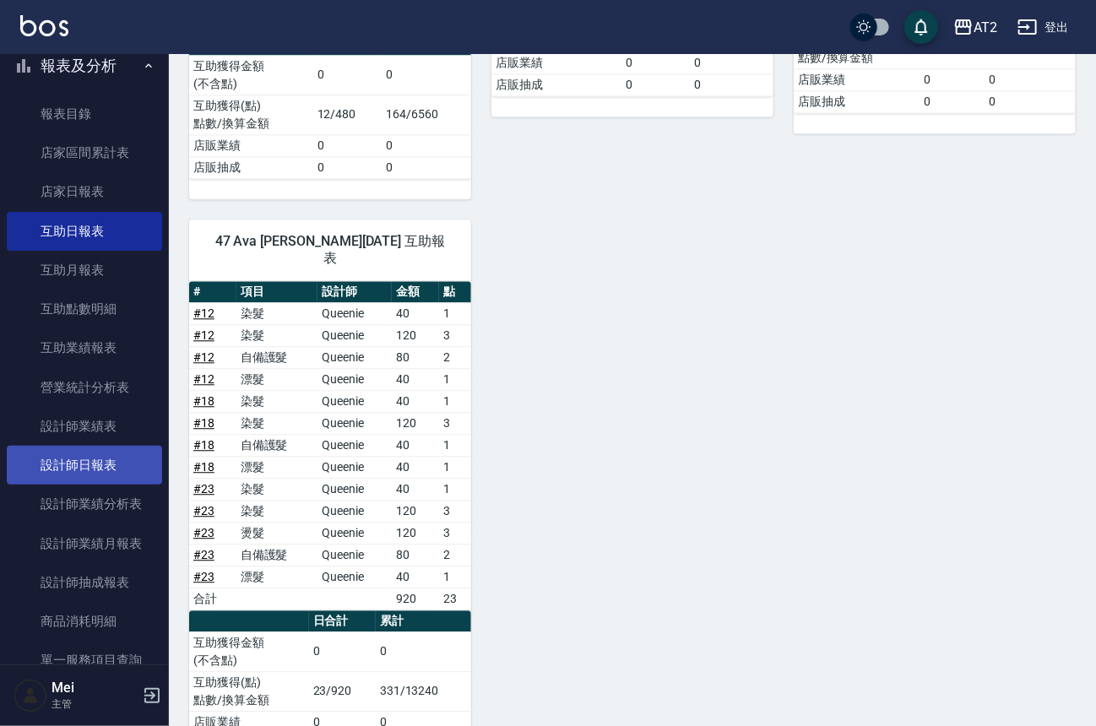
click at [106, 458] on link "設計師日報表" at bounding box center [84, 465] width 155 height 39
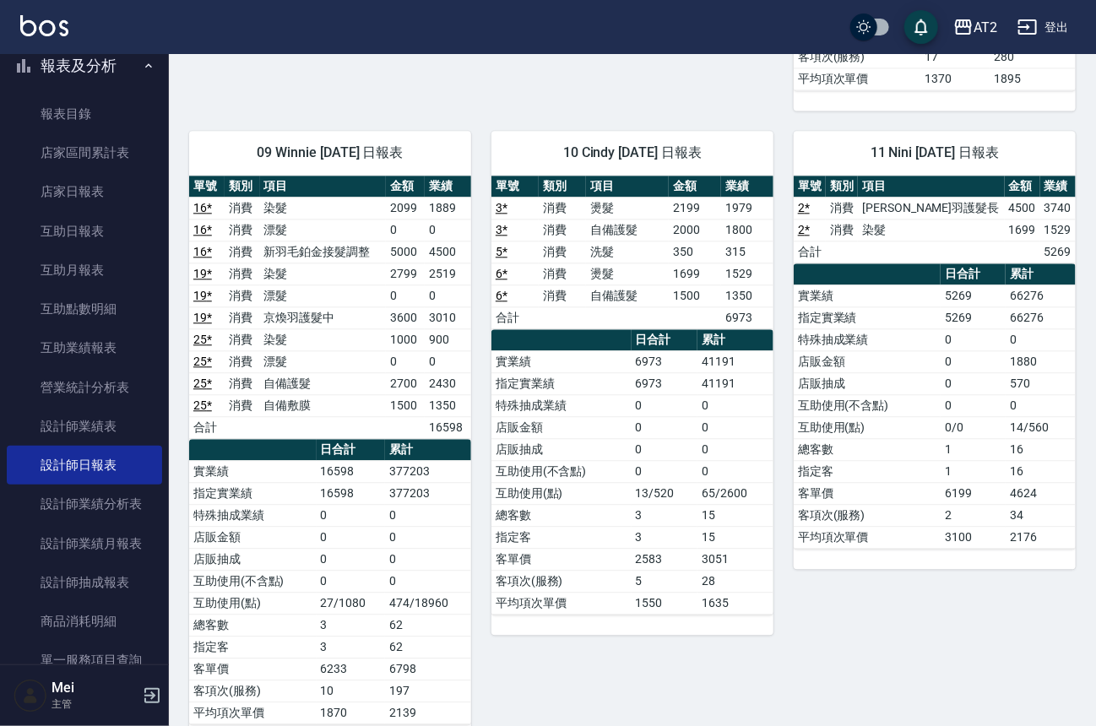
scroll to position [2016, 0]
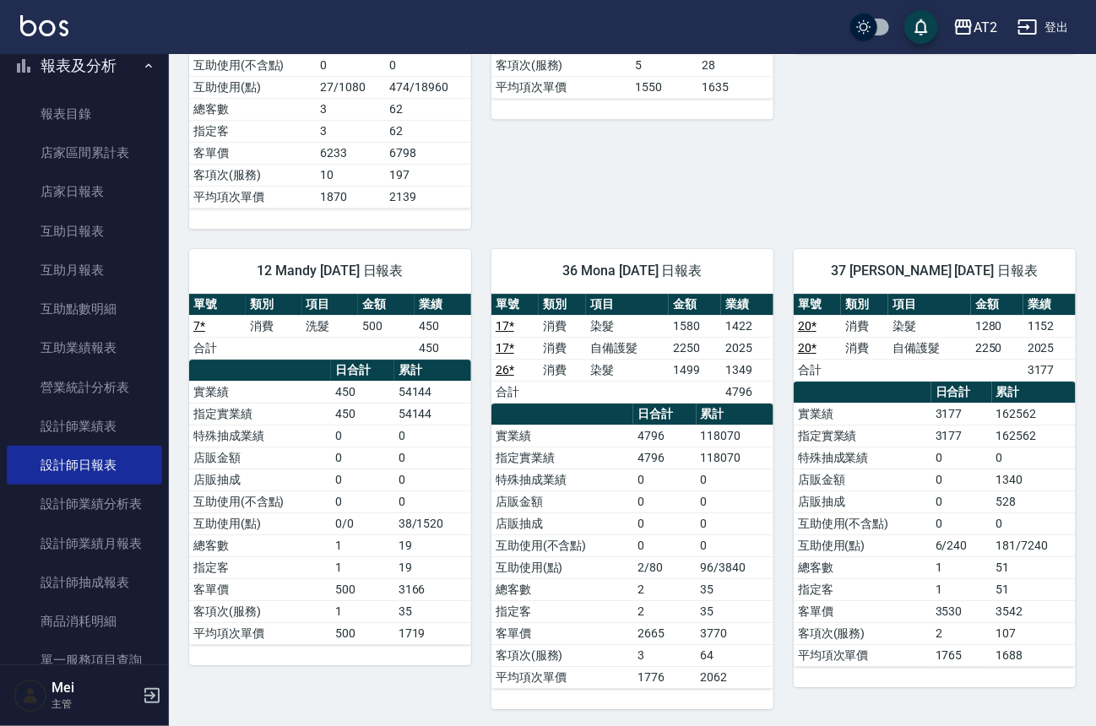
click at [1071, 3] on div "AT2 登出" at bounding box center [548, 27] width 1096 height 54
click at [1066, 19] on button "登出" at bounding box center [1043, 27] width 65 height 31
